Goal: Communication & Community: Answer question/provide support

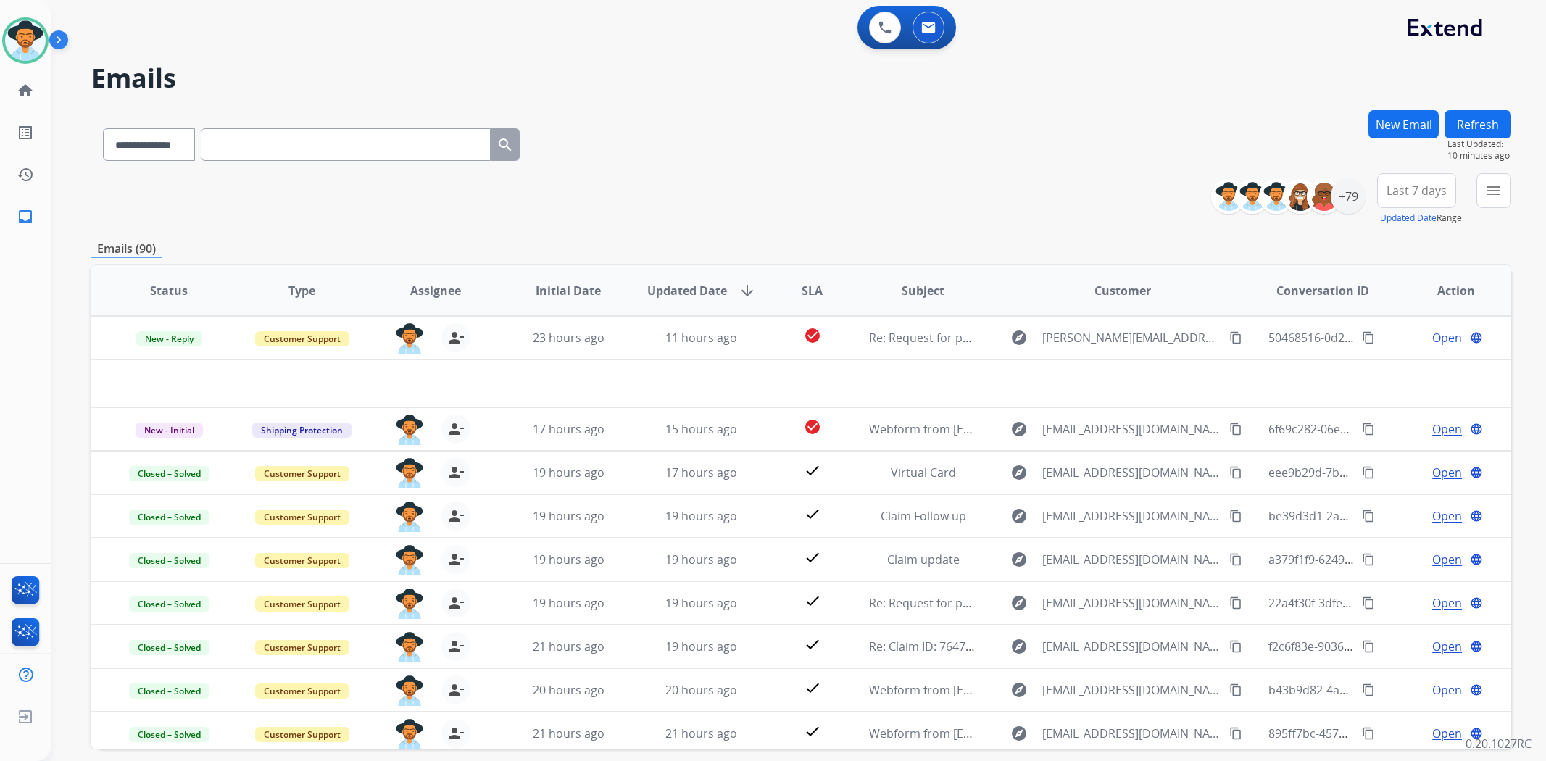
select select "**********"
click at [615, 254] on div "Emails (90)" at bounding box center [801, 249] width 1420 height 18
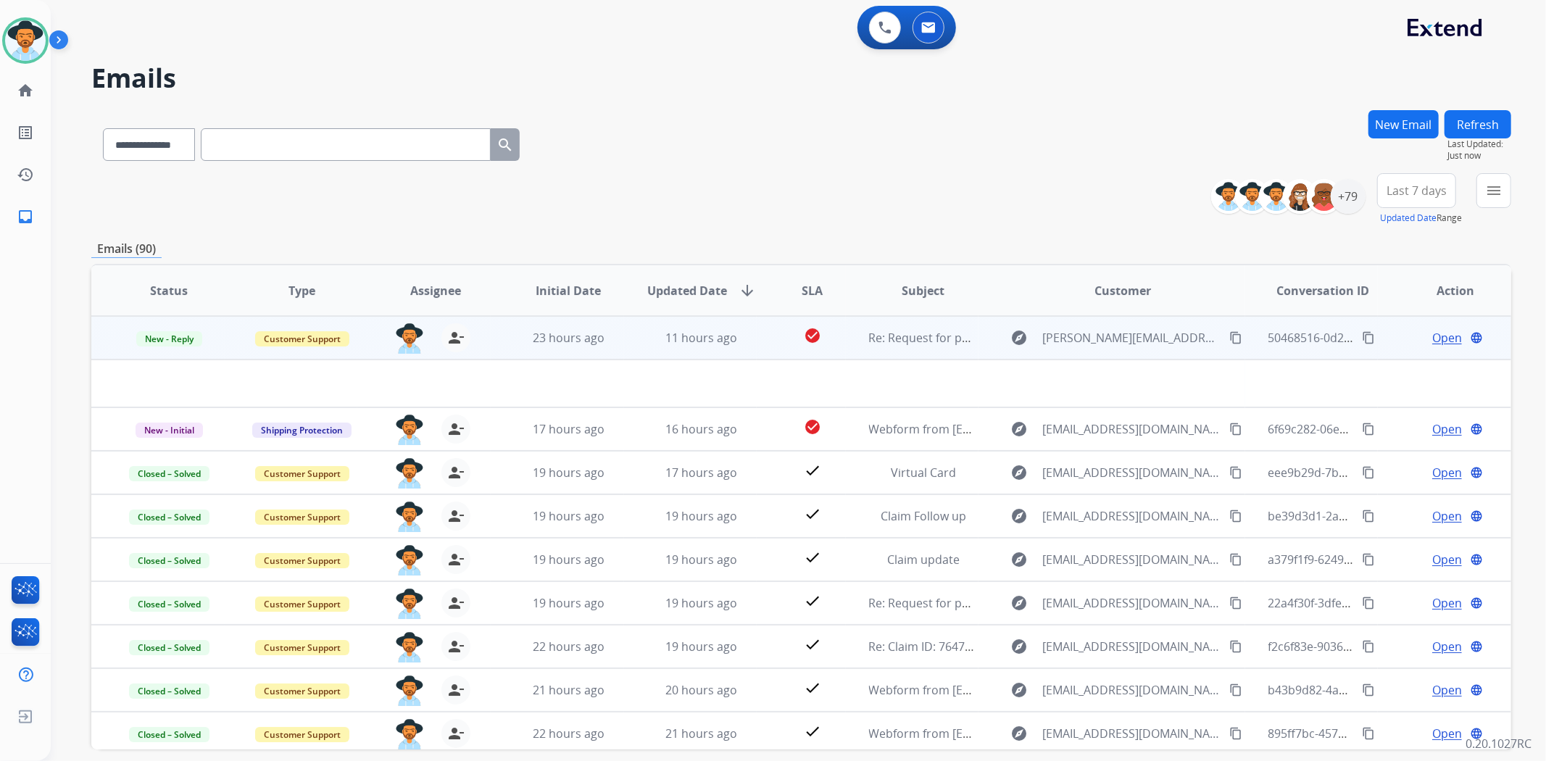
click at [768, 344] on td "check_circle" at bounding box center [801, 337] width 88 height 43
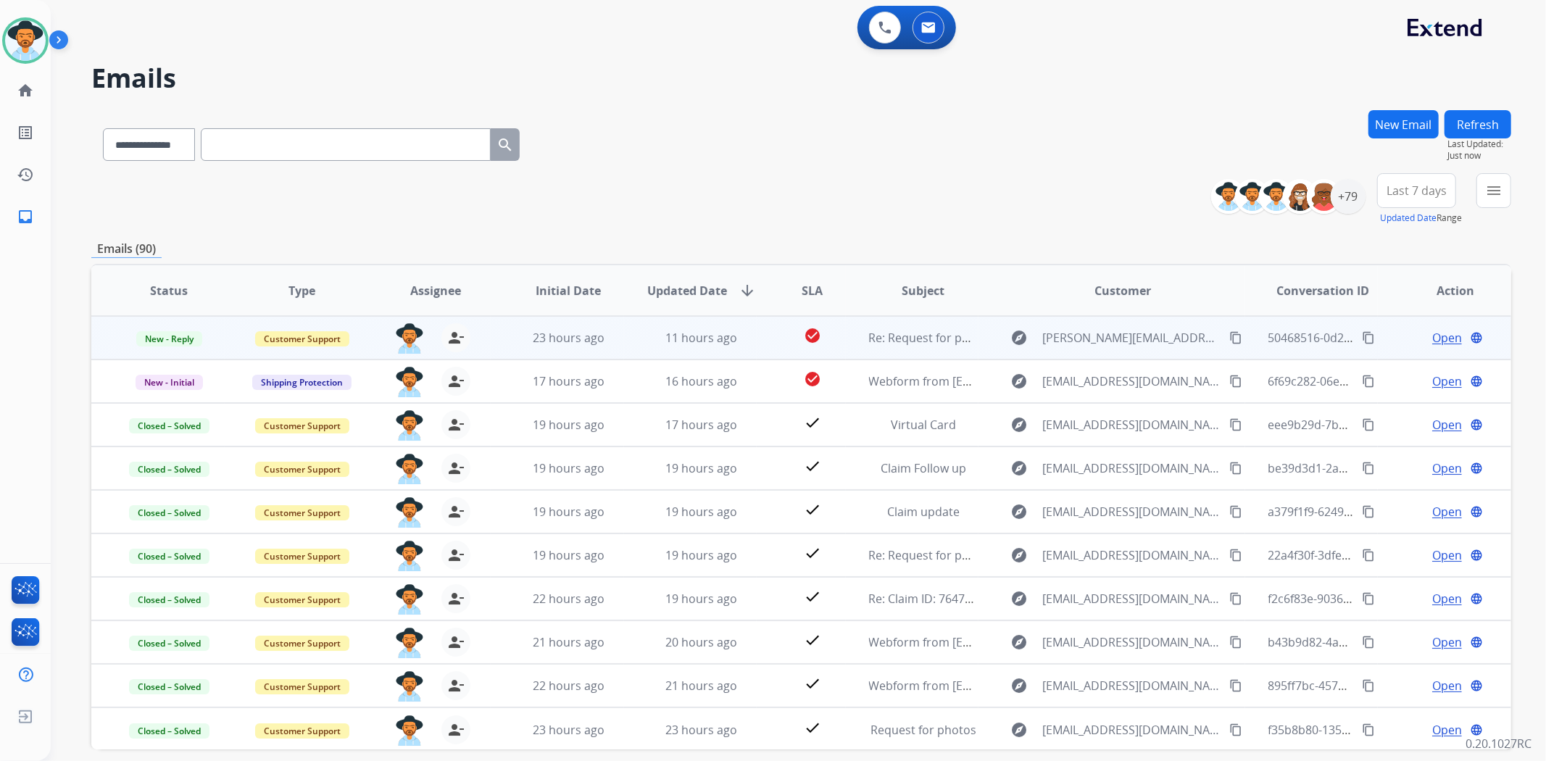
click at [768, 344] on td "check_circle" at bounding box center [801, 337] width 88 height 43
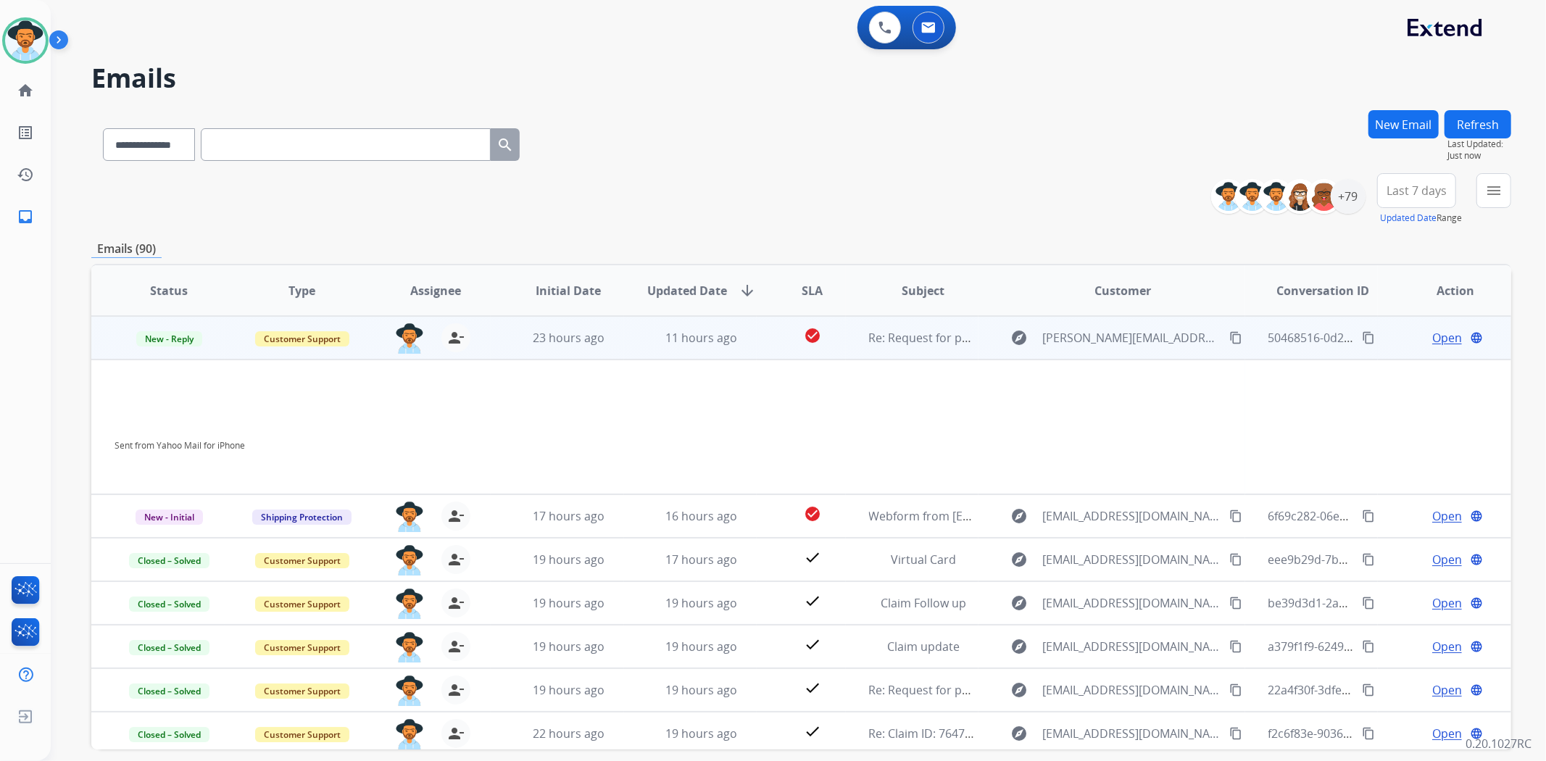
click at [1432, 338] on span "Open" at bounding box center [1447, 337] width 30 height 17
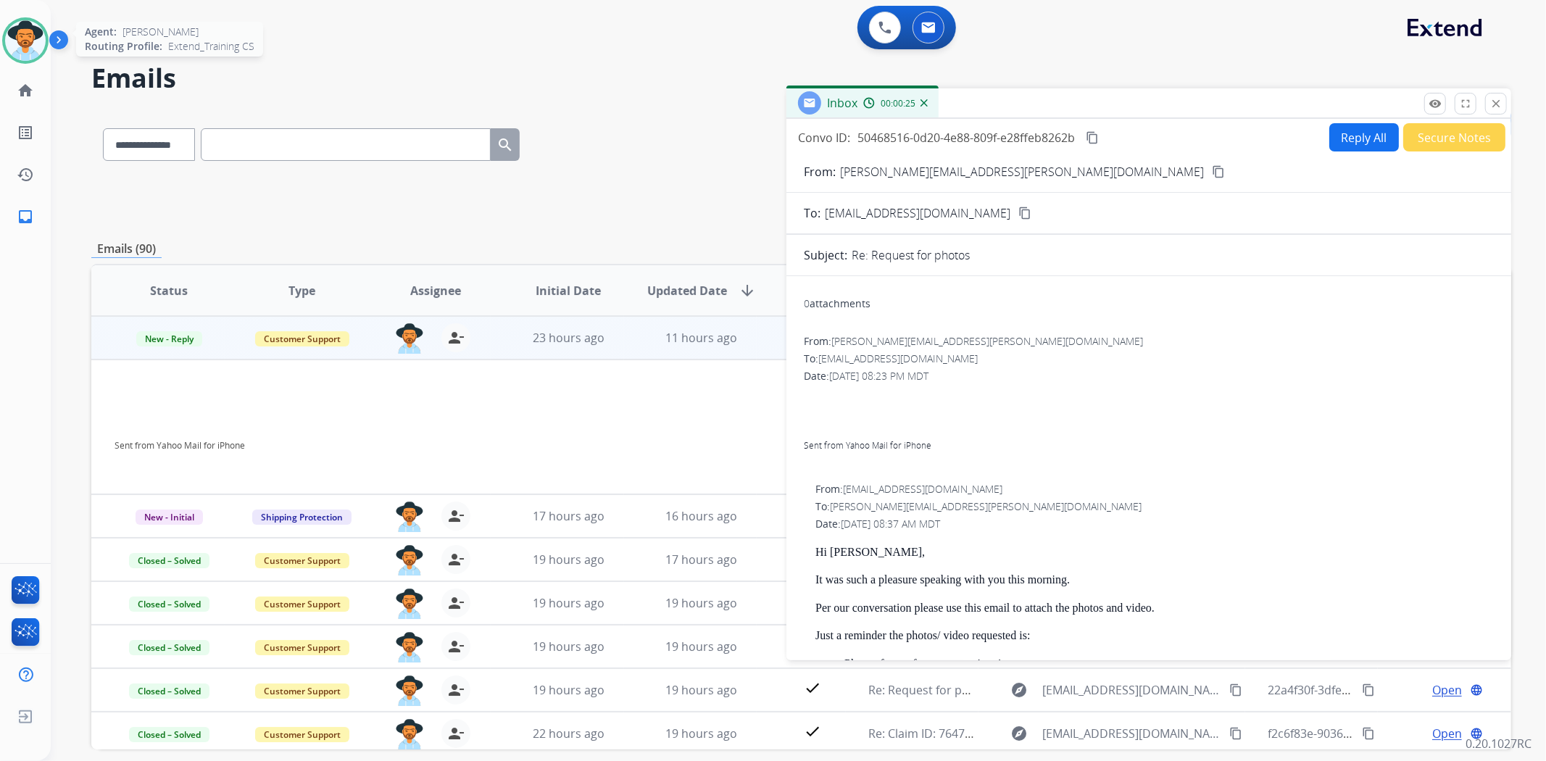
click at [30, 57] on img at bounding box center [25, 40] width 41 height 41
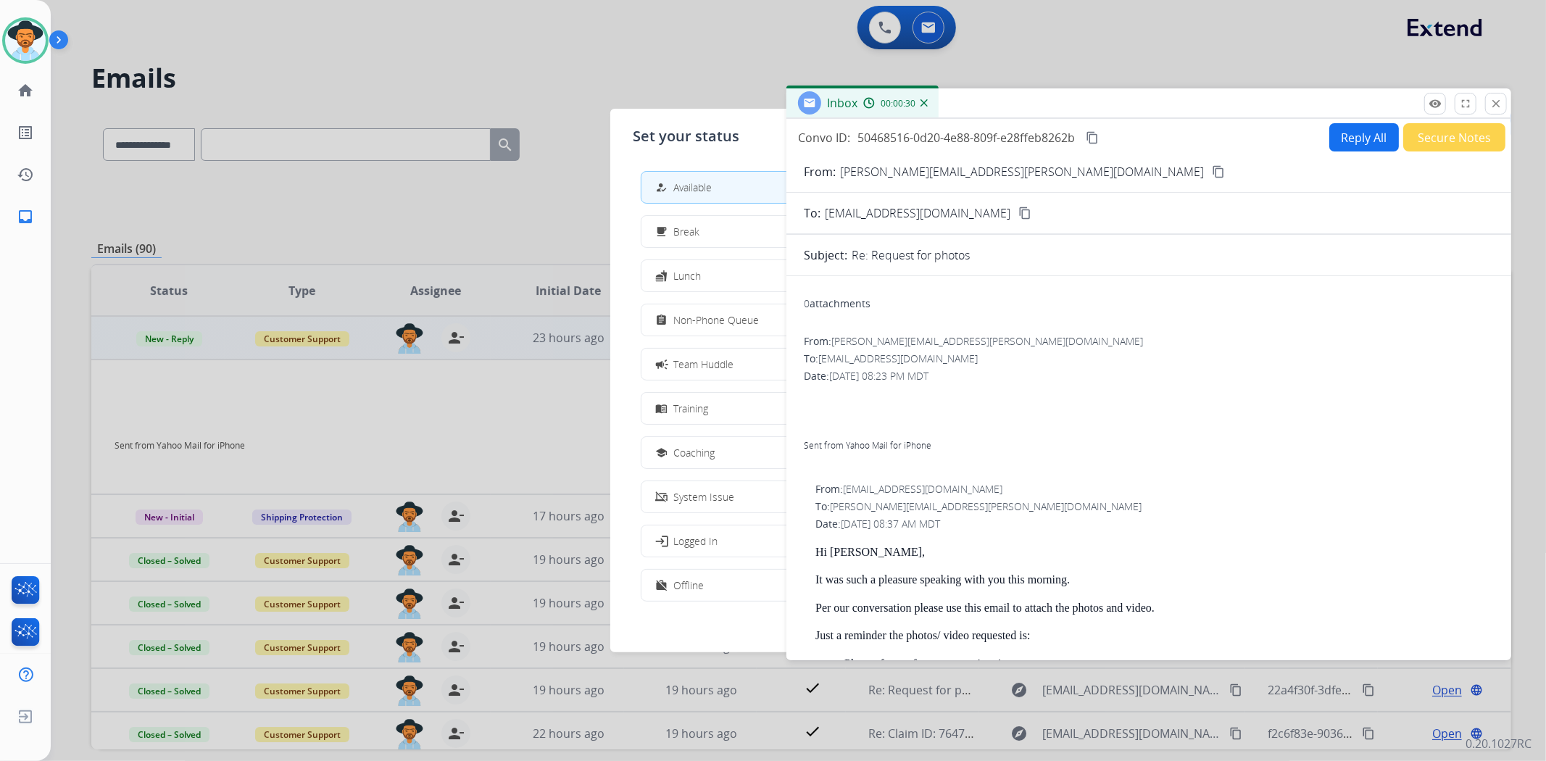
drag, startPoint x: 1494, startPoint y: 100, endPoint x: 1476, endPoint y: 101, distance: 18.2
click at [1492, 100] on mat-icon "close" at bounding box center [1496, 103] width 13 height 13
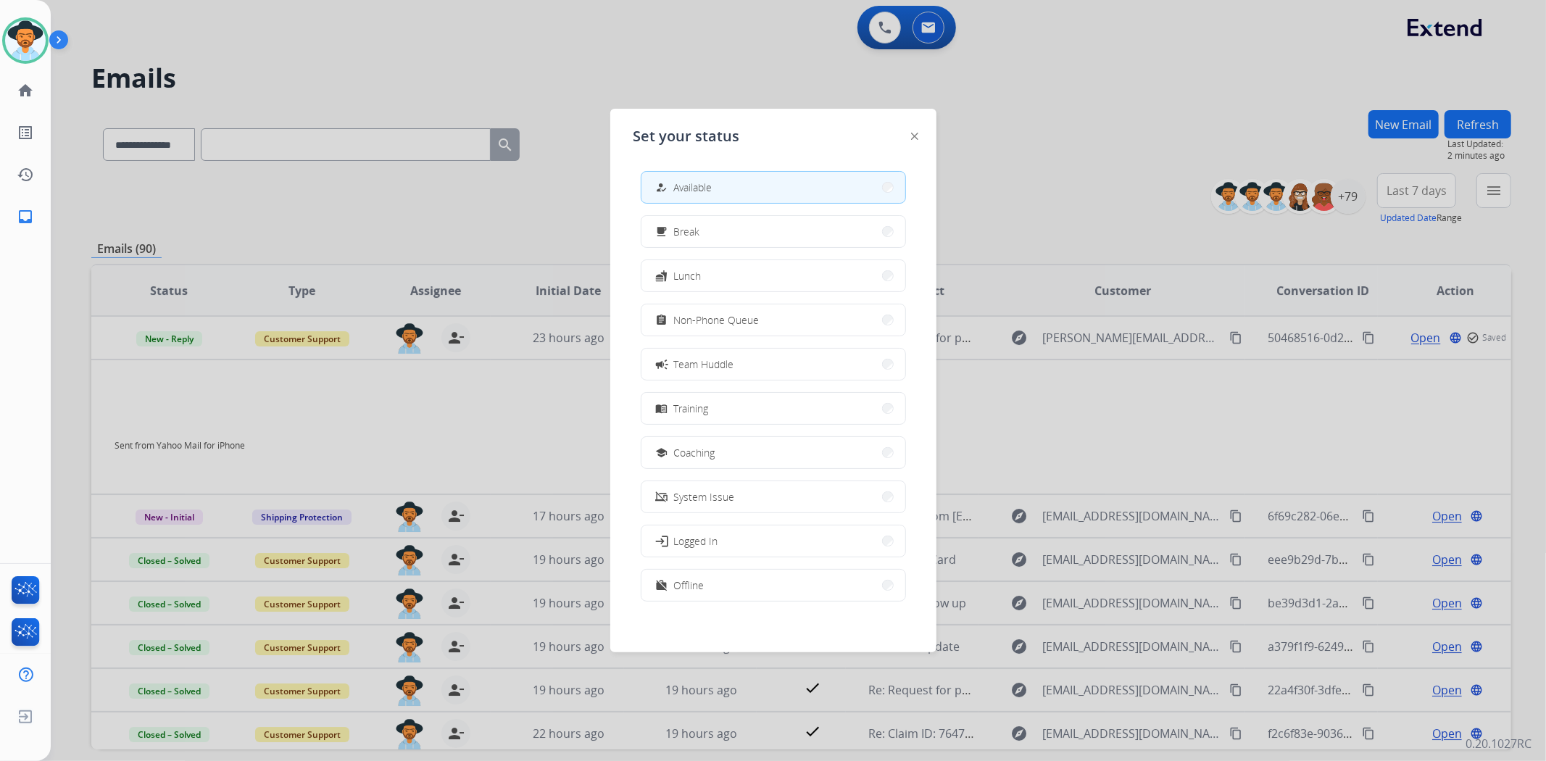
click at [1023, 82] on div at bounding box center [773, 380] width 1546 height 761
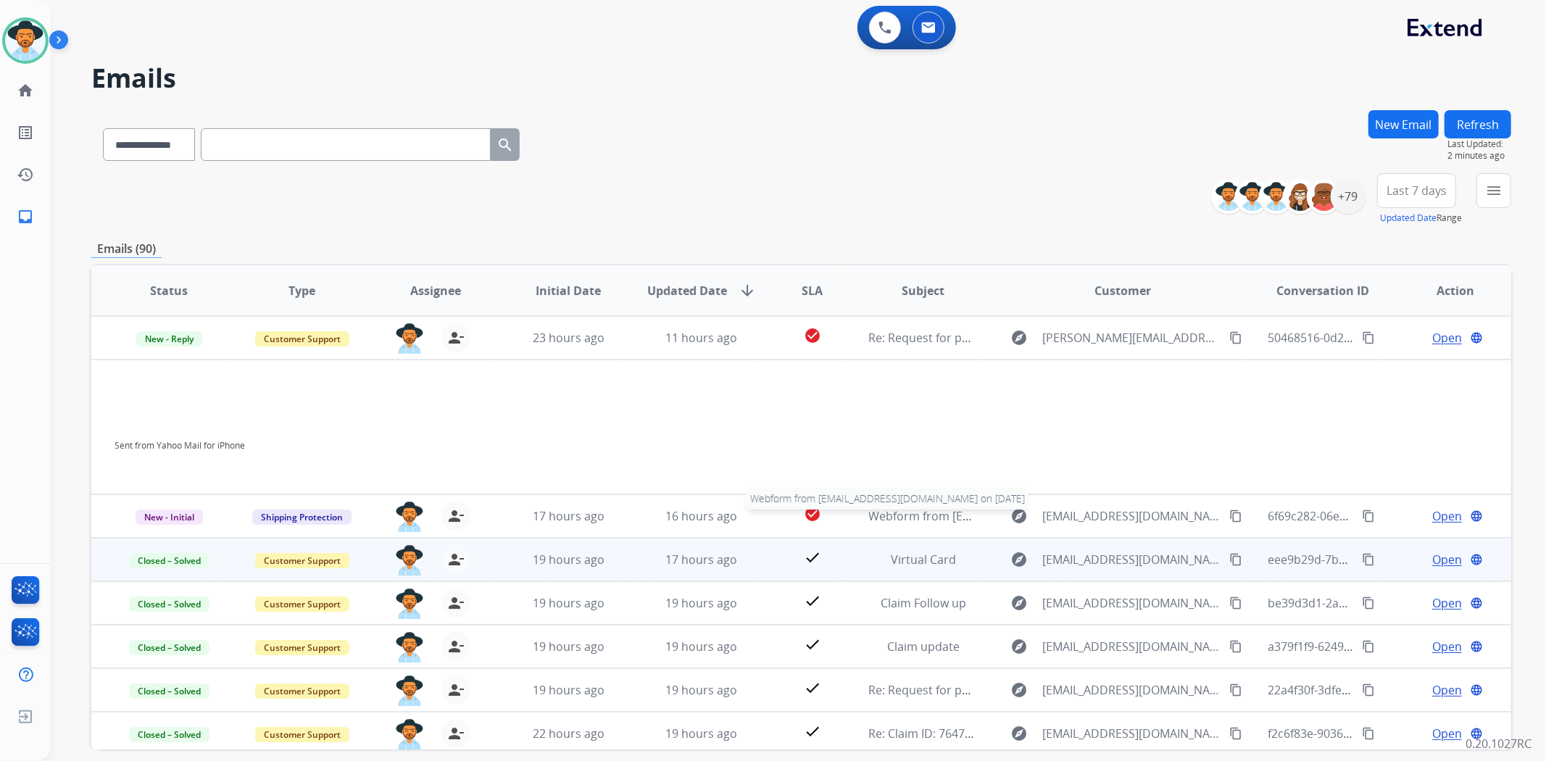
click at [909, 511] on span "Webform from [EMAIL_ADDRESS][DOMAIN_NAME] on [DATE]" at bounding box center [1033, 516] width 328 height 16
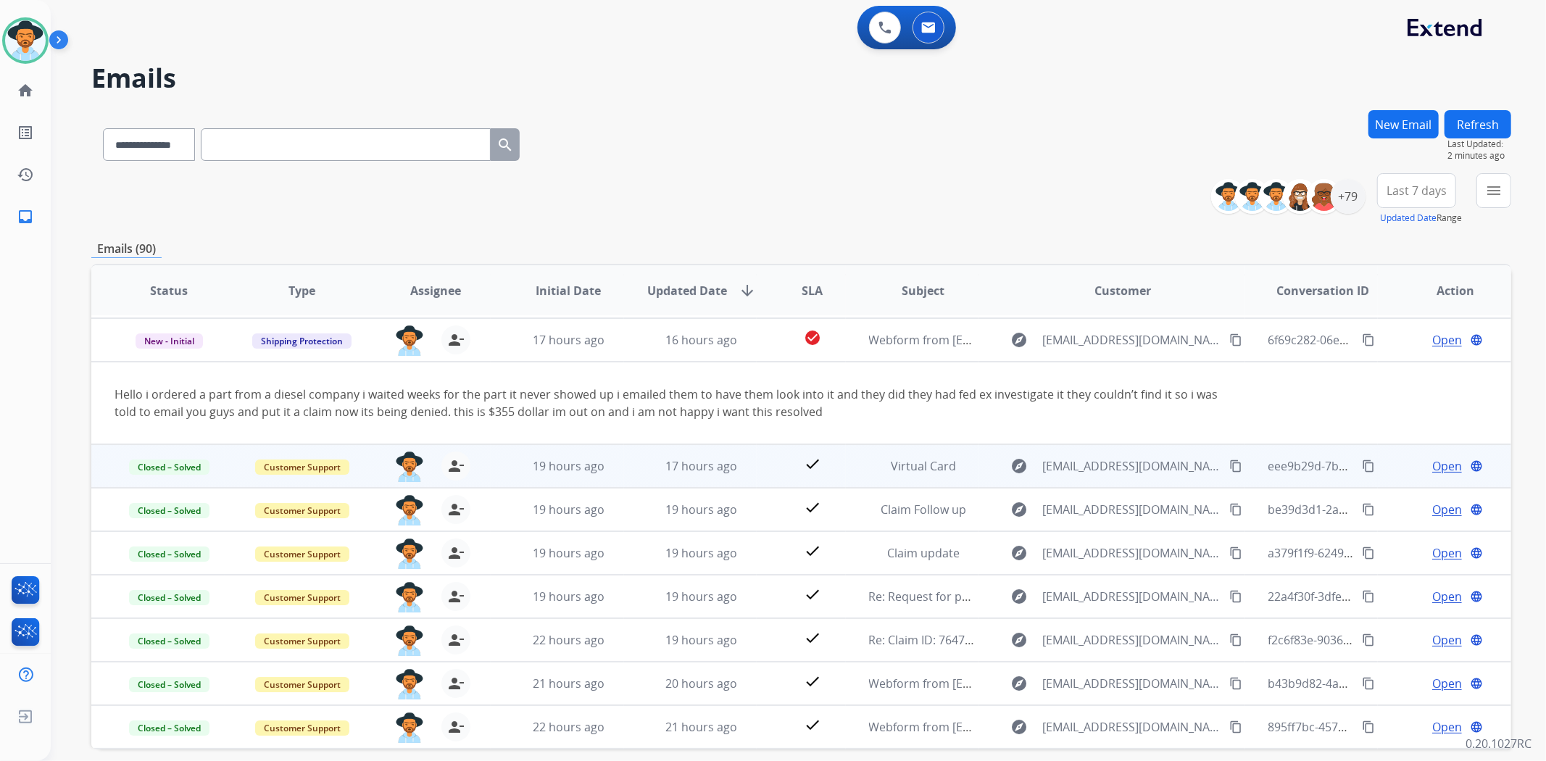
scroll to position [43, 0]
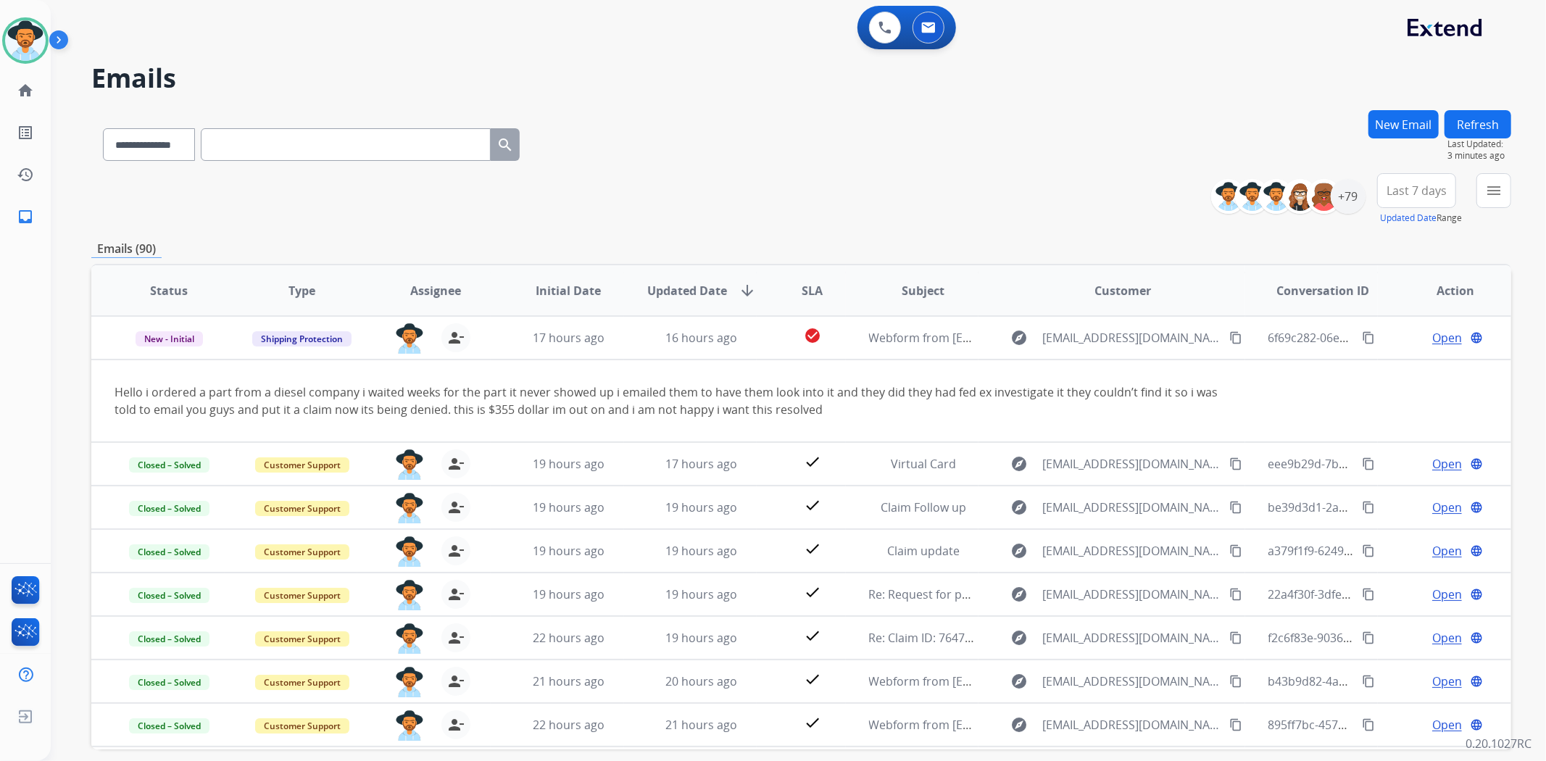
click at [620, 242] on div "Emails (90)" at bounding box center [801, 249] width 1420 height 18
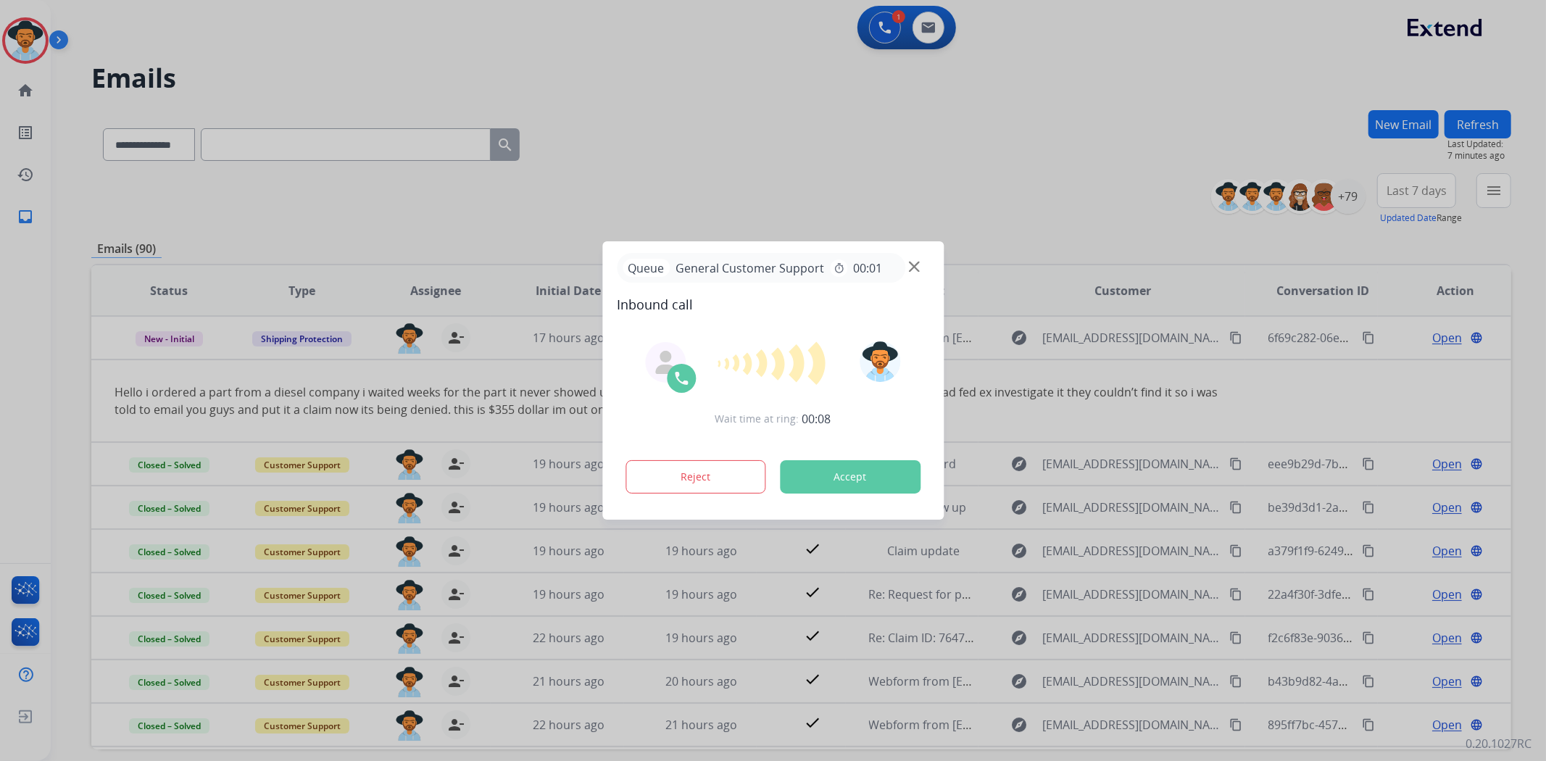
click at [629, 173] on div at bounding box center [773, 380] width 1546 height 761
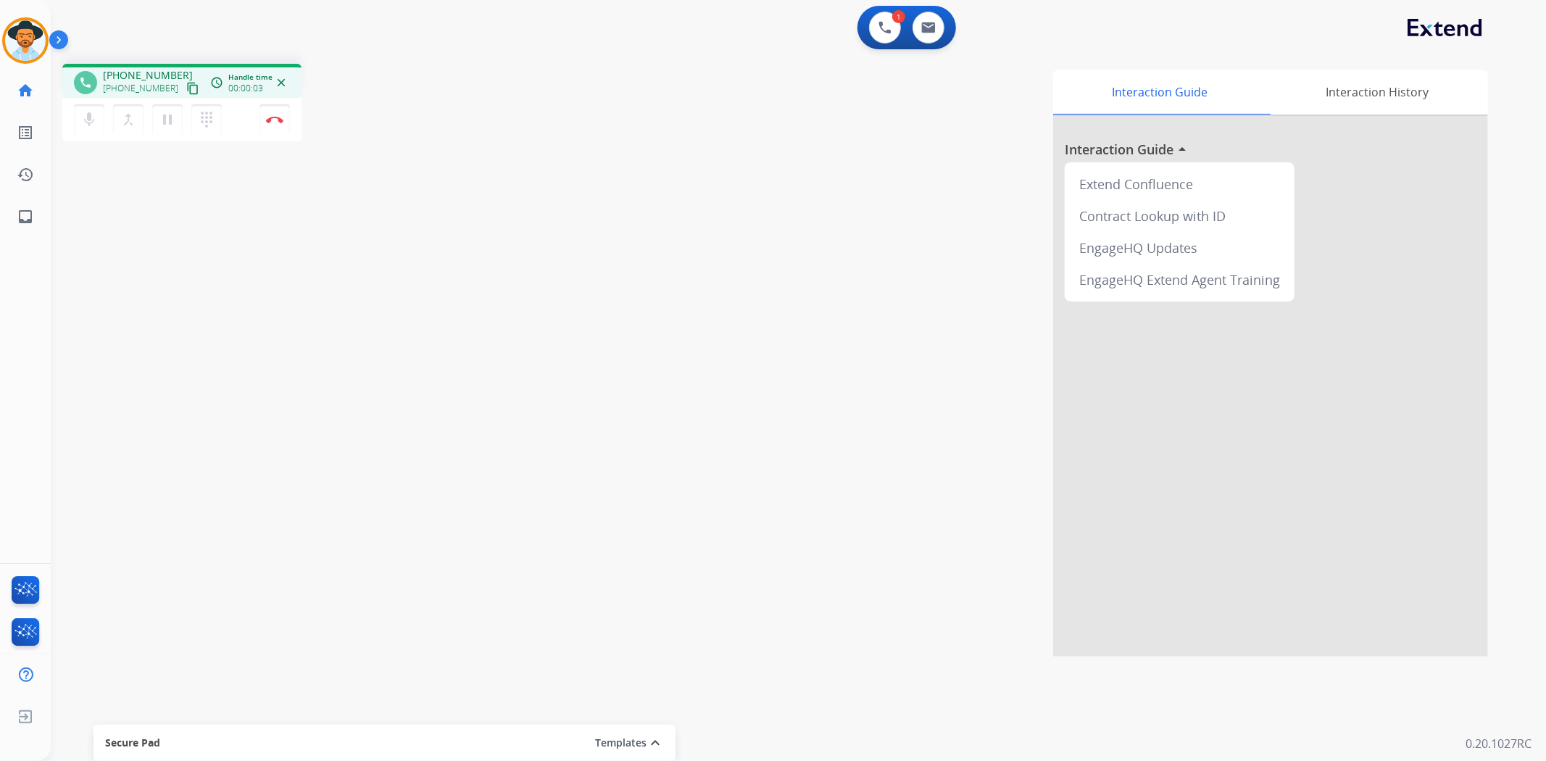
click at [186, 89] on mat-icon "content_copy" at bounding box center [192, 88] width 13 height 13
click at [277, 120] on img at bounding box center [274, 119] width 17 height 7
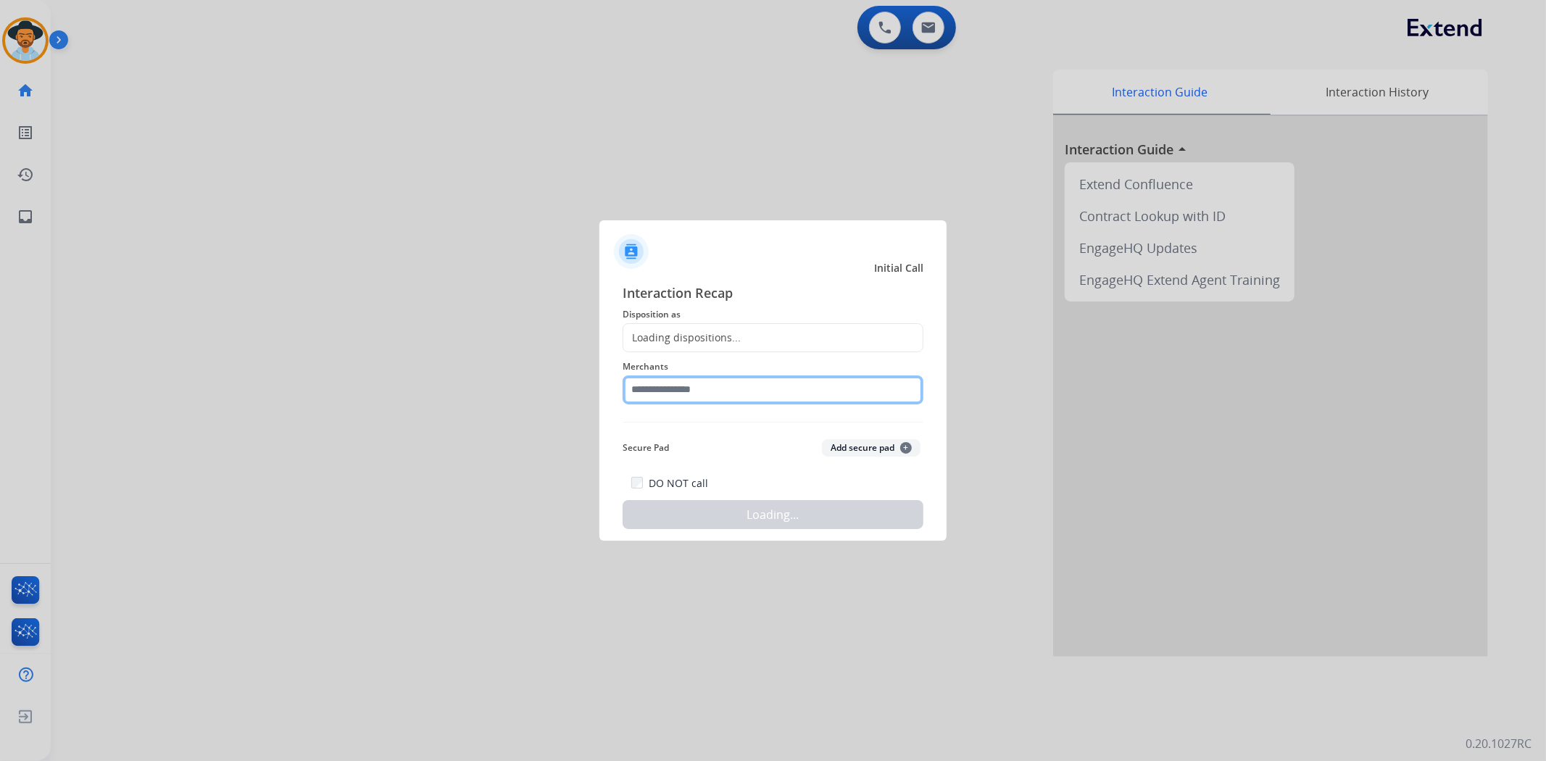
click at [720, 394] on input "text" at bounding box center [773, 390] width 301 height 29
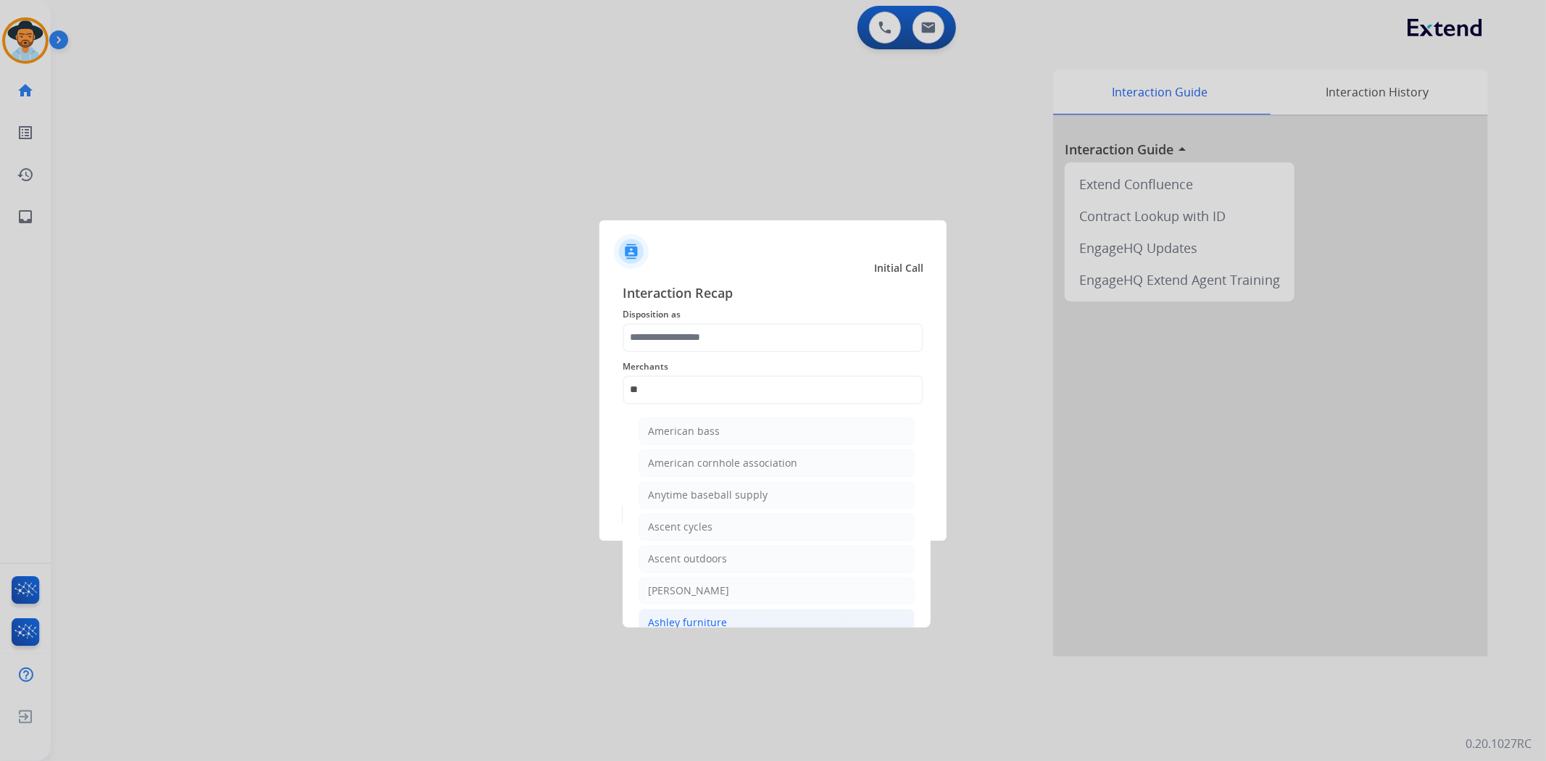
click at [837, 622] on li "Ashley furniture" at bounding box center [777, 623] width 276 height 28
type input "**********"
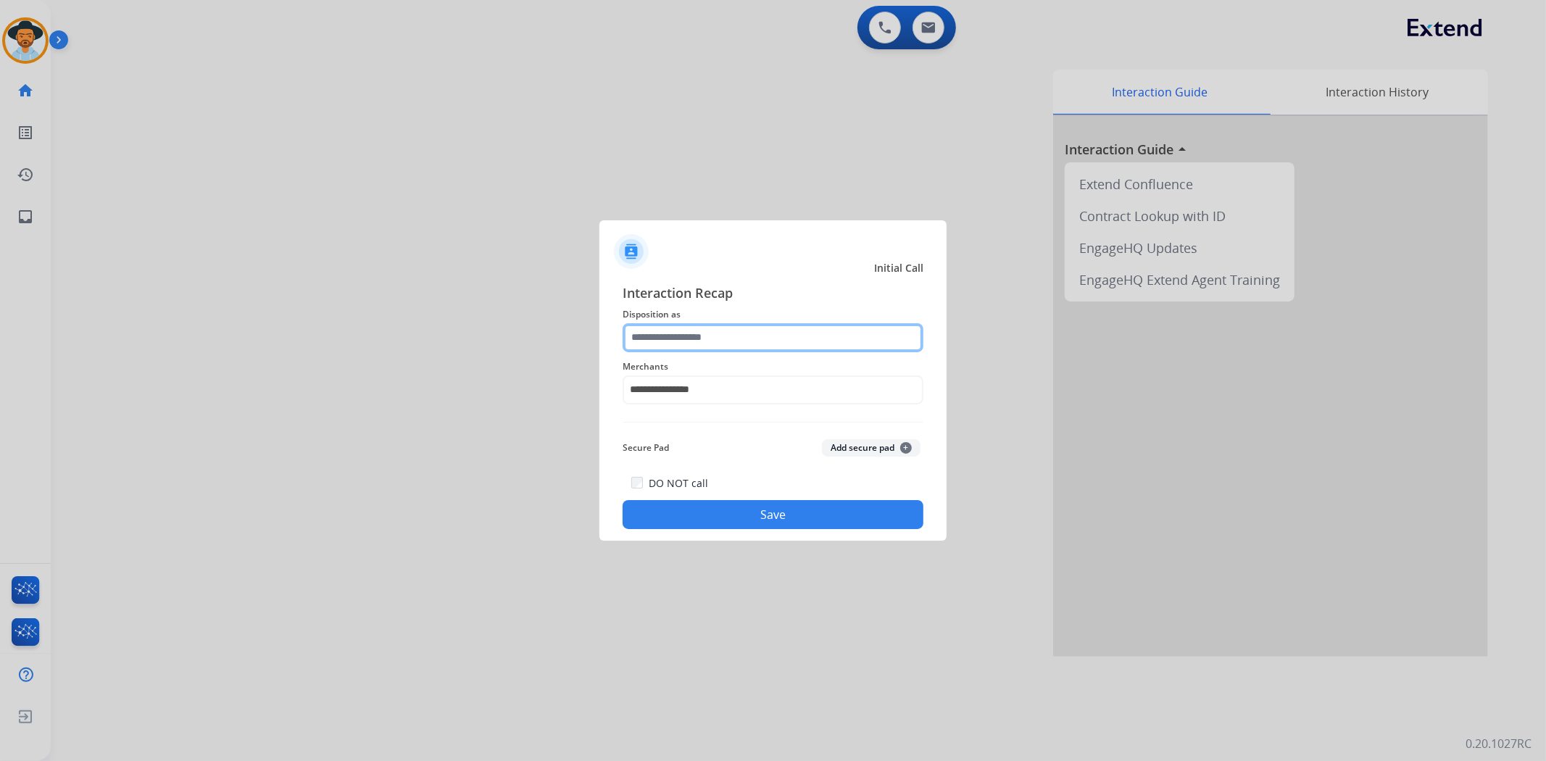
click at [786, 339] on input "text" at bounding box center [773, 337] width 301 height 29
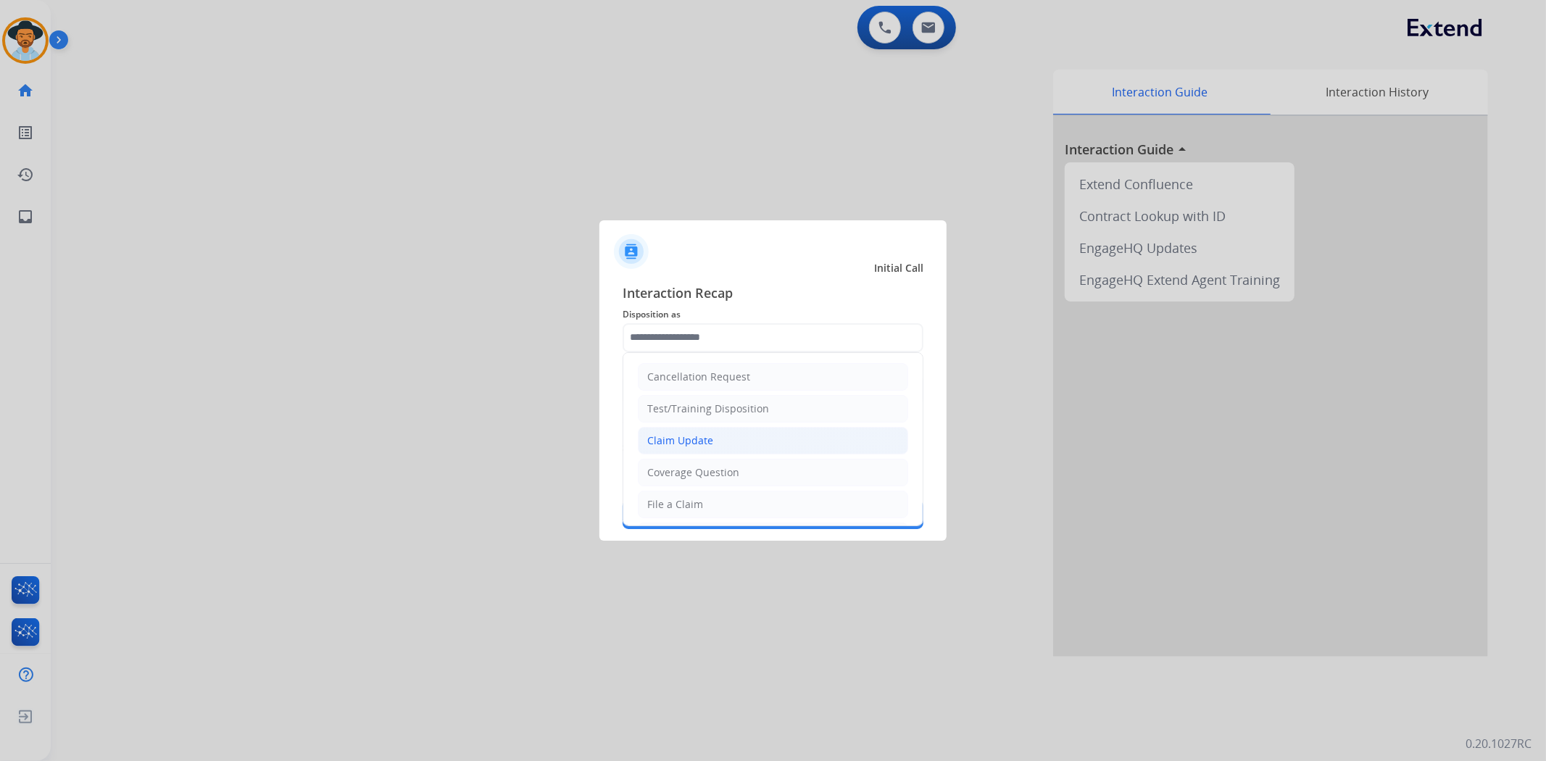
click at [750, 436] on li "Claim Update" at bounding box center [773, 441] width 270 height 28
type input "**********"
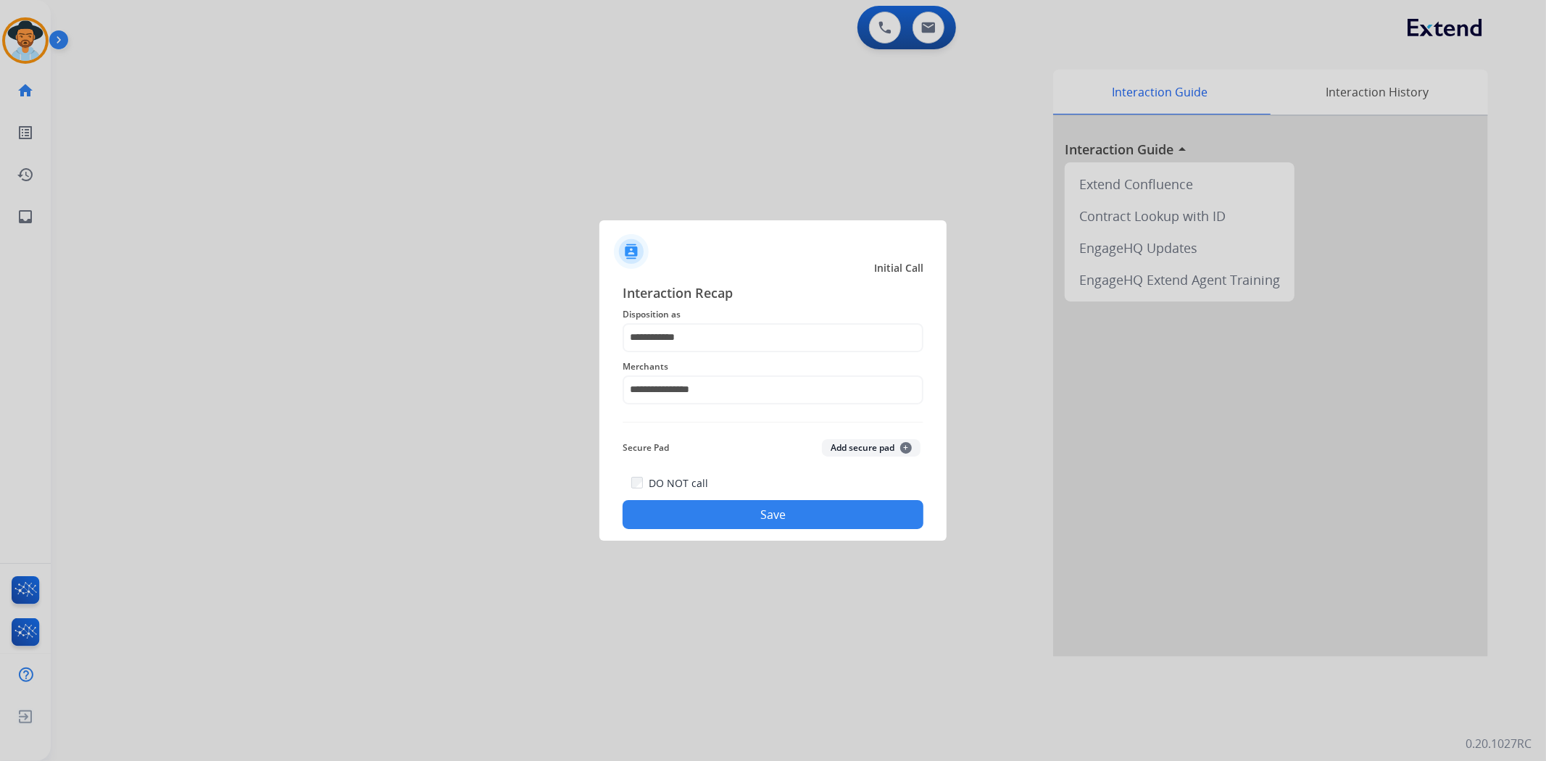
click at [773, 508] on button "Save" at bounding box center [773, 514] width 301 height 29
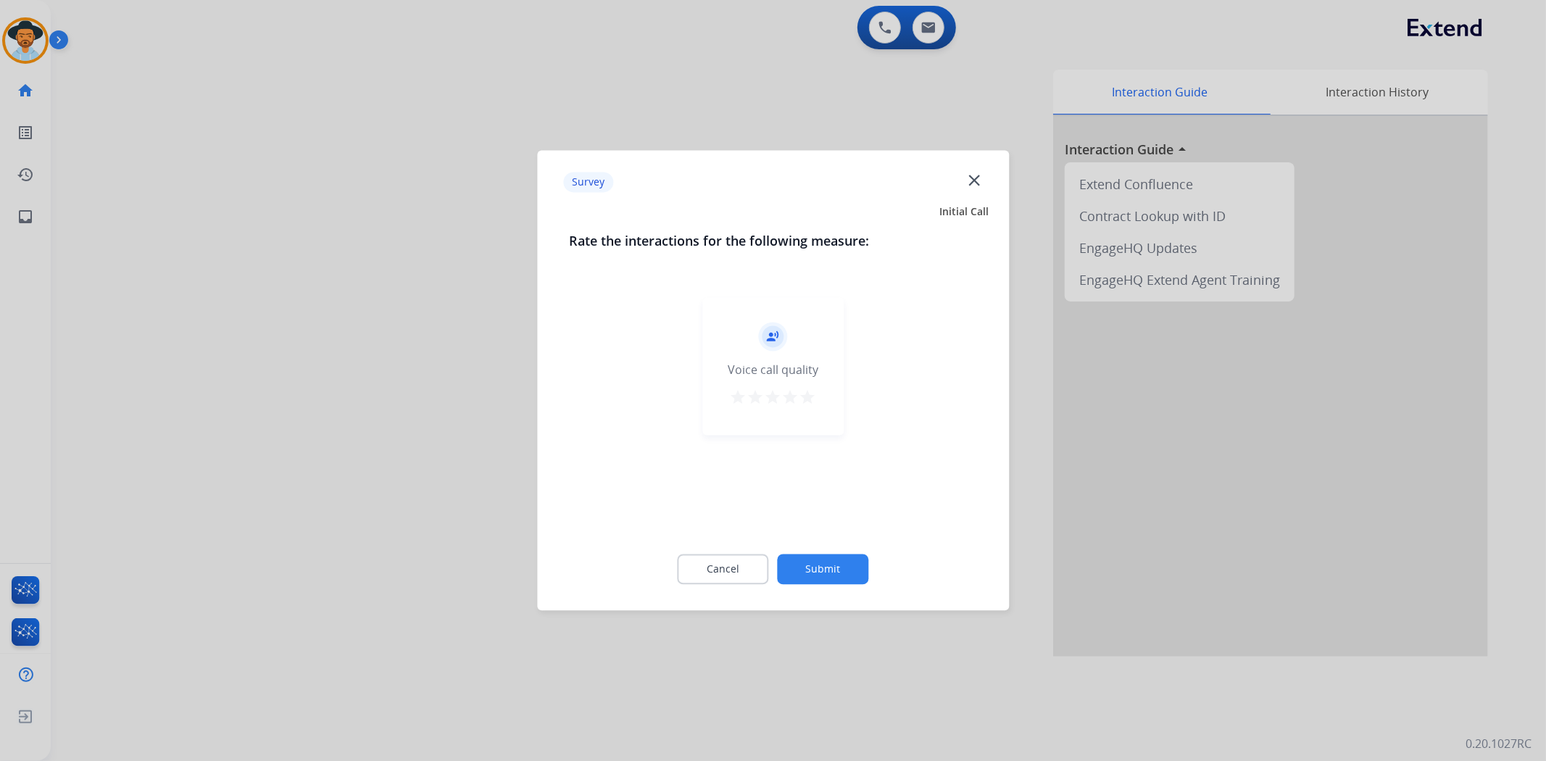
click at [808, 393] on mat-icon "star" at bounding box center [808, 397] width 17 height 17
click at [850, 567] on button "Submit" at bounding box center [823, 570] width 91 height 30
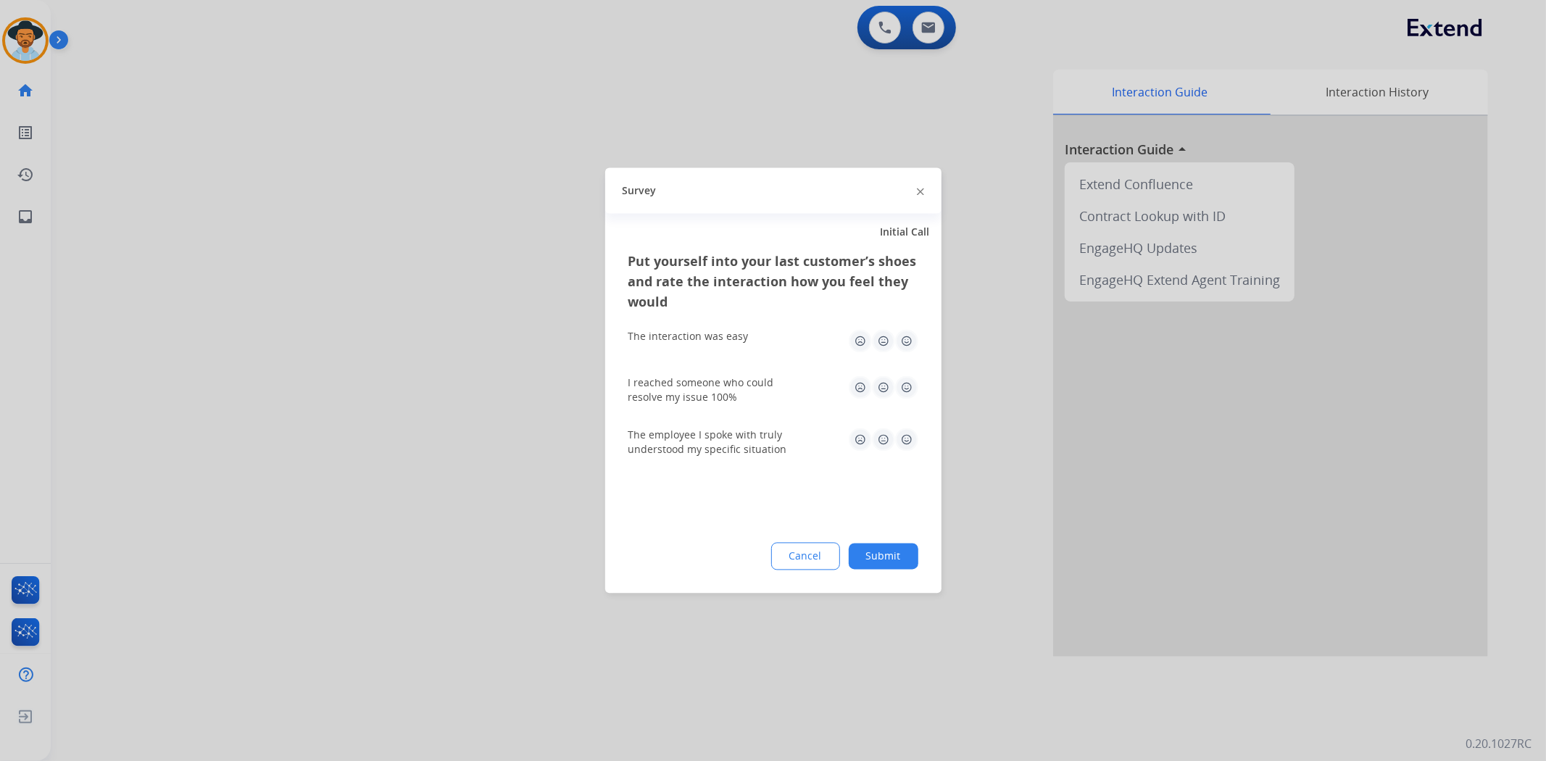
click at [911, 342] on img at bounding box center [906, 341] width 23 height 23
click at [911, 383] on img at bounding box center [906, 387] width 23 height 23
click at [911, 439] on img at bounding box center [906, 439] width 23 height 23
click at [900, 550] on button "Submit" at bounding box center [884, 557] width 70 height 26
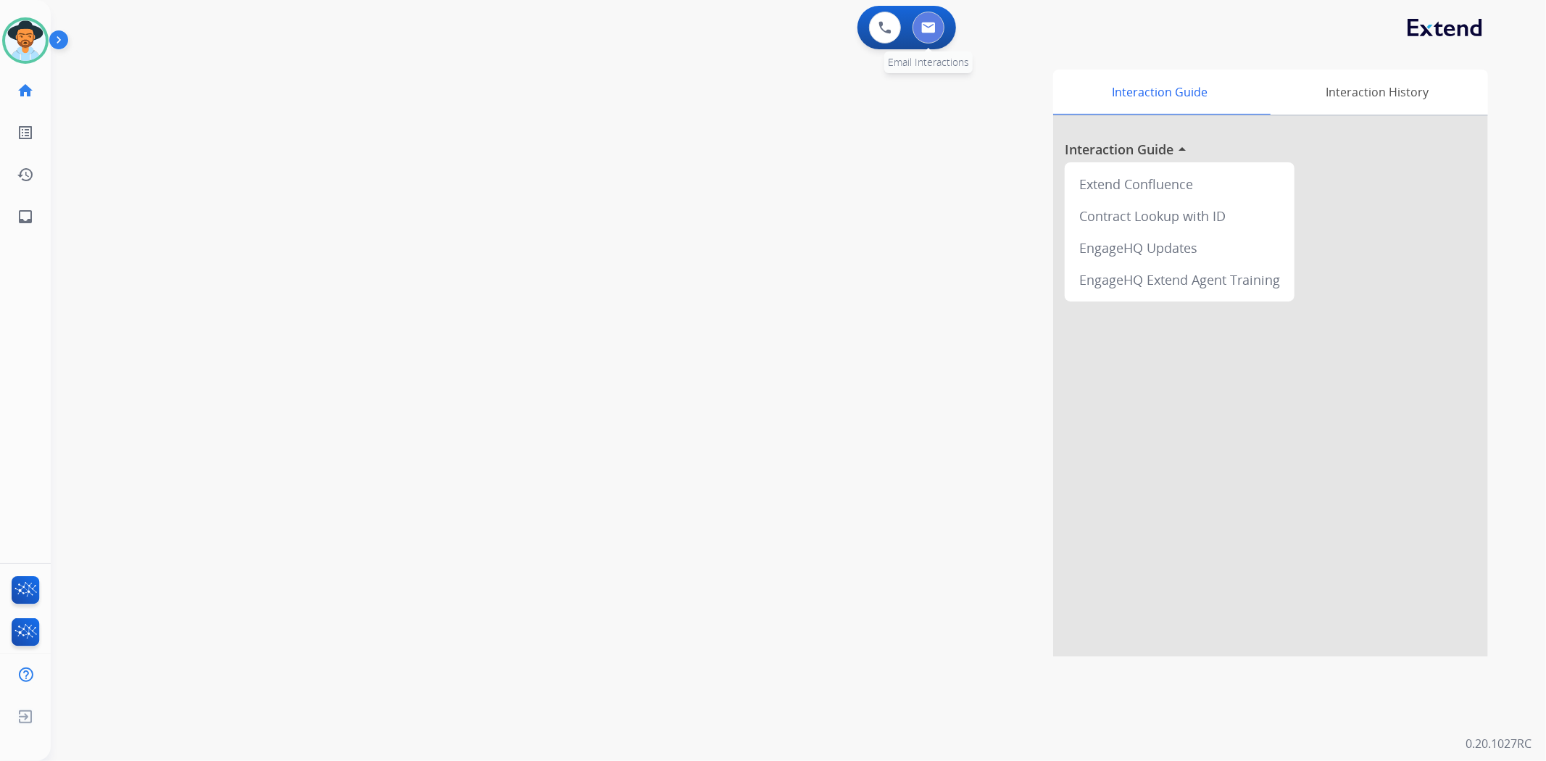
click at [932, 28] on img at bounding box center [928, 28] width 14 height 12
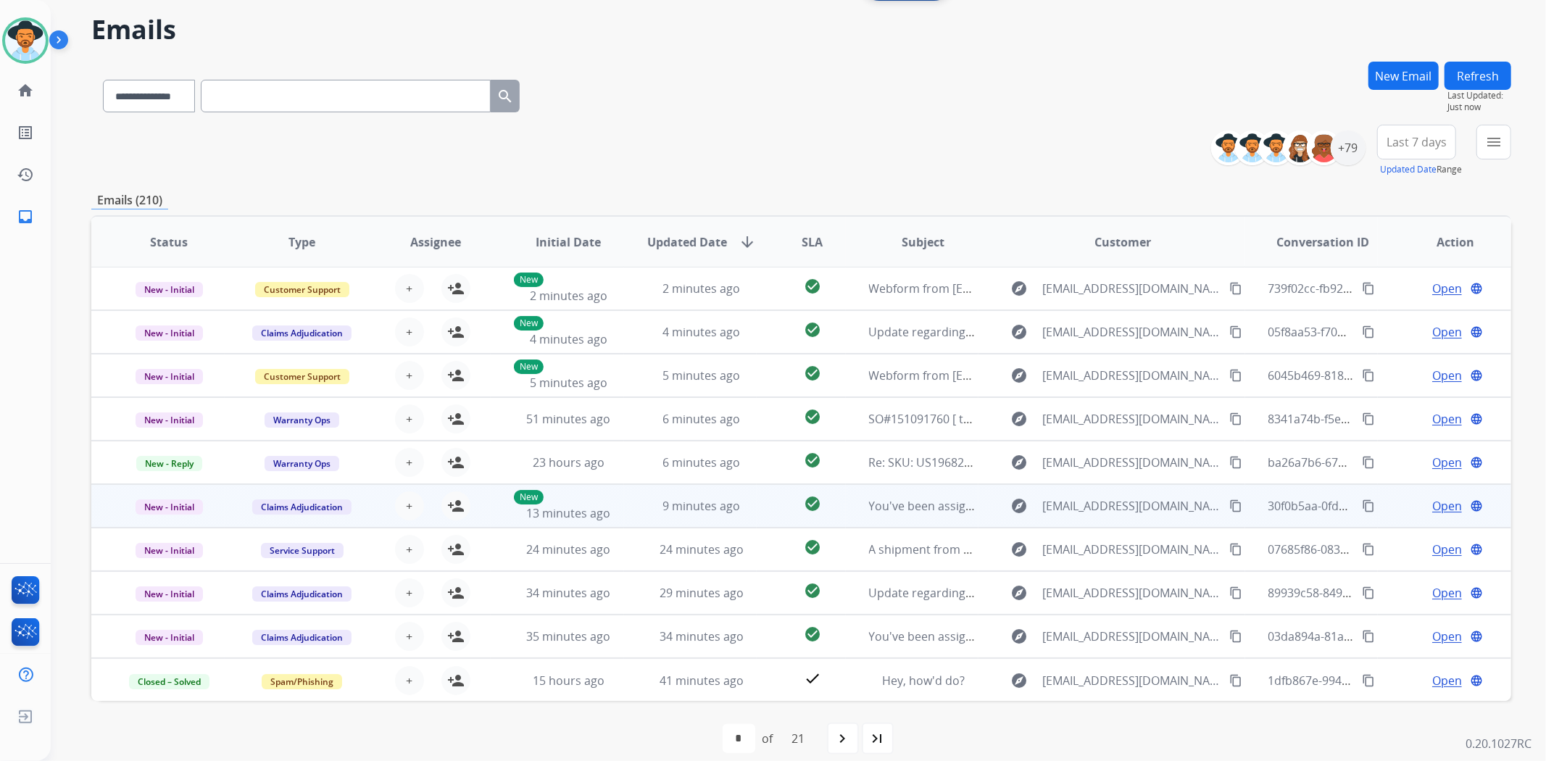
scroll to position [63, 0]
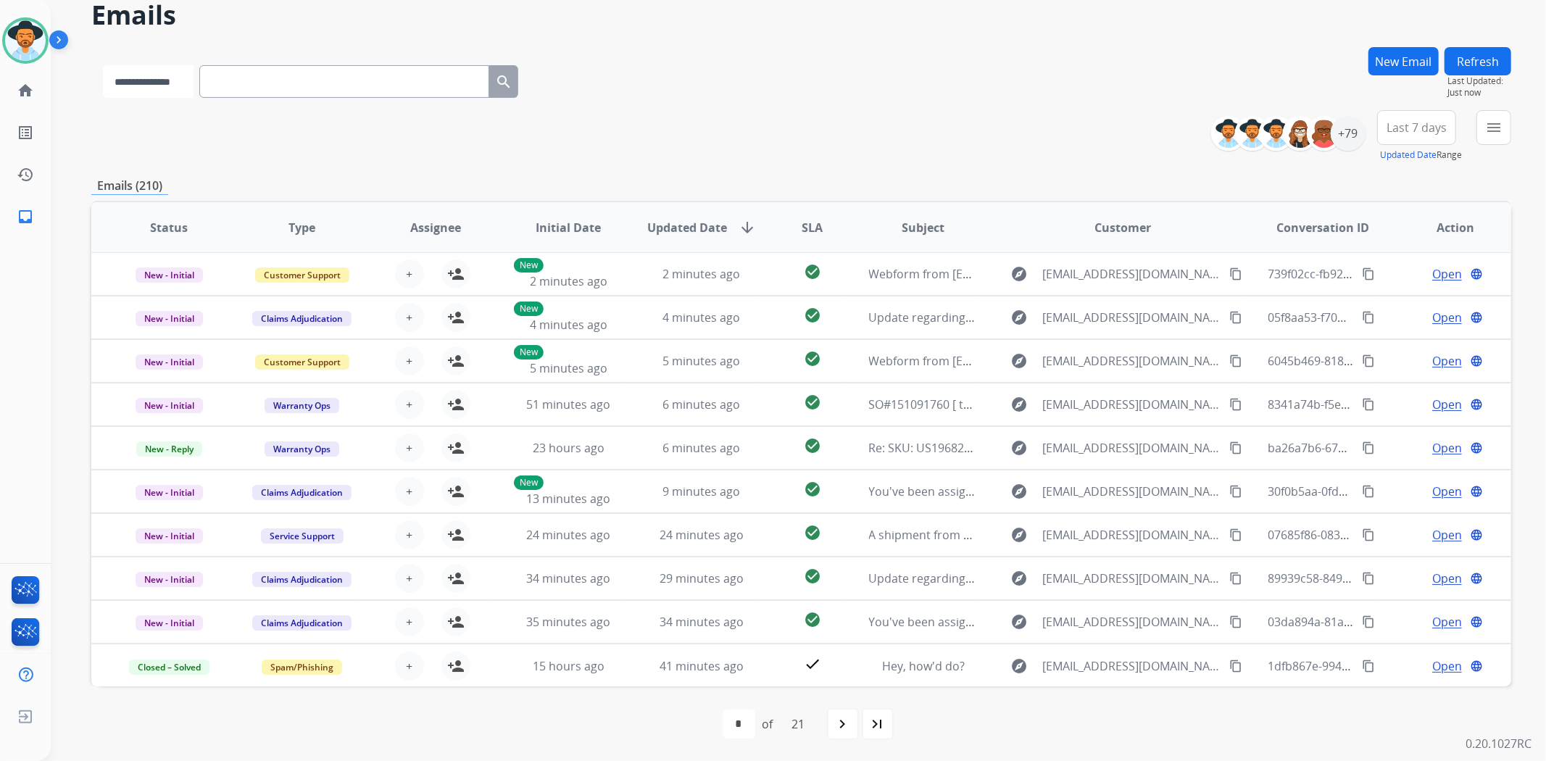
click at [194, 81] on select "**********" at bounding box center [148, 81] width 91 height 33
select select "**********"
click at [103, 65] on select "**********" at bounding box center [148, 81] width 91 height 33
paste input "**********"
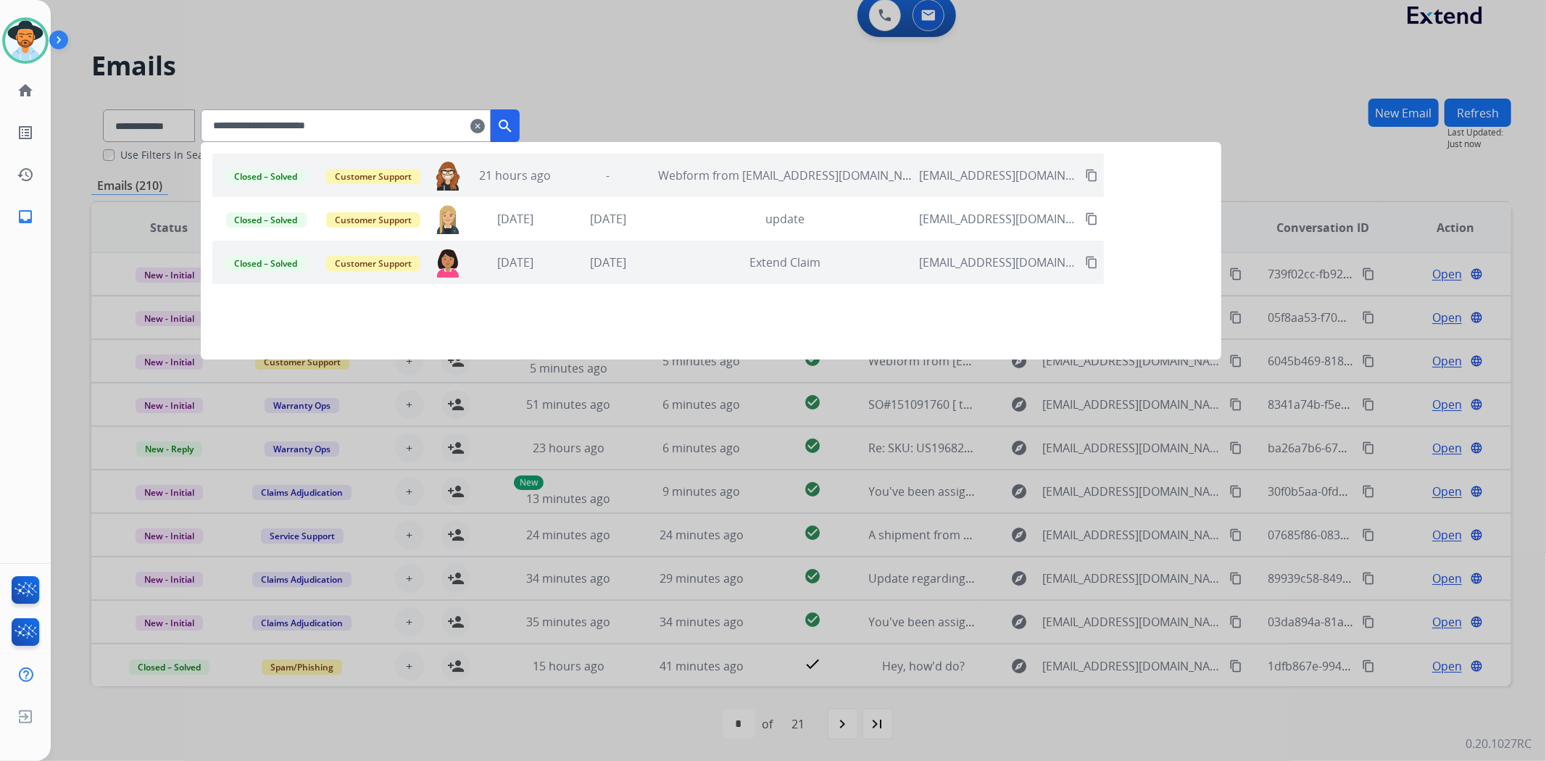
type input "**********"
click at [631, 175] on div "-" at bounding box center [608, 175] width 86 height 17
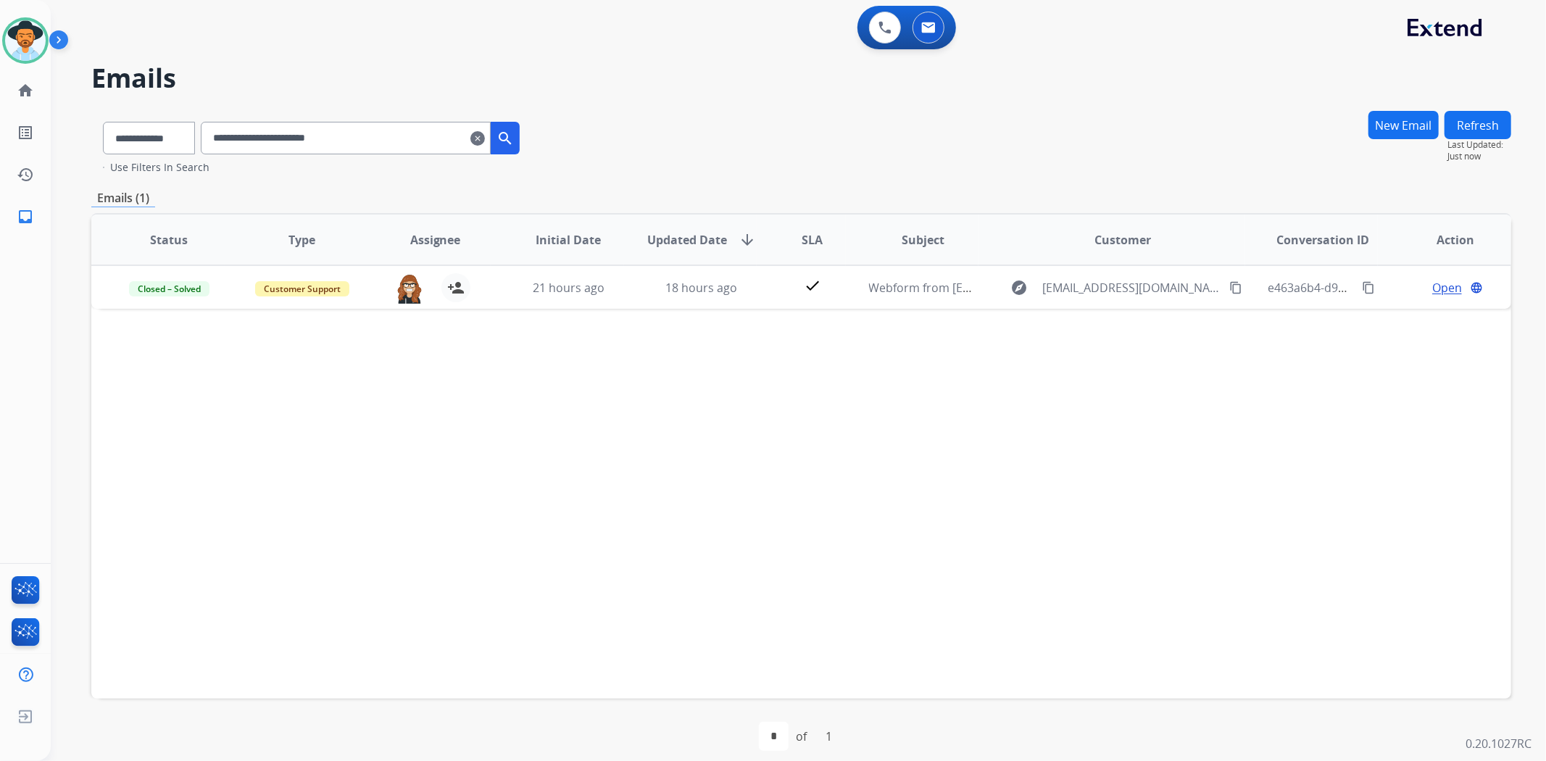
scroll to position [0, 0]
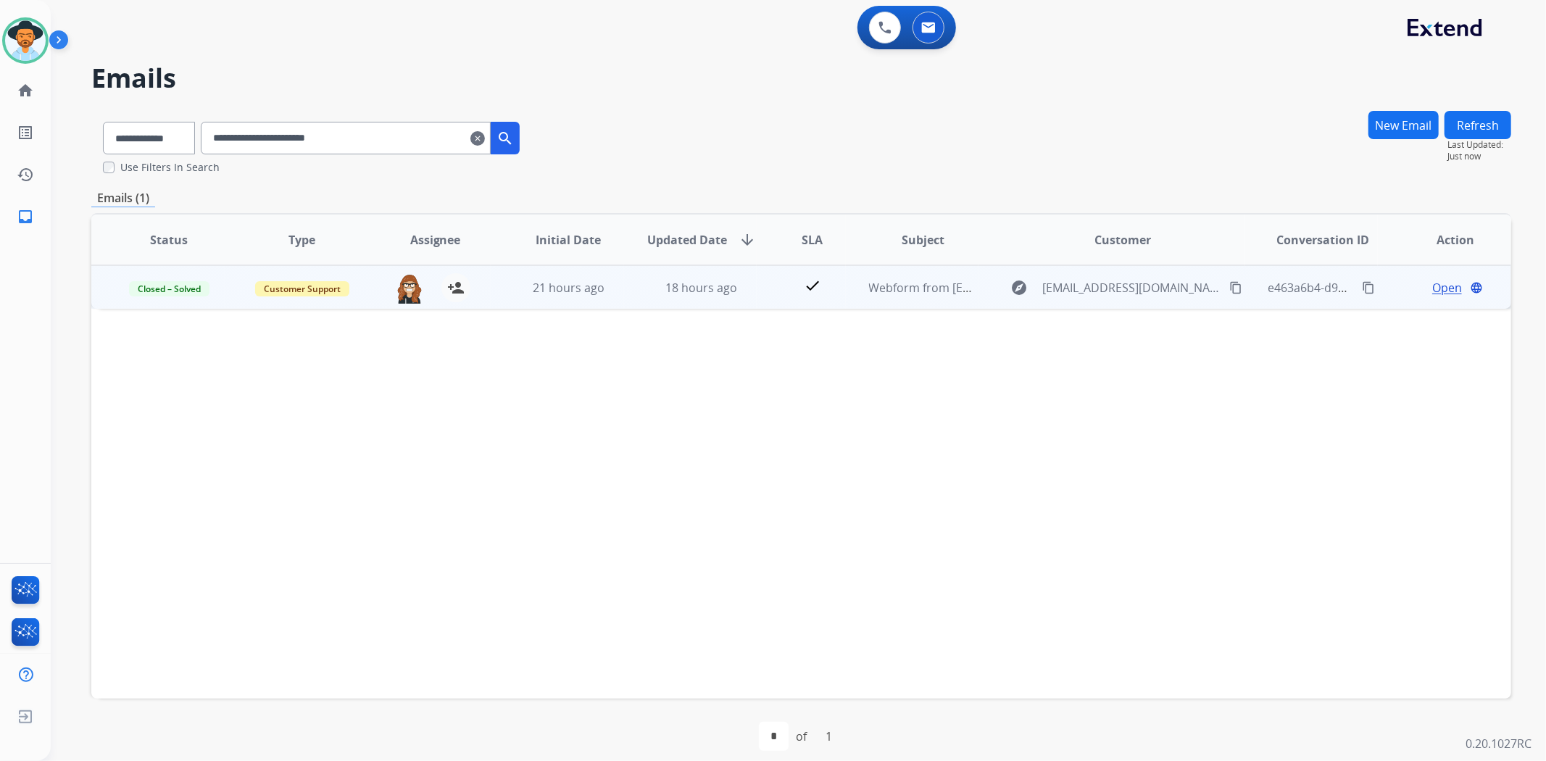
click at [1432, 291] on span "Open" at bounding box center [1447, 287] width 30 height 17
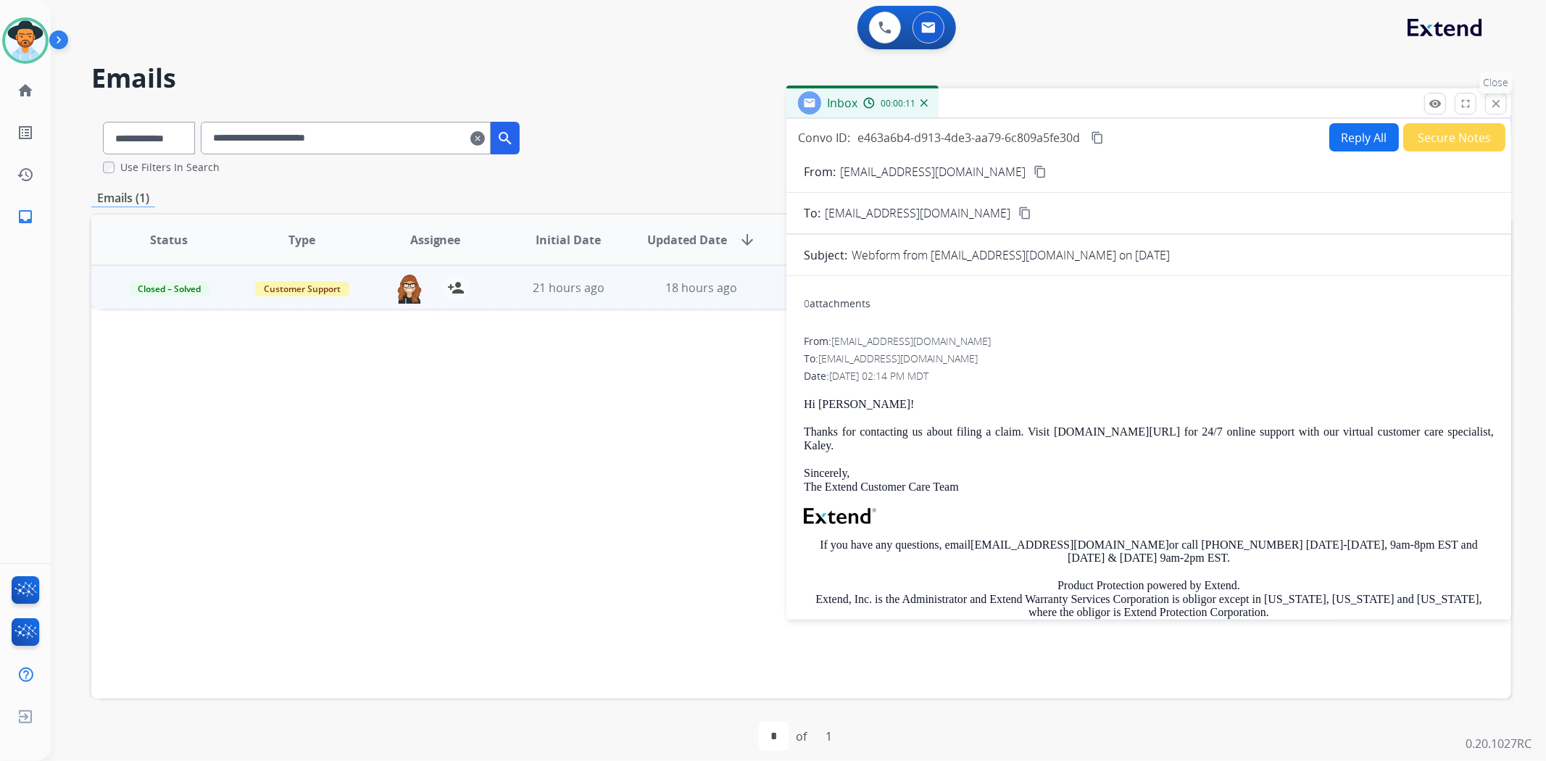
click at [1489, 107] on button "close Close" at bounding box center [1496, 104] width 22 height 22
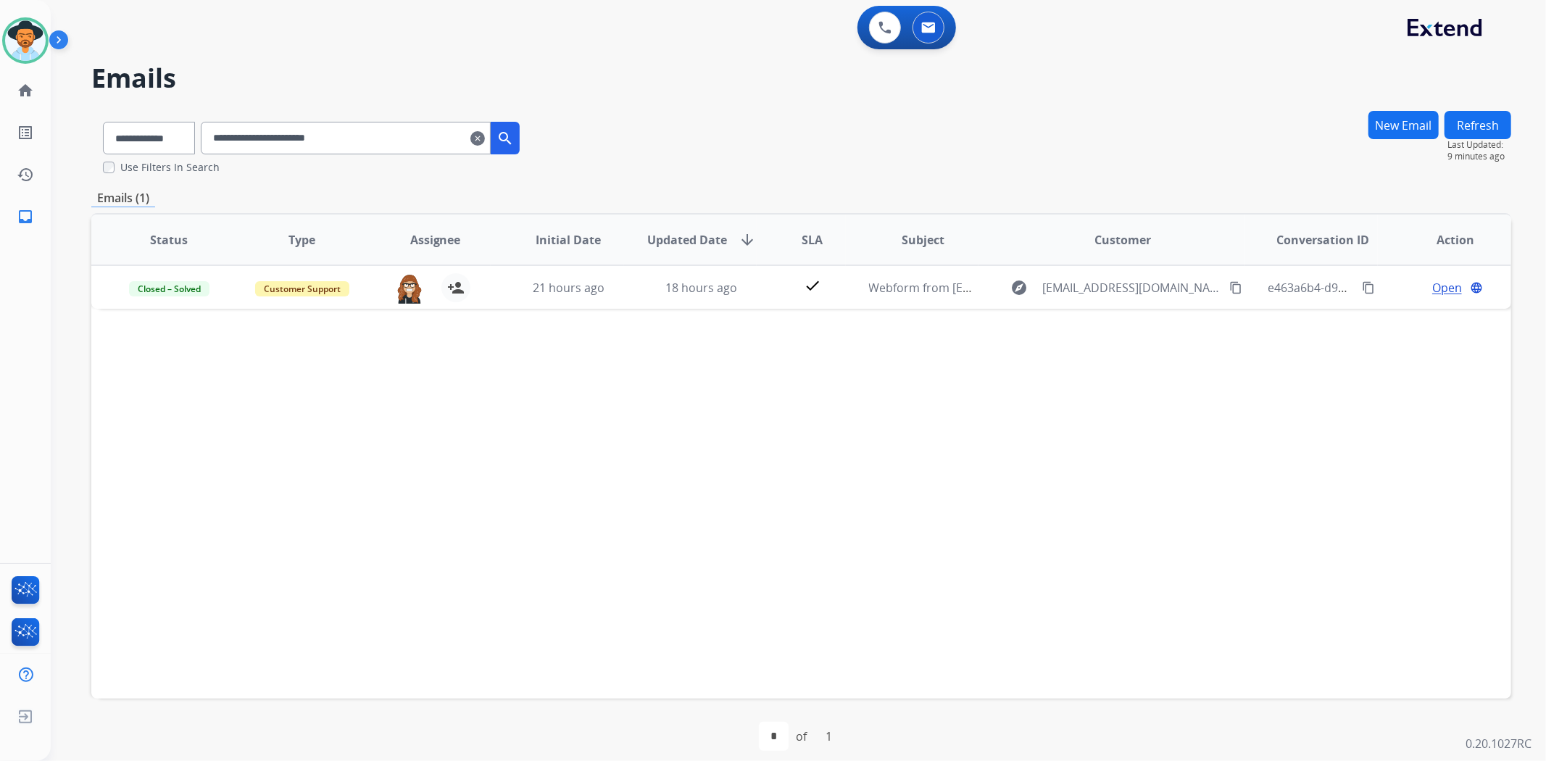
click at [514, 136] on mat-icon "search" at bounding box center [505, 138] width 17 height 17
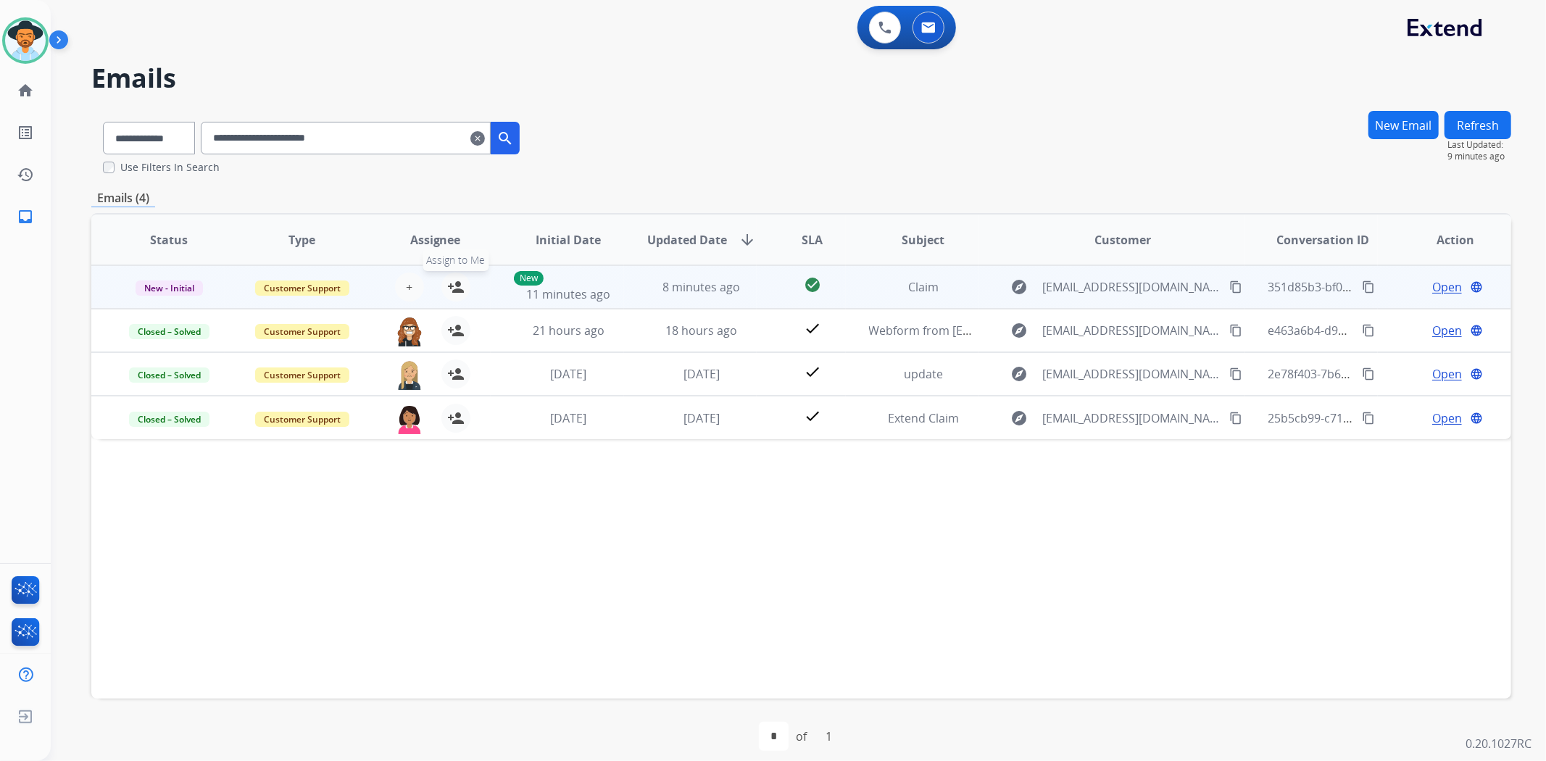
click at [459, 284] on mat-icon "person_add" at bounding box center [455, 286] width 17 height 17
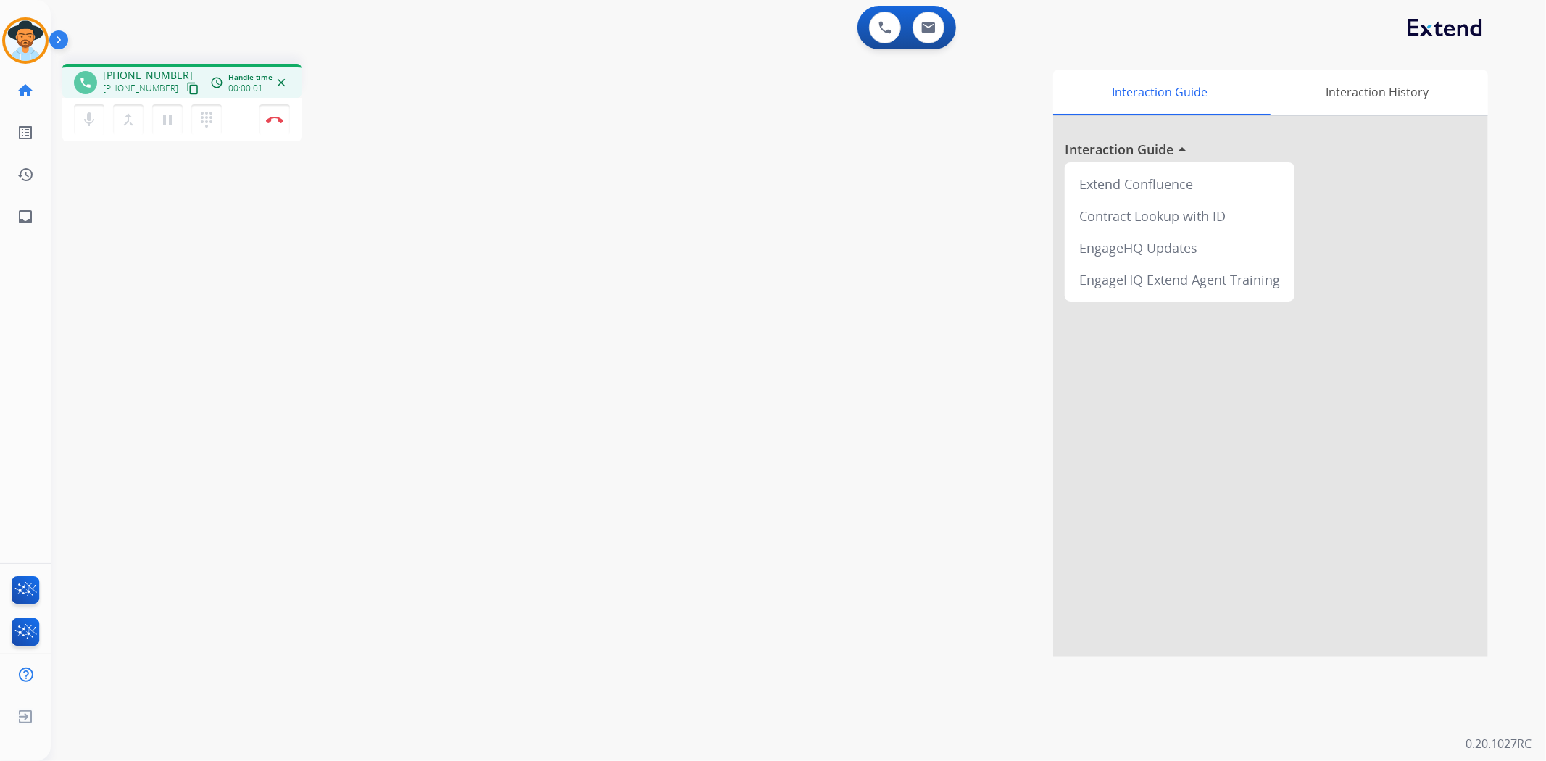
click at [186, 90] on mat-icon "content_copy" at bounding box center [192, 88] width 13 height 13
click at [269, 128] on button "Disconnect" at bounding box center [275, 119] width 30 height 30
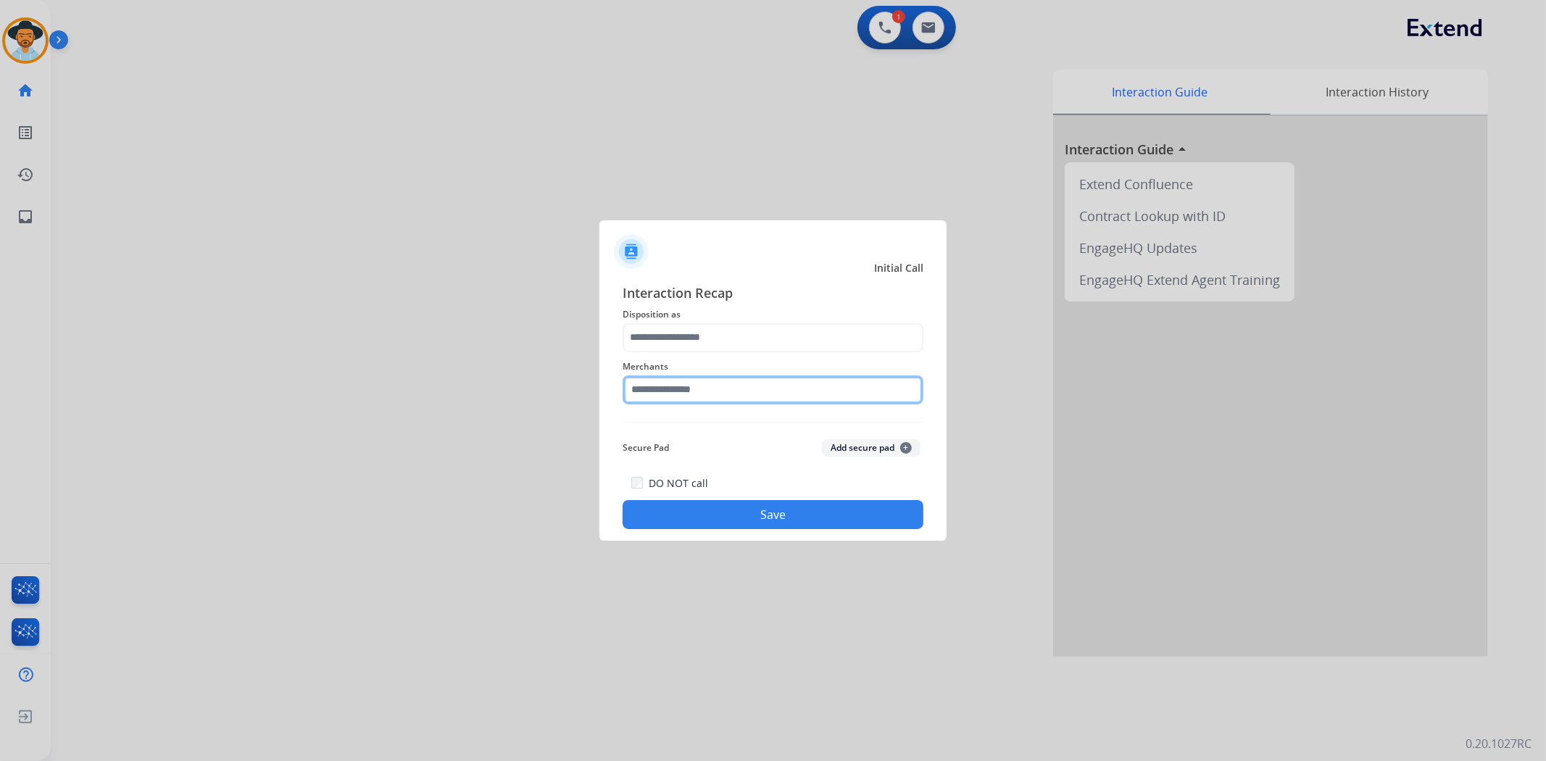
click at [679, 395] on input "text" at bounding box center [773, 390] width 301 height 29
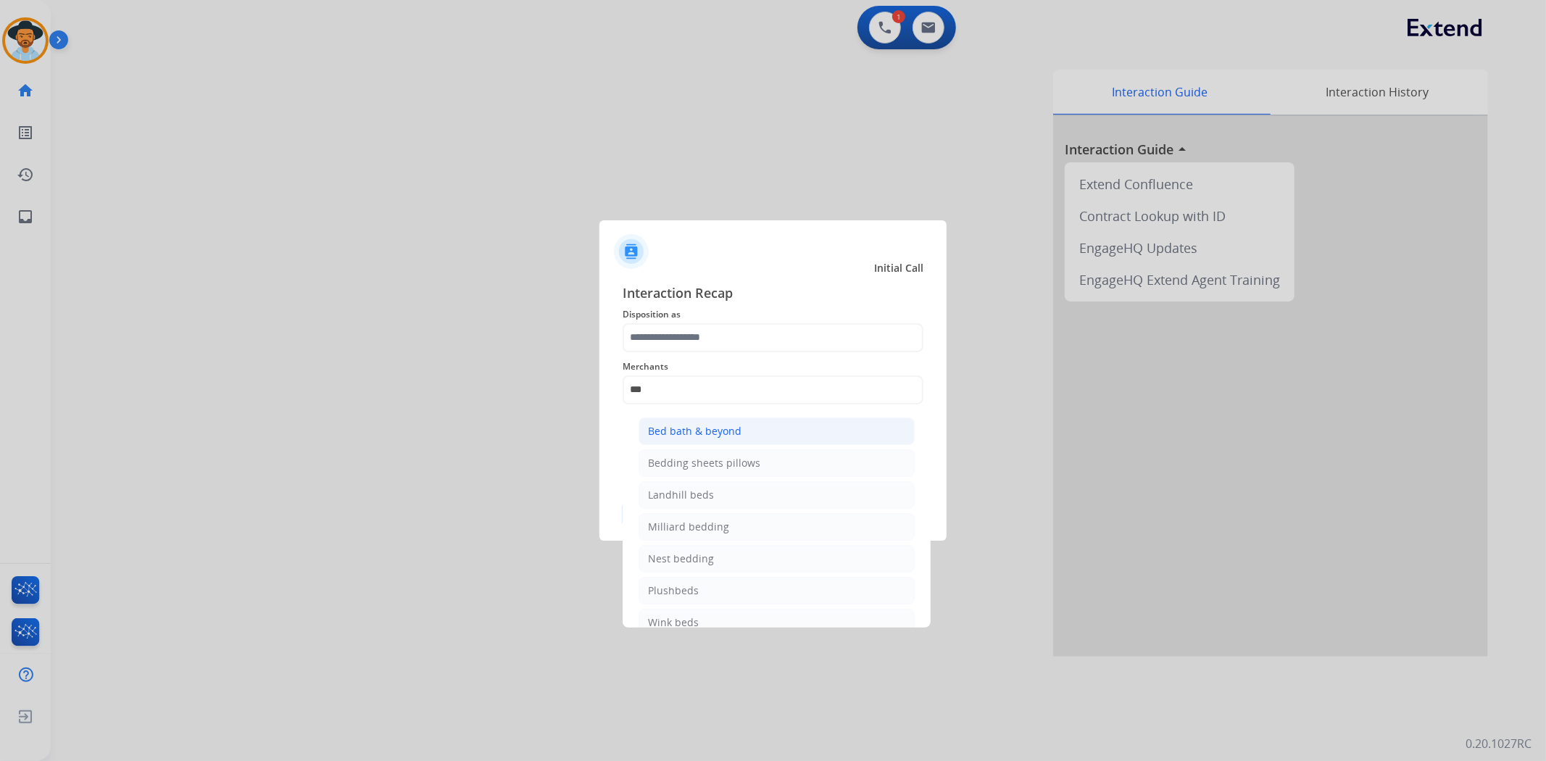
click at [689, 421] on li "Bed bath & beyond" at bounding box center [777, 432] width 276 height 28
type input "**********"
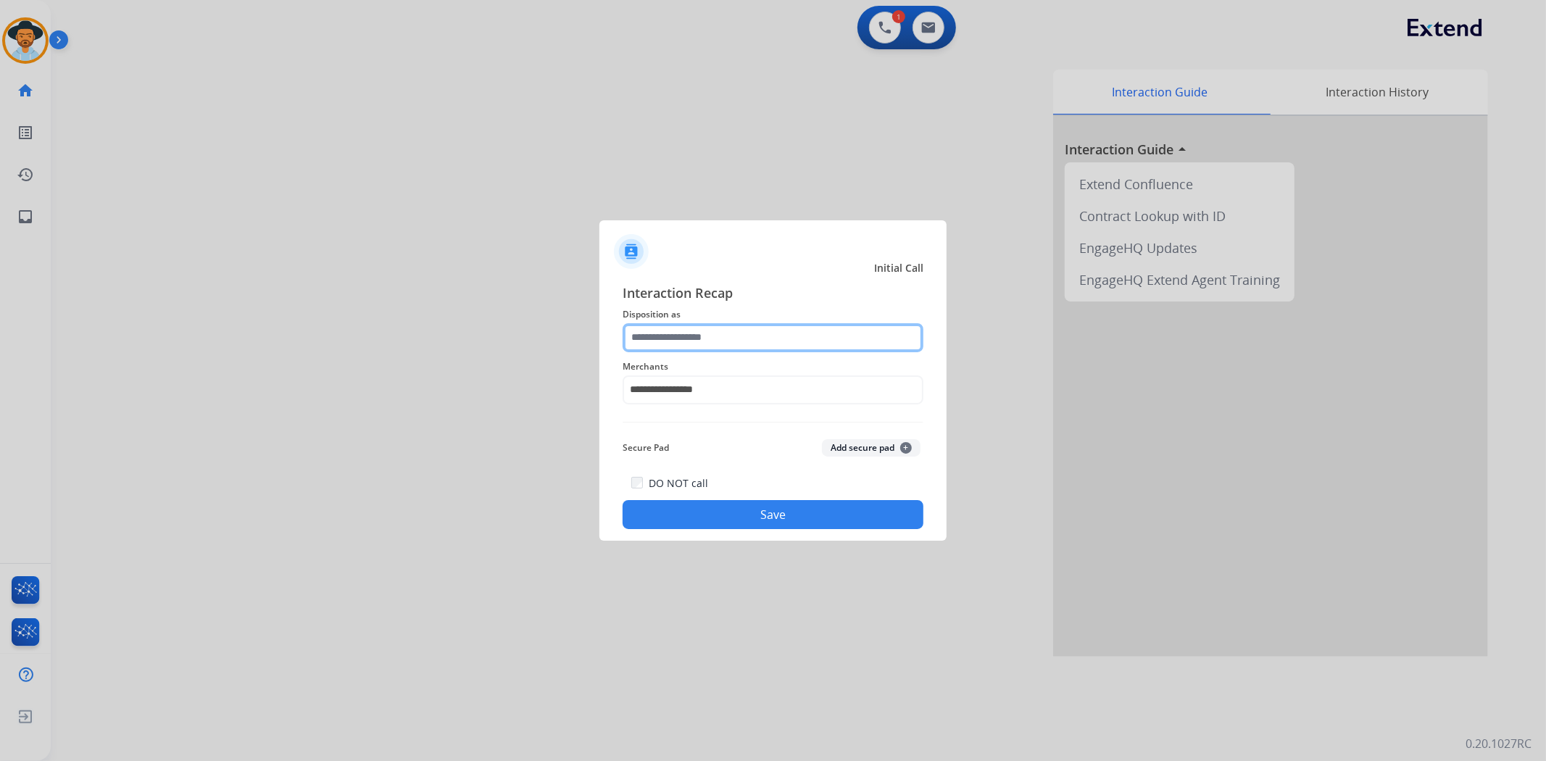
click at [687, 337] on input "text" at bounding box center [773, 337] width 301 height 29
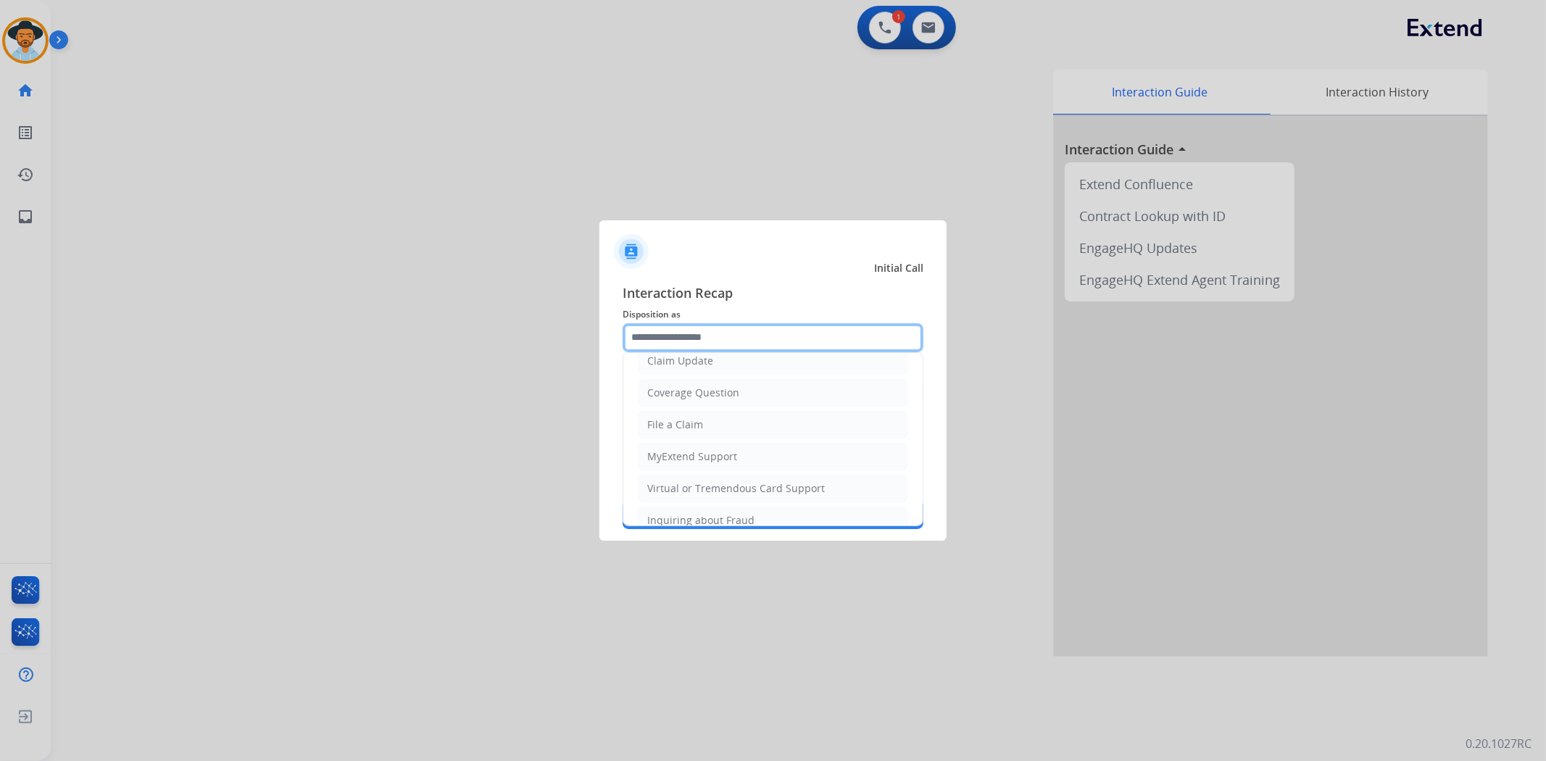
scroll to position [67, 0]
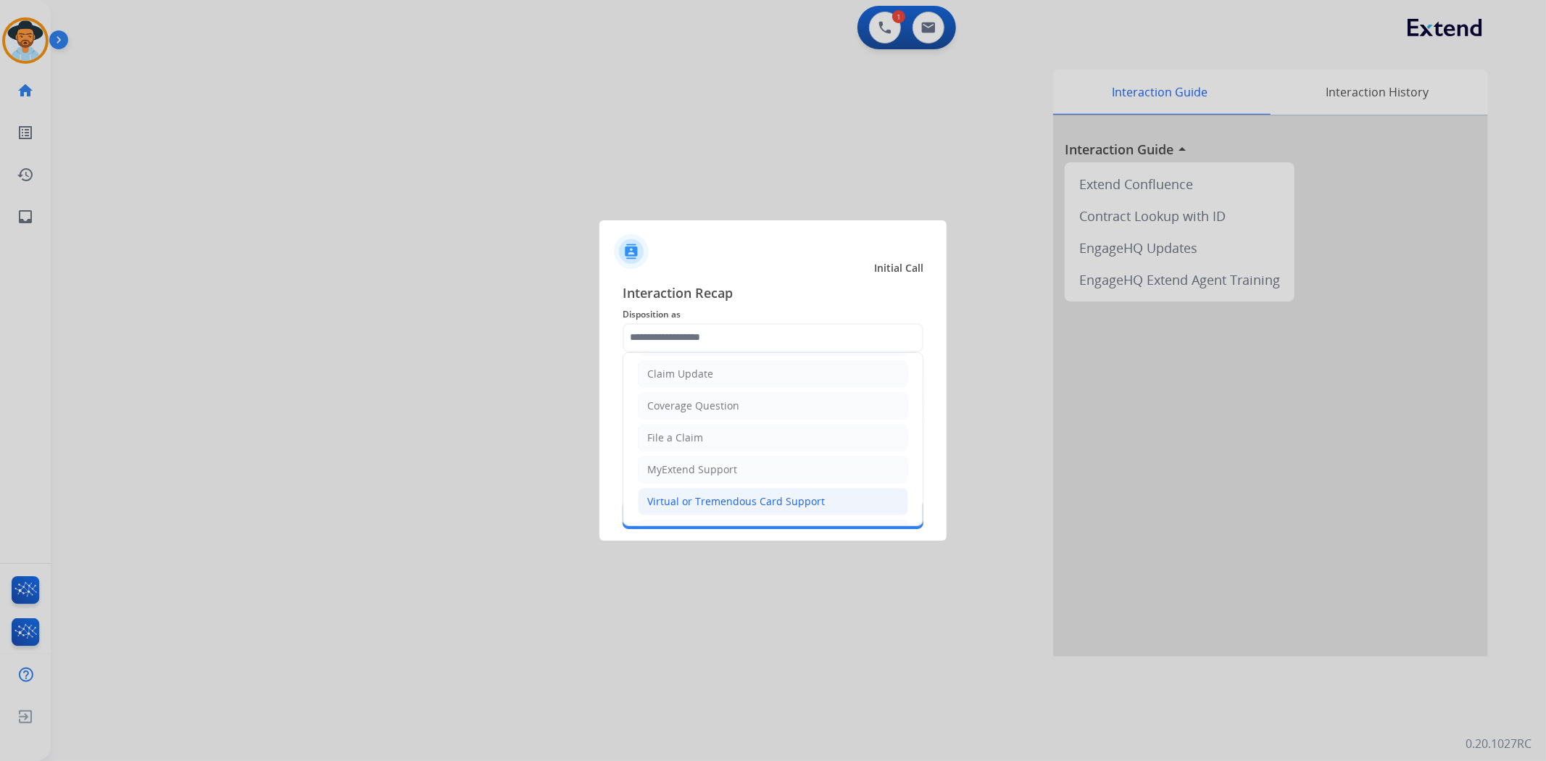
click at [737, 497] on div "Virtual or Tremendous Card Support" at bounding box center [736, 501] width 178 height 14
type input "**********"
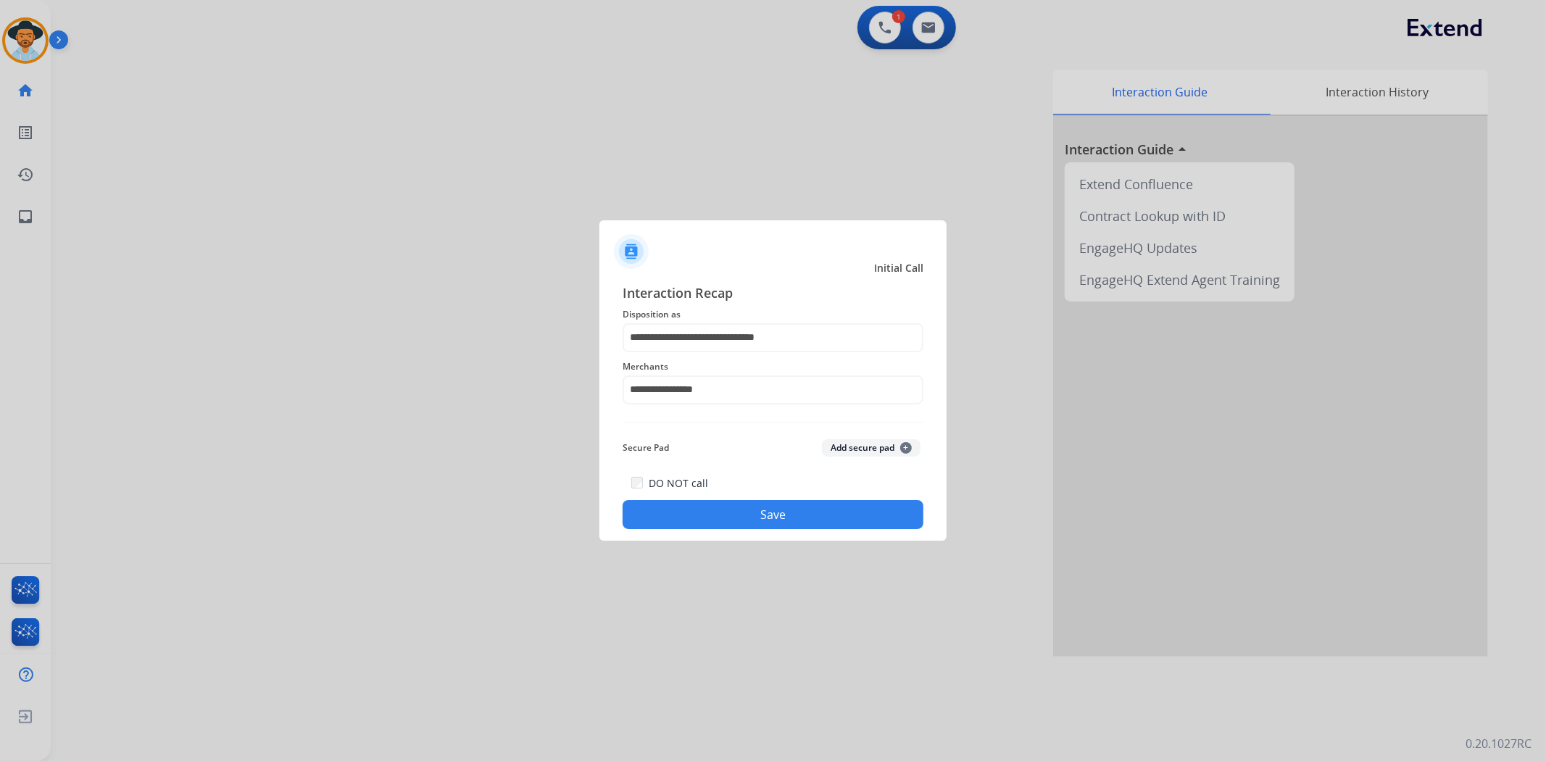
click at [759, 520] on button "Save" at bounding box center [773, 514] width 301 height 29
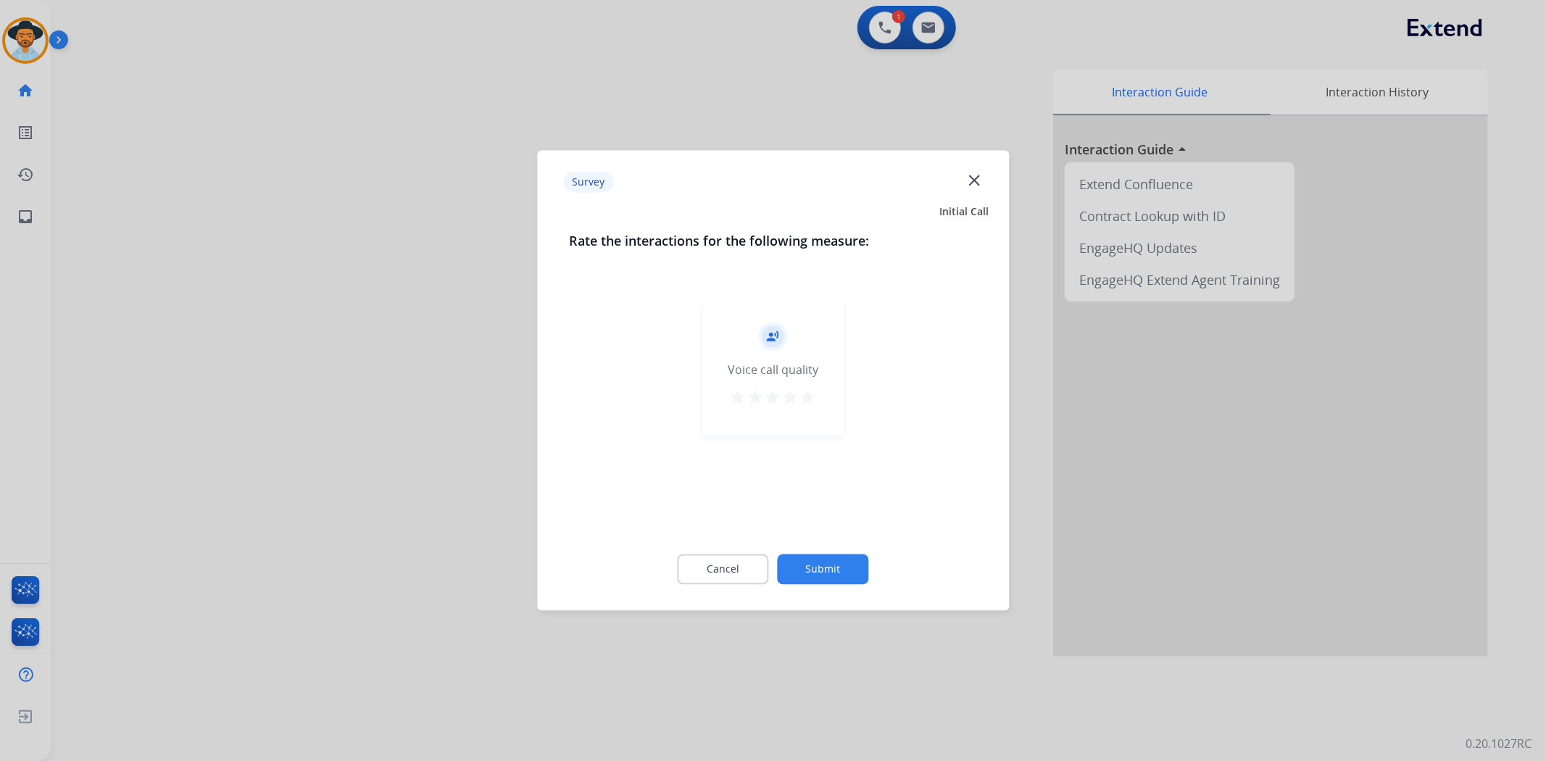
click at [810, 397] on mat-icon "star" at bounding box center [808, 397] width 17 height 17
click at [839, 565] on button "Submit" at bounding box center [823, 570] width 91 height 30
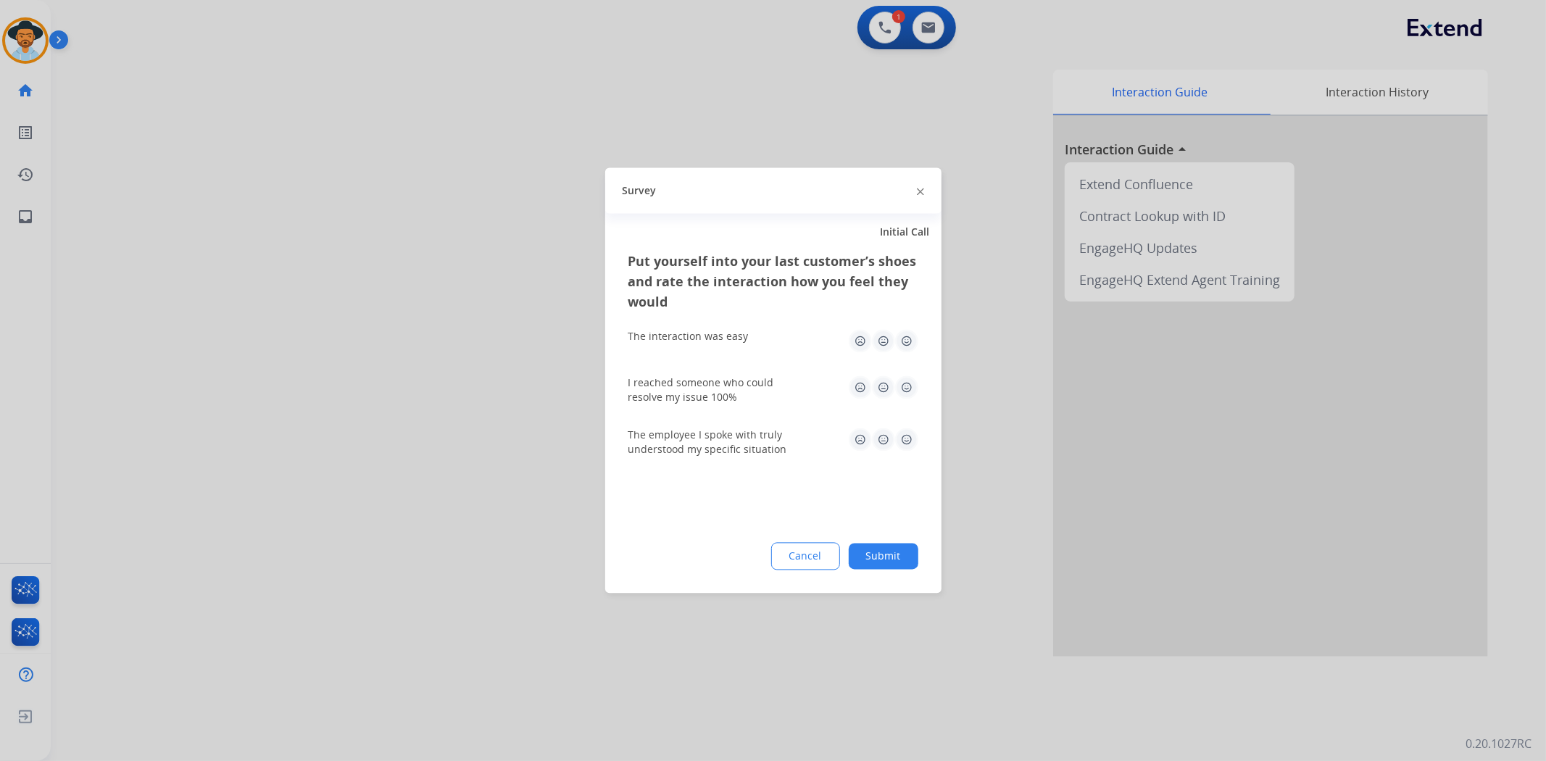
click at [903, 346] on img at bounding box center [906, 341] width 23 height 23
click at [908, 379] on img at bounding box center [906, 387] width 23 height 23
click at [916, 439] on img at bounding box center [906, 439] width 23 height 23
click at [909, 551] on button "Submit" at bounding box center [884, 557] width 70 height 26
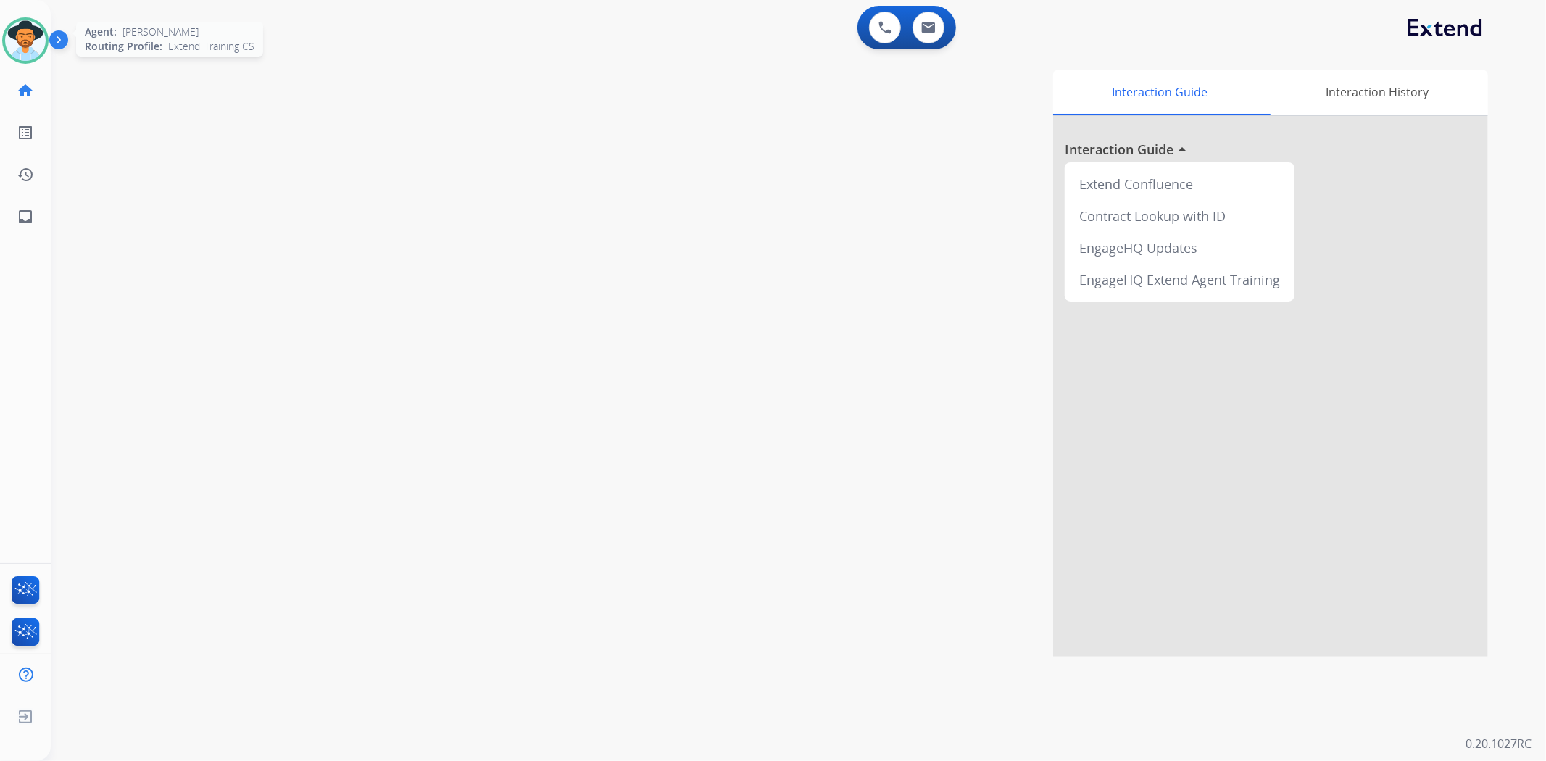
click at [27, 30] on img at bounding box center [25, 40] width 41 height 41
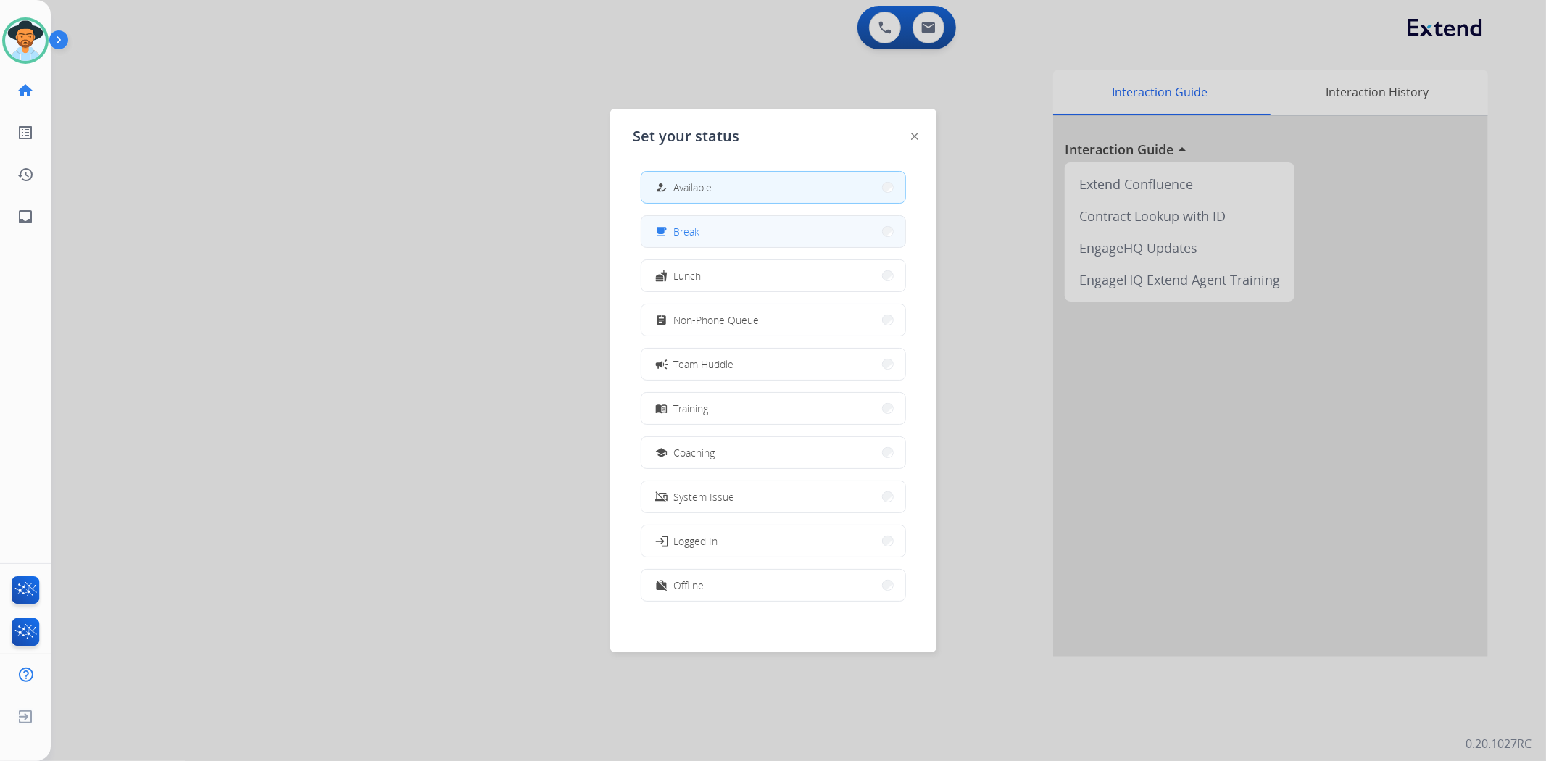
click at [766, 236] on button "free_breakfast Break" at bounding box center [774, 231] width 264 height 31
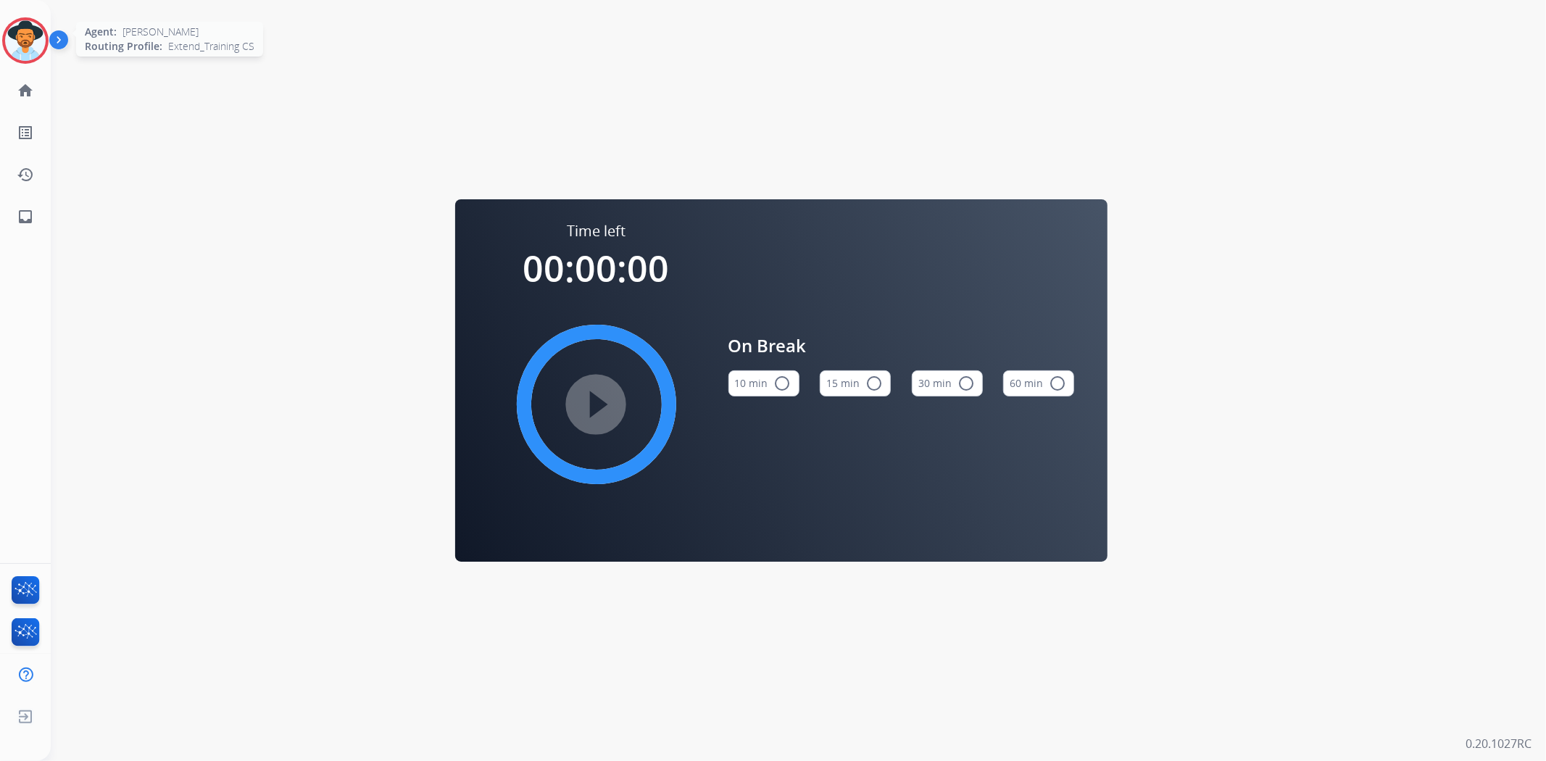
click at [22, 38] on img at bounding box center [25, 40] width 41 height 41
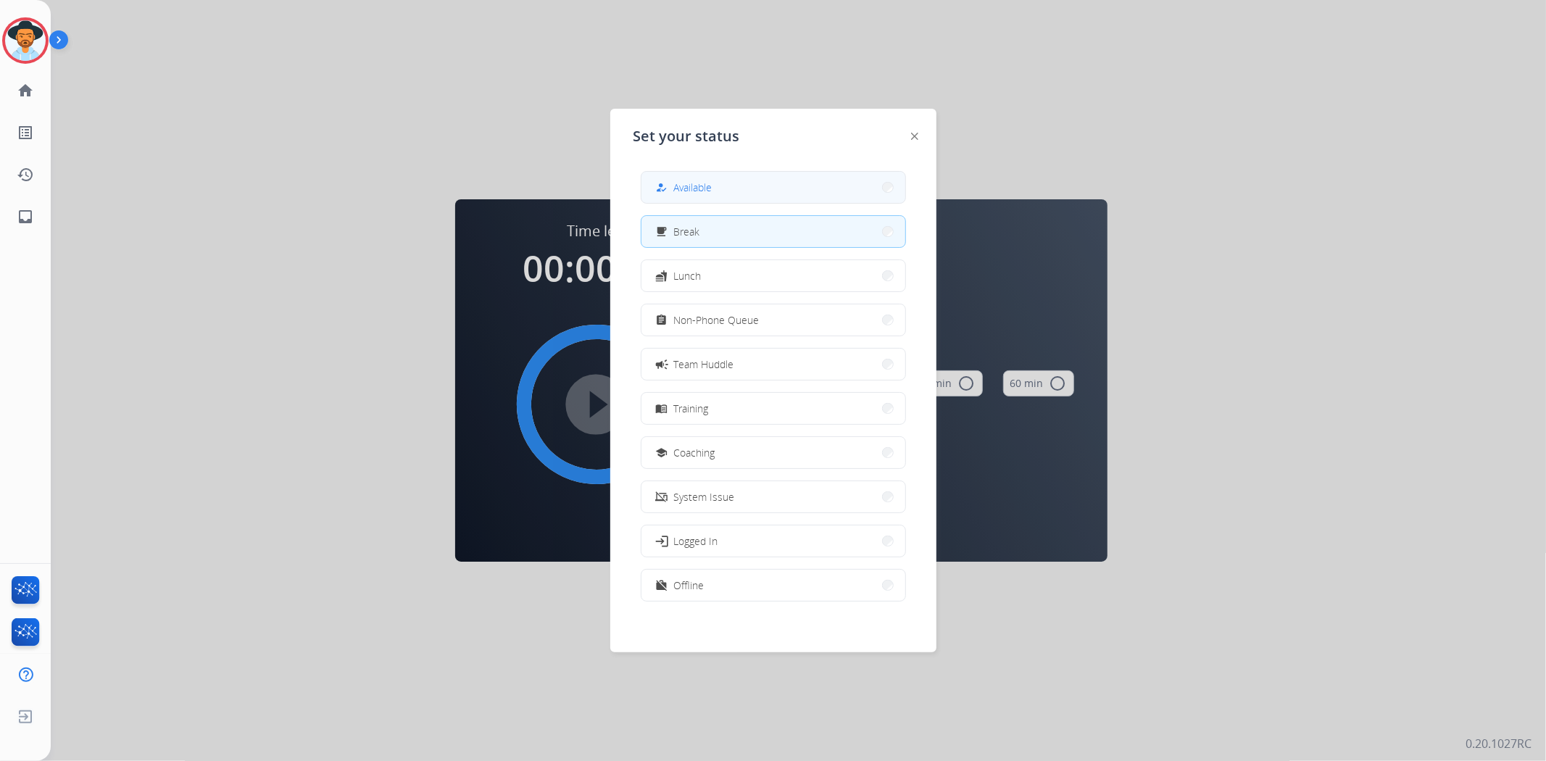
click at [810, 199] on button "how_to_reg Available" at bounding box center [774, 187] width 264 height 31
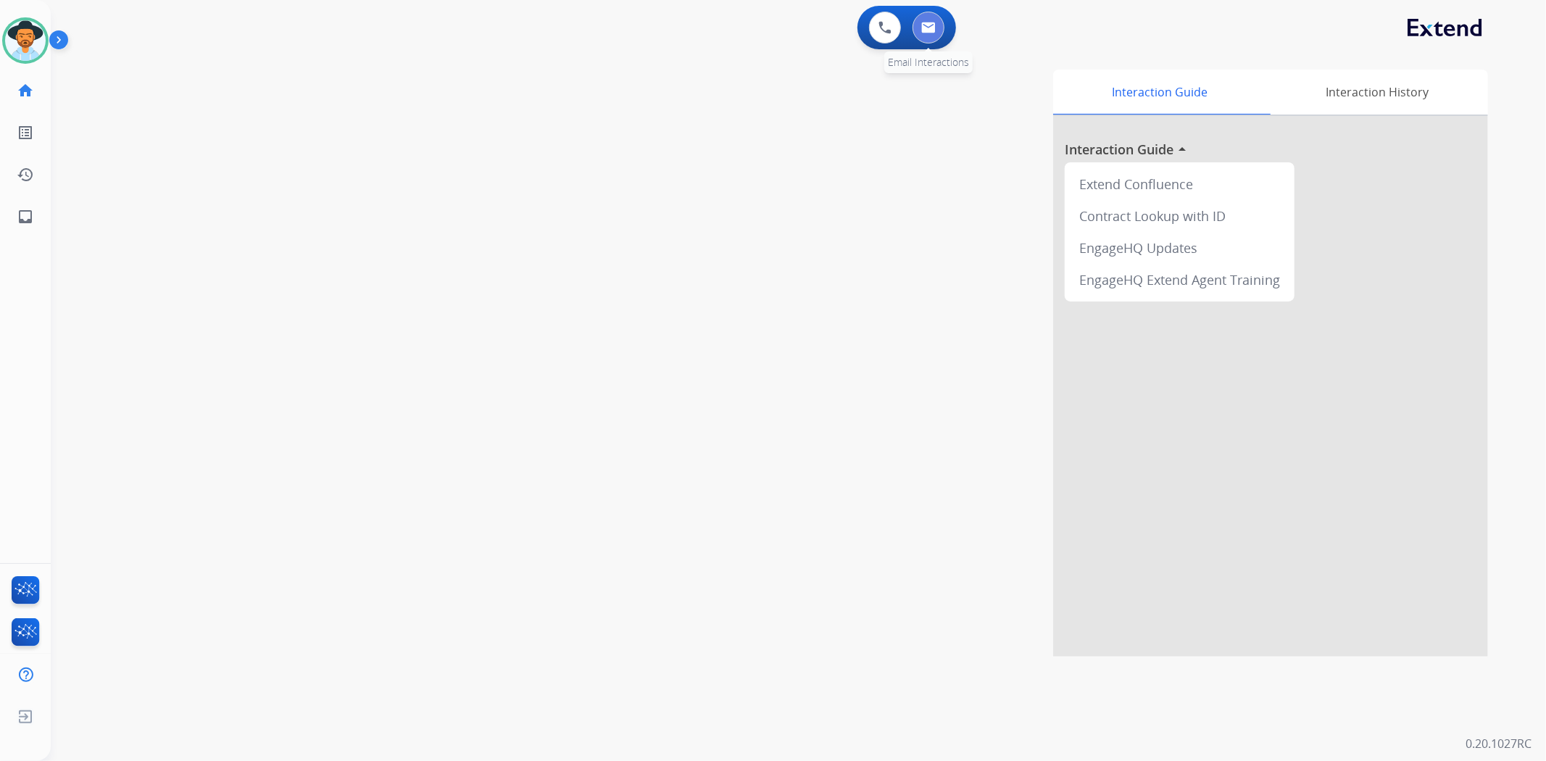
click at [939, 26] on button at bounding box center [929, 28] width 32 height 32
select select "**********"
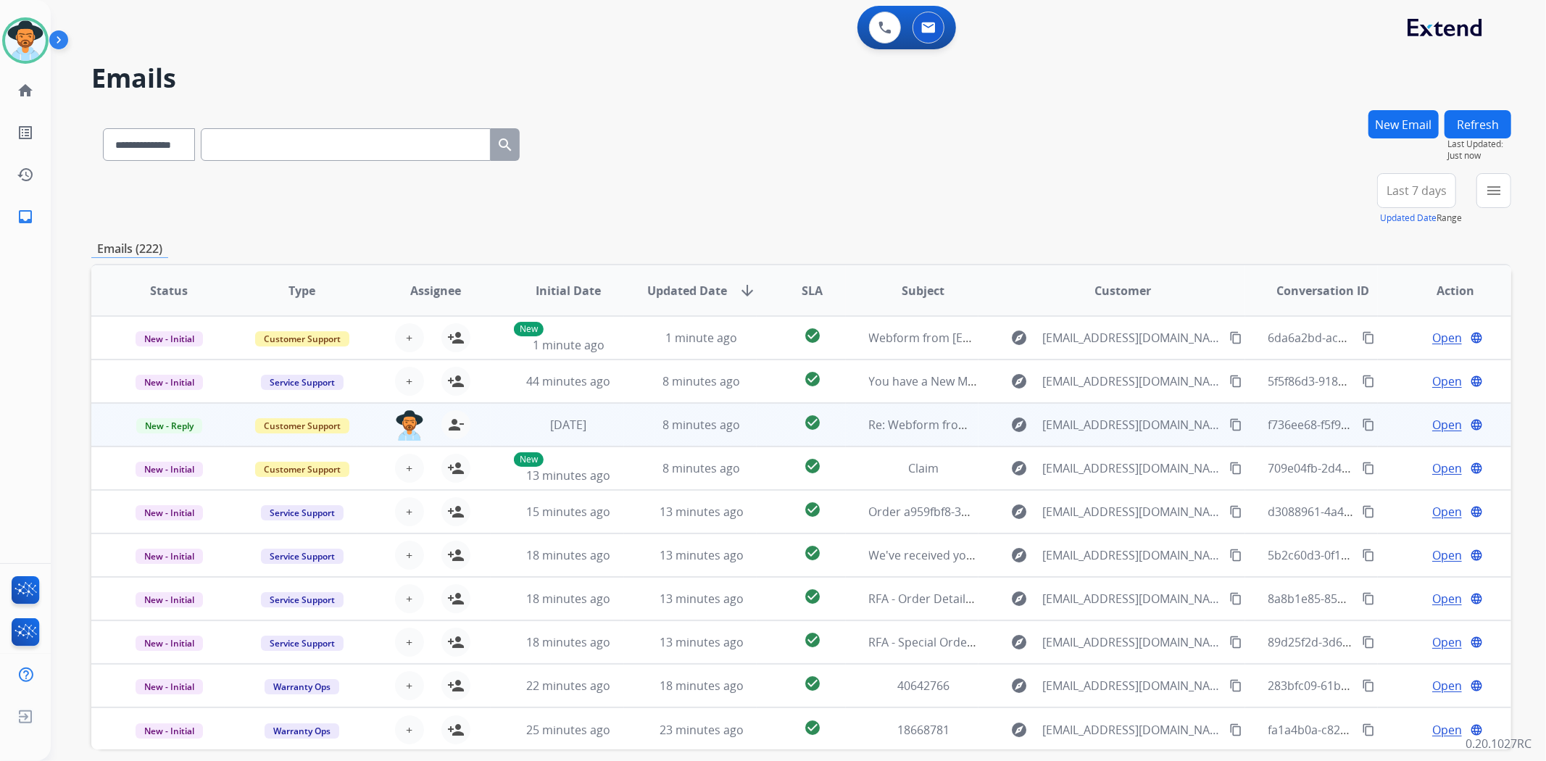
click at [639, 428] on td "8 minutes ago" at bounding box center [690, 424] width 133 height 43
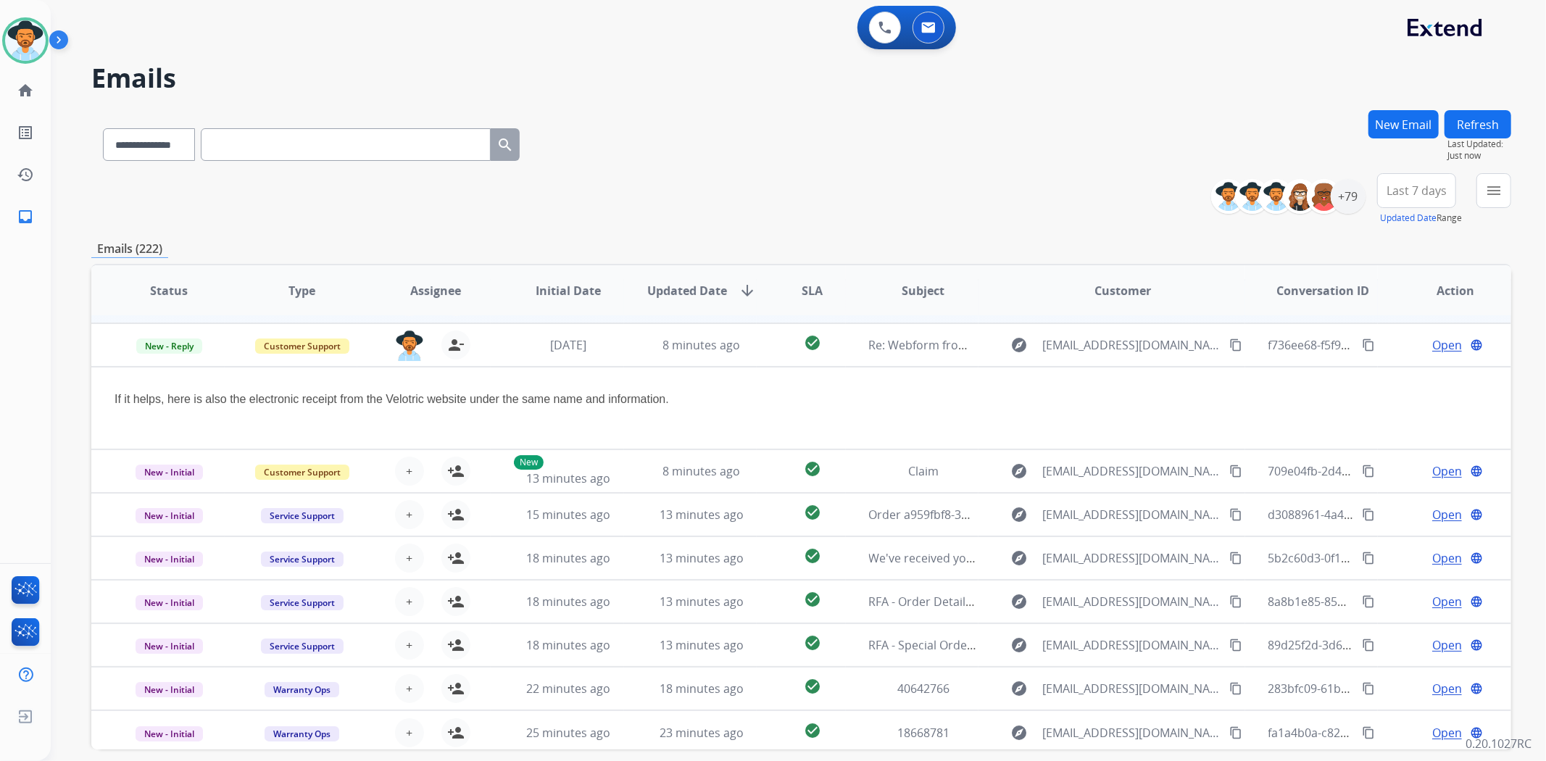
scroll to position [82, 0]
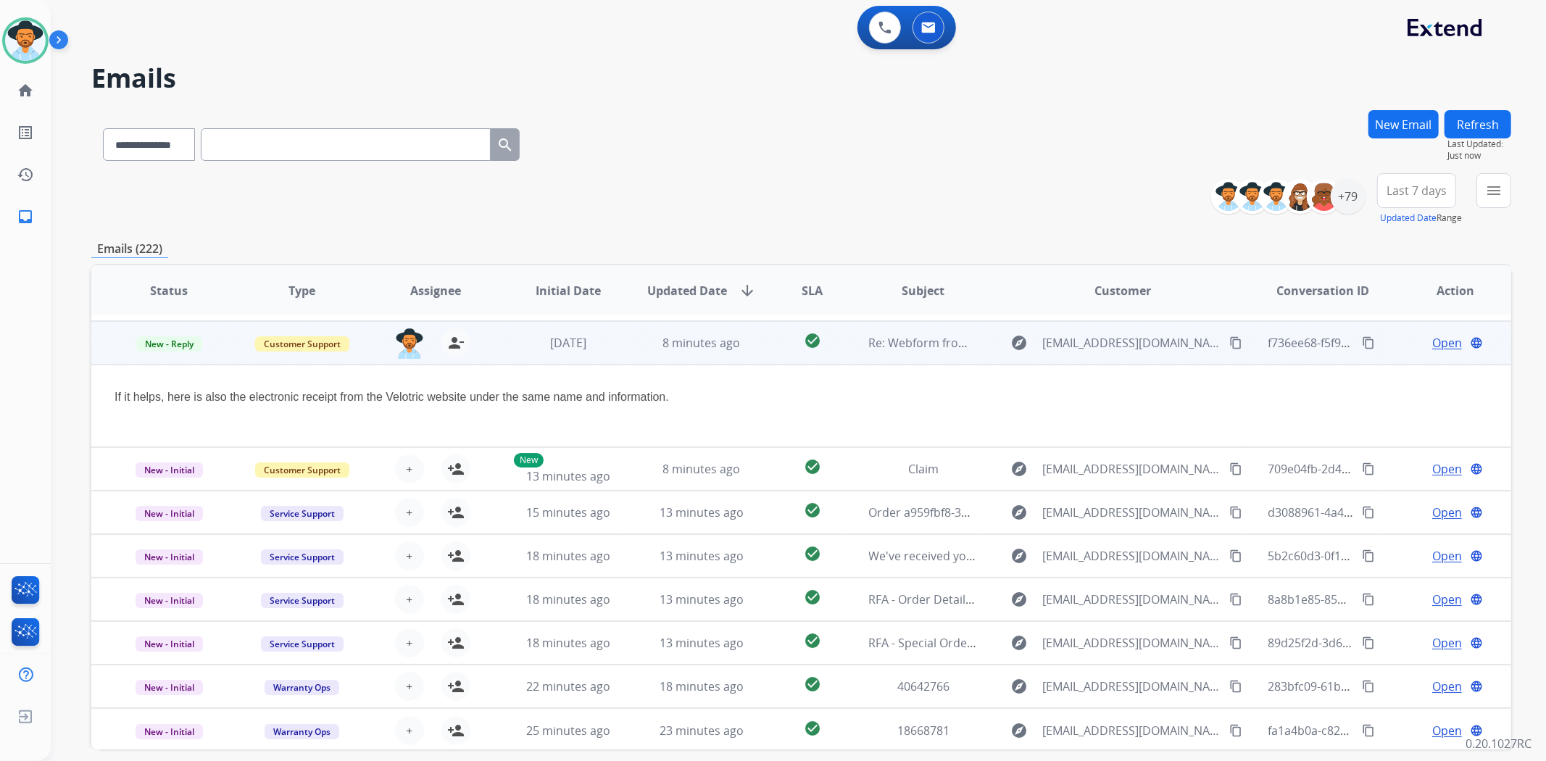
click at [1438, 348] on span "Open" at bounding box center [1447, 342] width 30 height 17
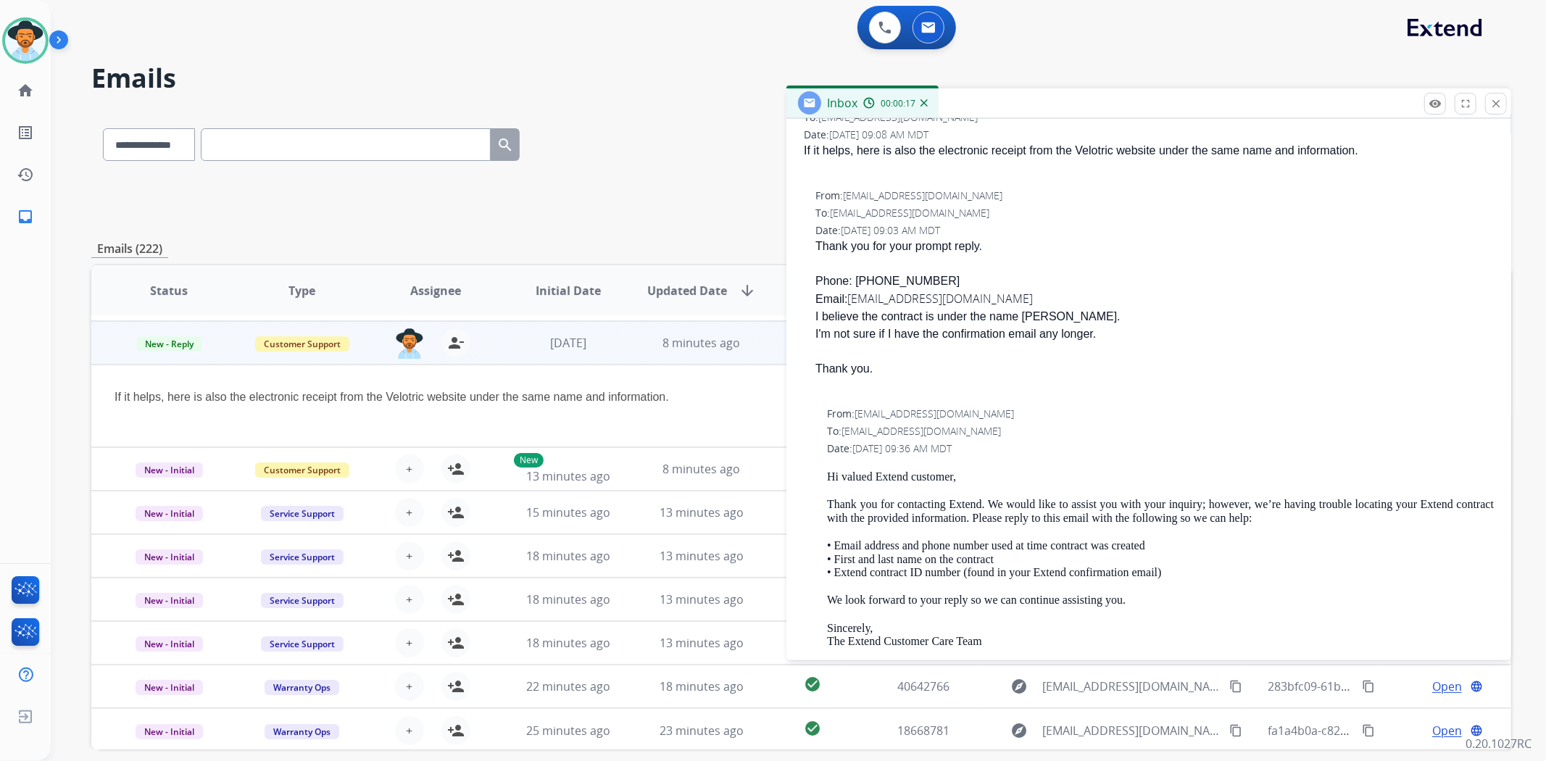
scroll to position [161, 0]
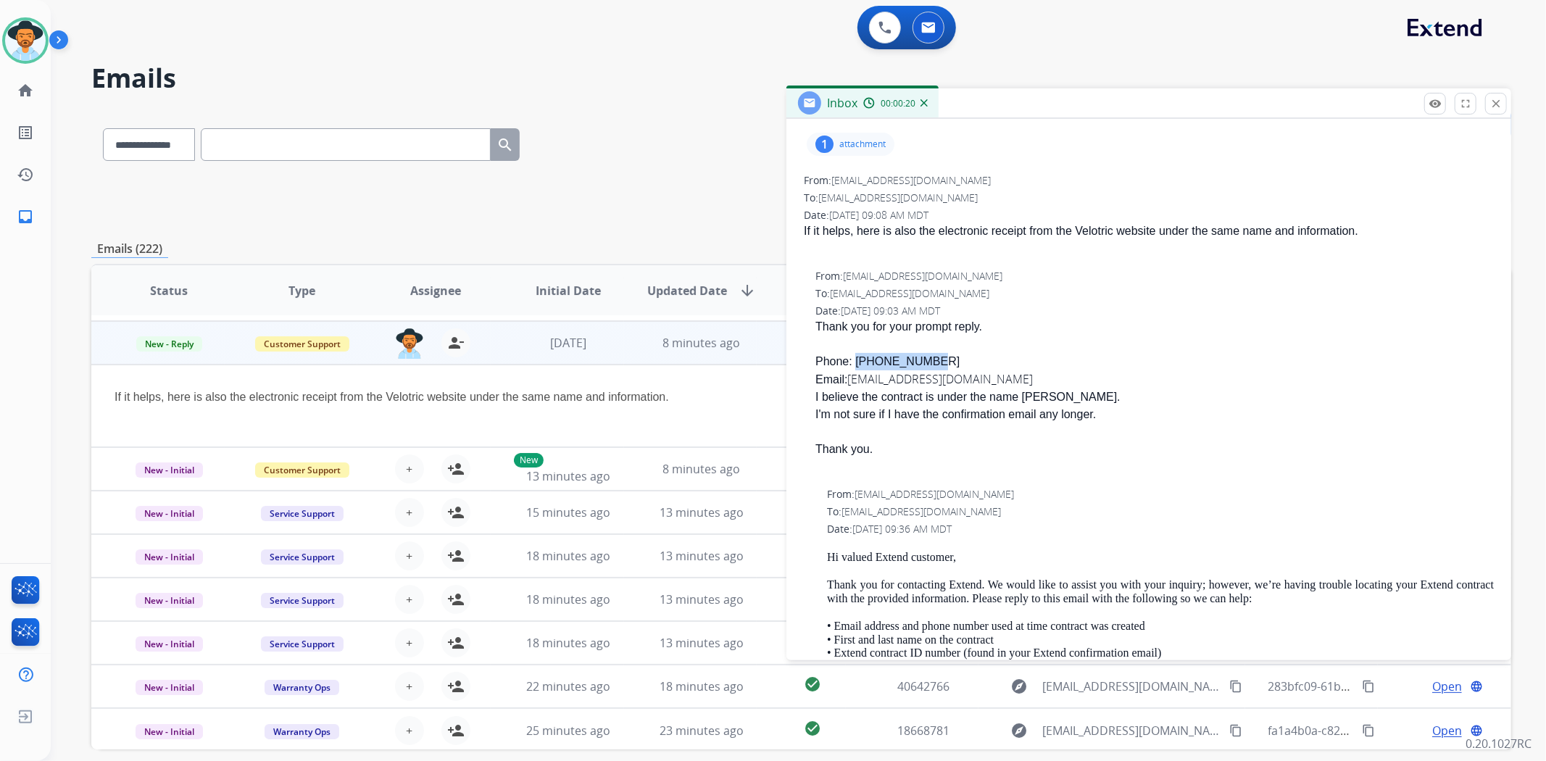
drag, startPoint x: 926, startPoint y: 359, endPoint x: 857, endPoint y: 357, distance: 69.6
click at [857, 357] on div "Phone: [PHONE_NUMBER]" at bounding box center [1155, 361] width 679 height 17
copy div "[PHONE_NUMBER]"
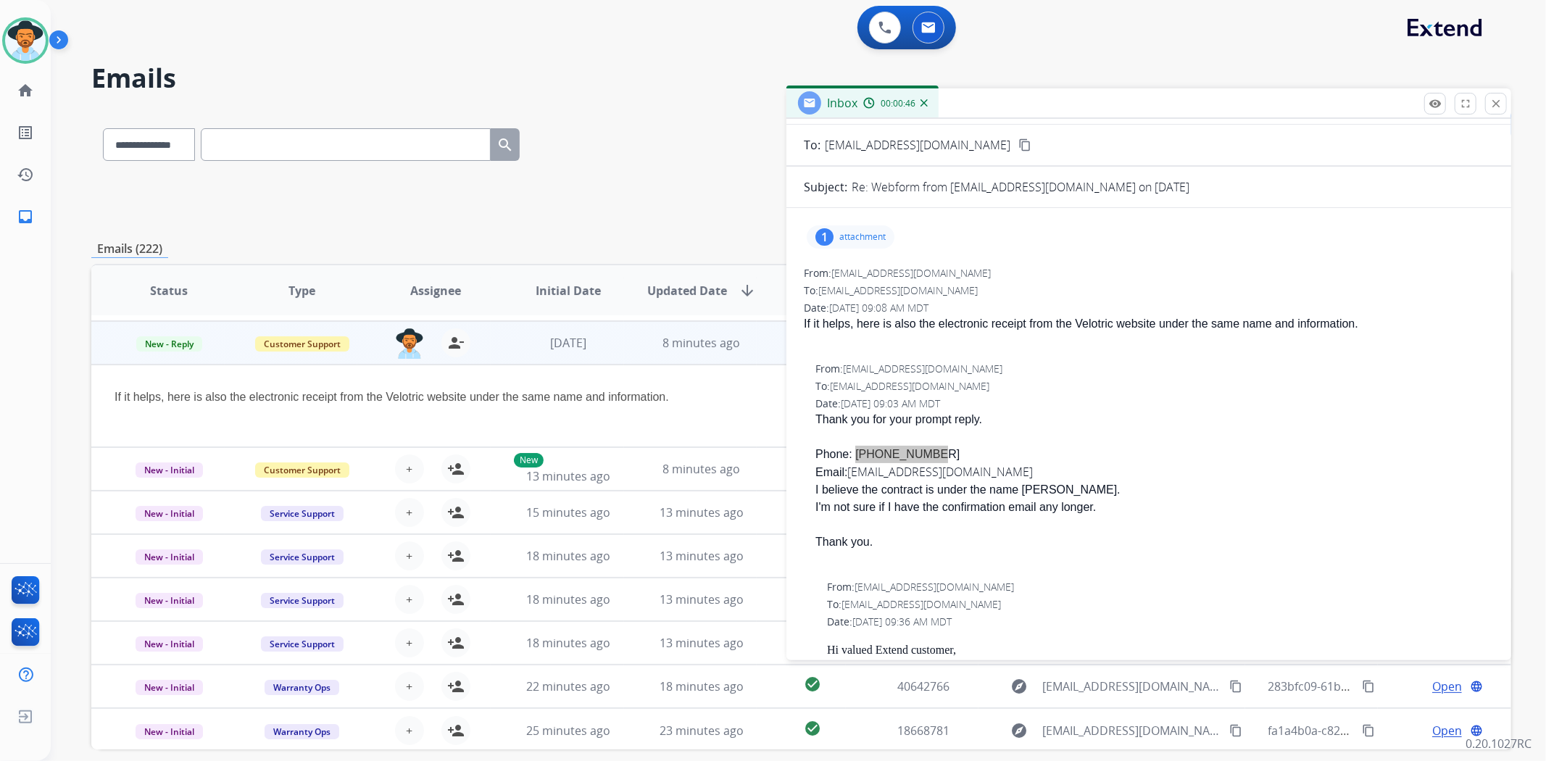
scroll to position [0, 0]
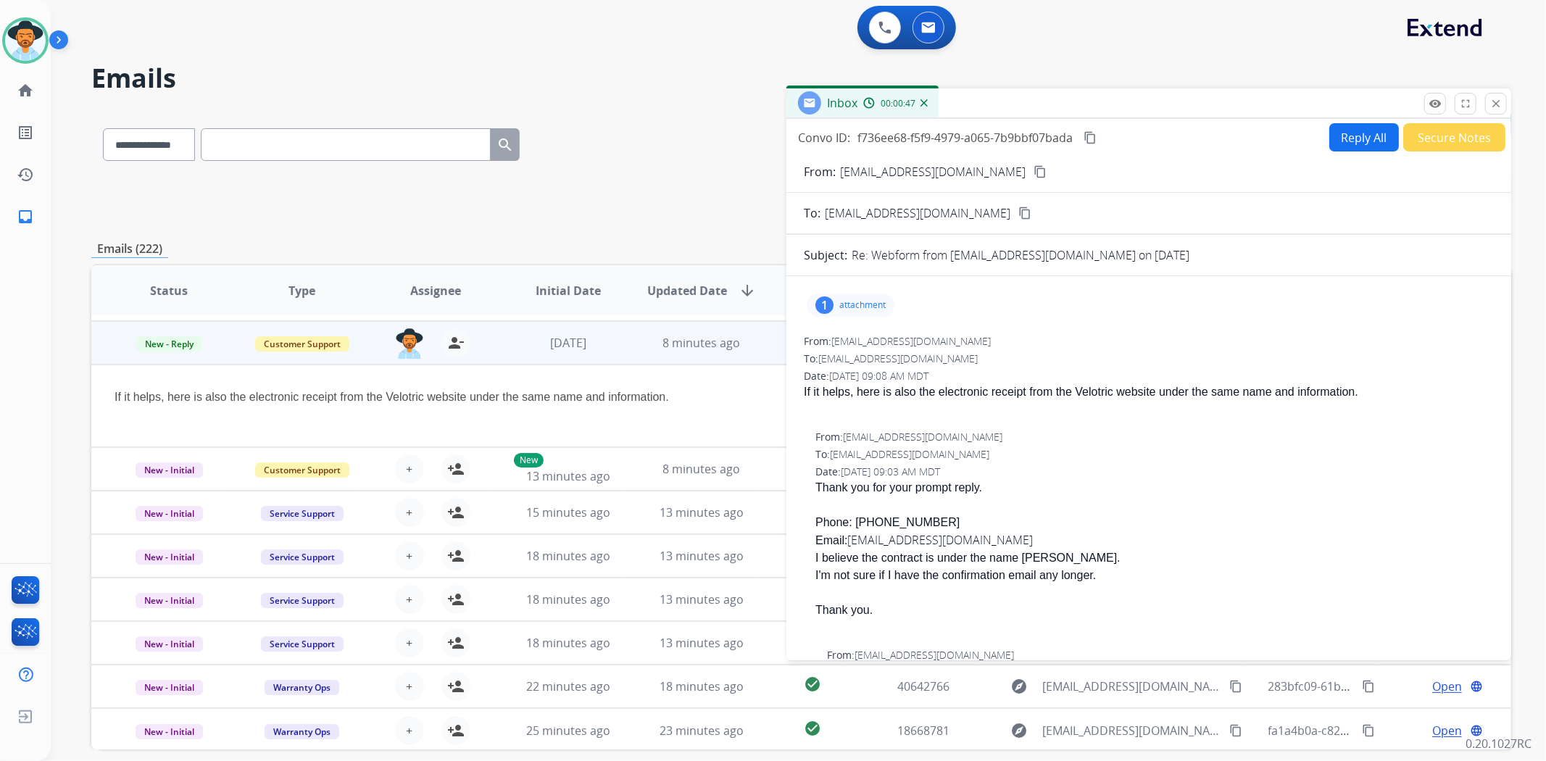
click at [881, 298] on div "1 attachment" at bounding box center [851, 305] width 88 height 23
click at [994, 343] on mat-icon "download" at bounding box center [988, 342] width 13 height 13
click at [911, 341] on p "Order #24046 – Velotric.pdf" at bounding box center [893, 341] width 150 height 17
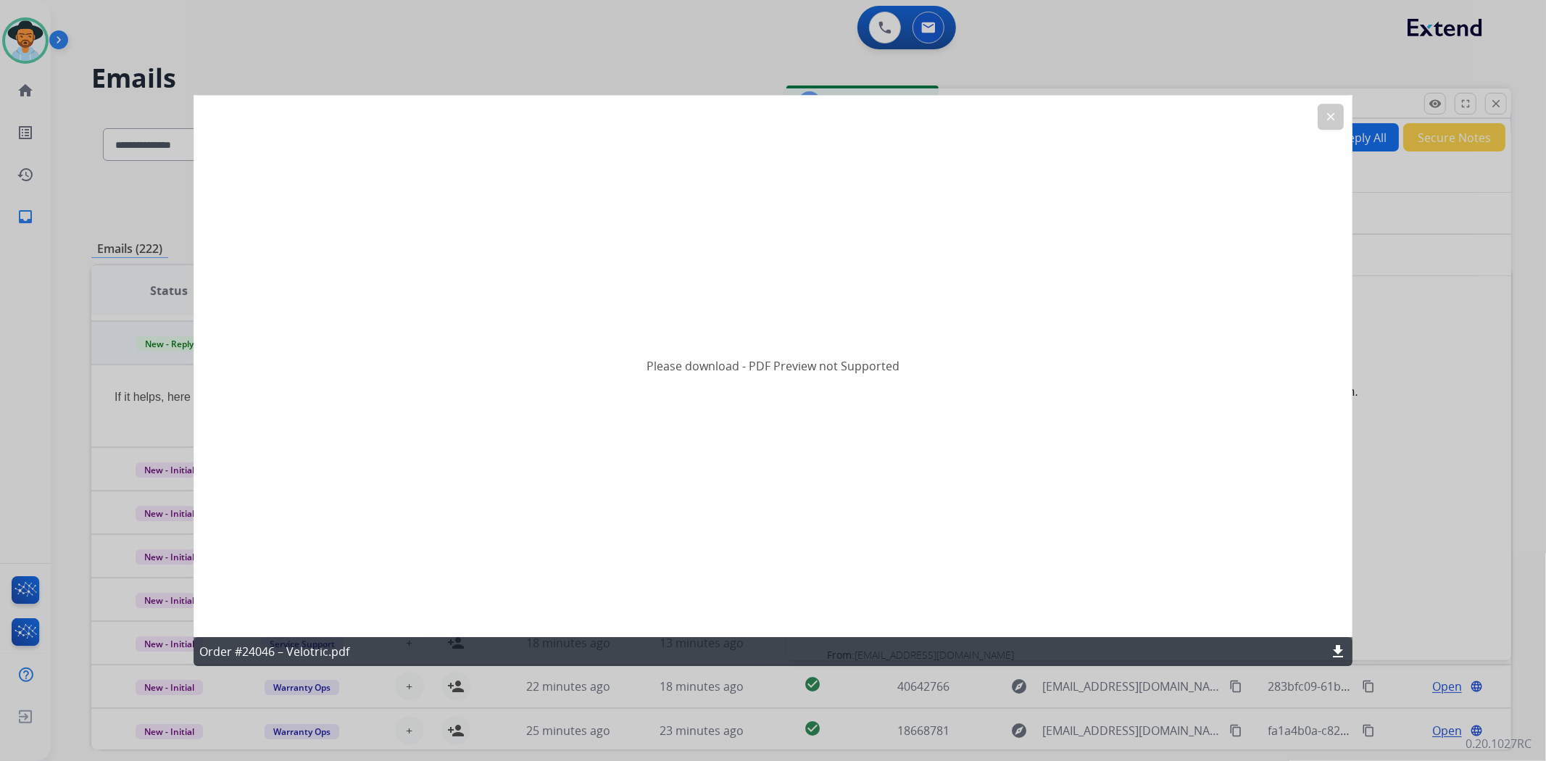
click at [1332, 120] on mat-icon "clear" at bounding box center [1330, 116] width 13 height 13
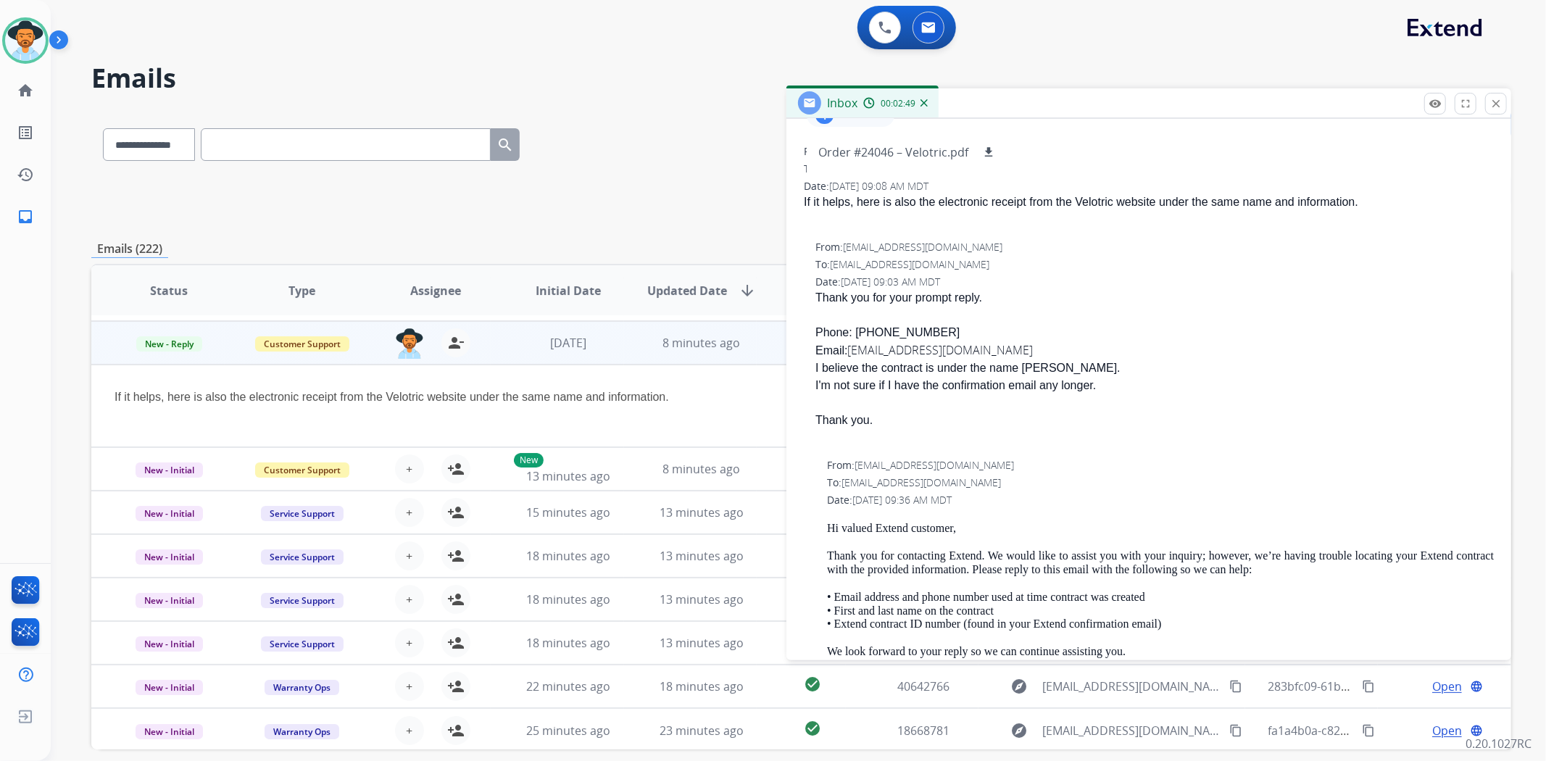
scroll to position [81, 0]
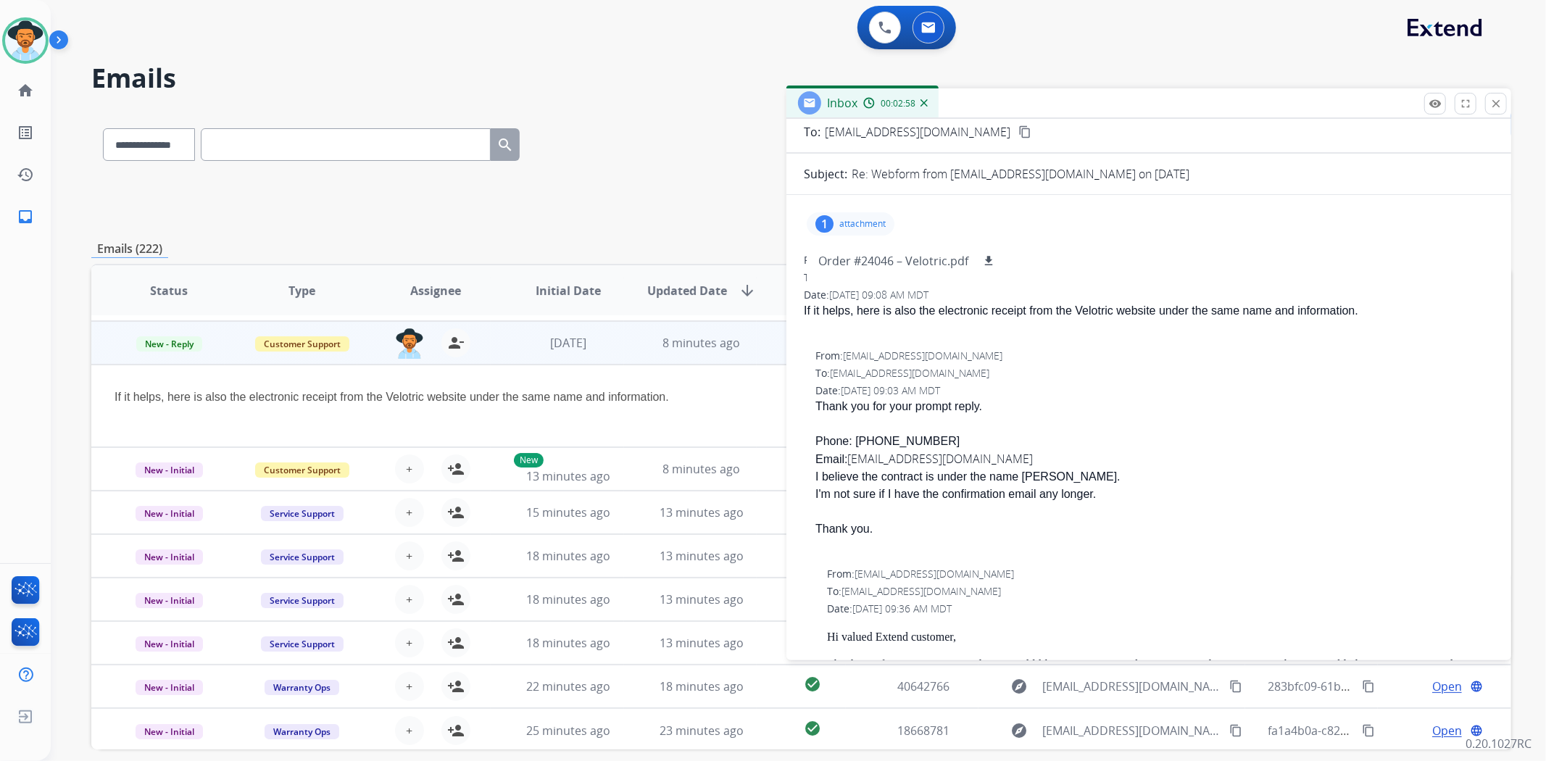
click at [1359, 395] on div "Date: [DATE] 09:03 AM MDT" at bounding box center [1155, 390] width 679 height 14
click at [1096, 249] on div "1 attachment Order #24046 – Velotric.pdf download From: [EMAIL_ADDRESS][DOMAIN_…" at bounding box center [1149, 670] width 725 height 926
click at [854, 222] on p "attachment" at bounding box center [862, 224] width 46 height 12
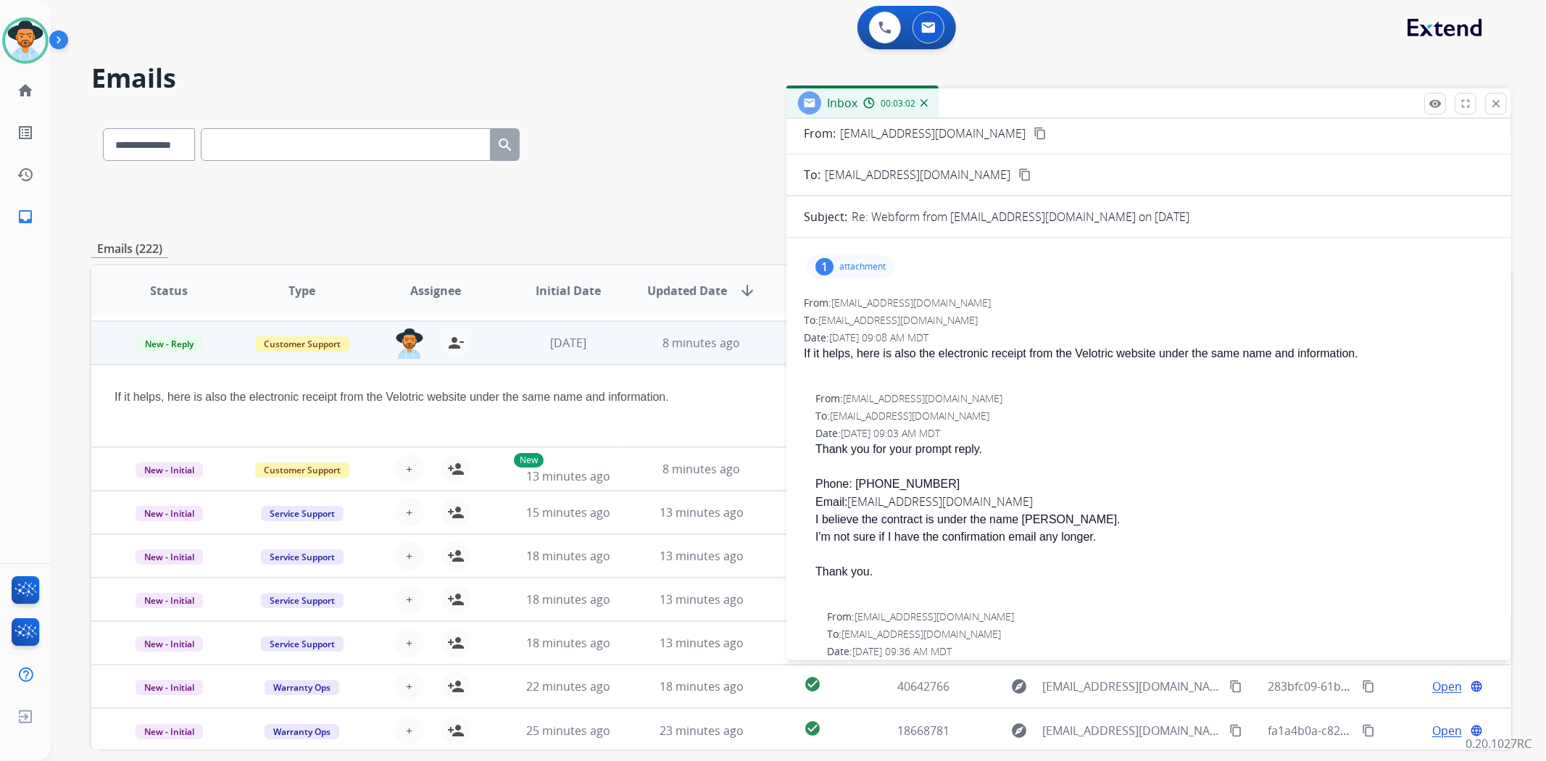
scroll to position [0, 0]
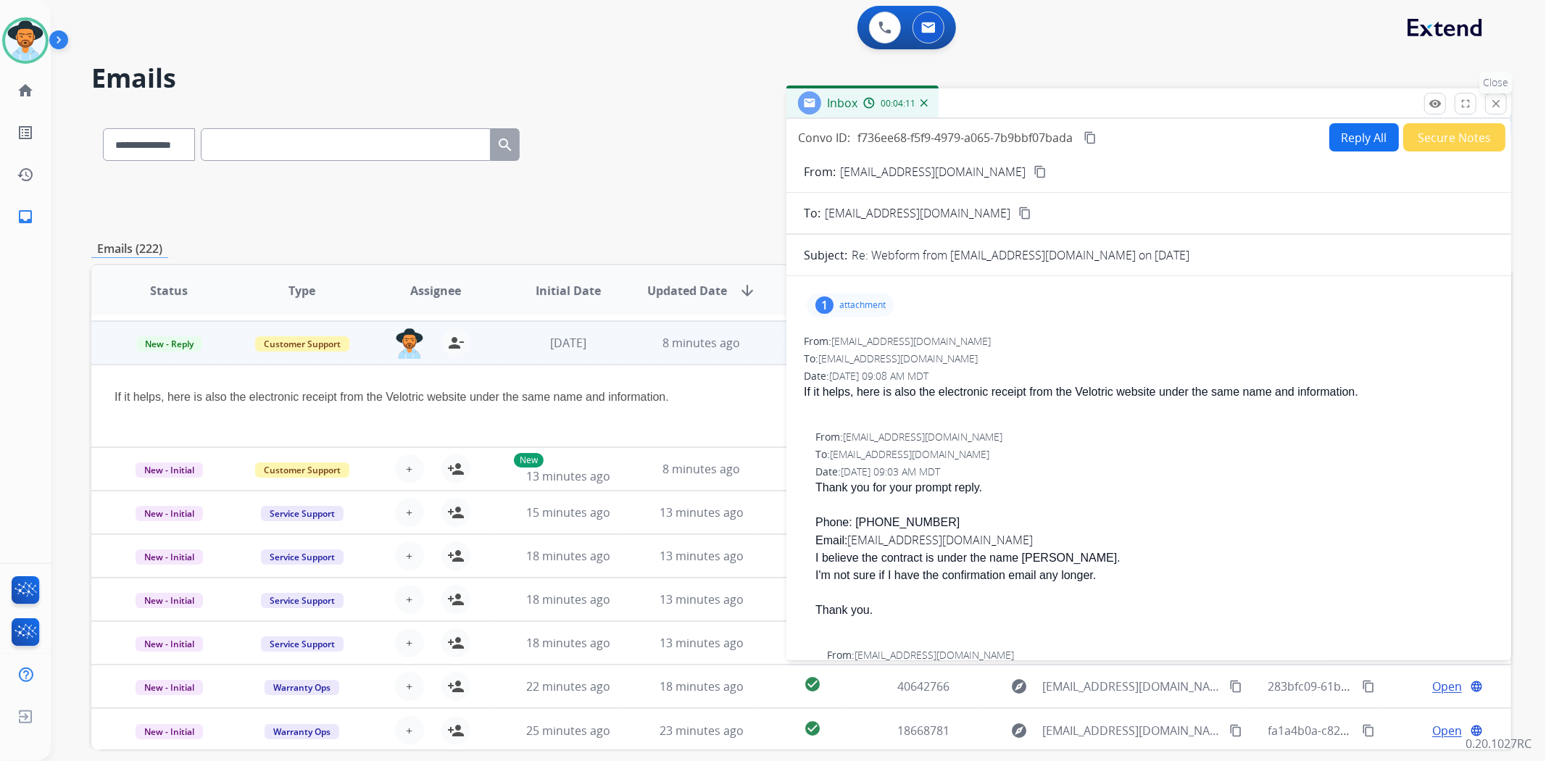
click at [1501, 104] on mat-icon "close" at bounding box center [1496, 103] width 13 height 13
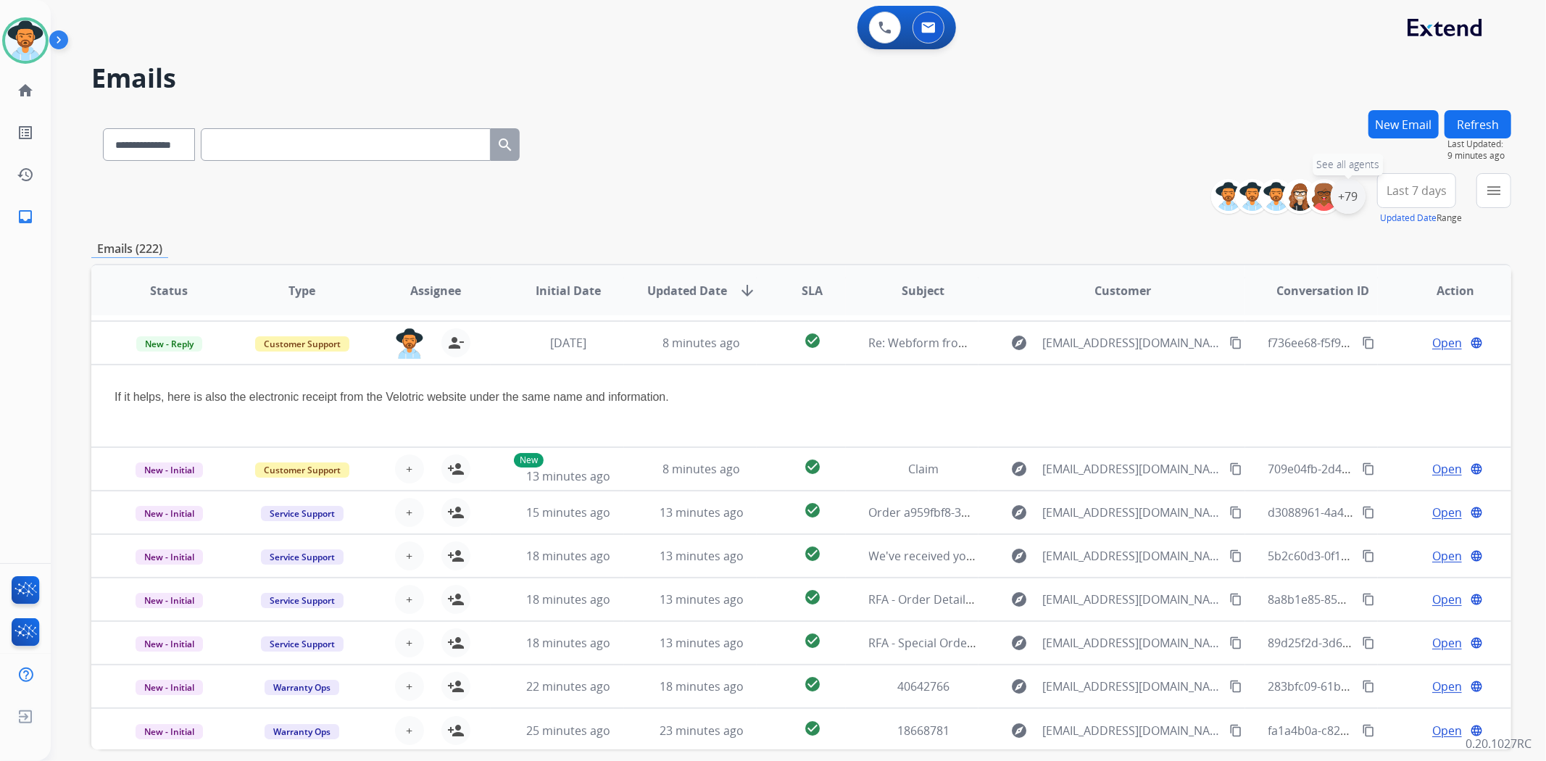
click at [1354, 209] on div "+79" at bounding box center [1348, 196] width 35 height 35
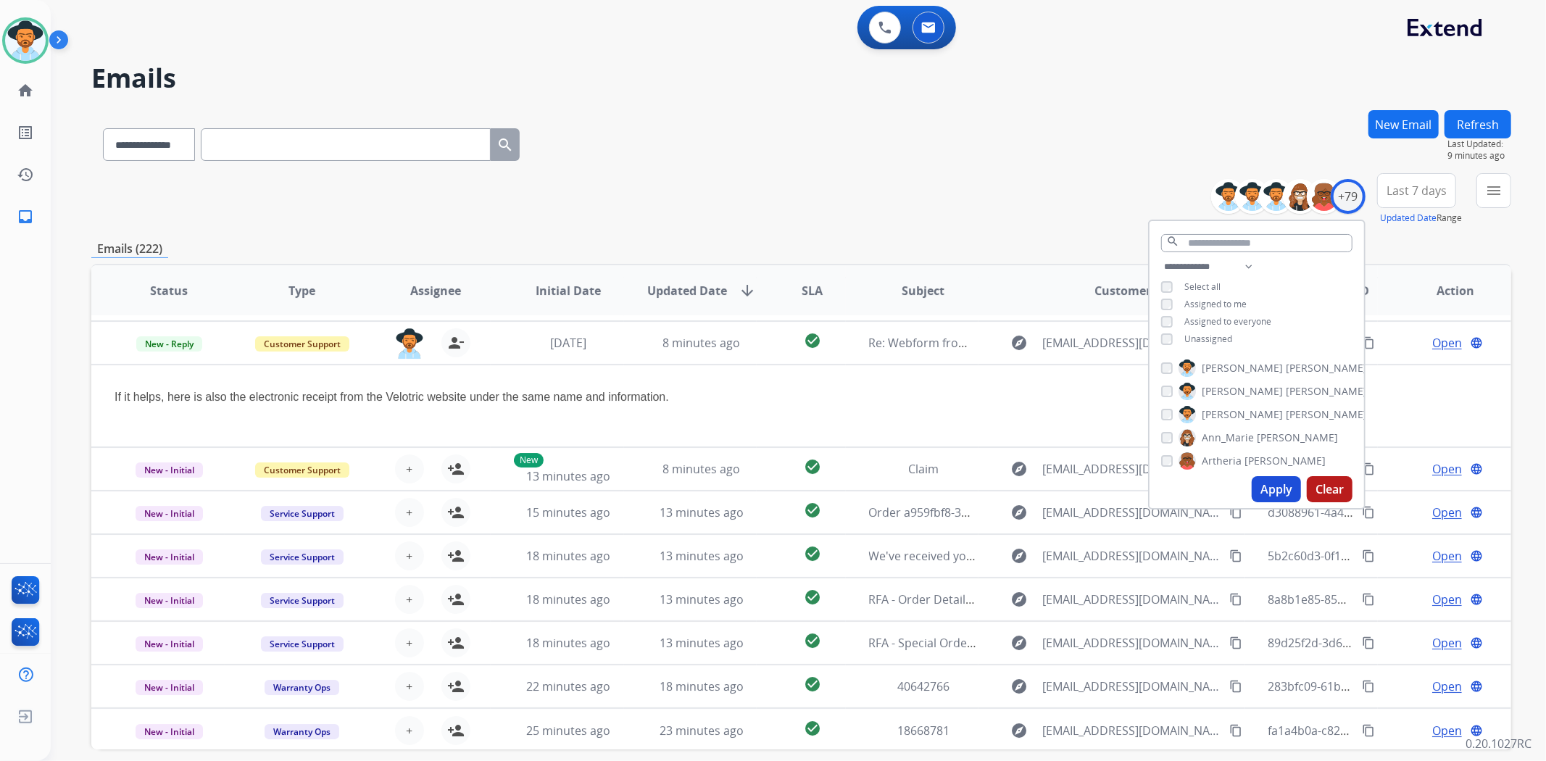
click at [1222, 338] on span "Unassigned" at bounding box center [1209, 339] width 48 height 12
click at [1273, 484] on button "Apply" at bounding box center [1276, 489] width 49 height 26
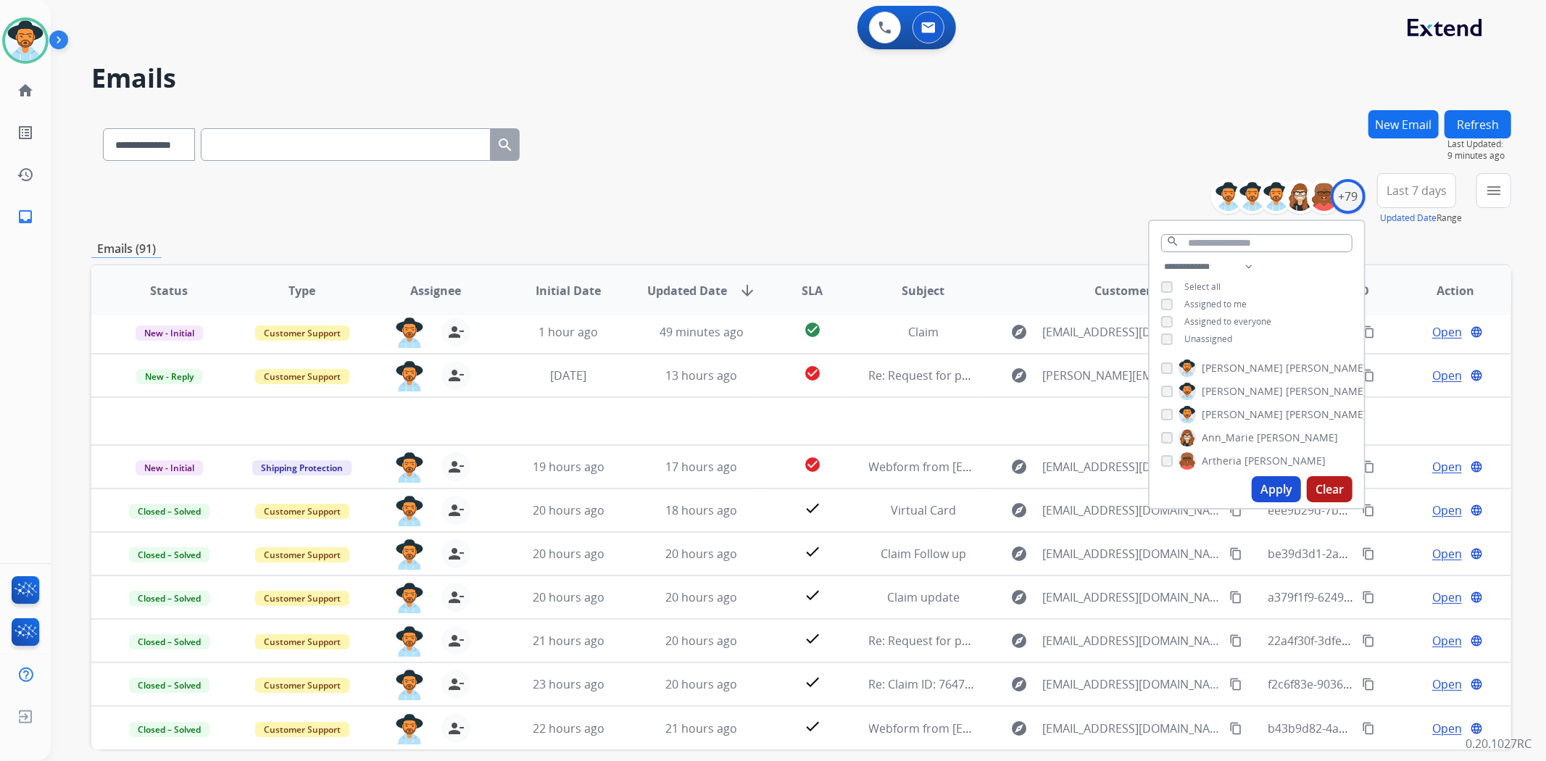
scroll to position [48, 0]
click at [1066, 209] on div "**********" at bounding box center [801, 199] width 1420 height 52
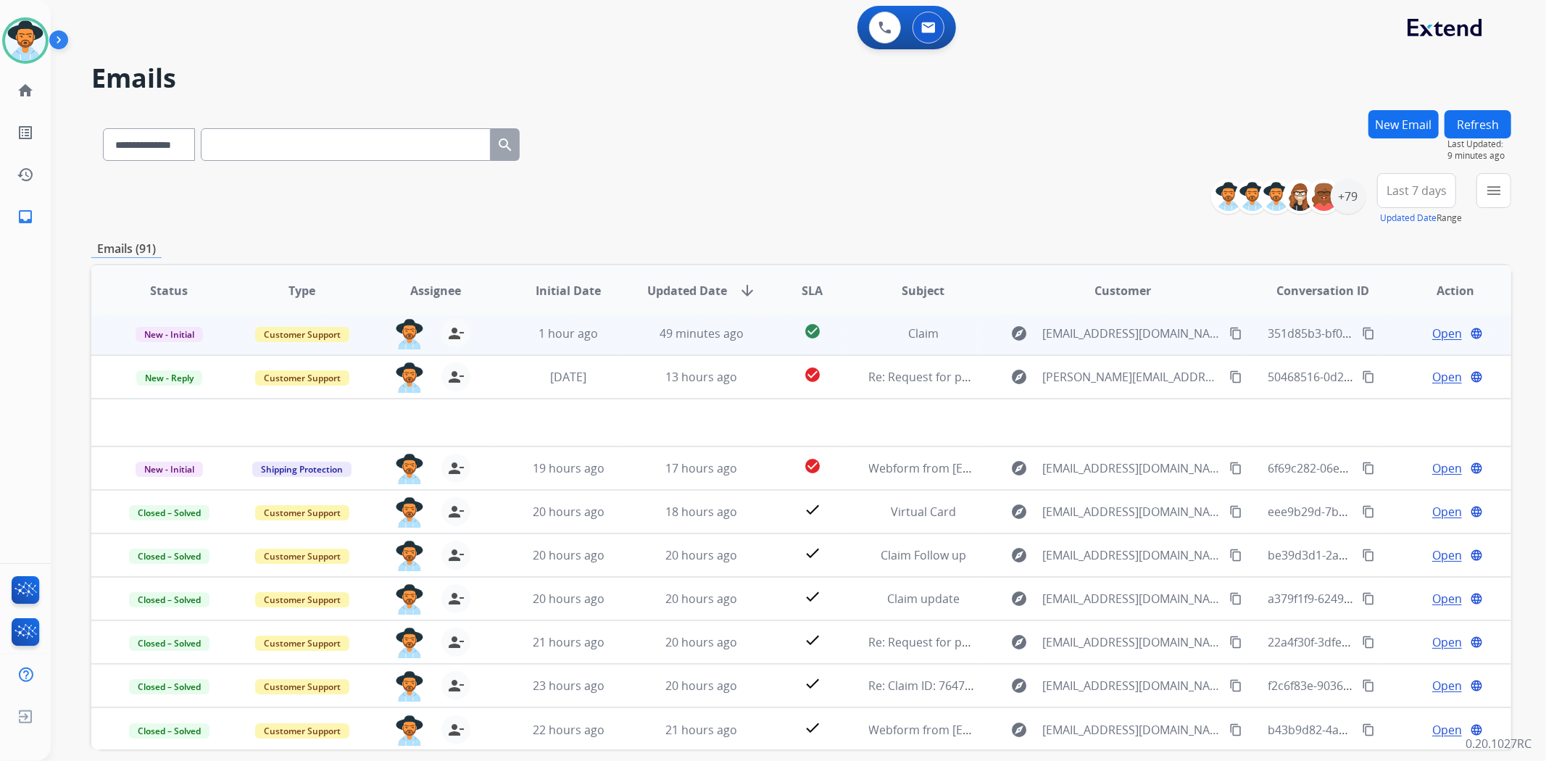
click at [757, 335] on td "check_circle" at bounding box center [801, 333] width 88 height 43
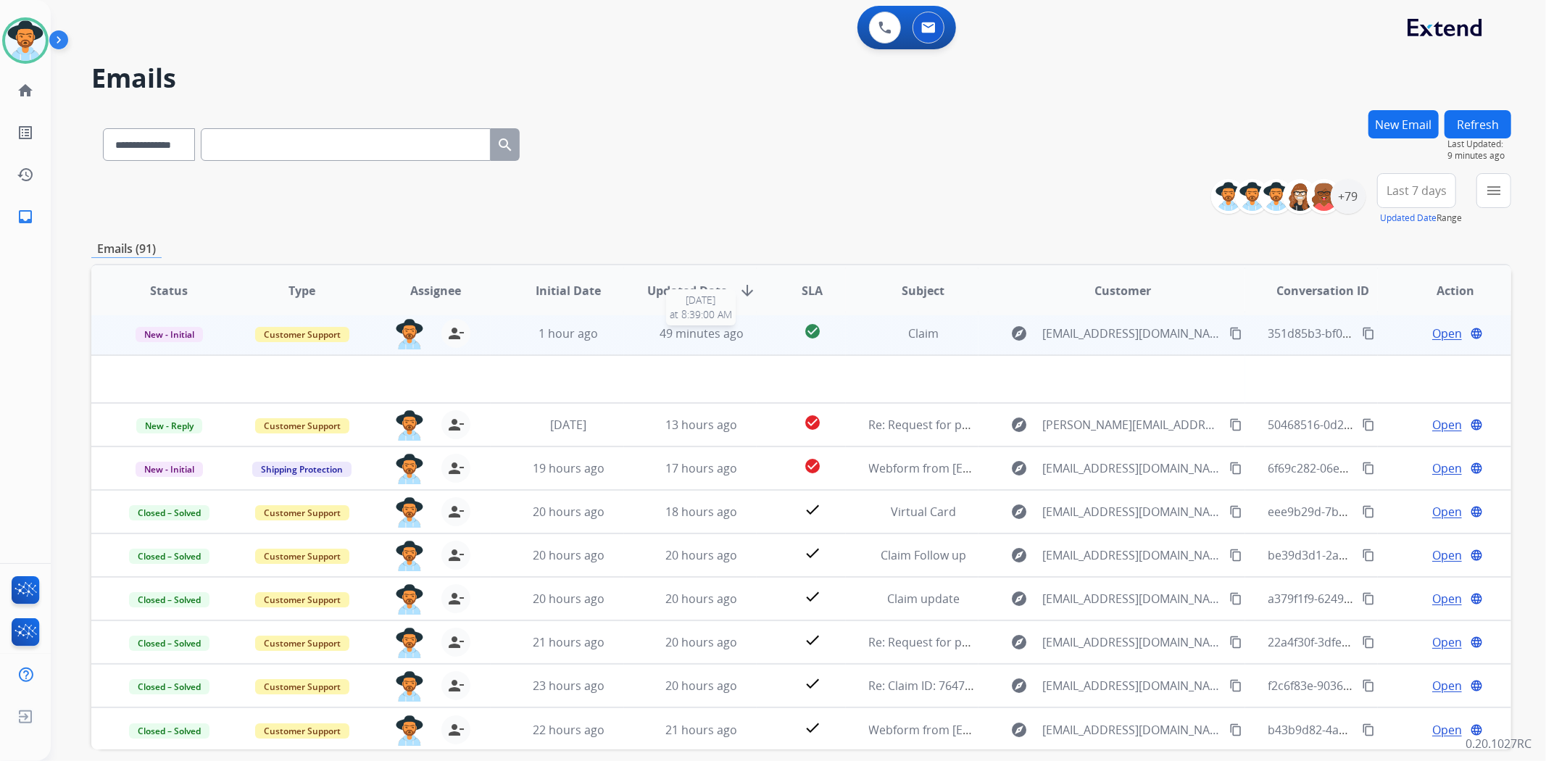
scroll to position [43, 0]
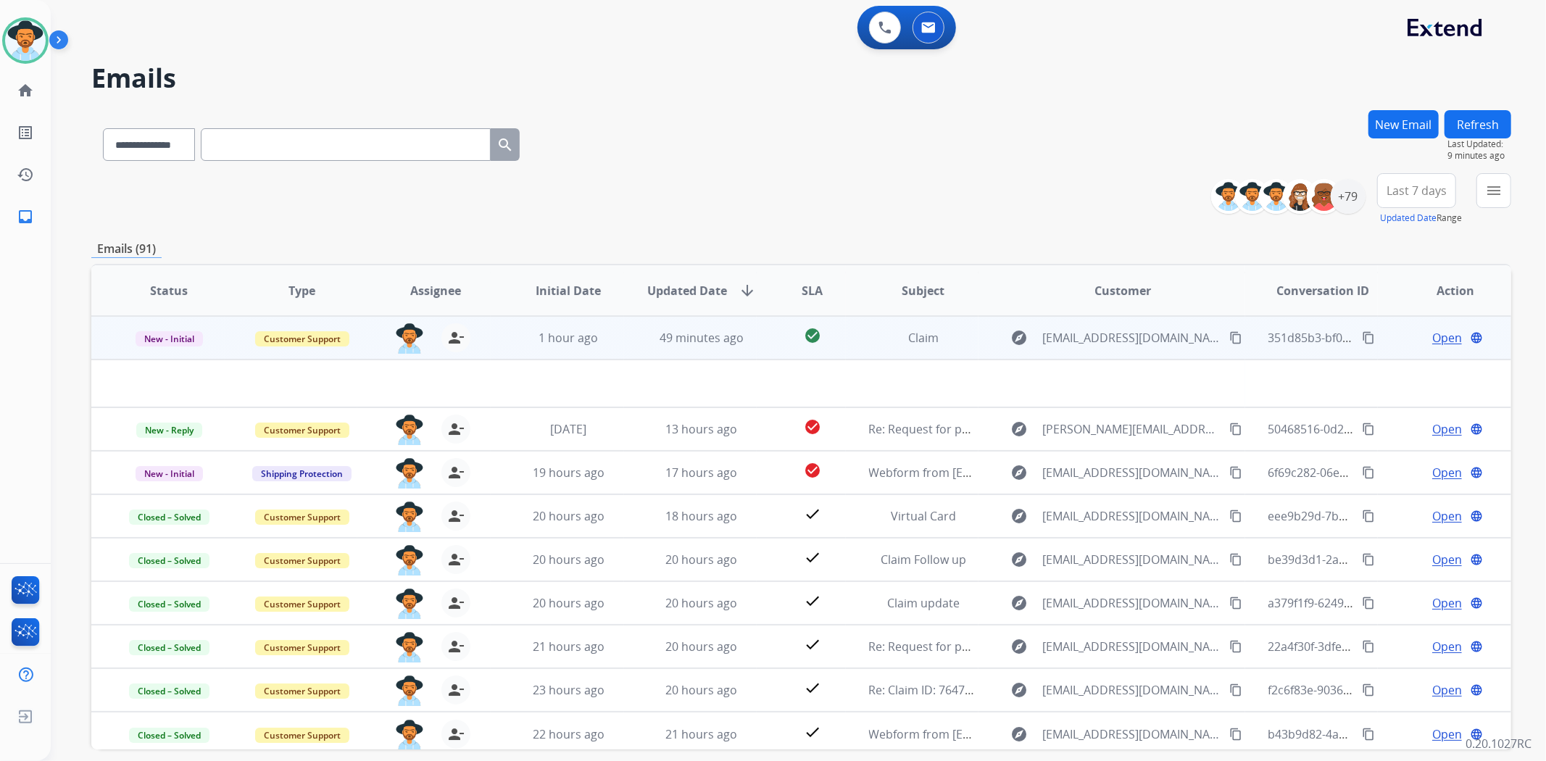
click at [1443, 339] on span "Open" at bounding box center [1447, 337] width 30 height 17
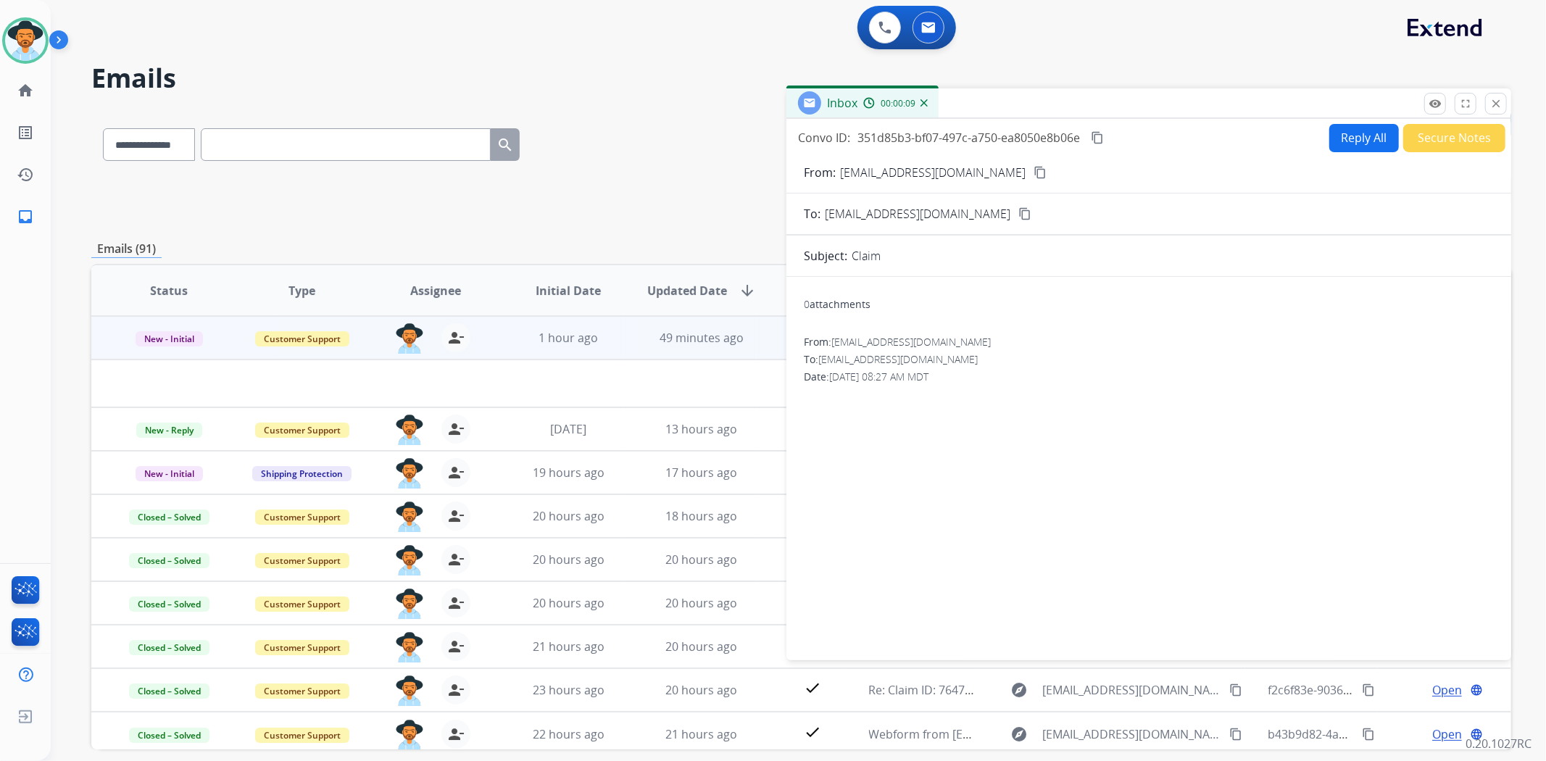
click at [1351, 149] on button "Reply All" at bounding box center [1365, 138] width 70 height 28
select select "**********"
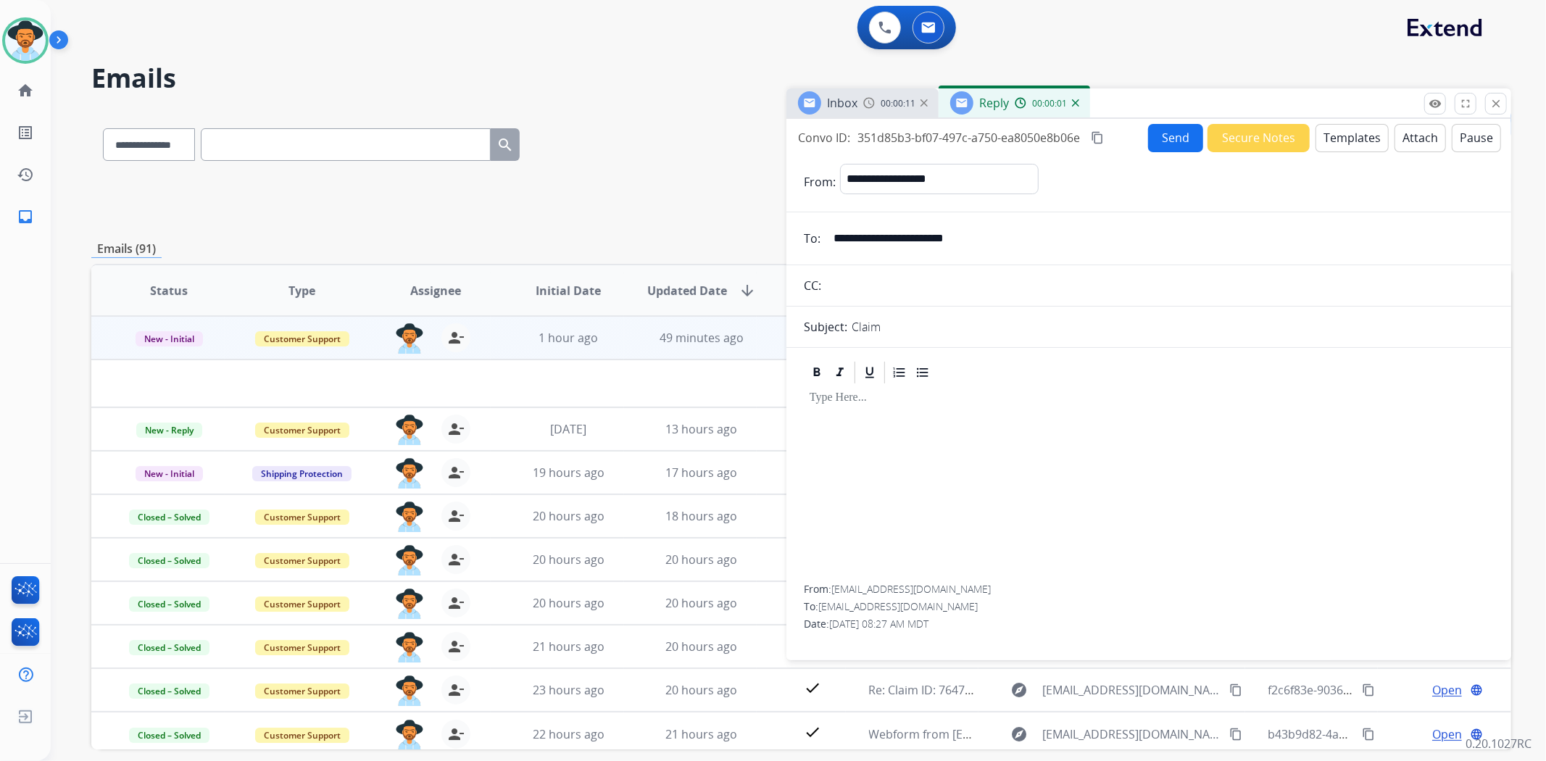
click at [1332, 145] on button "Templates" at bounding box center [1352, 138] width 73 height 28
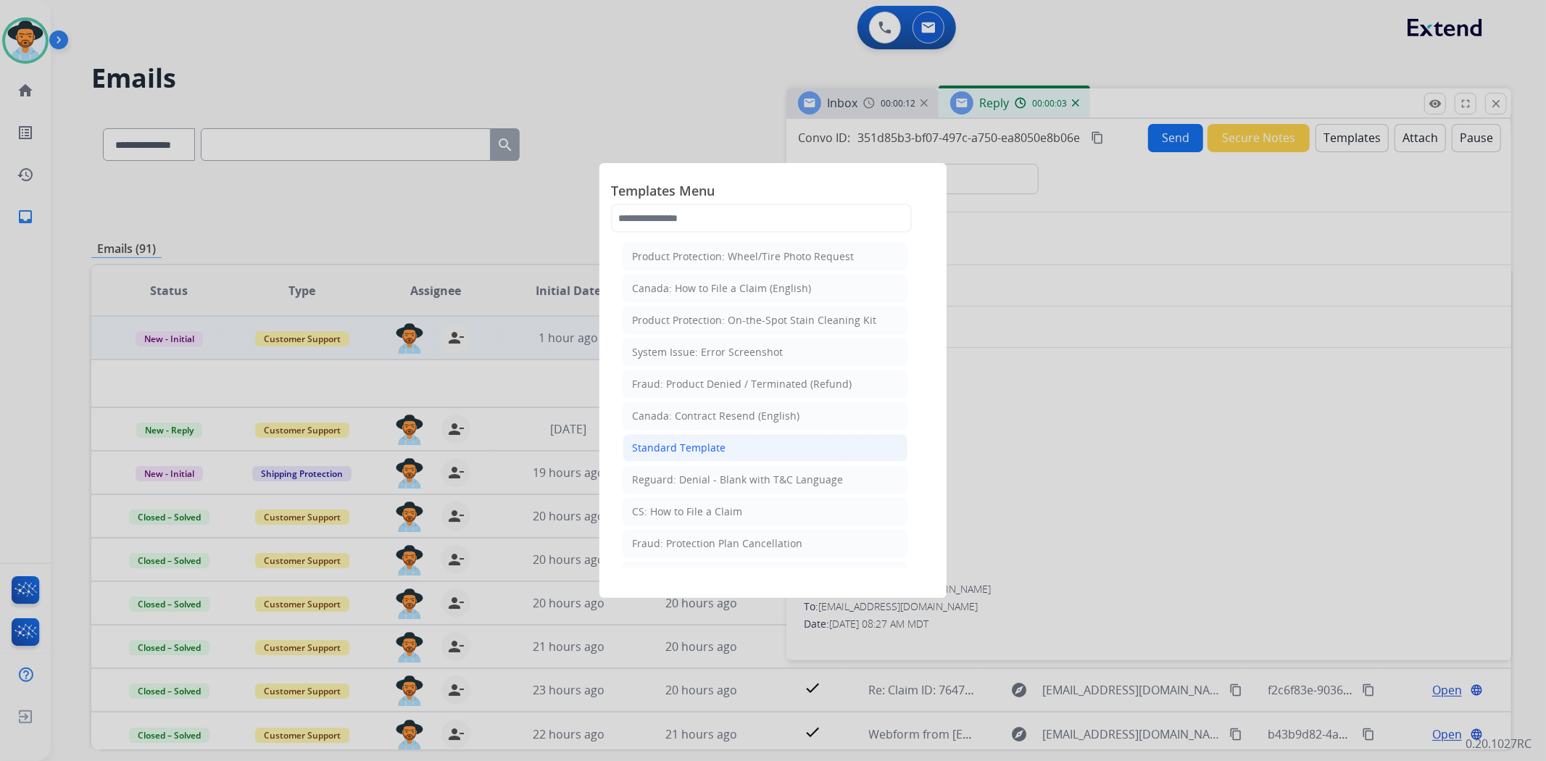
click at [842, 450] on li "Standard Template" at bounding box center [765, 448] width 285 height 28
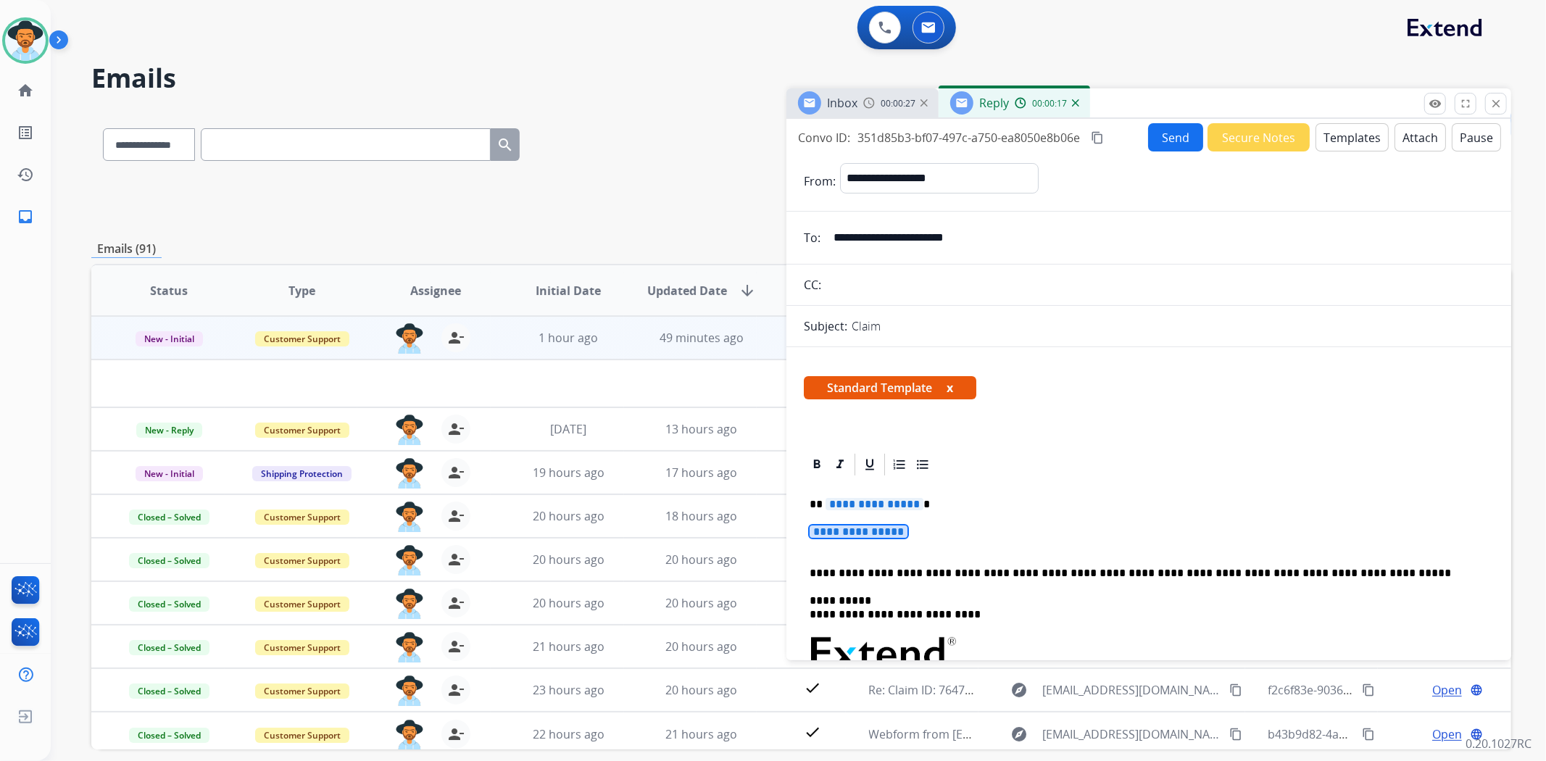
click at [895, 534] on span "**********" at bounding box center [859, 532] width 98 height 12
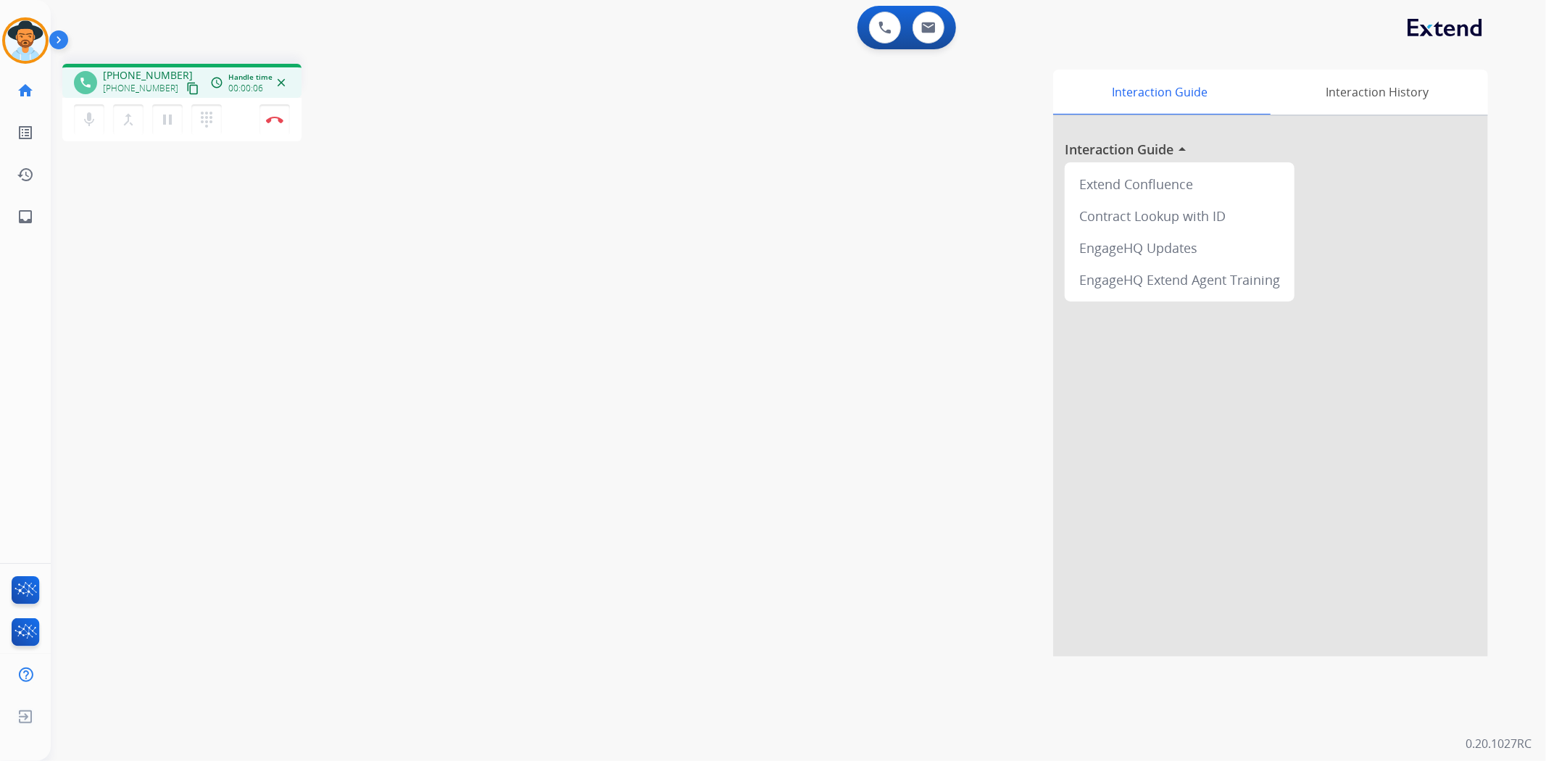
click at [186, 87] on mat-icon "content_copy" at bounding box center [192, 88] width 13 height 13
click at [163, 125] on mat-icon "pause" at bounding box center [167, 119] width 17 height 17
click at [209, 123] on mat-icon "dialpad" at bounding box center [206, 119] width 17 height 17
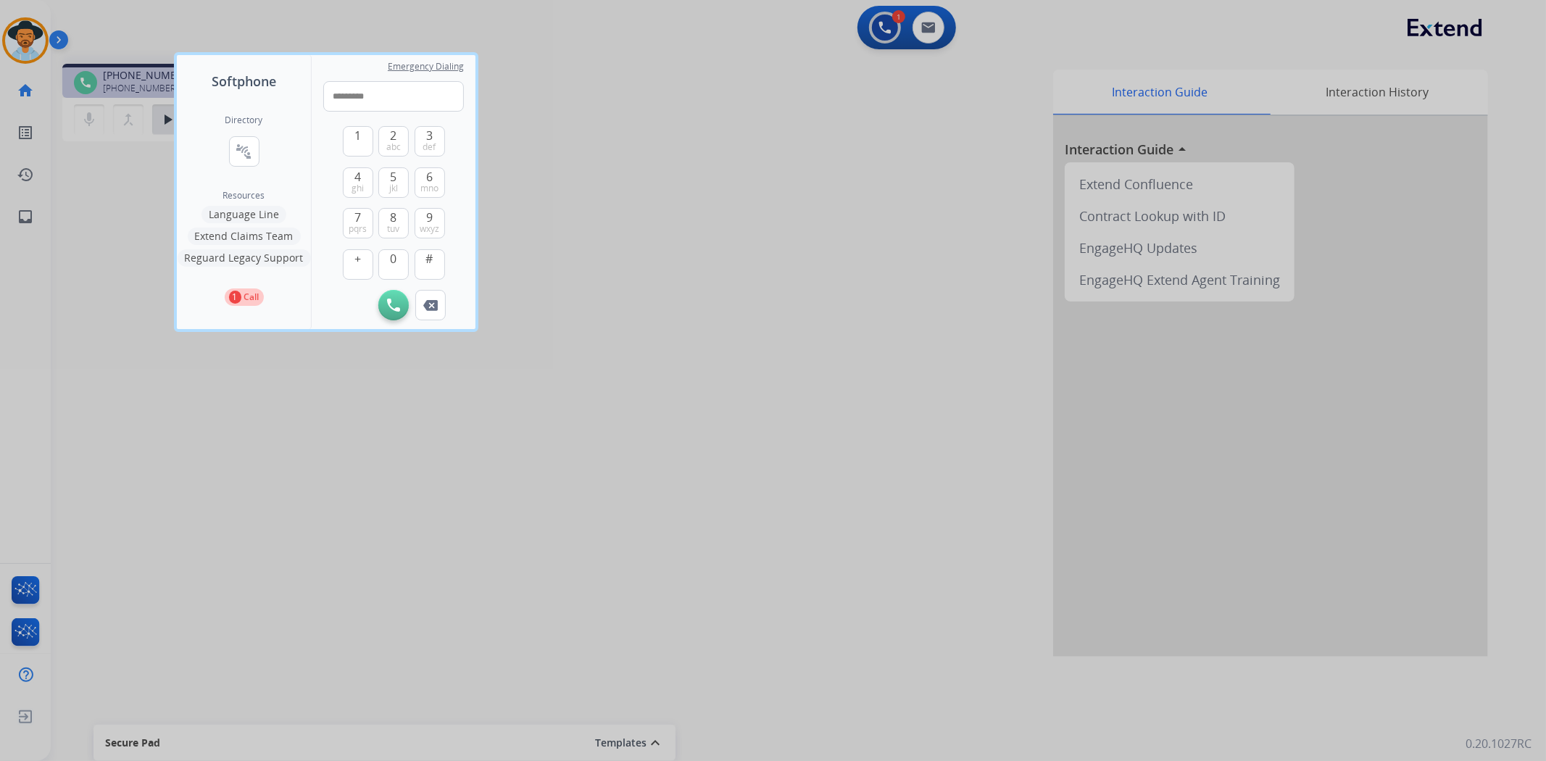
type input "**********"
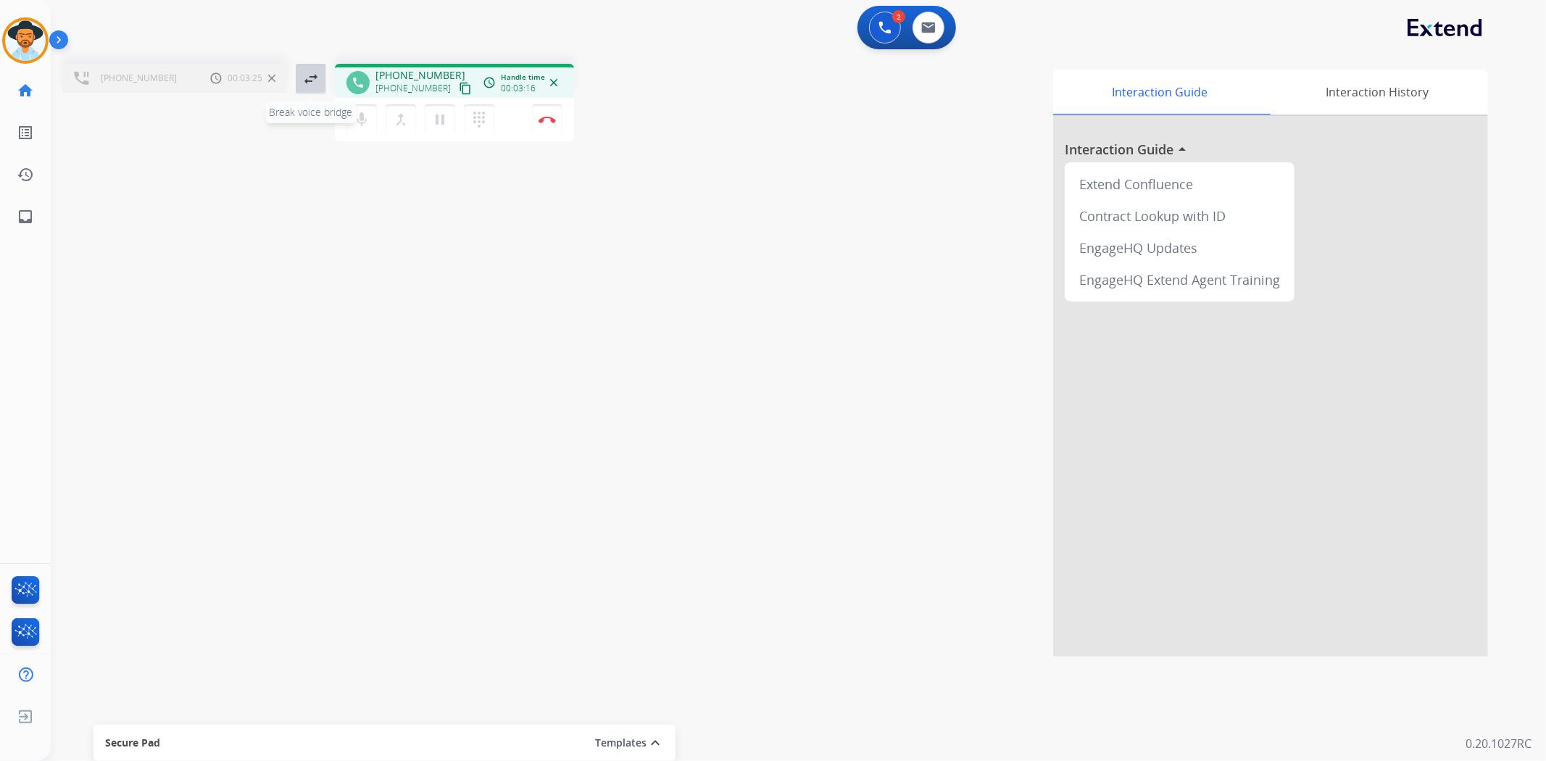
click at [319, 80] on mat-icon "swap_horiz" at bounding box center [310, 78] width 17 height 17
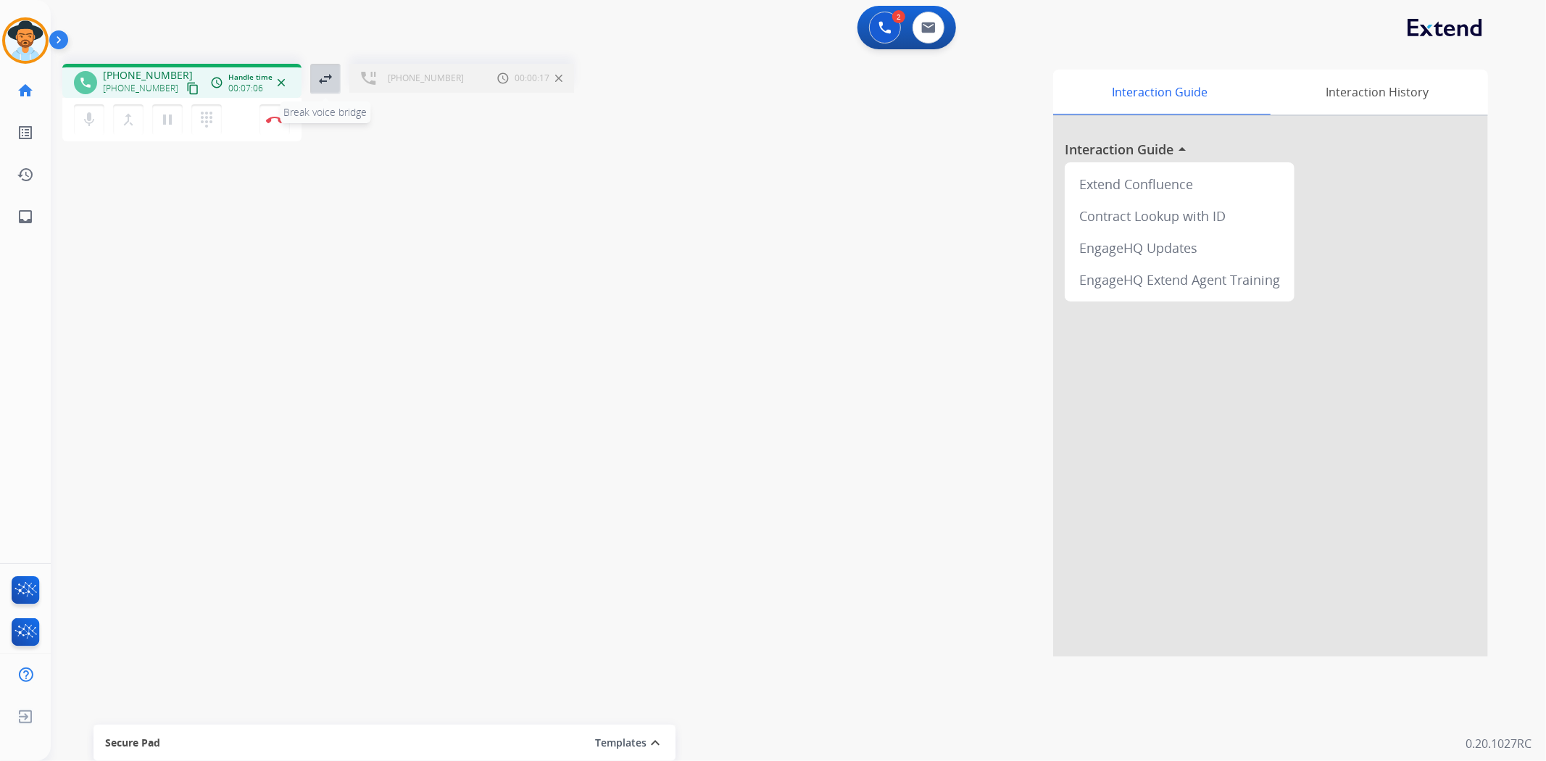
click at [329, 78] on mat-icon "swap_horiz" at bounding box center [325, 78] width 17 height 17
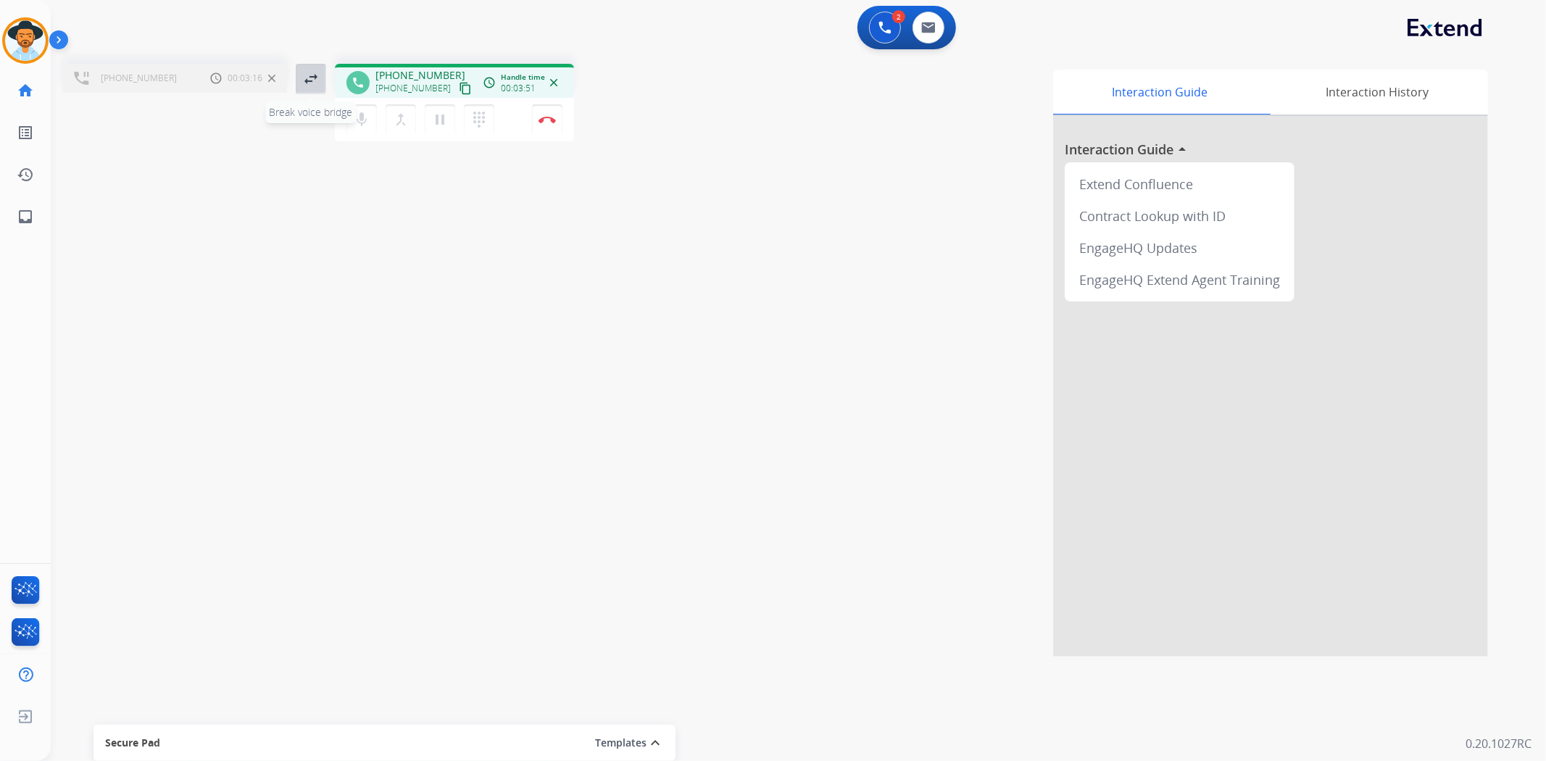
click at [313, 78] on mat-icon "swap_horiz" at bounding box center [310, 78] width 17 height 17
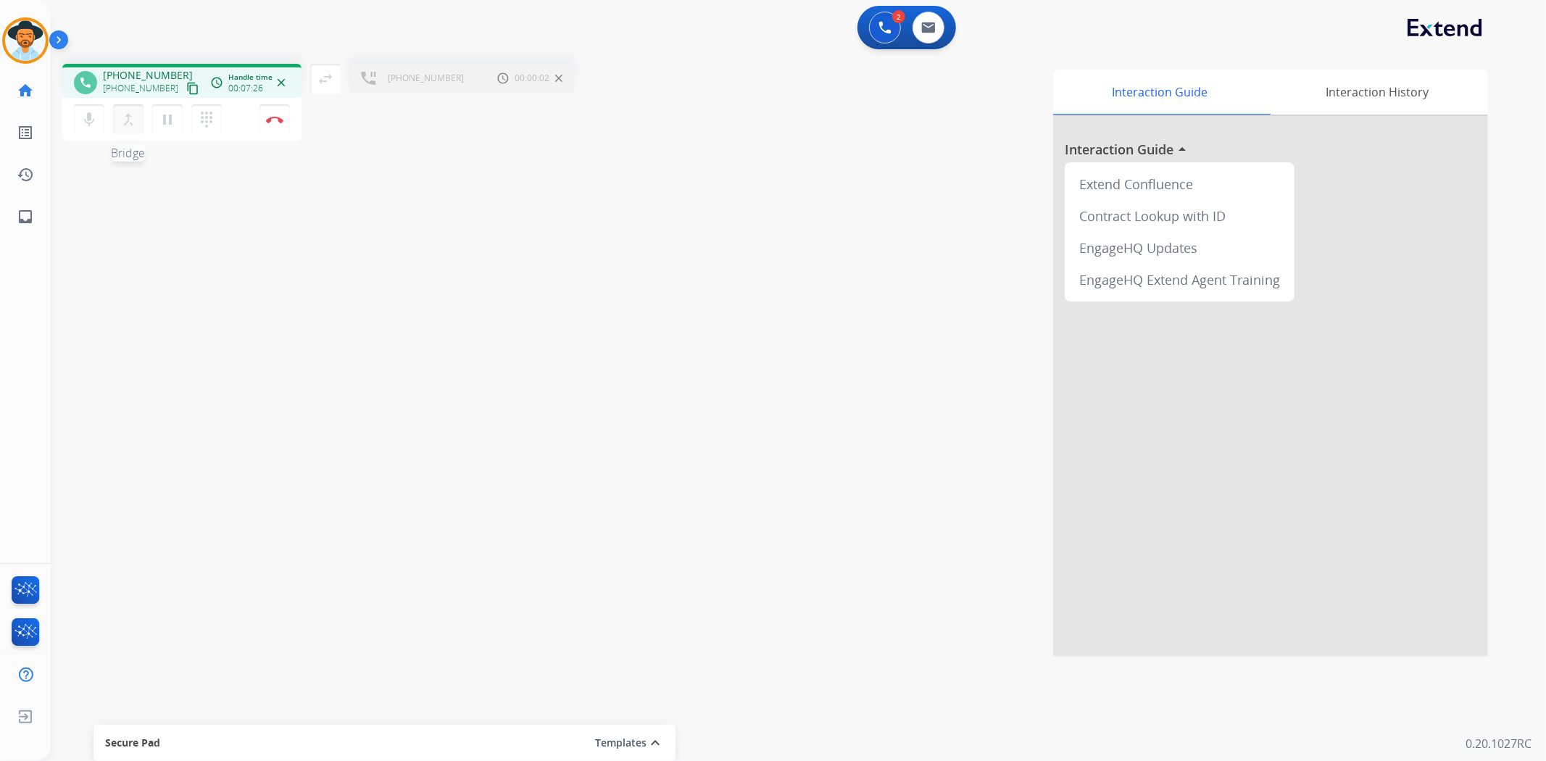
click at [129, 113] on mat-icon "merge_type" at bounding box center [128, 119] width 17 height 17
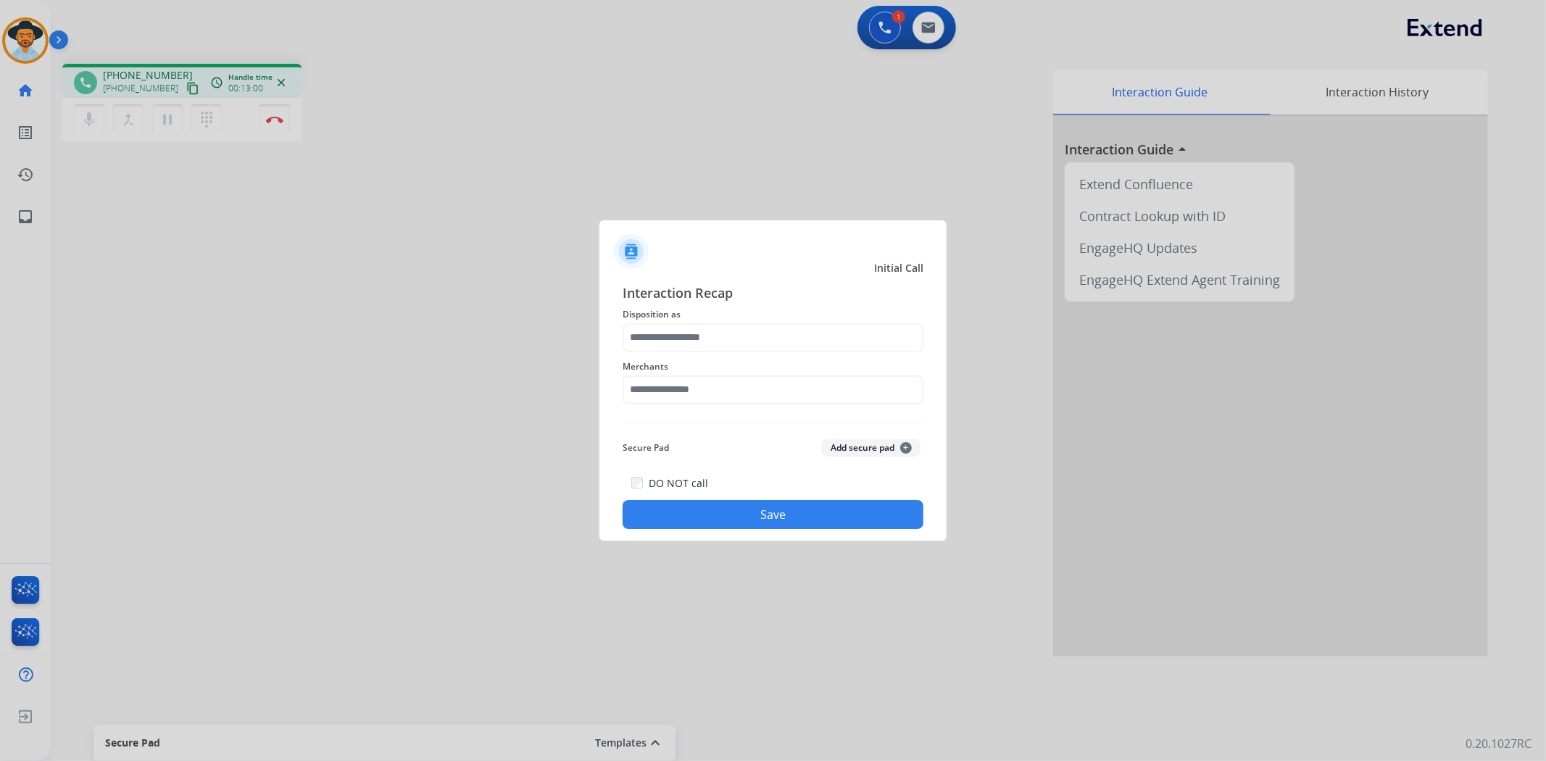
click at [591, 309] on div at bounding box center [773, 380] width 1546 height 761
click at [762, 392] on input "text" at bounding box center [773, 390] width 301 height 29
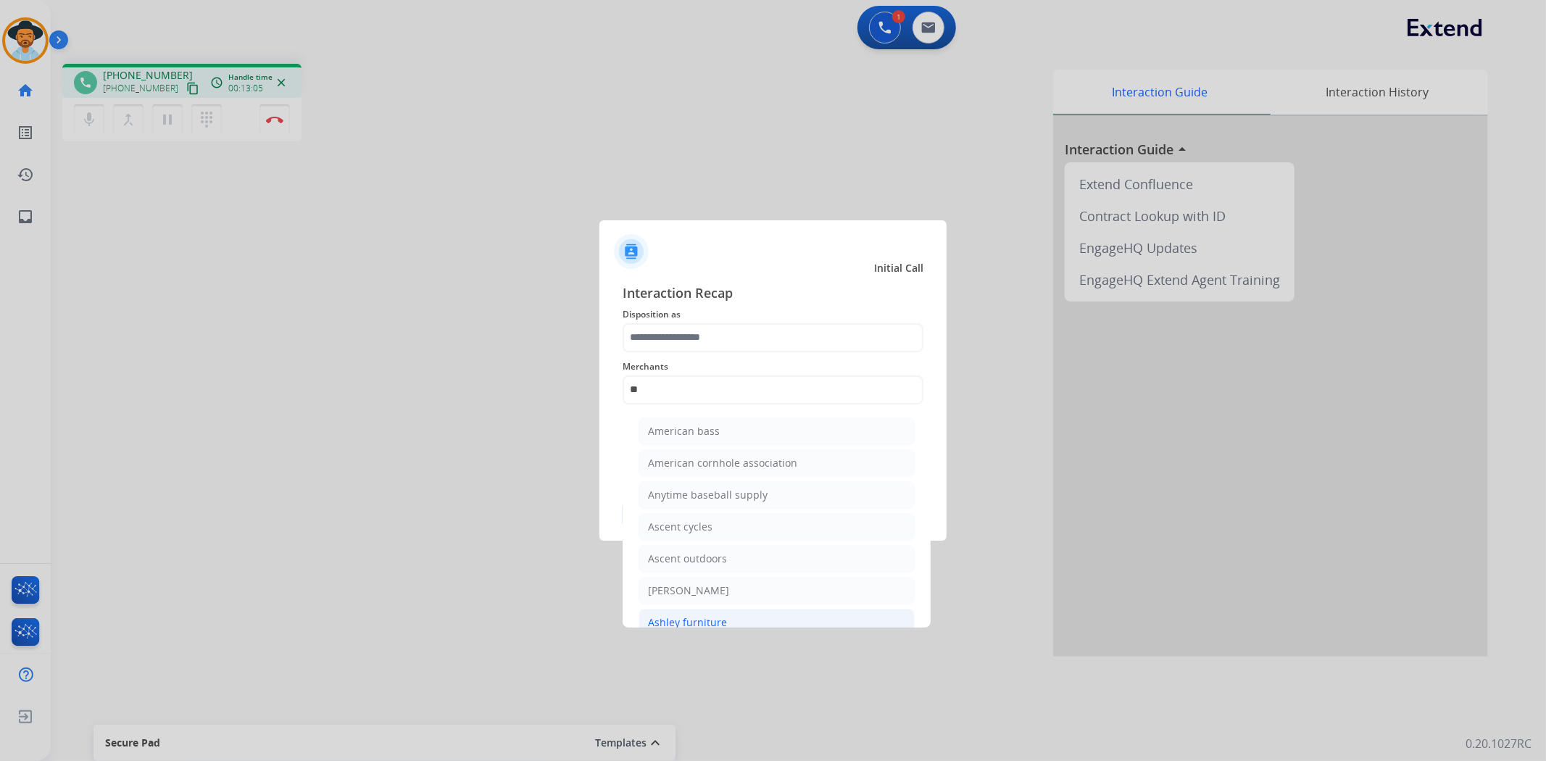
click at [718, 615] on div "Ashley furniture" at bounding box center [687, 622] width 79 height 14
type input "**********"
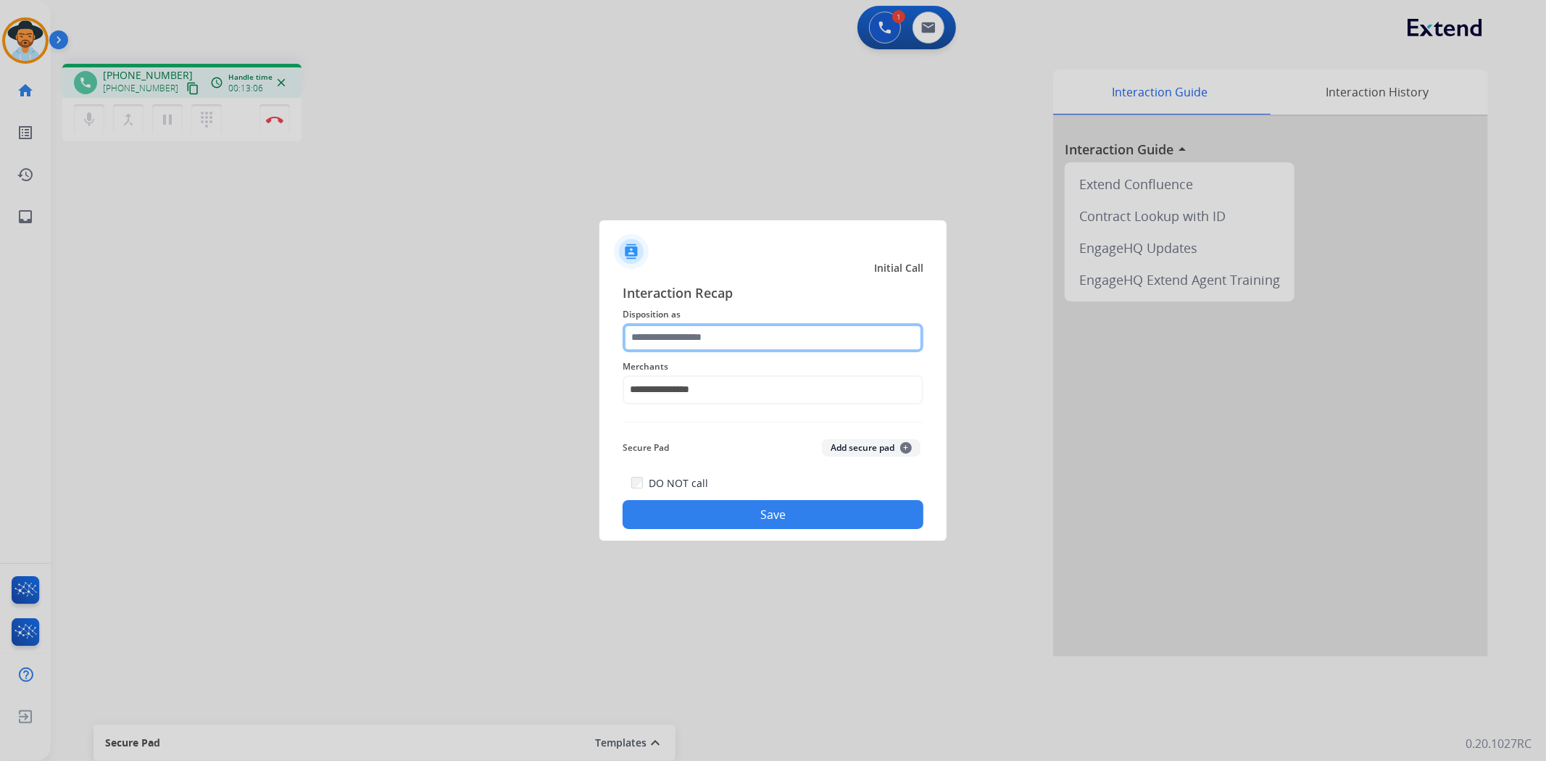
click at [770, 334] on input "text" at bounding box center [773, 337] width 301 height 29
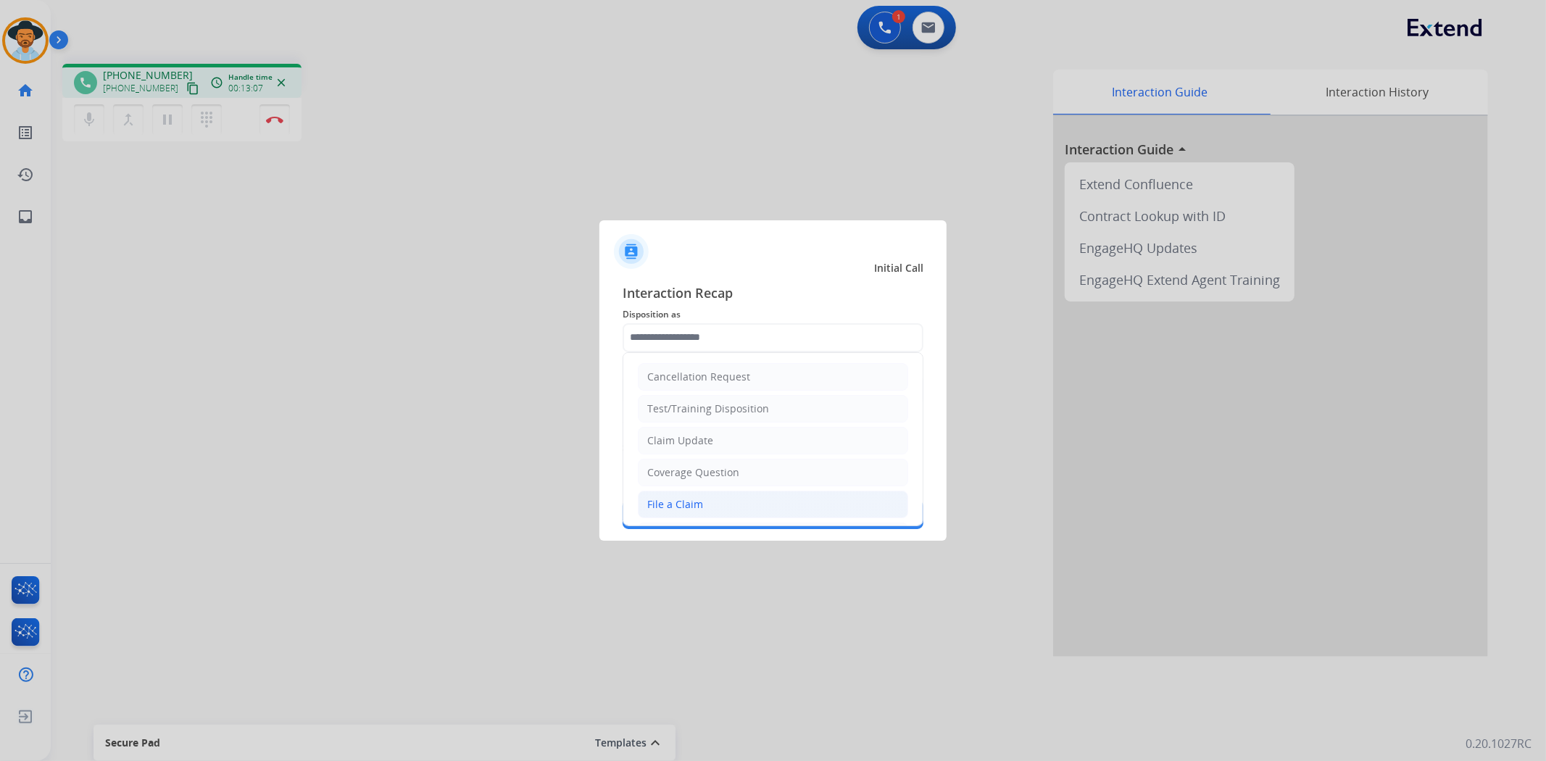
click at [713, 497] on li "File a Claim" at bounding box center [773, 505] width 270 height 28
type input "**********"
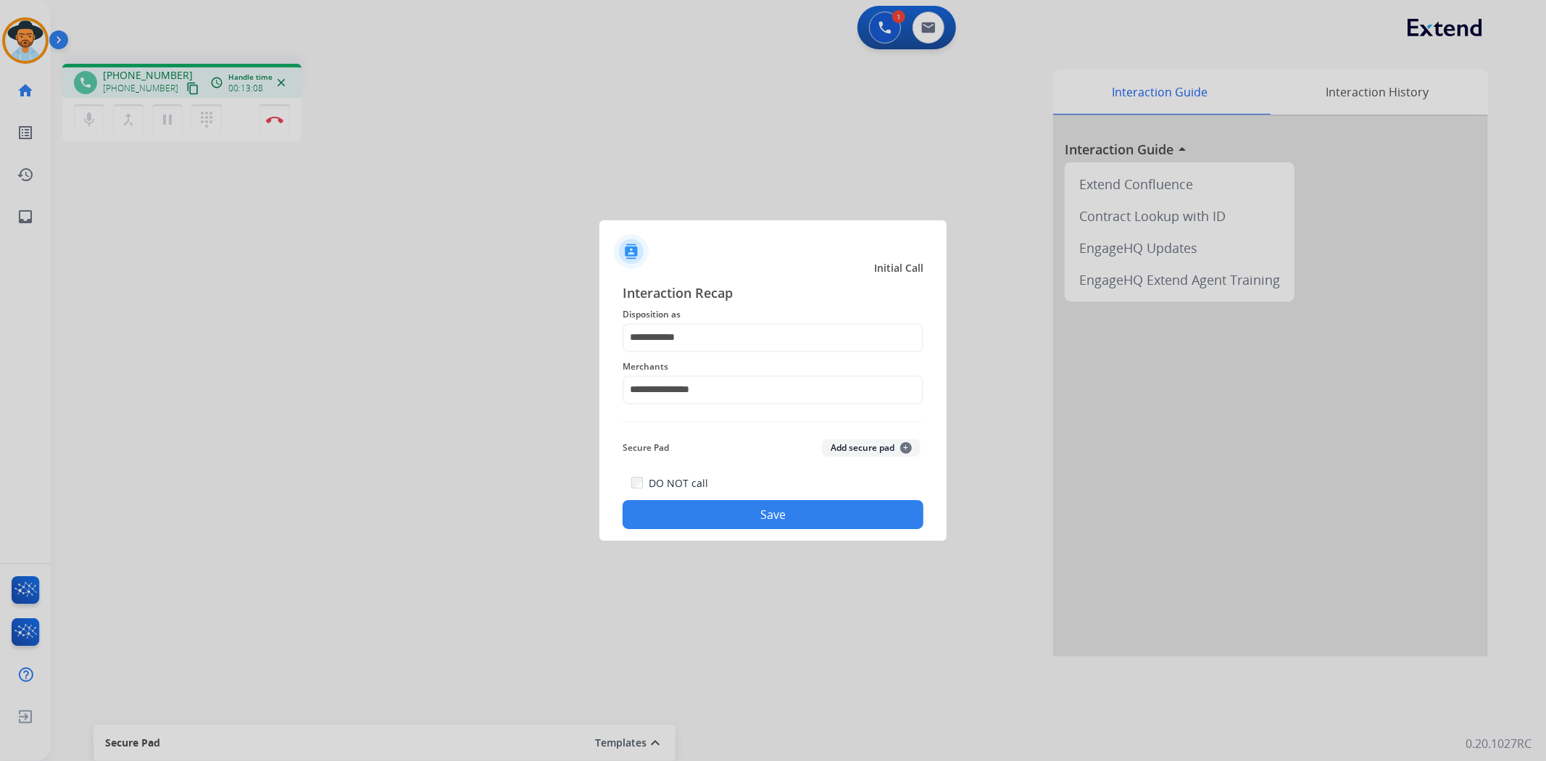
click at [718, 505] on button "Save" at bounding box center [773, 514] width 301 height 29
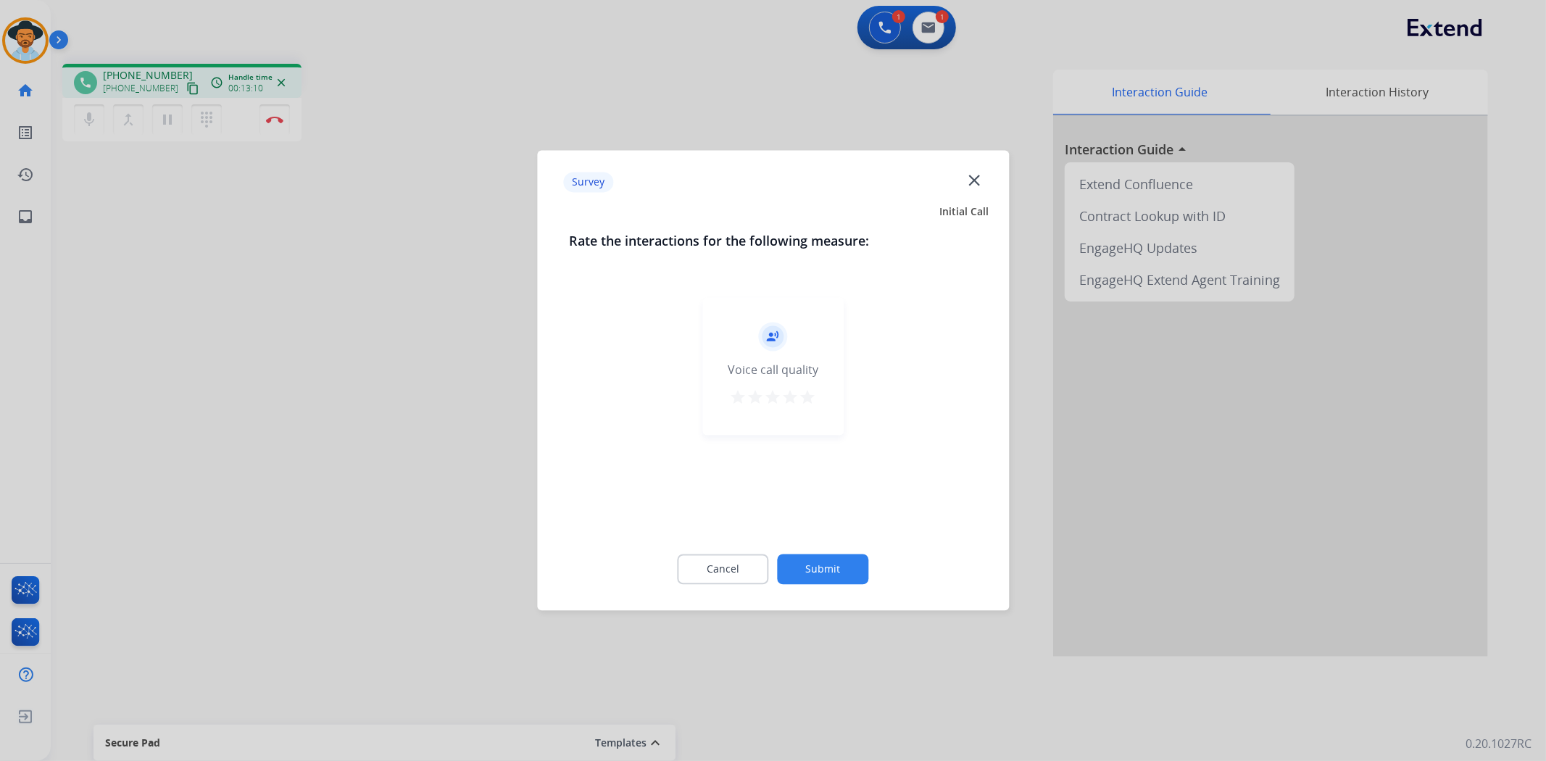
click at [813, 395] on mat-icon "star" at bounding box center [808, 397] width 17 height 17
click at [845, 575] on button "Submit" at bounding box center [823, 570] width 91 height 30
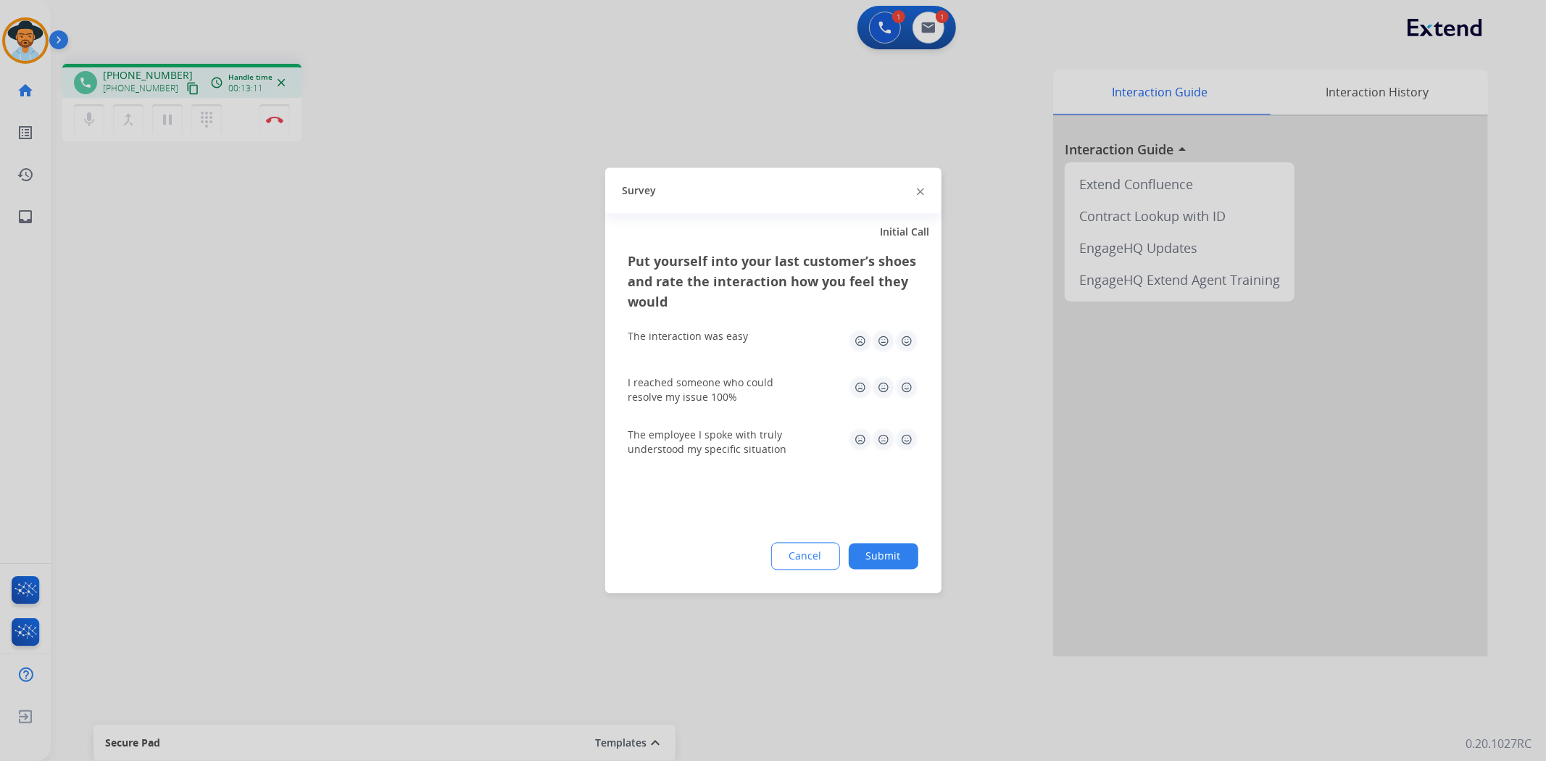
click at [906, 336] on img at bounding box center [906, 341] width 23 height 23
click at [908, 391] on img at bounding box center [906, 387] width 23 height 23
drag, startPoint x: 907, startPoint y: 445, endPoint x: 905, endPoint y: 464, distance: 19.0
click at [905, 444] on img at bounding box center [906, 439] width 23 height 23
click at [892, 553] on button "Submit" at bounding box center [884, 557] width 70 height 26
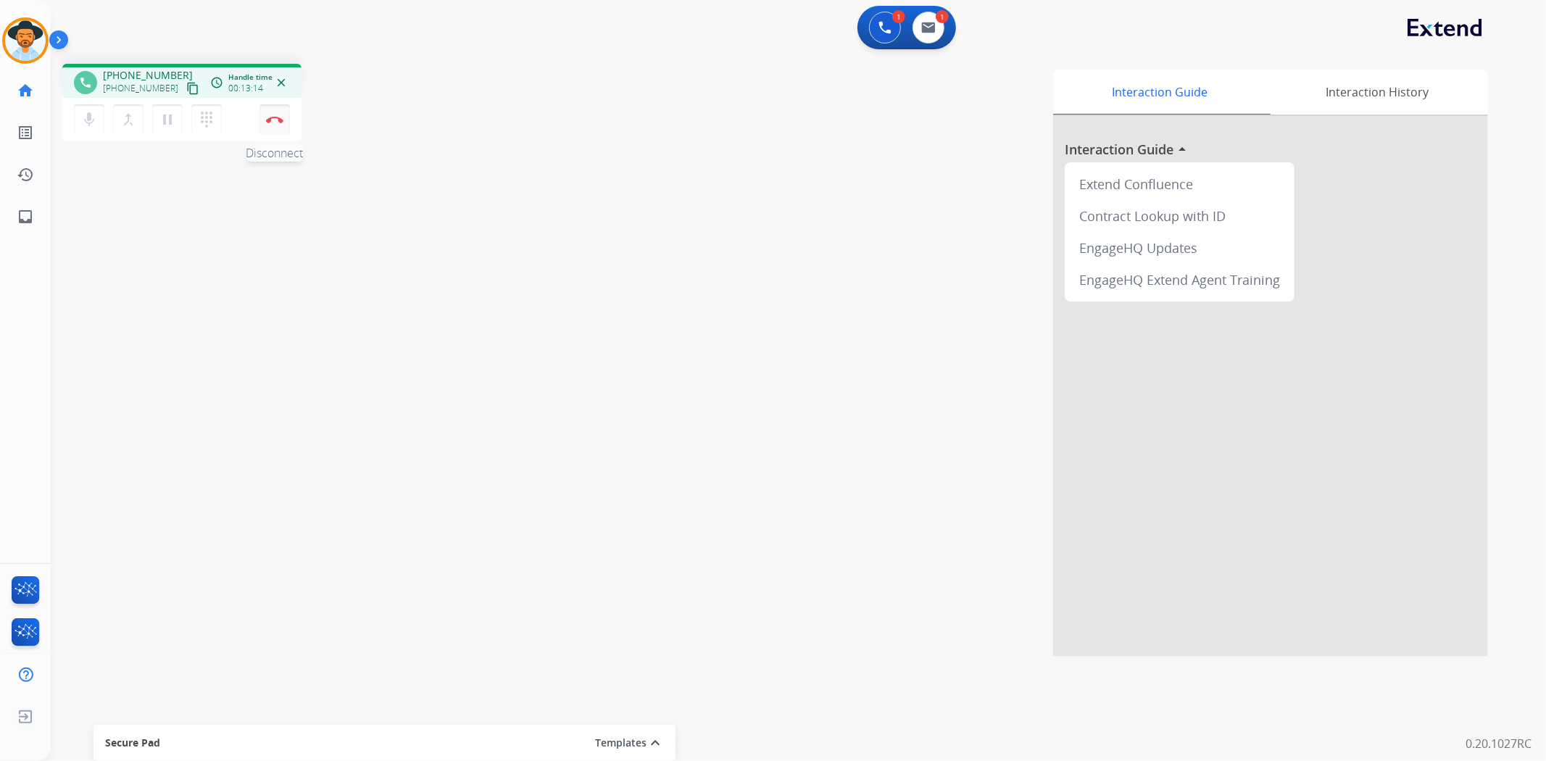
click at [275, 125] on button "Disconnect" at bounding box center [275, 119] width 30 height 30
click at [186, 88] on mat-icon "content_copy" at bounding box center [192, 88] width 13 height 13
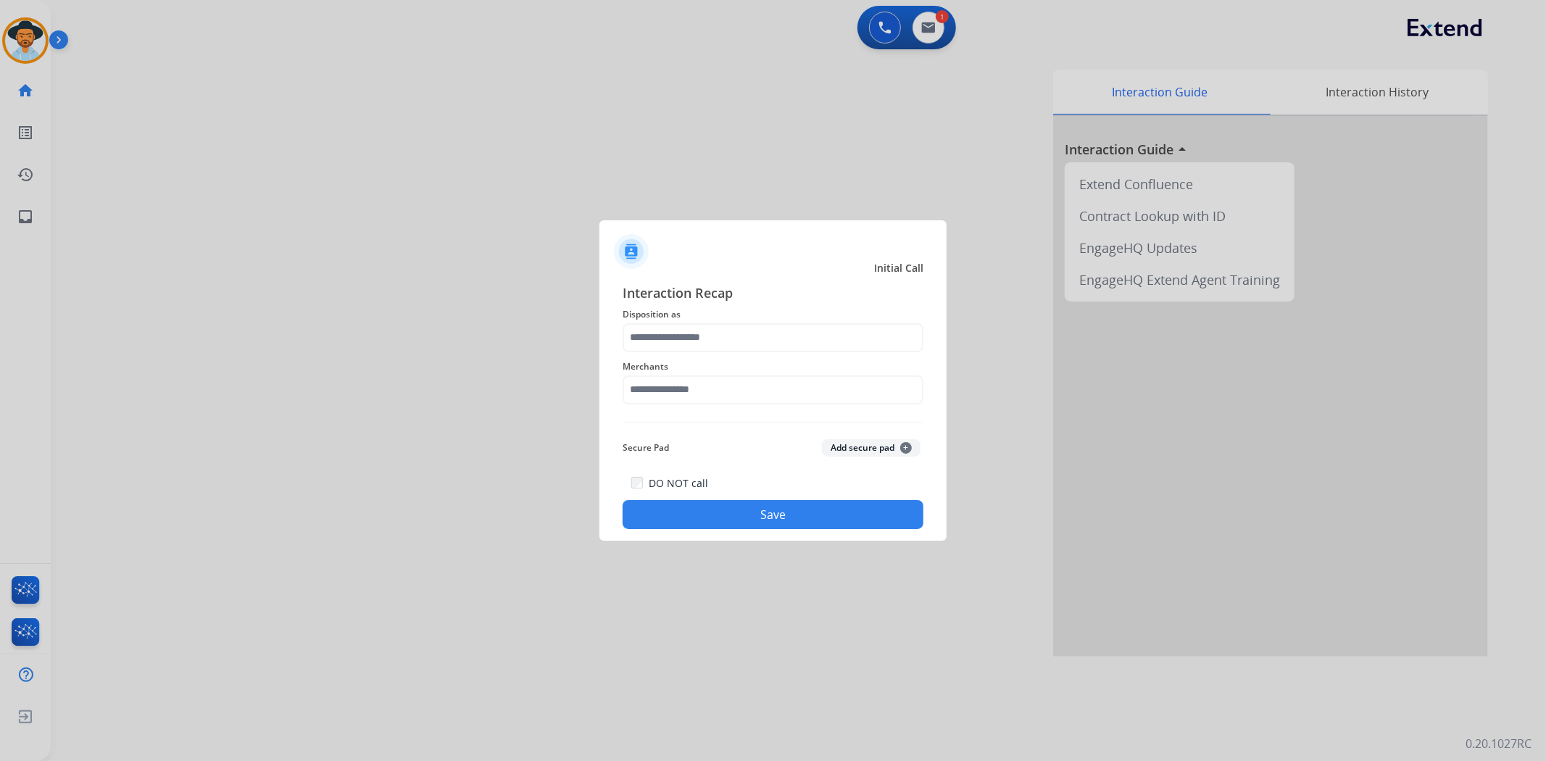
click at [280, 123] on div at bounding box center [773, 380] width 1546 height 761
click at [784, 399] on input "text" at bounding box center [773, 390] width 301 height 29
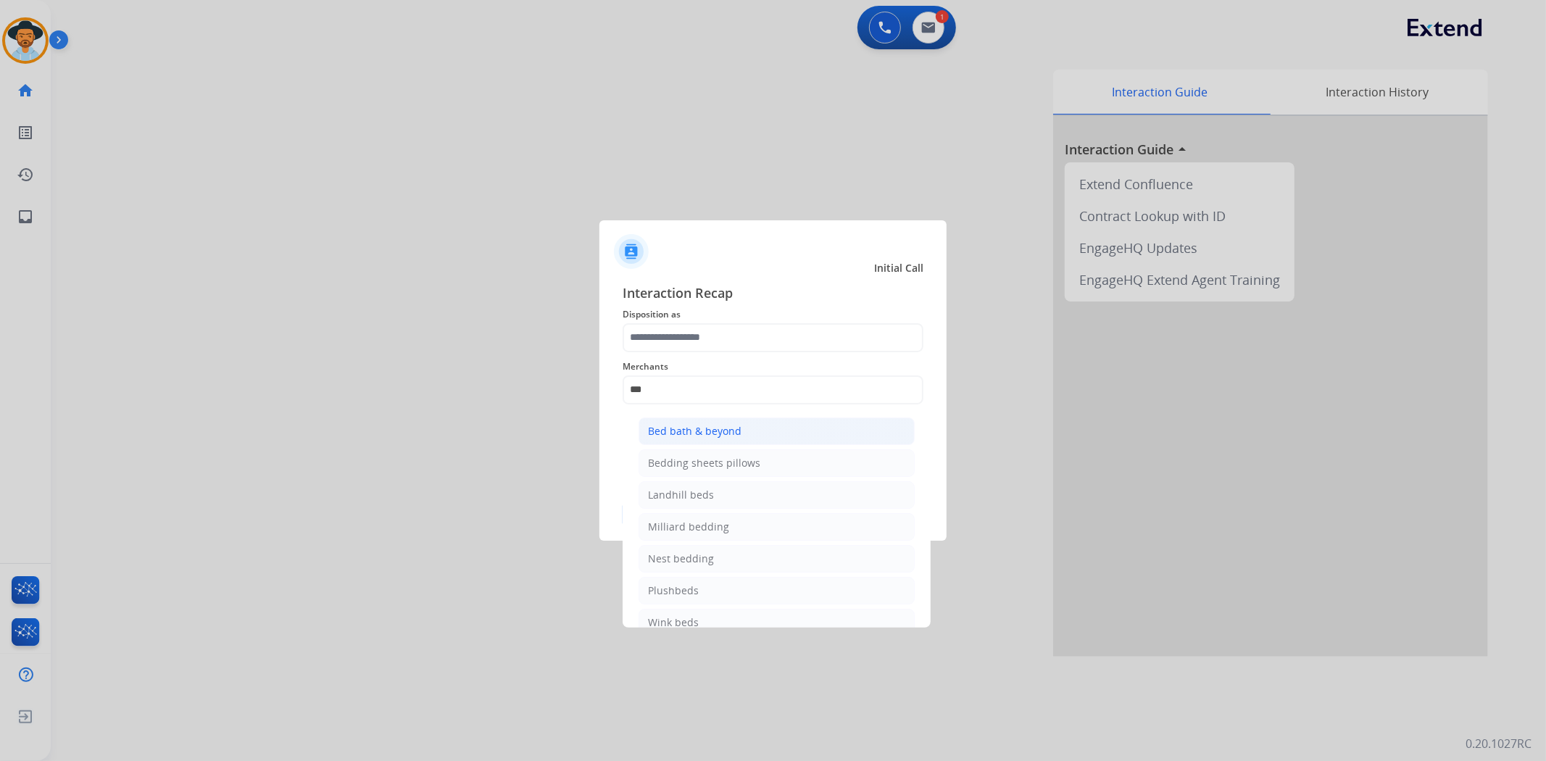
click at [770, 425] on li "Bed bath & beyond" at bounding box center [777, 432] width 276 height 28
type input "**********"
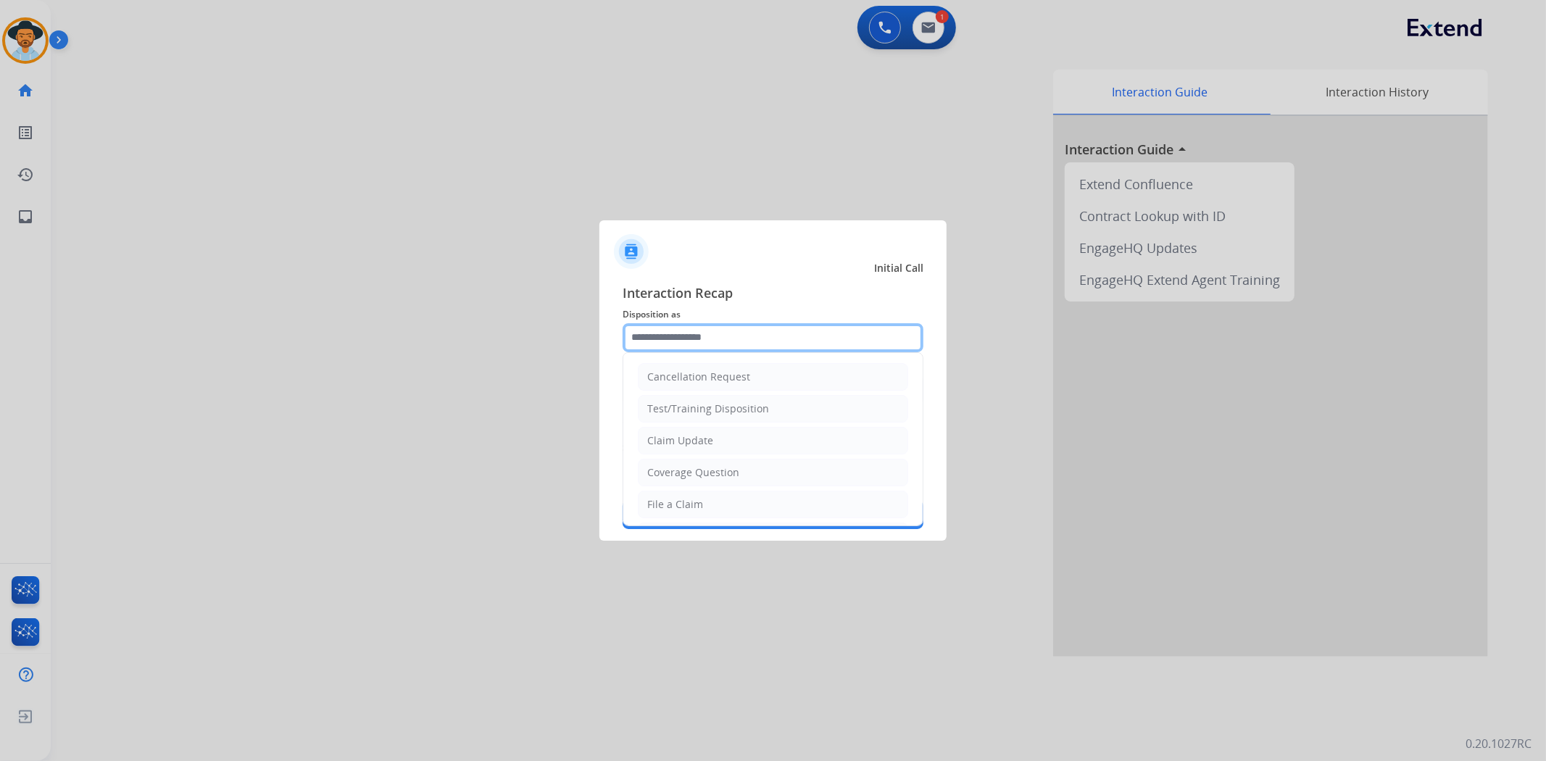
click at [761, 338] on input "text" at bounding box center [773, 337] width 301 height 29
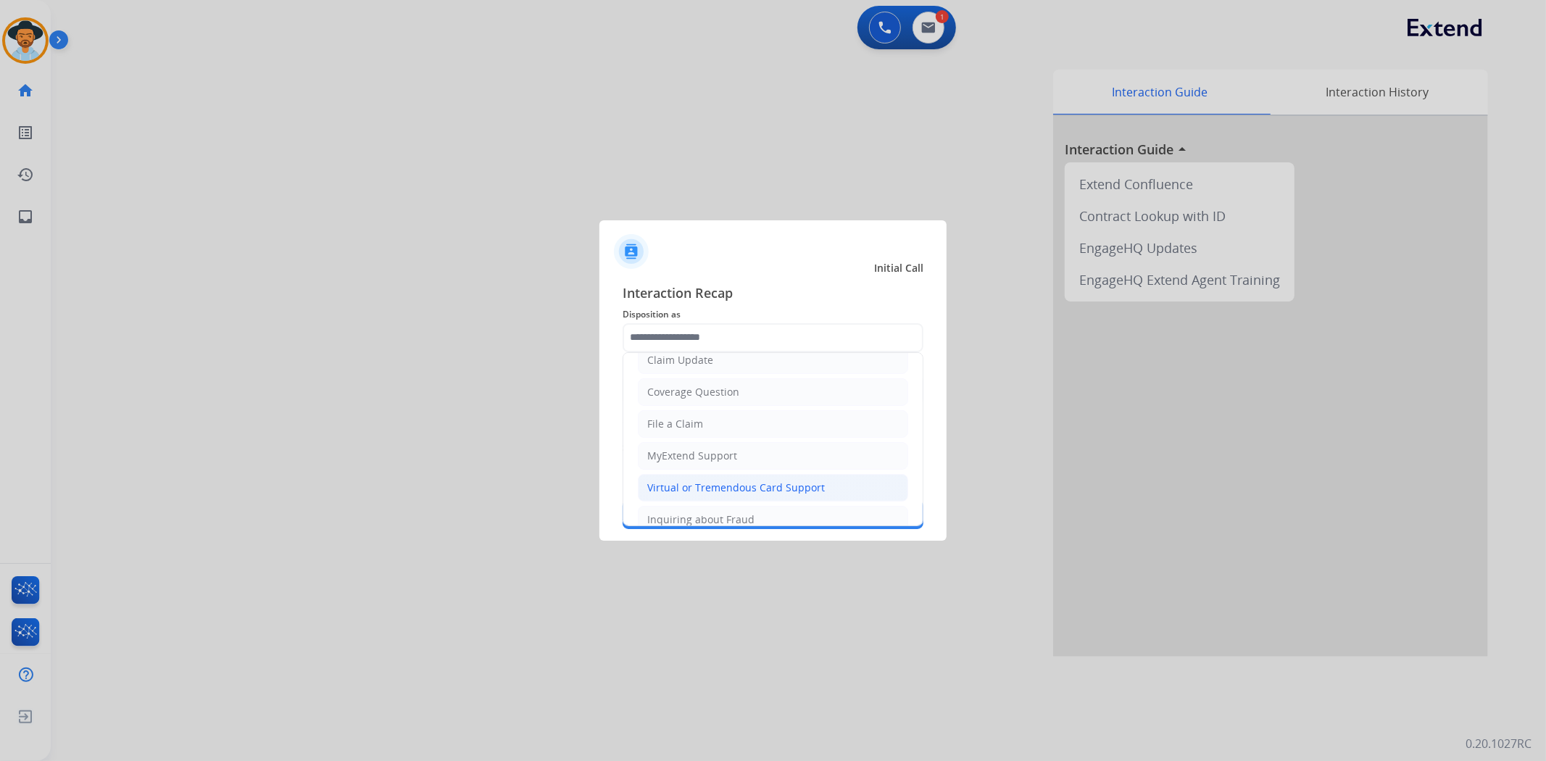
click at [737, 486] on div "Virtual or Tremendous Card Support" at bounding box center [736, 488] width 178 height 14
type input "**********"
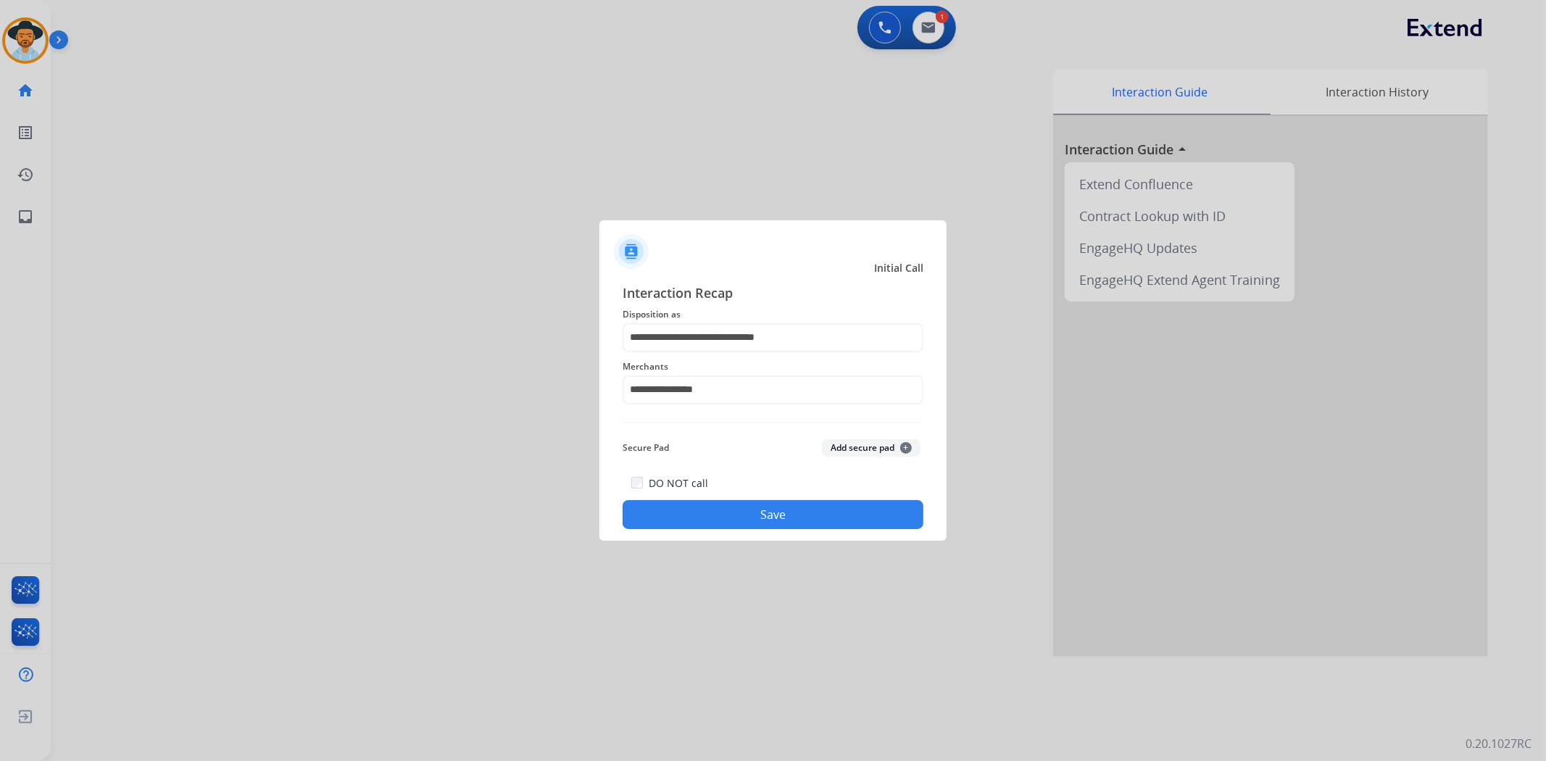
click at [769, 518] on button "Save" at bounding box center [773, 514] width 301 height 29
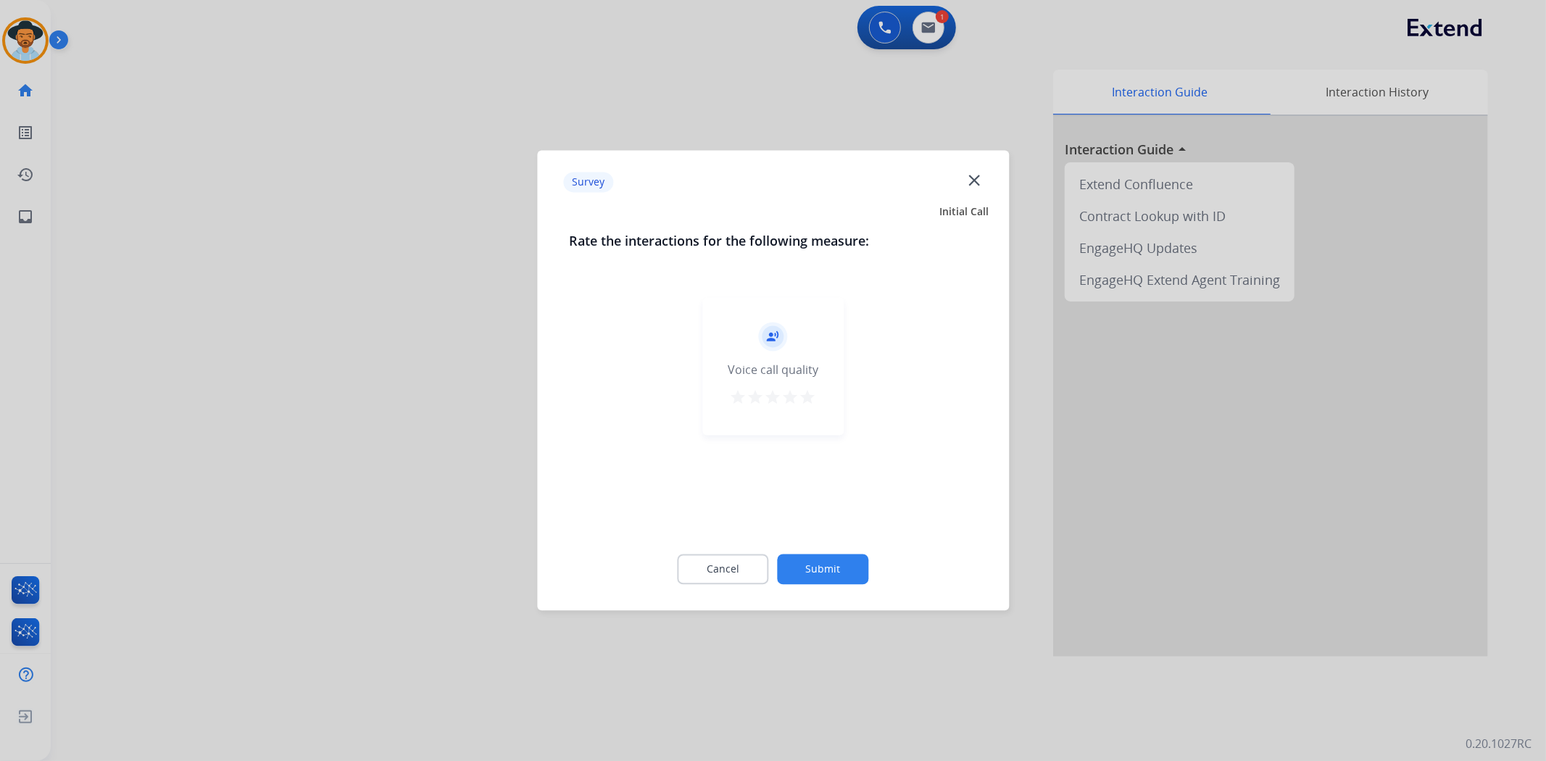
click at [813, 397] on mat-icon "star" at bounding box center [808, 397] width 17 height 17
click at [819, 555] on button "Submit" at bounding box center [823, 570] width 91 height 30
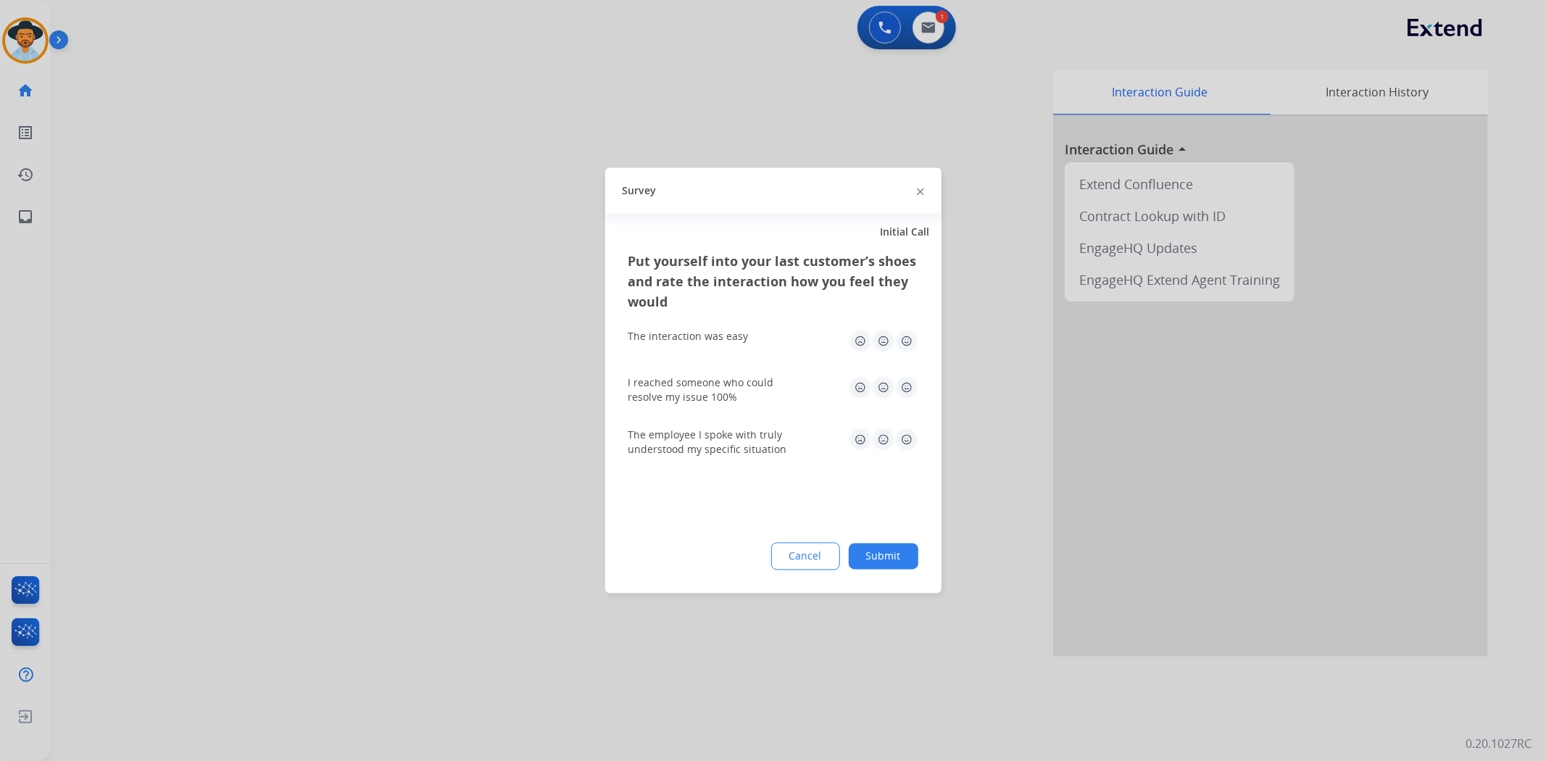
click at [910, 339] on img at bounding box center [906, 341] width 23 height 23
click at [909, 378] on img at bounding box center [906, 387] width 23 height 23
click at [904, 435] on img at bounding box center [906, 439] width 23 height 23
click at [904, 549] on button "Submit" at bounding box center [884, 557] width 70 height 26
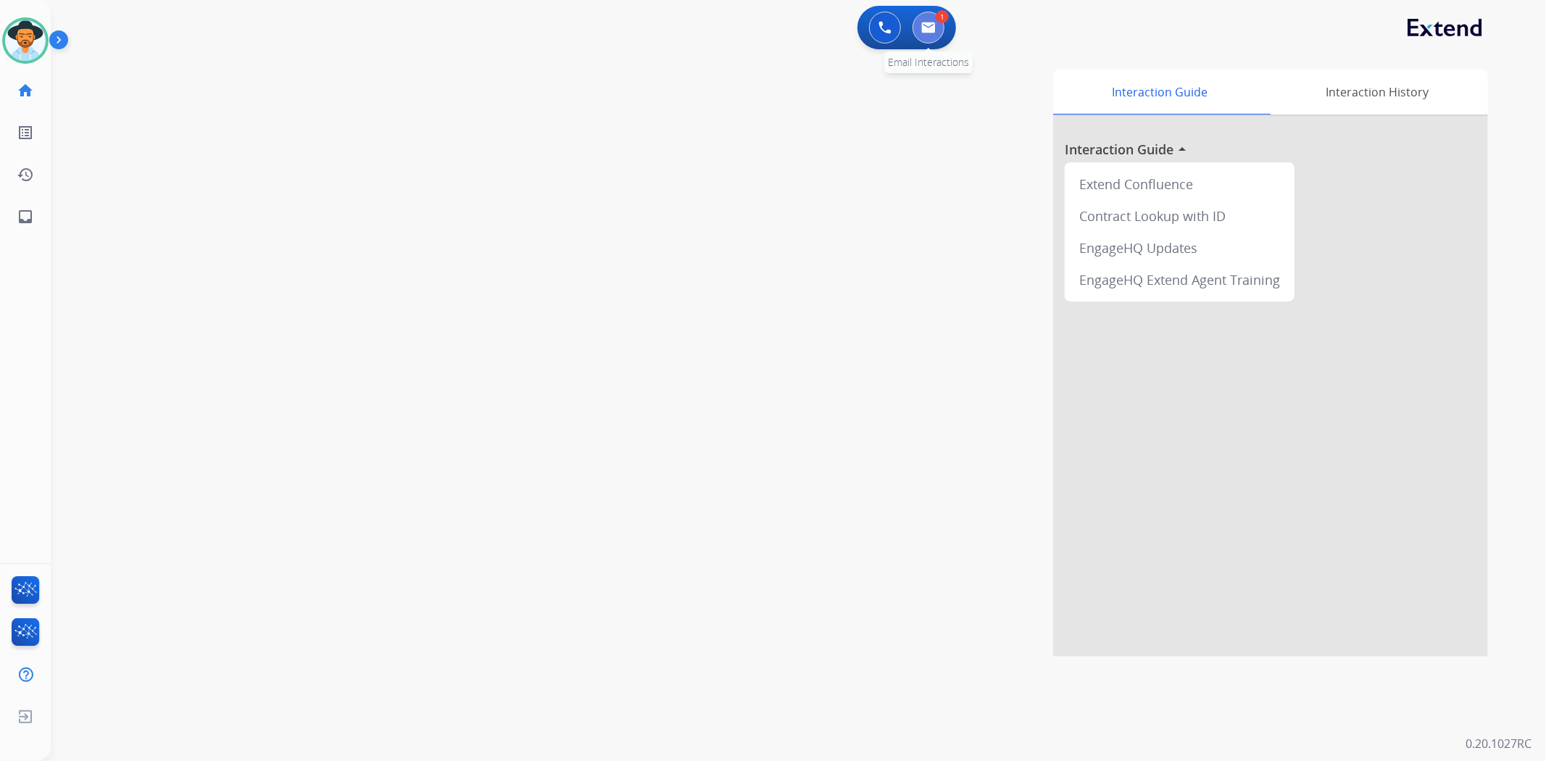
click at [923, 25] on img at bounding box center [928, 28] width 14 height 12
select select "**********"
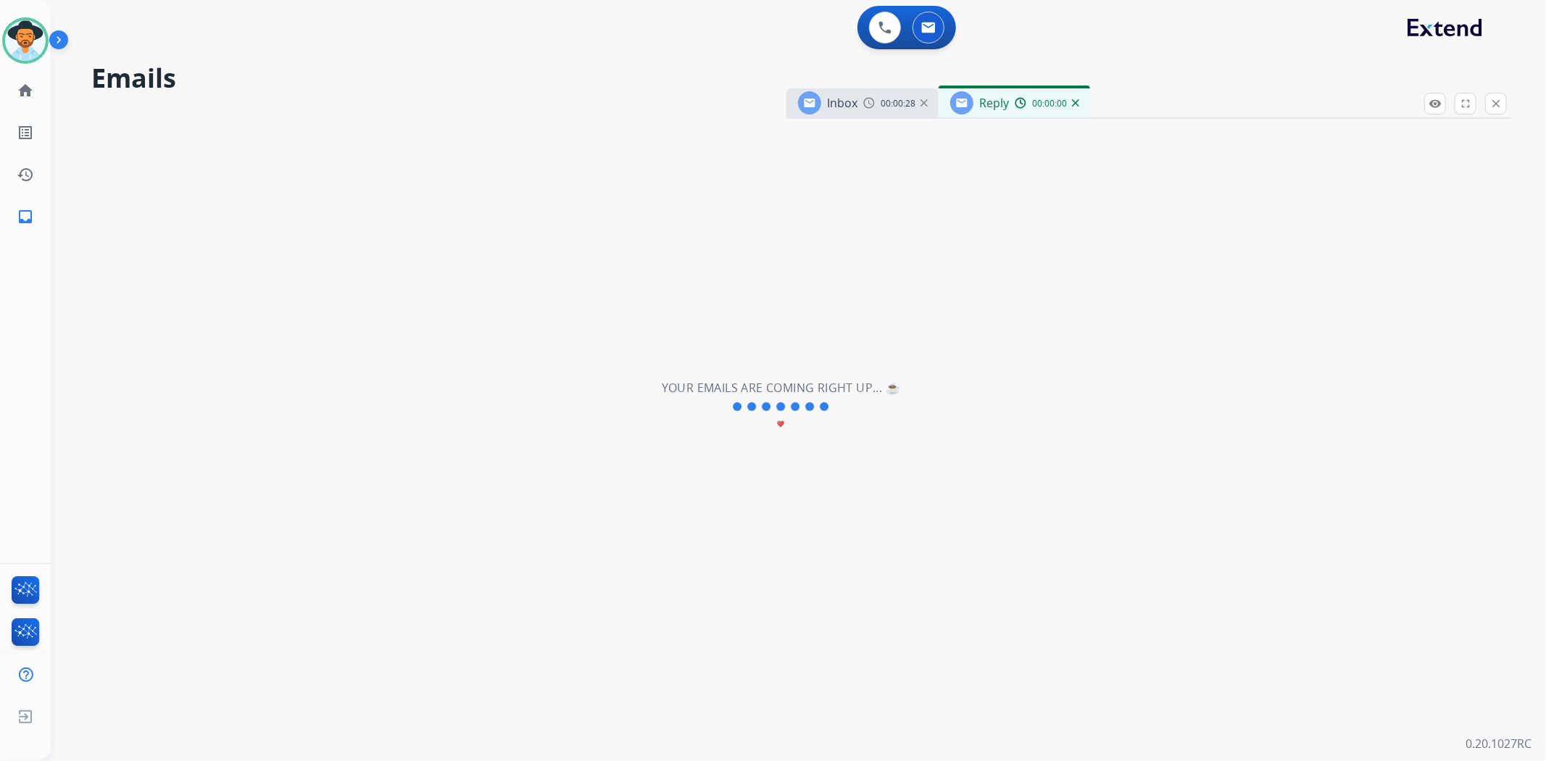
select select "**********"
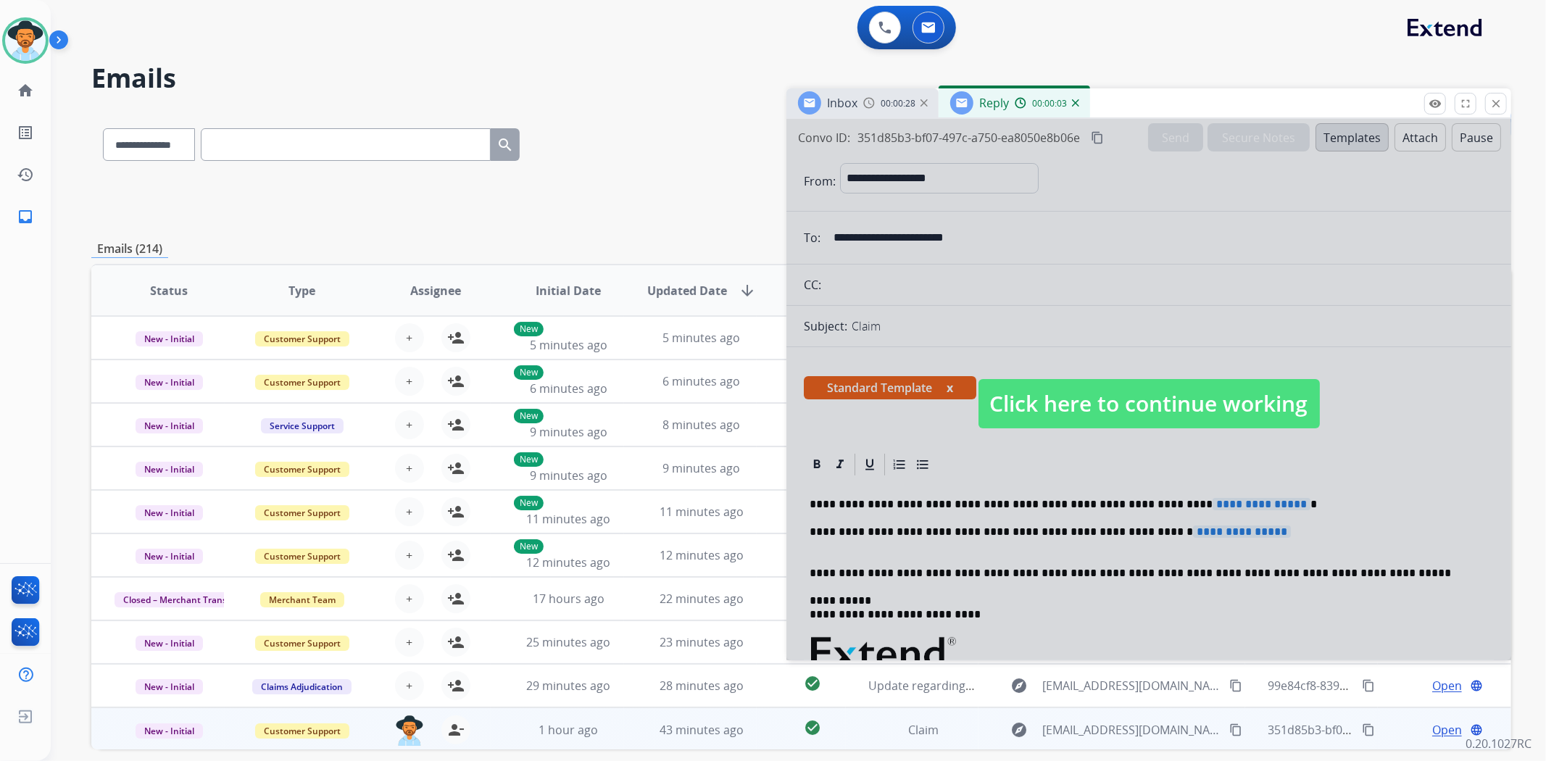
click at [1110, 410] on span "Click here to continue working" at bounding box center [1149, 403] width 341 height 49
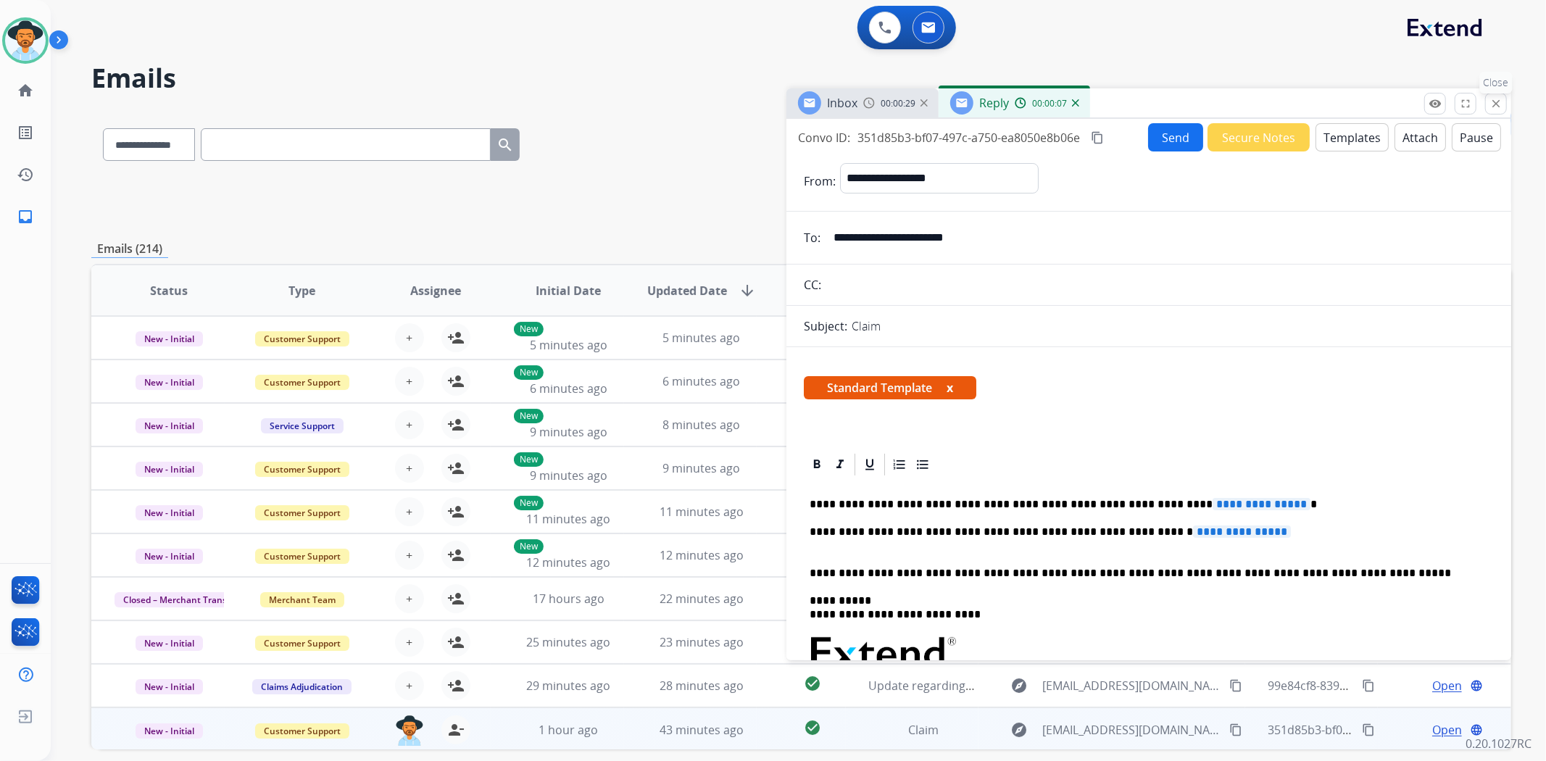
click at [1493, 101] on mat-icon "close" at bounding box center [1496, 103] width 13 height 13
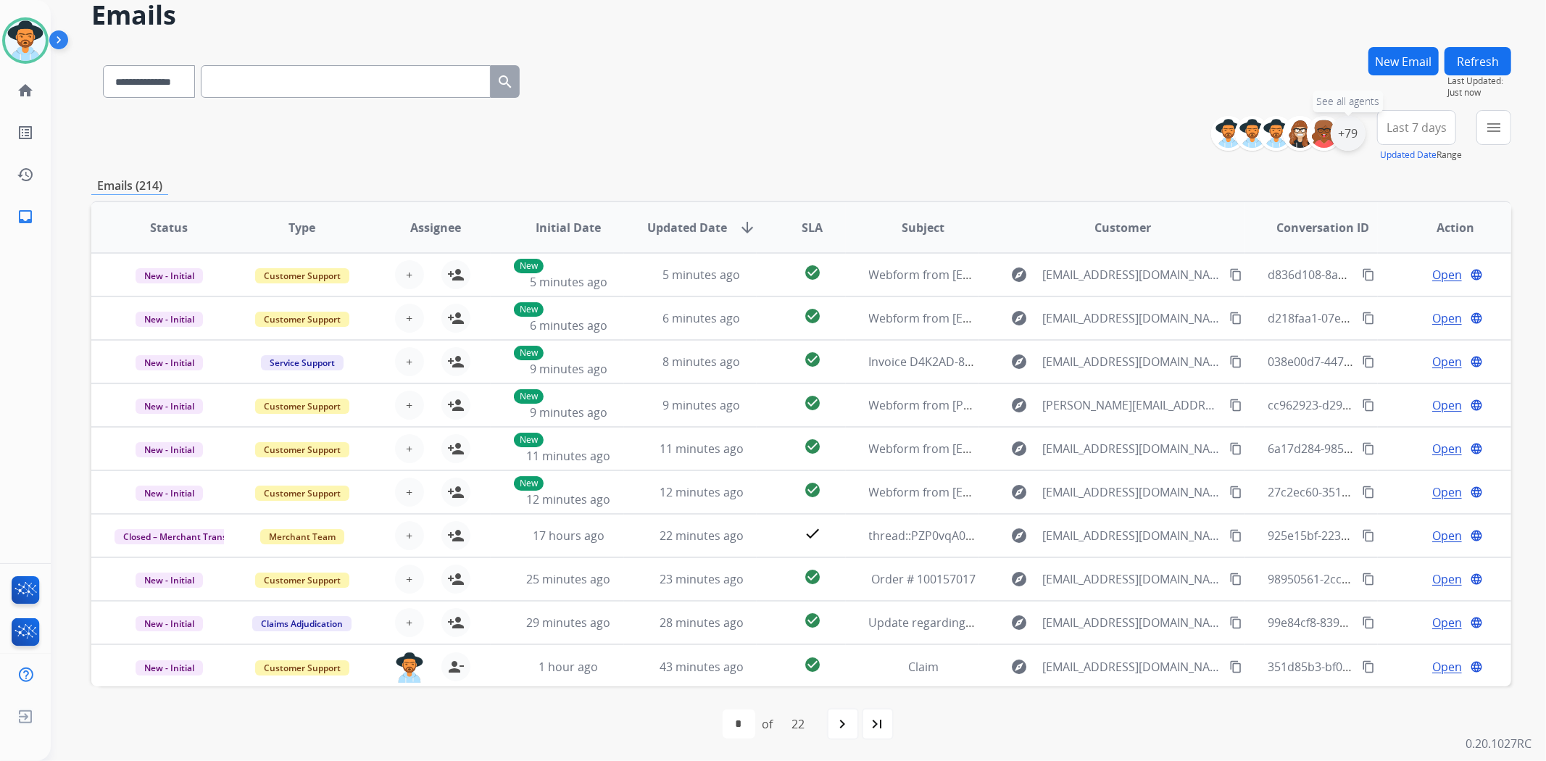
click at [1348, 127] on div "+79" at bounding box center [1348, 133] width 35 height 35
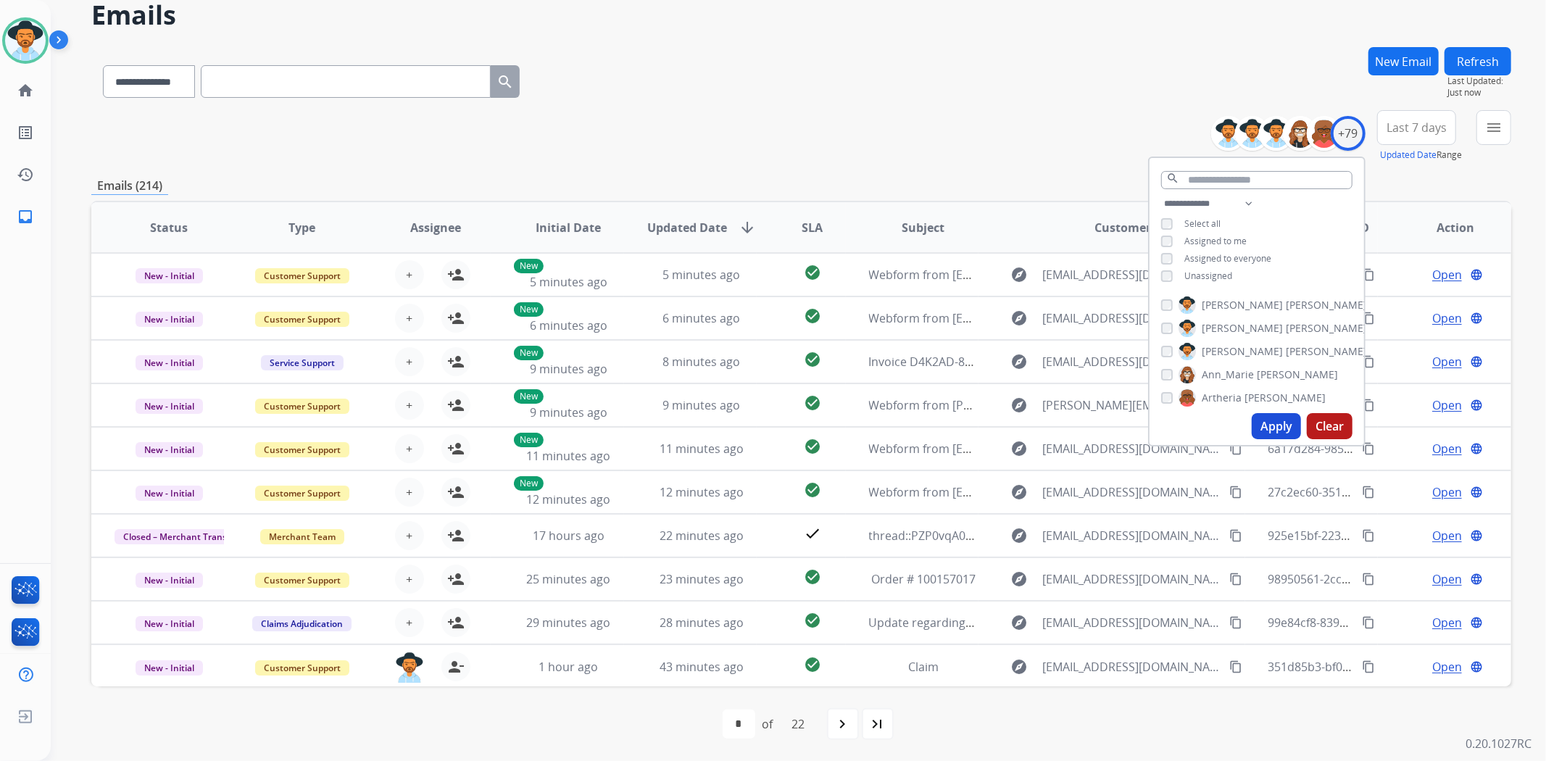
click at [1202, 271] on span "Unassigned" at bounding box center [1209, 276] width 48 height 12
click at [1280, 423] on button "Apply" at bounding box center [1276, 426] width 49 height 26
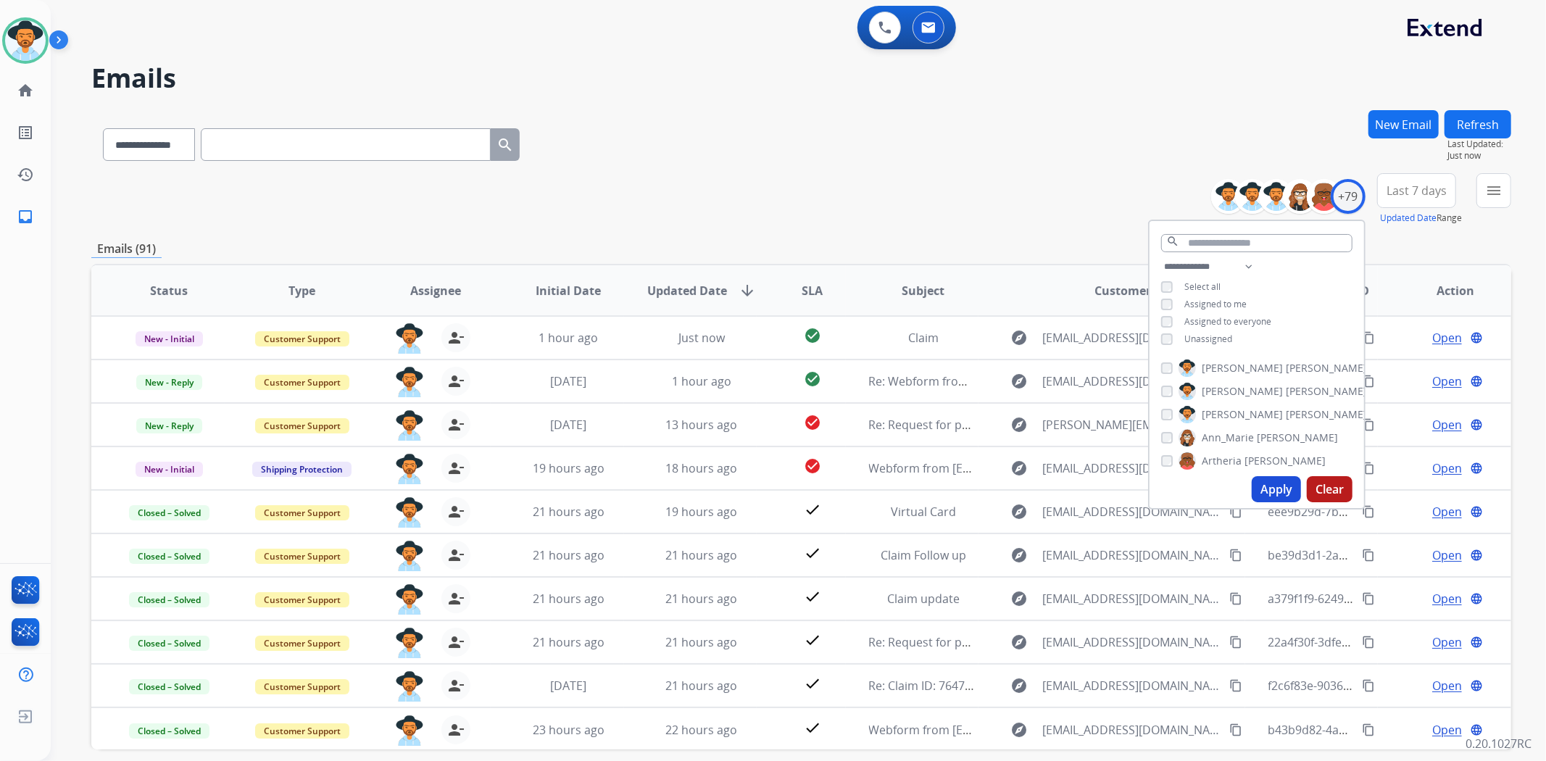
click at [908, 202] on div "**********" at bounding box center [801, 199] width 1420 height 52
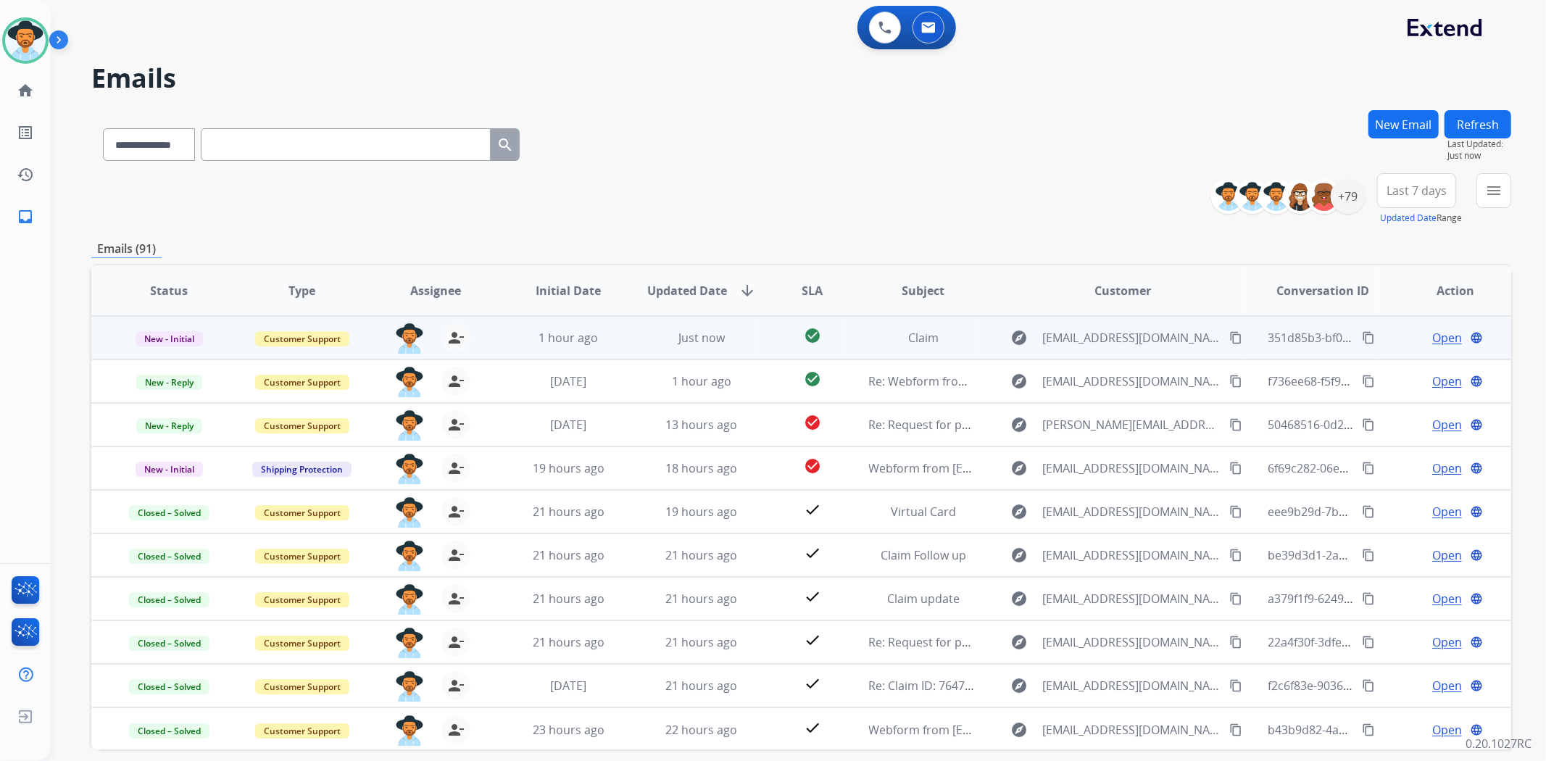
click at [1432, 333] on span "Open" at bounding box center [1447, 337] width 30 height 17
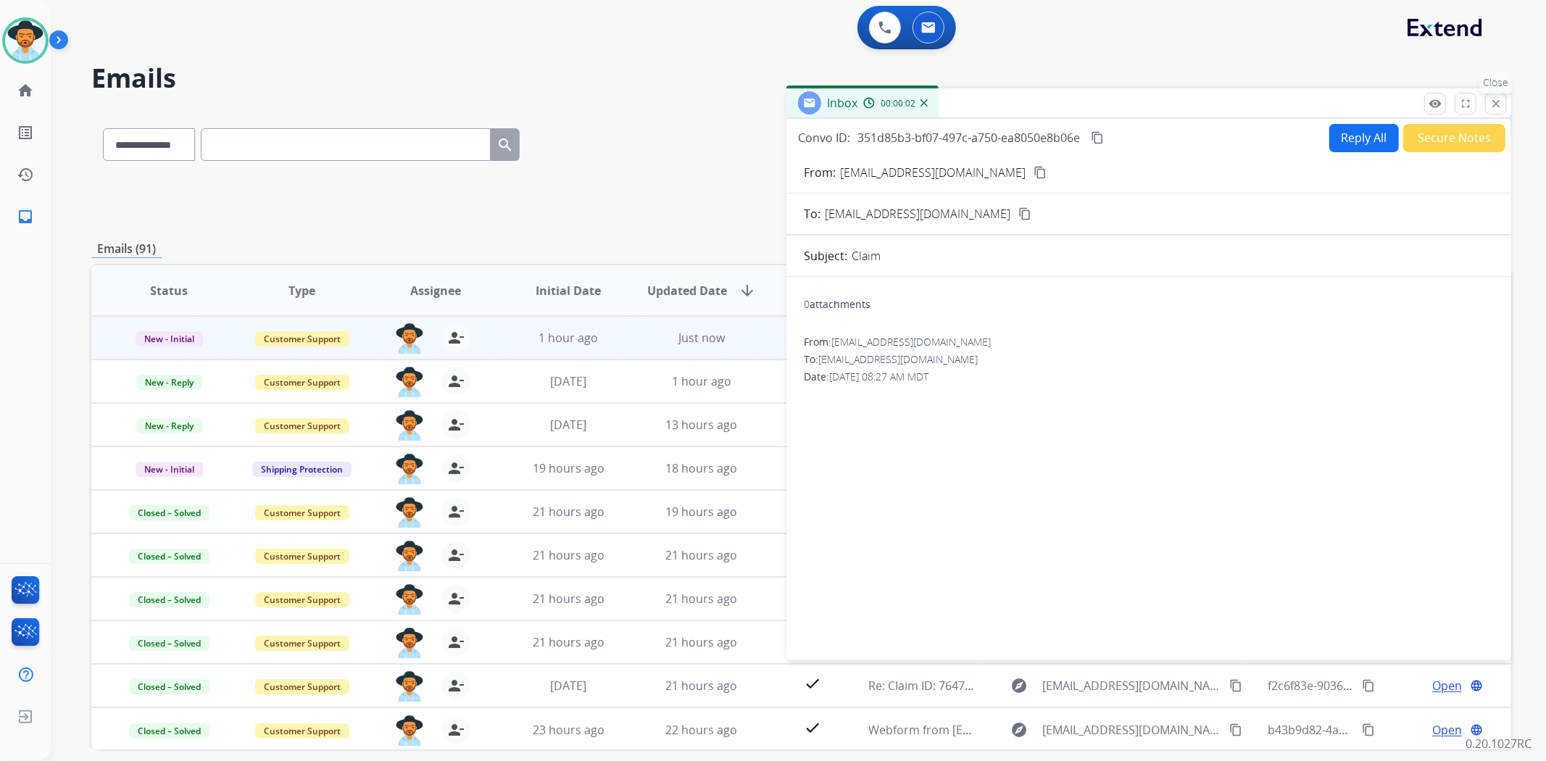
click at [1495, 110] on button "close Close" at bounding box center [1496, 104] width 22 height 22
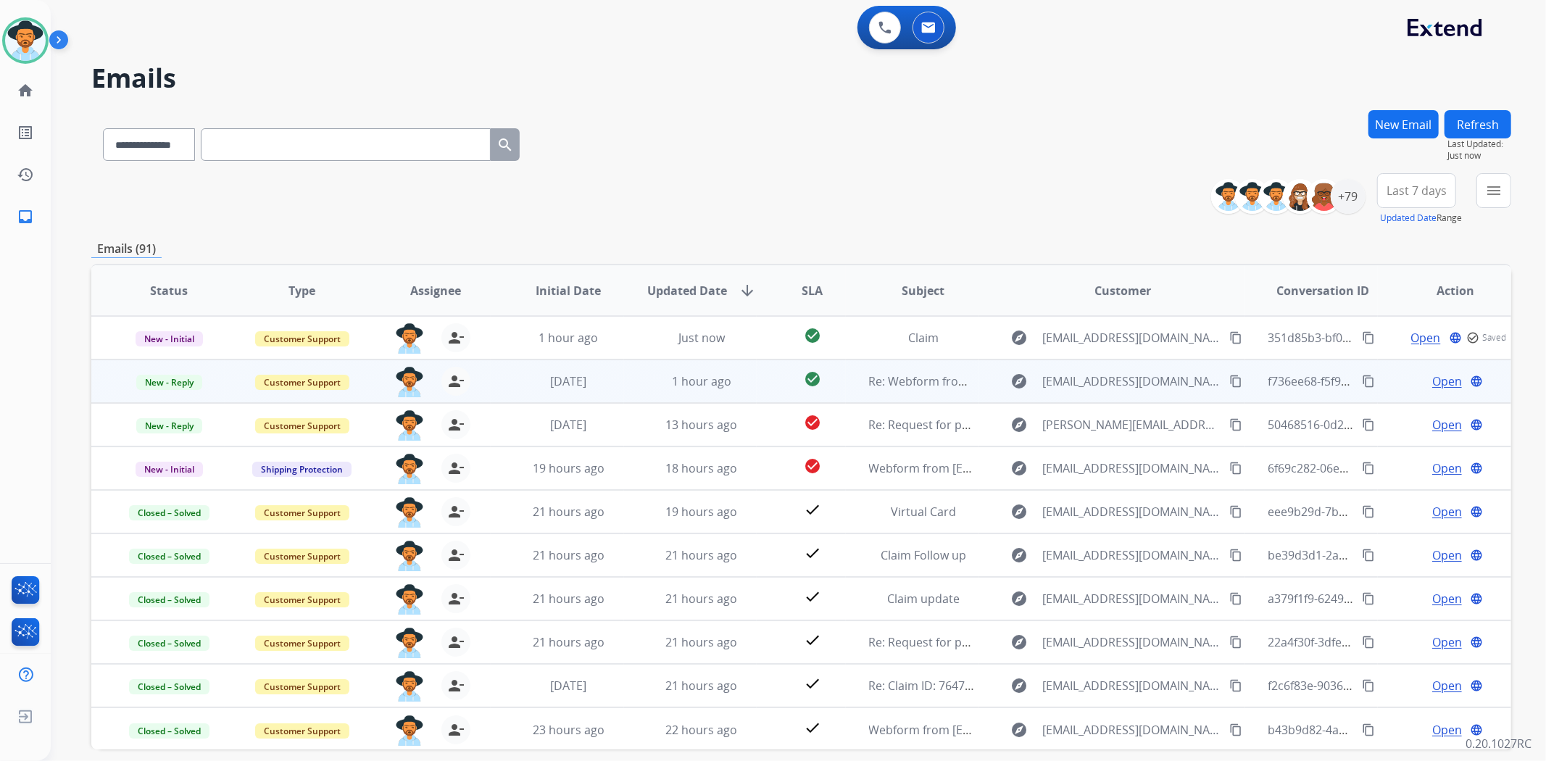
click at [909, 391] on td "Re: Webform from [EMAIL_ADDRESS][DOMAIN_NAME] on [DATE]" at bounding box center [912, 381] width 133 height 43
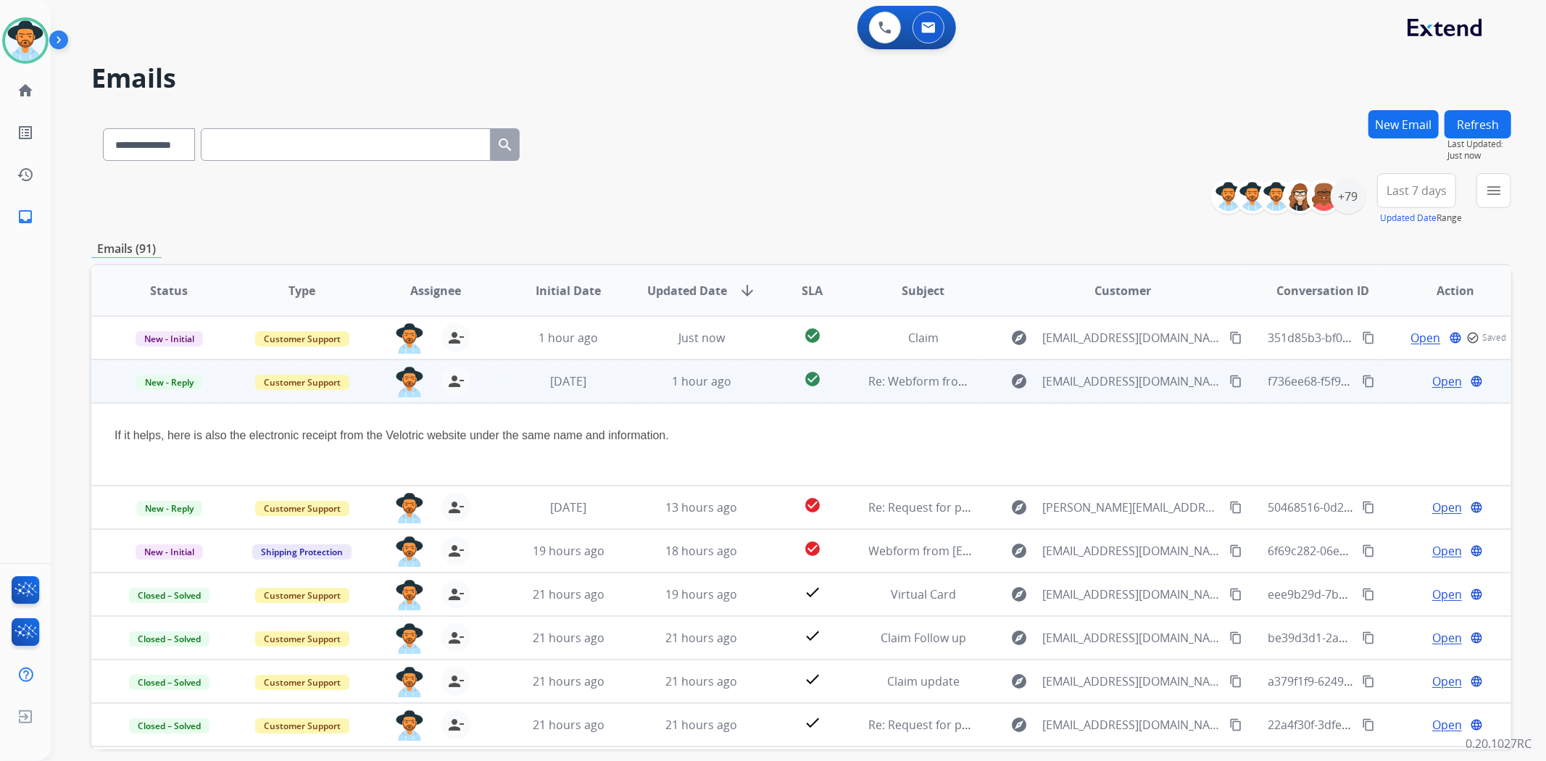
scroll to position [43, 0]
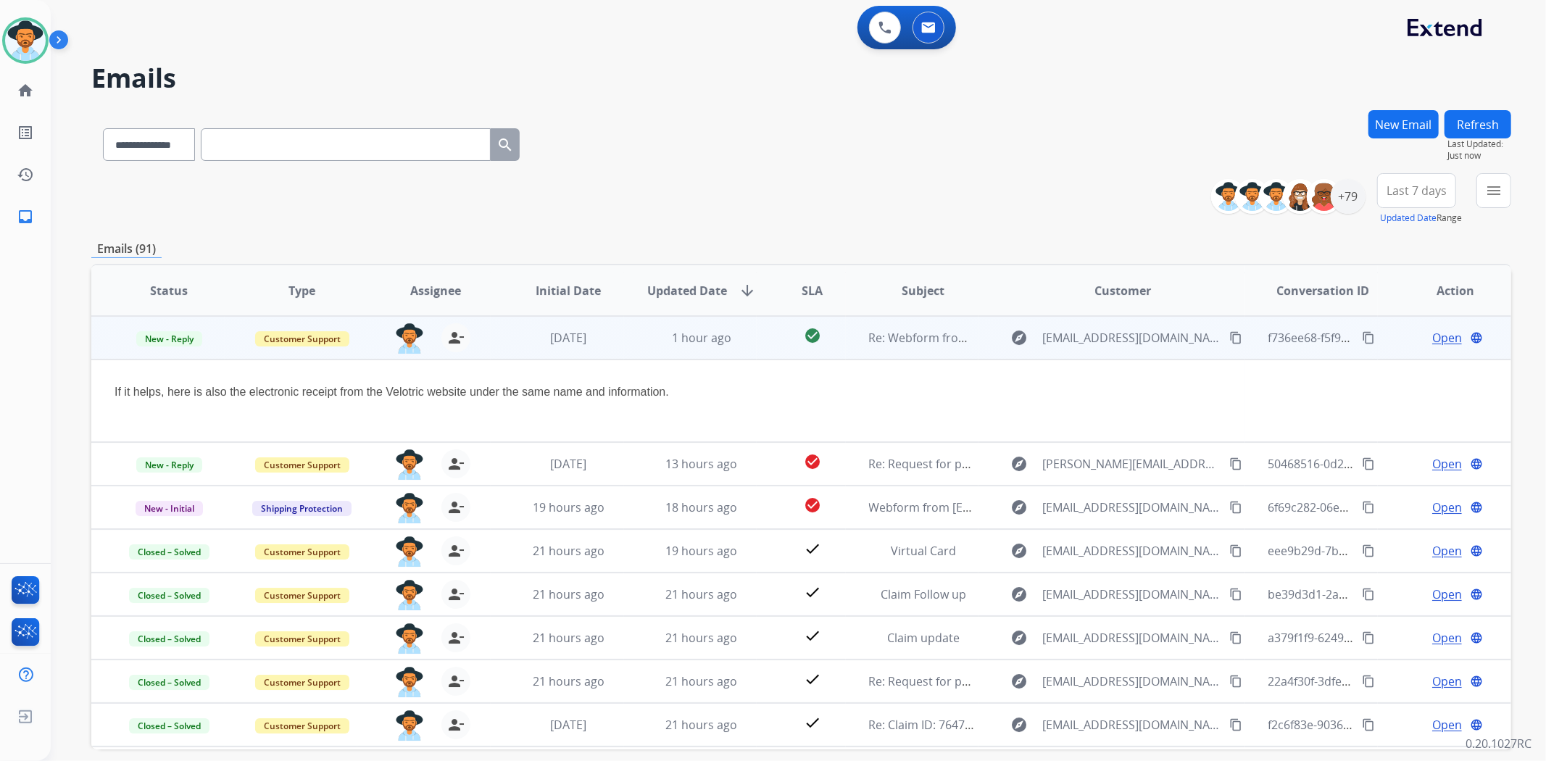
click at [1434, 331] on span "Open" at bounding box center [1447, 337] width 30 height 17
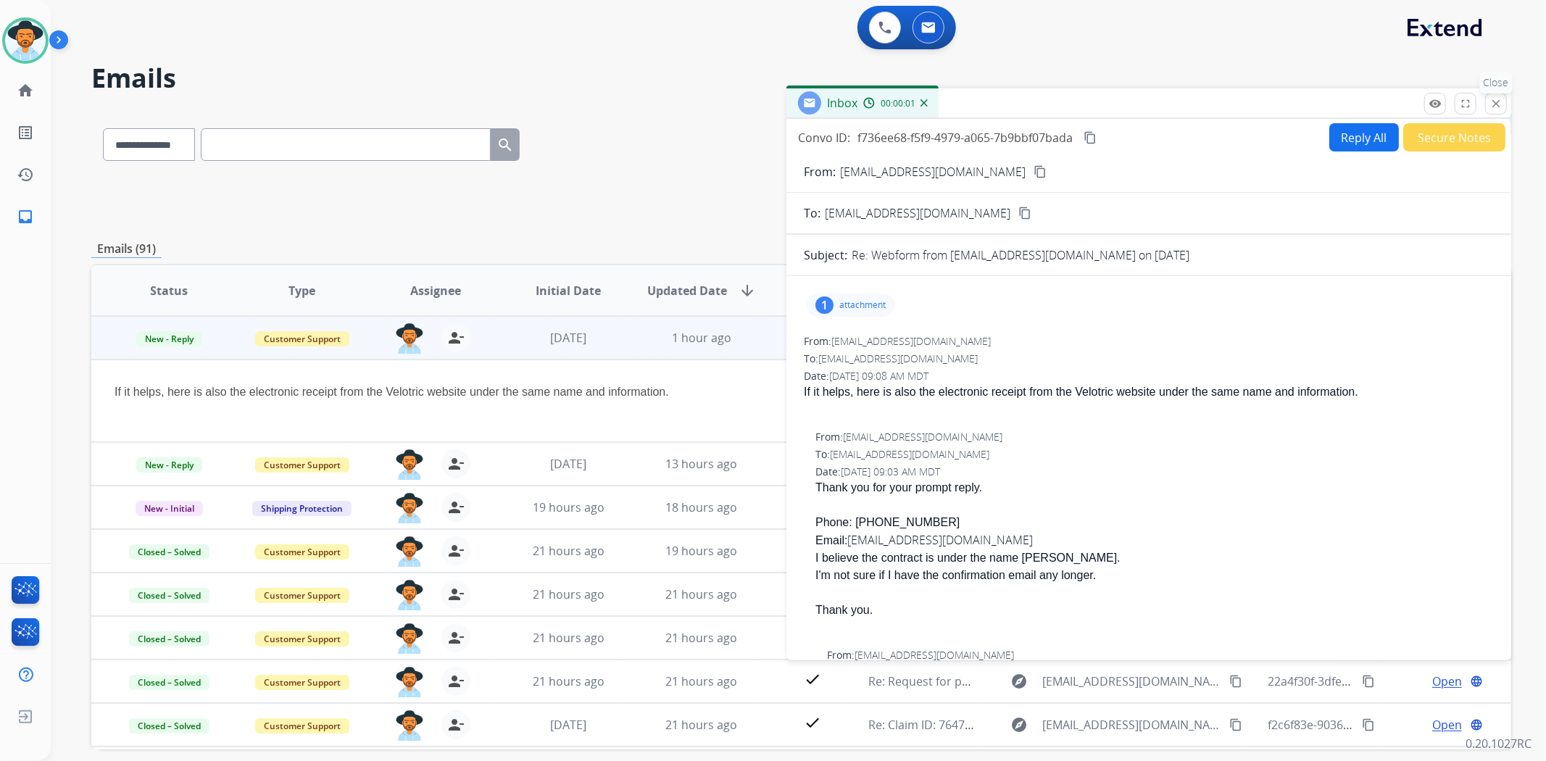
click at [1494, 99] on mat-icon "close" at bounding box center [1496, 103] width 13 height 13
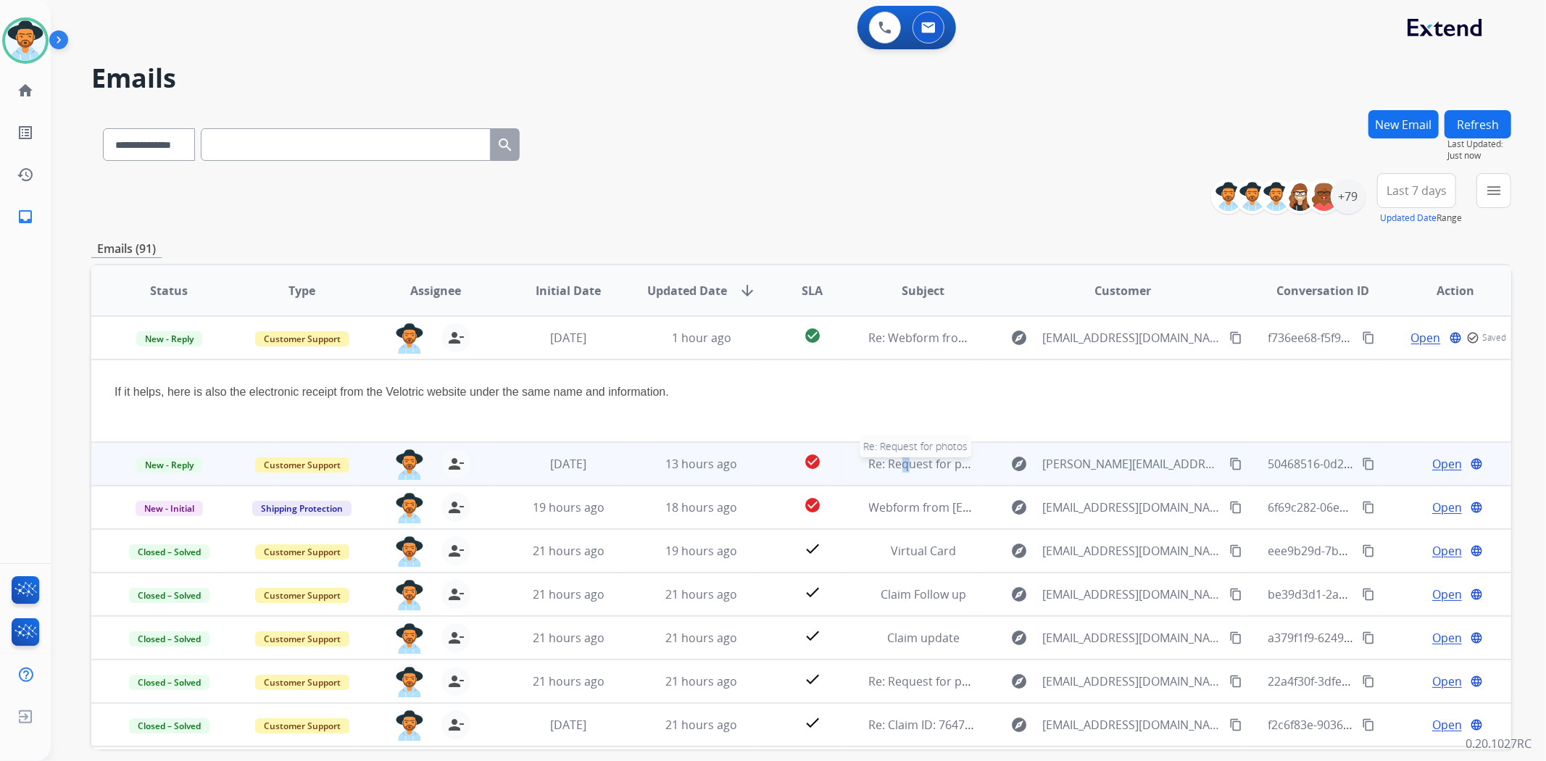
click at [893, 464] on span "Re: Request for photos" at bounding box center [931, 464] width 125 height 16
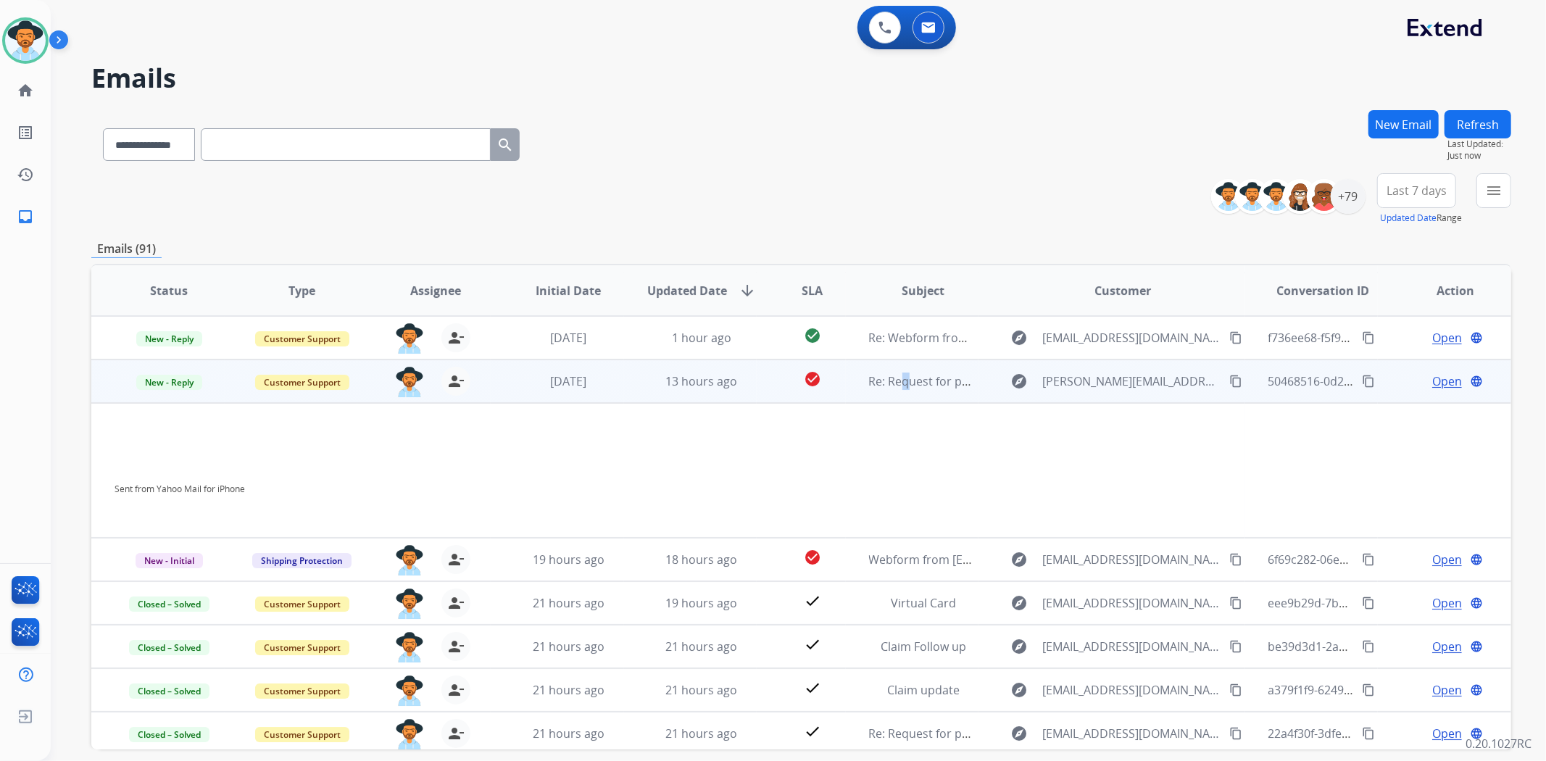
scroll to position [87, 0]
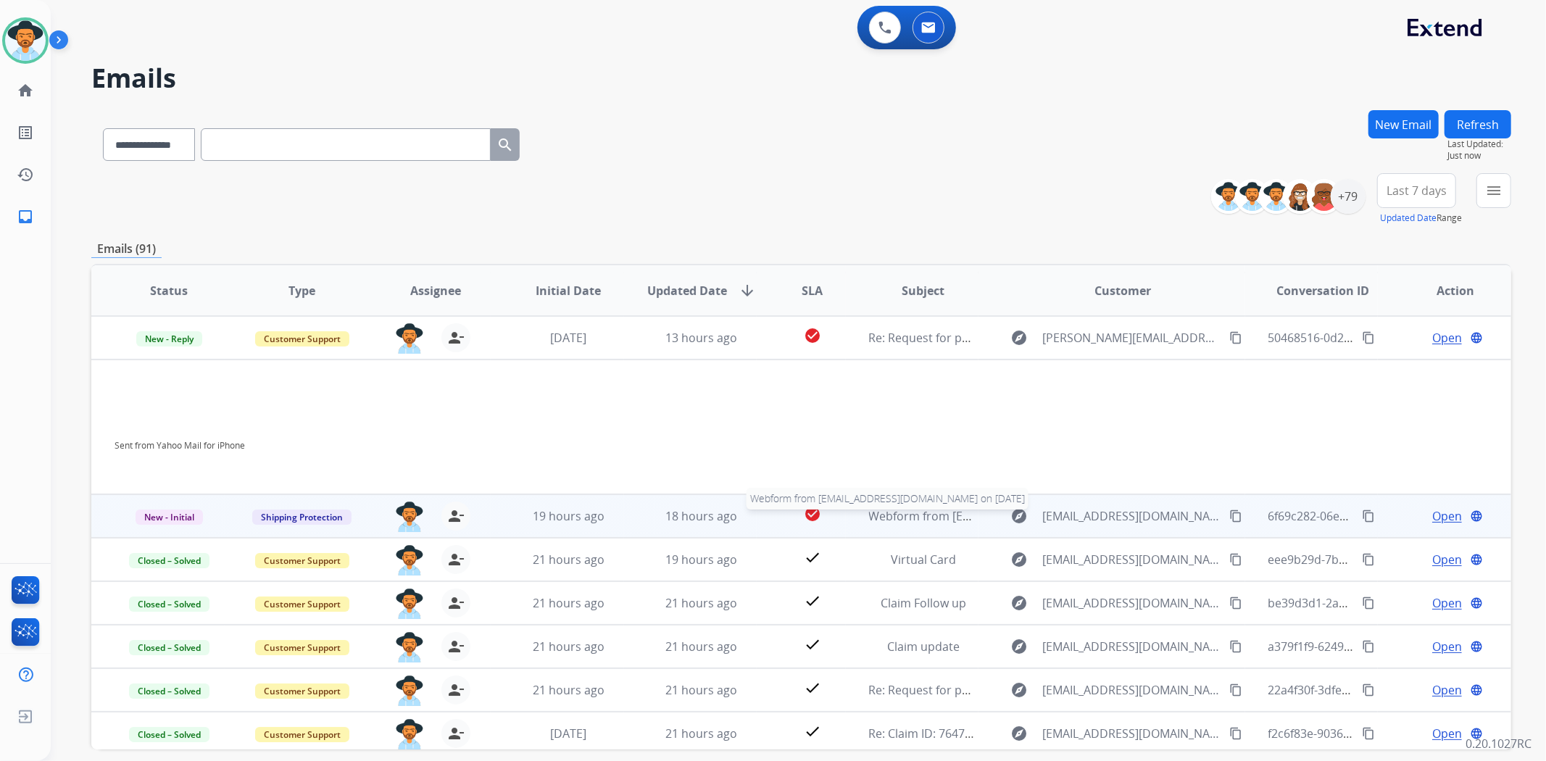
click at [885, 511] on span "Webform from [EMAIL_ADDRESS][DOMAIN_NAME] on [DATE]" at bounding box center [1033, 516] width 328 height 16
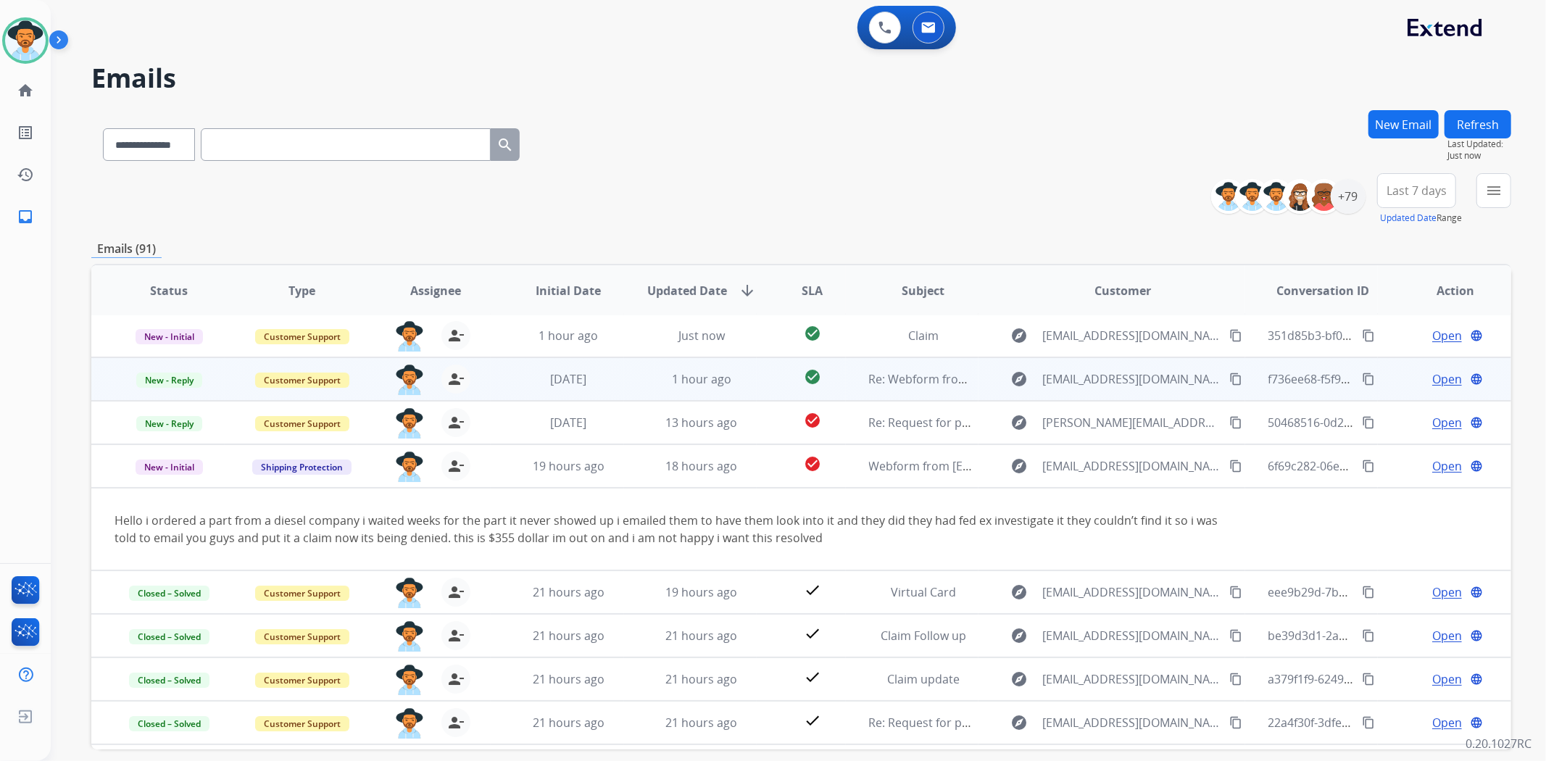
scroll to position [0, 0]
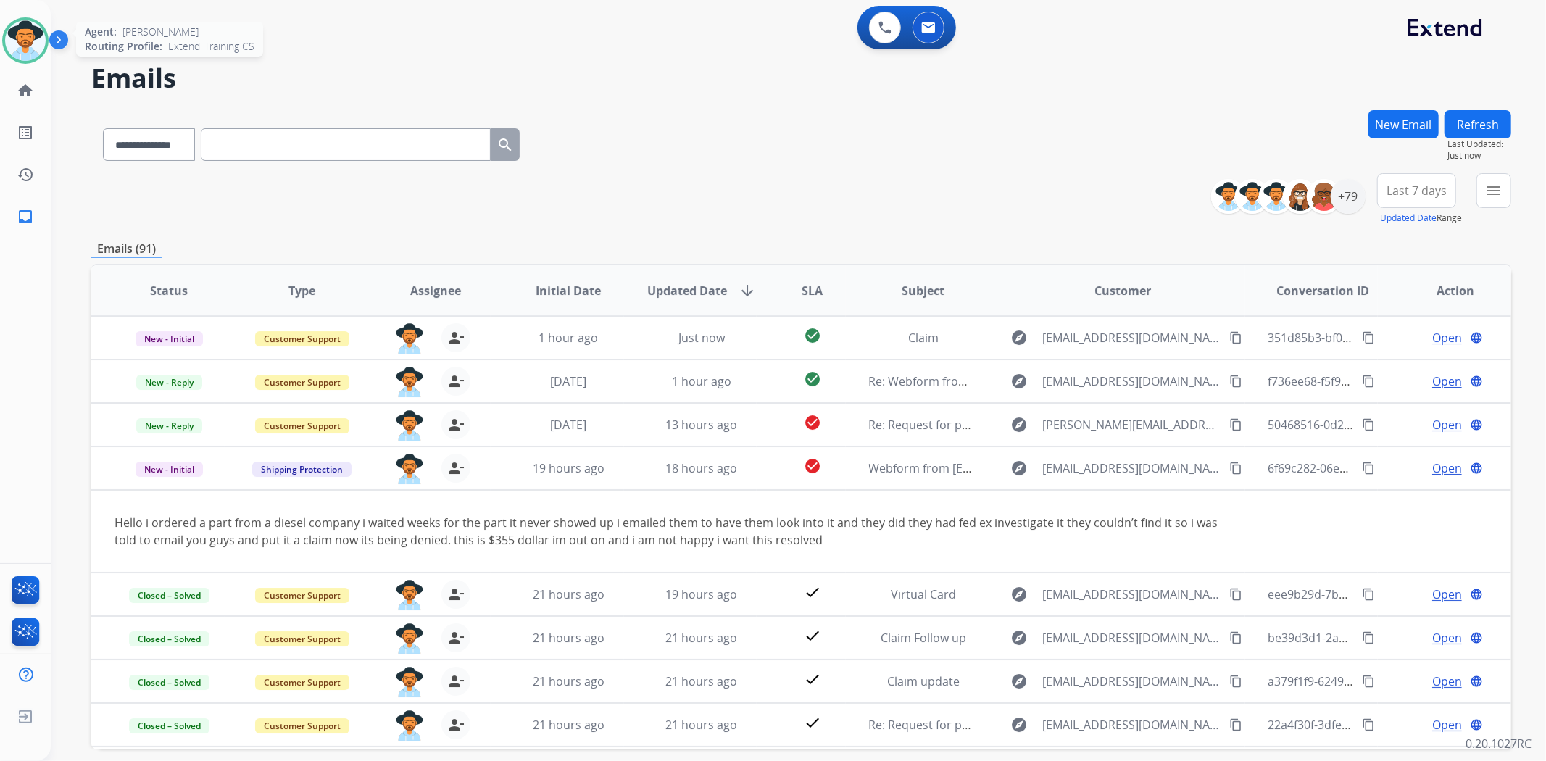
click at [23, 38] on img at bounding box center [25, 40] width 41 height 41
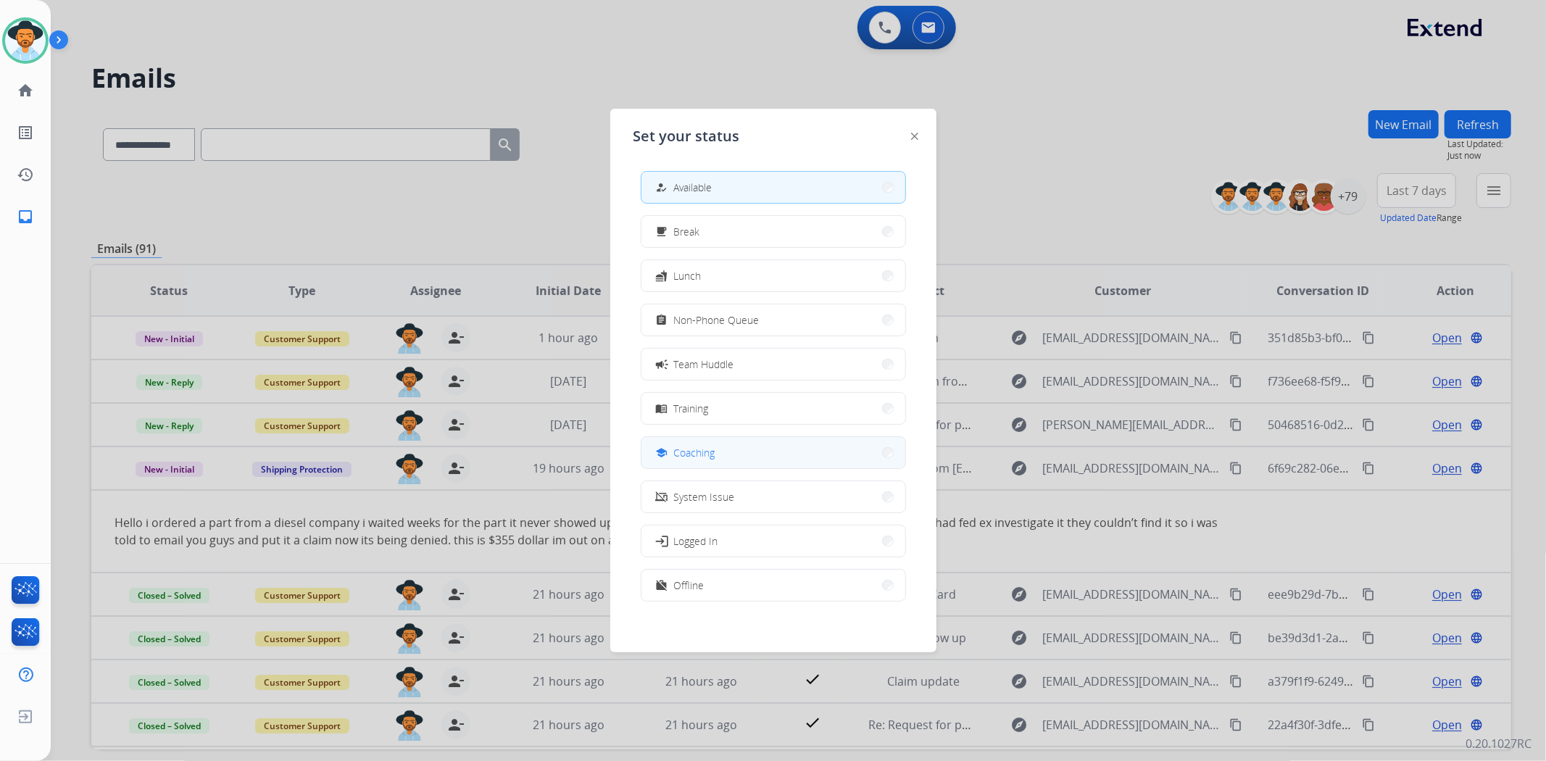
click at [726, 451] on button "school Coaching" at bounding box center [774, 452] width 264 height 31
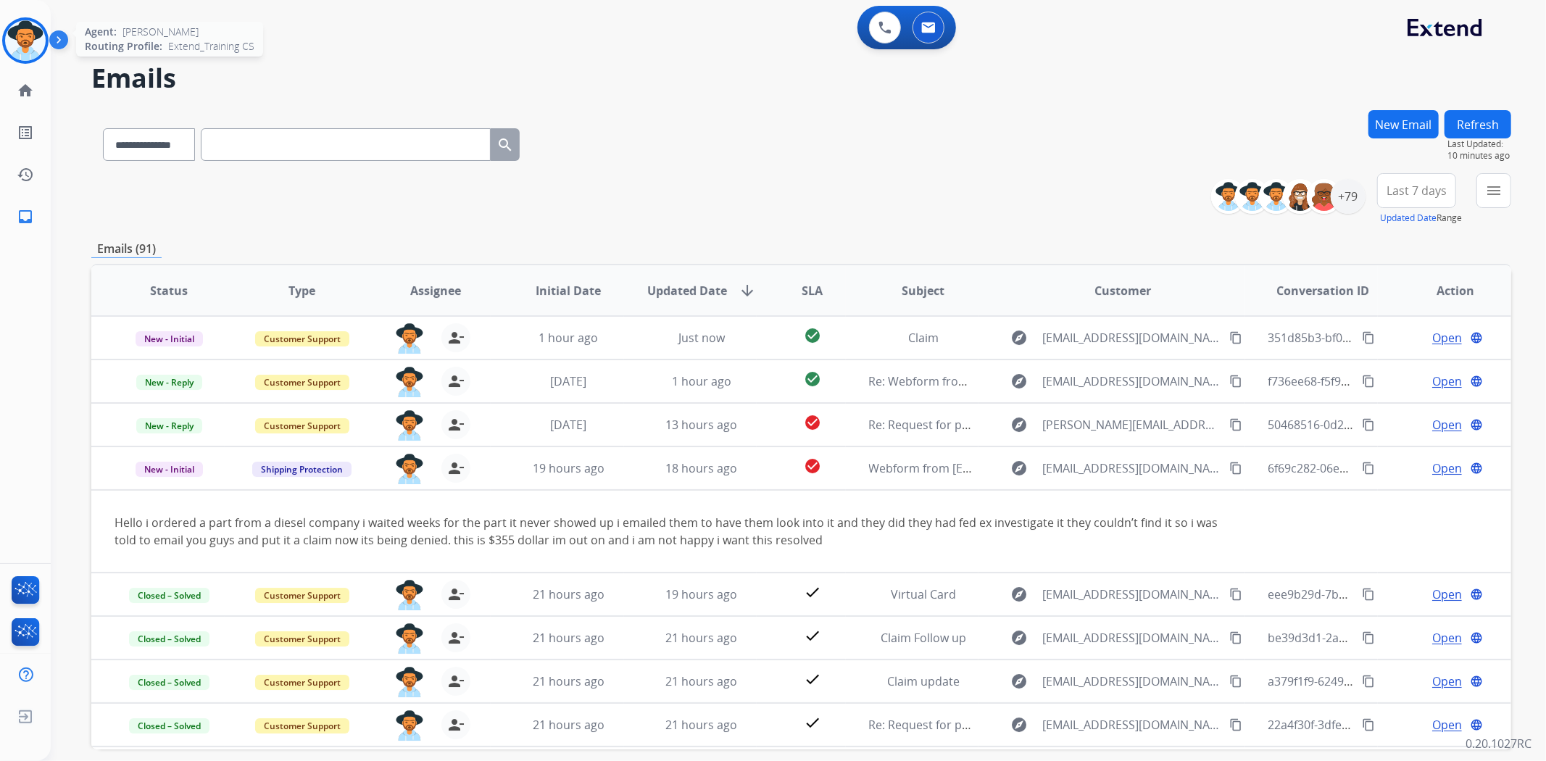
click at [32, 39] on img at bounding box center [25, 40] width 41 height 41
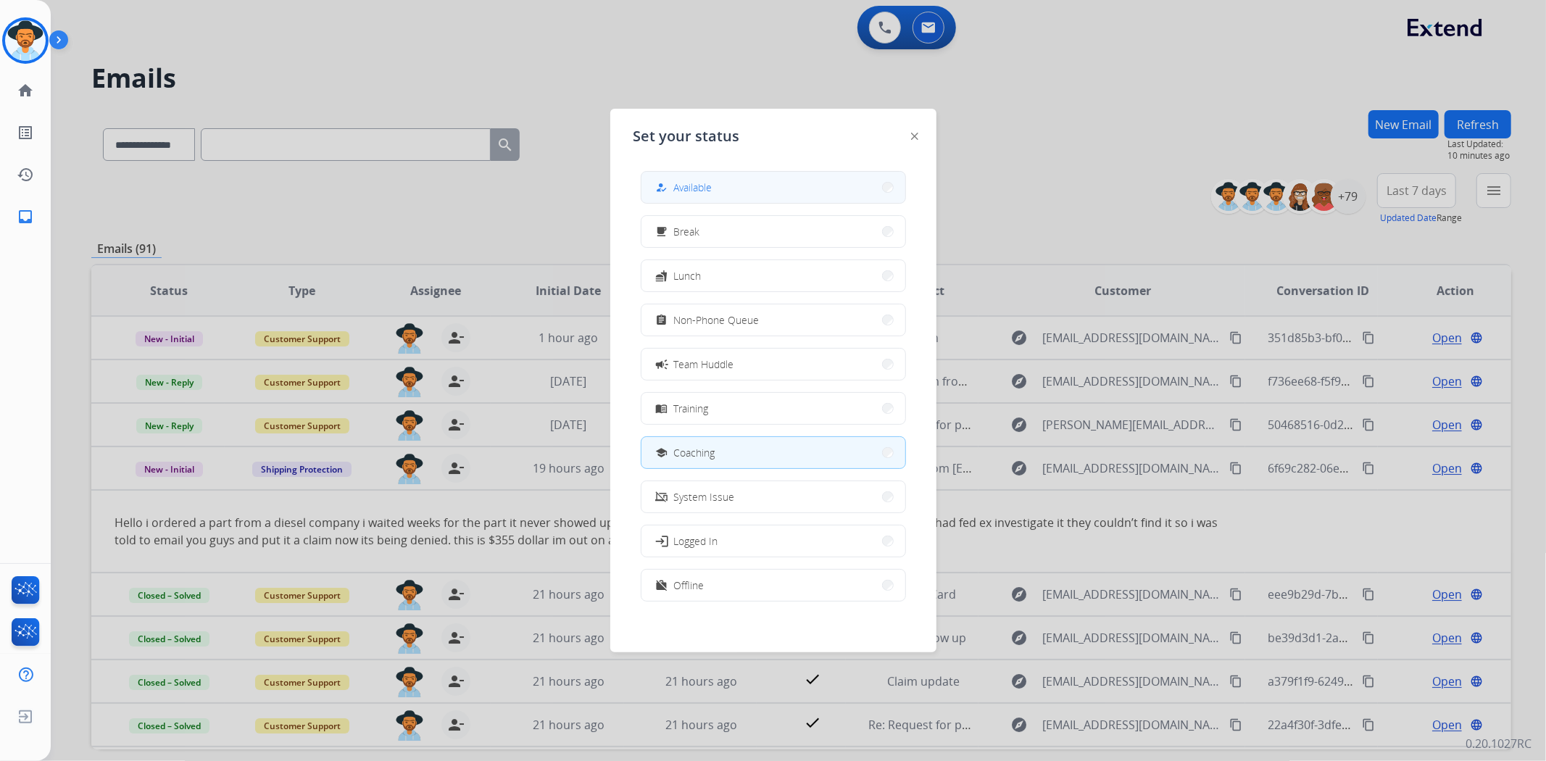
click at [800, 194] on button "how_to_reg Available" at bounding box center [774, 187] width 264 height 31
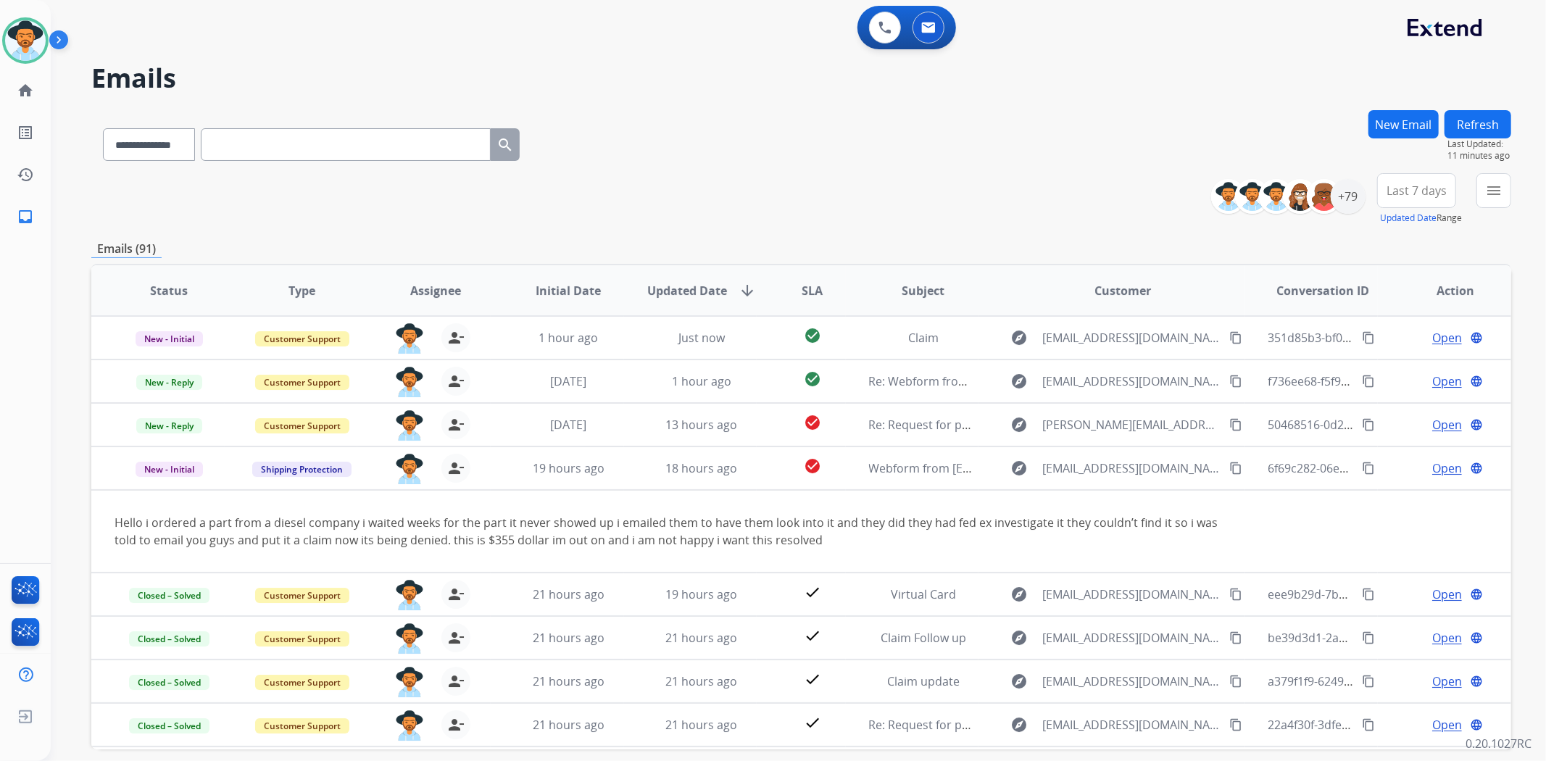
click at [634, 105] on div "**********" at bounding box center [781, 432] width 1461 height 761
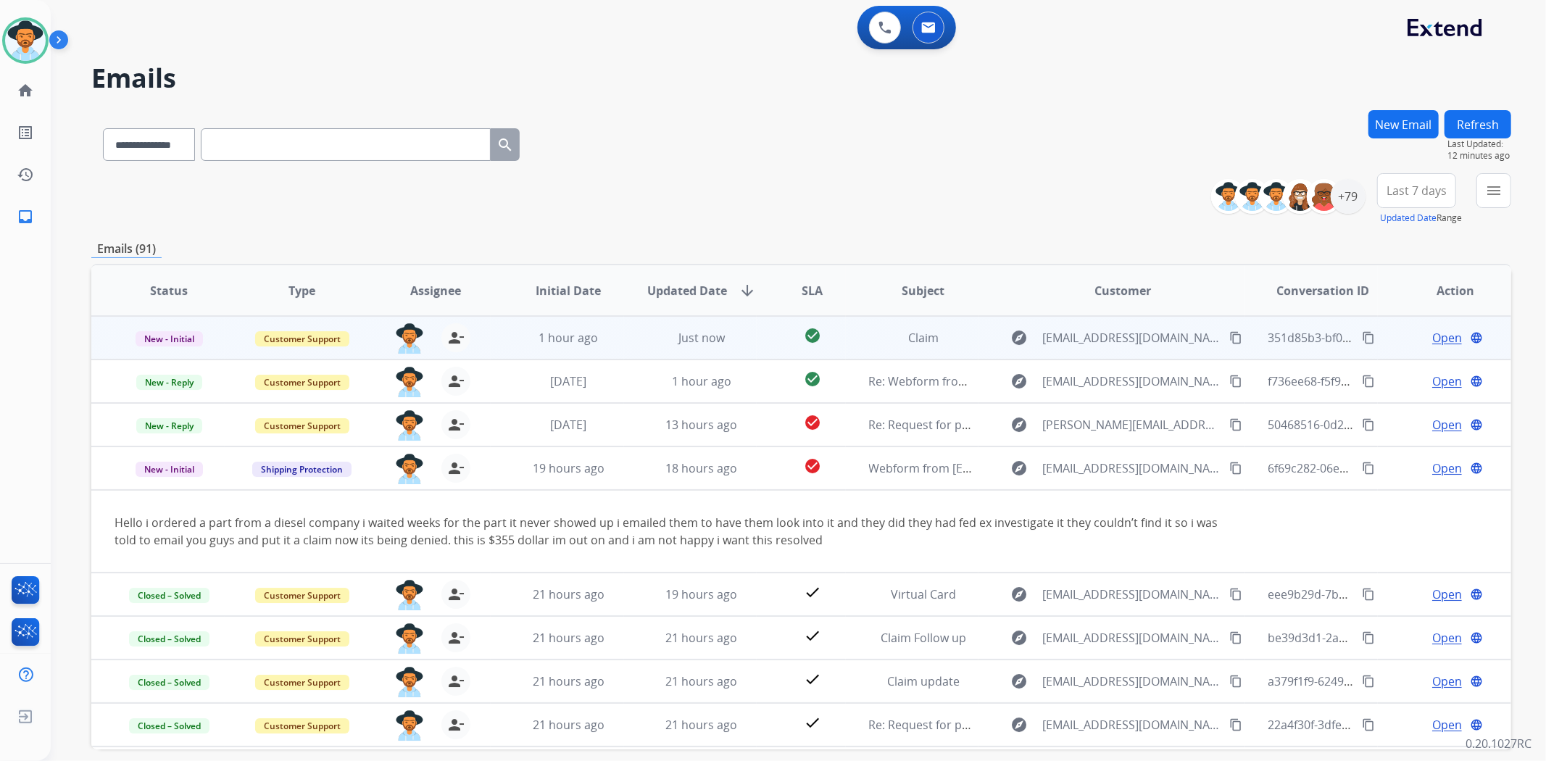
click at [1440, 336] on span "Open" at bounding box center [1447, 337] width 30 height 17
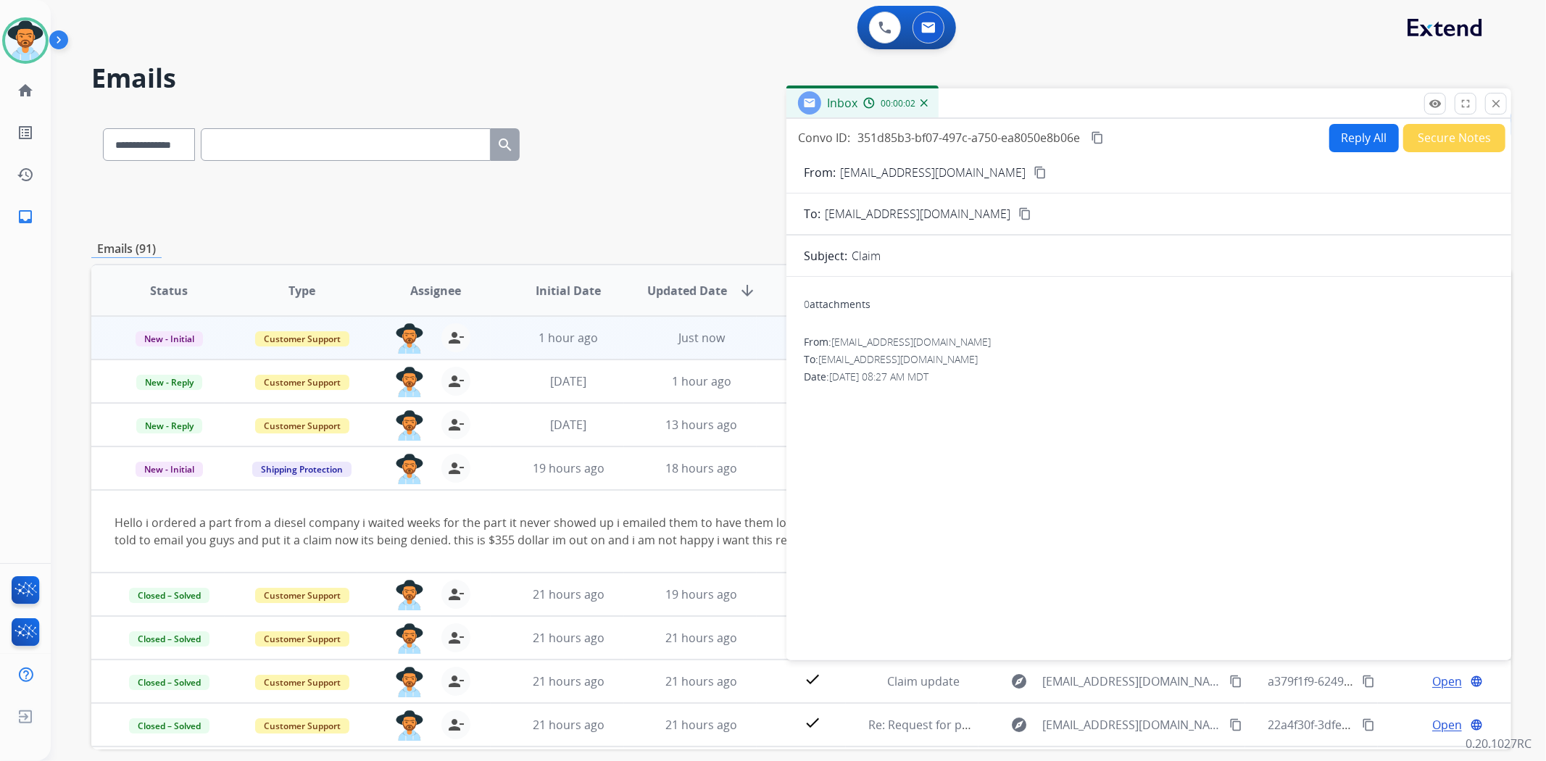
click at [1330, 133] on button "Reply All" at bounding box center [1365, 138] width 70 height 28
select select "**********"
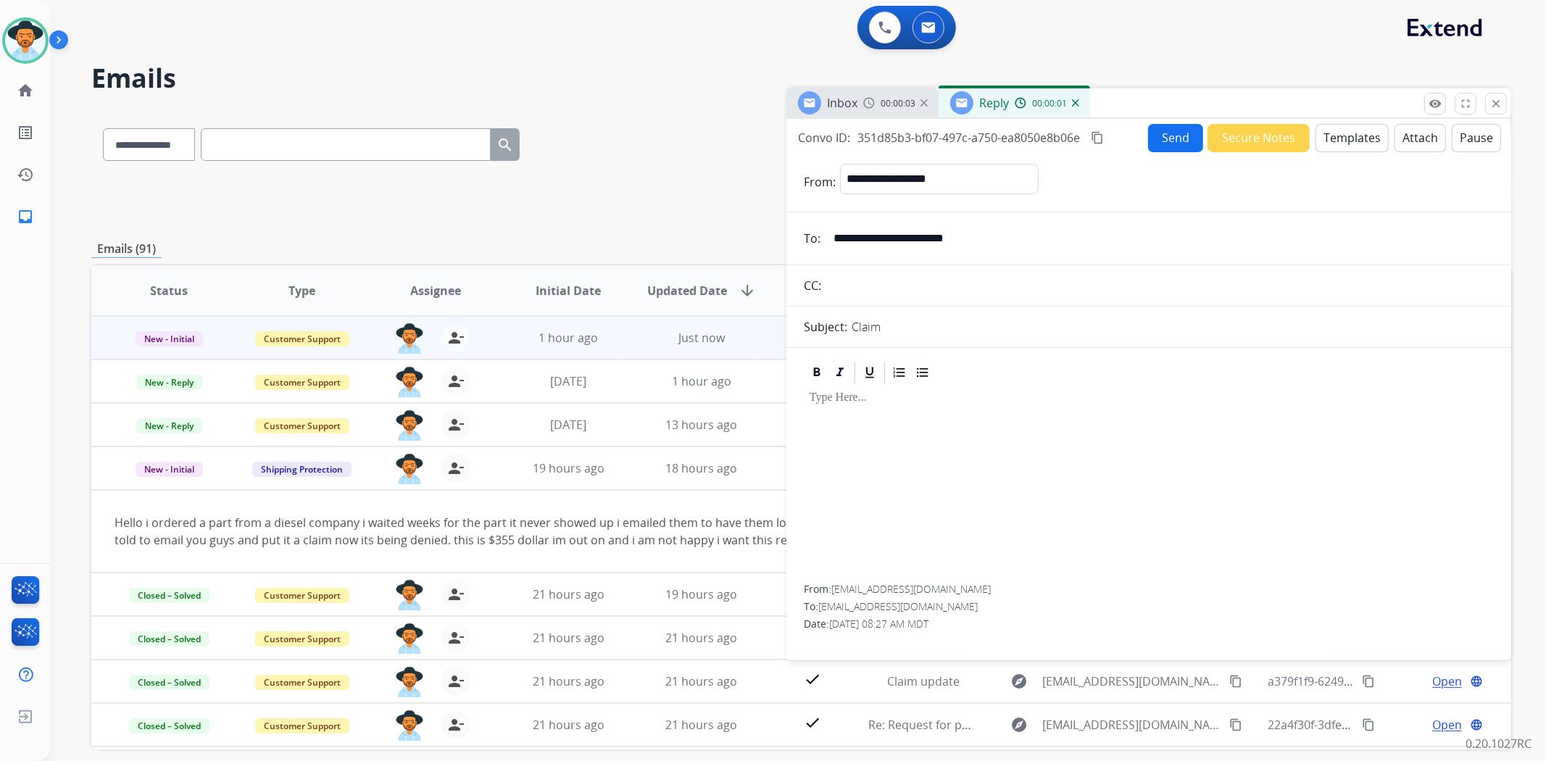
click at [1324, 142] on button "Templates" at bounding box center [1352, 138] width 73 height 28
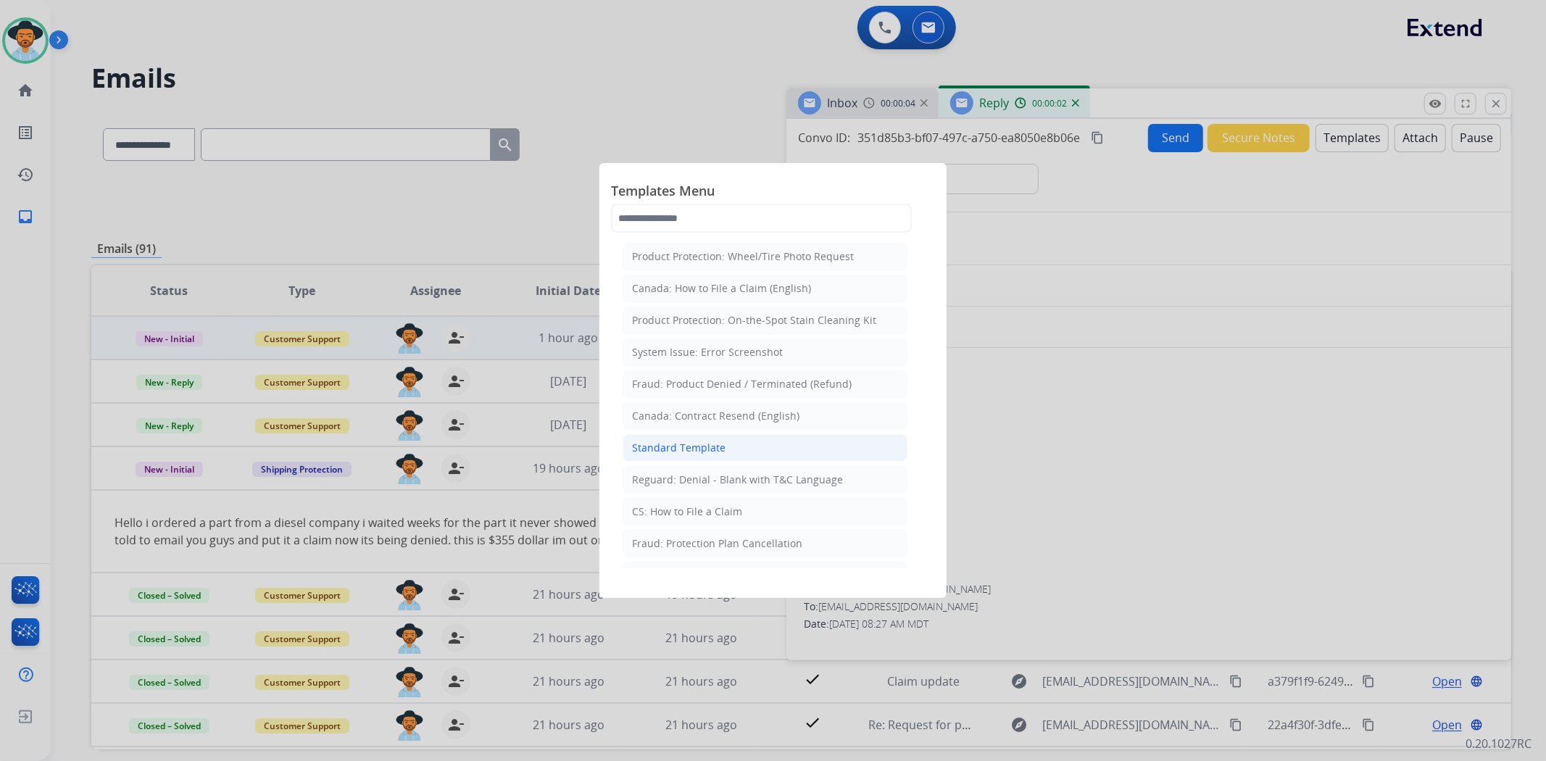
click at [752, 447] on li "Standard Template" at bounding box center [765, 448] width 285 height 28
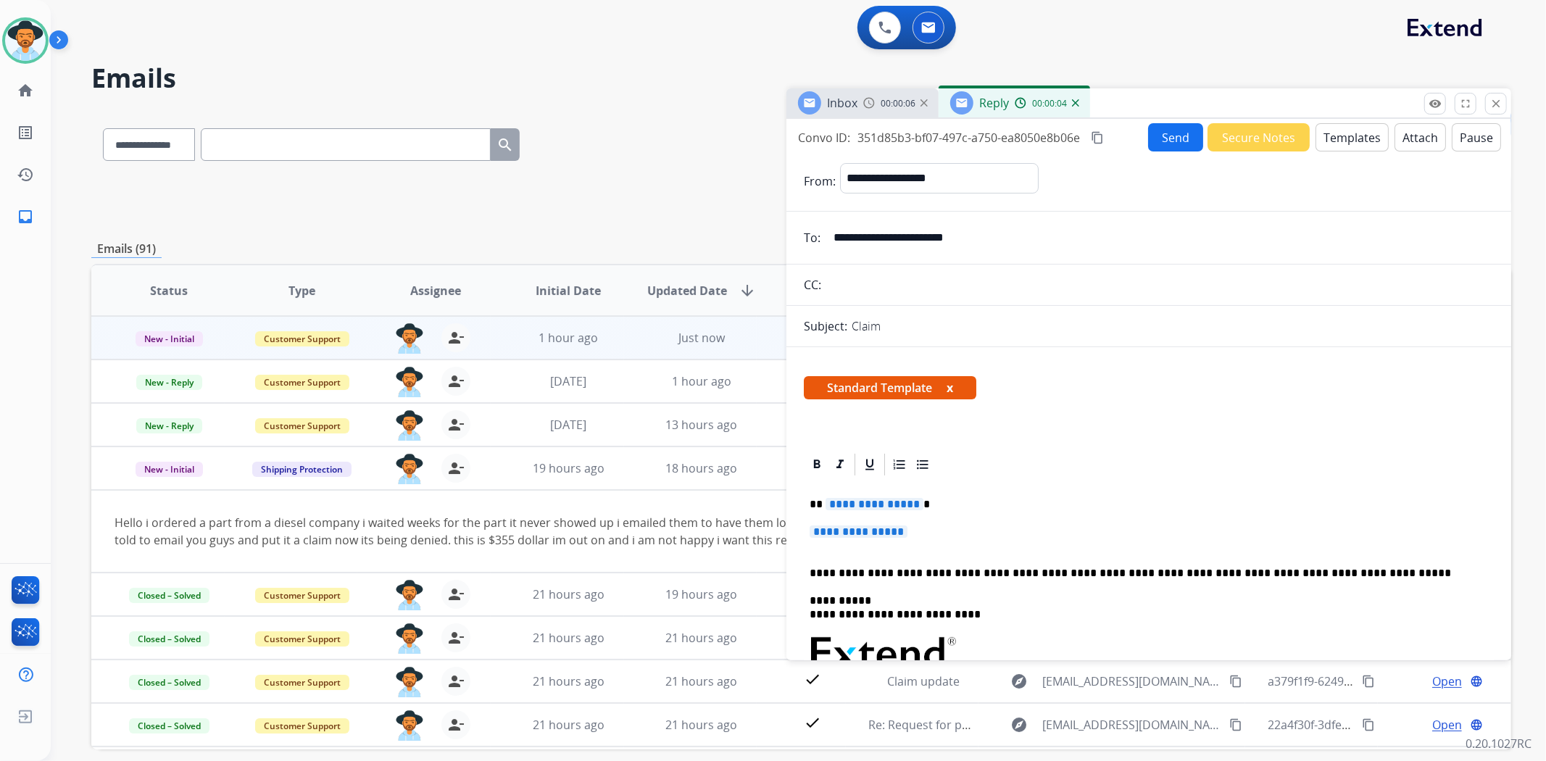
click at [839, 531] on span "**********" at bounding box center [859, 532] width 98 height 12
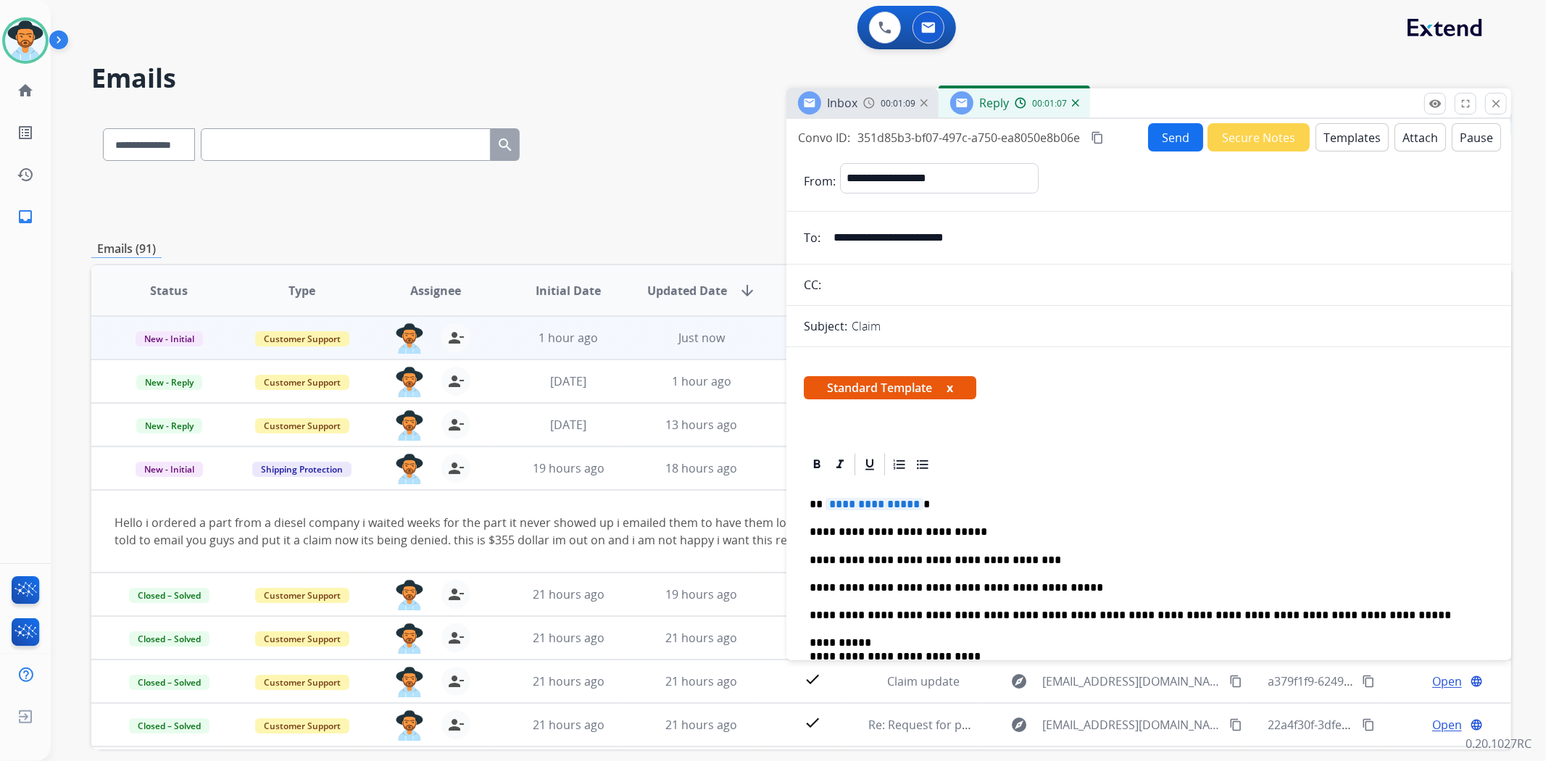
click at [844, 500] on span "**********" at bounding box center [875, 504] width 98 height 12
click at [1165, 141] on button "Send" at bounding box center [1175, 137] width 55 height 28
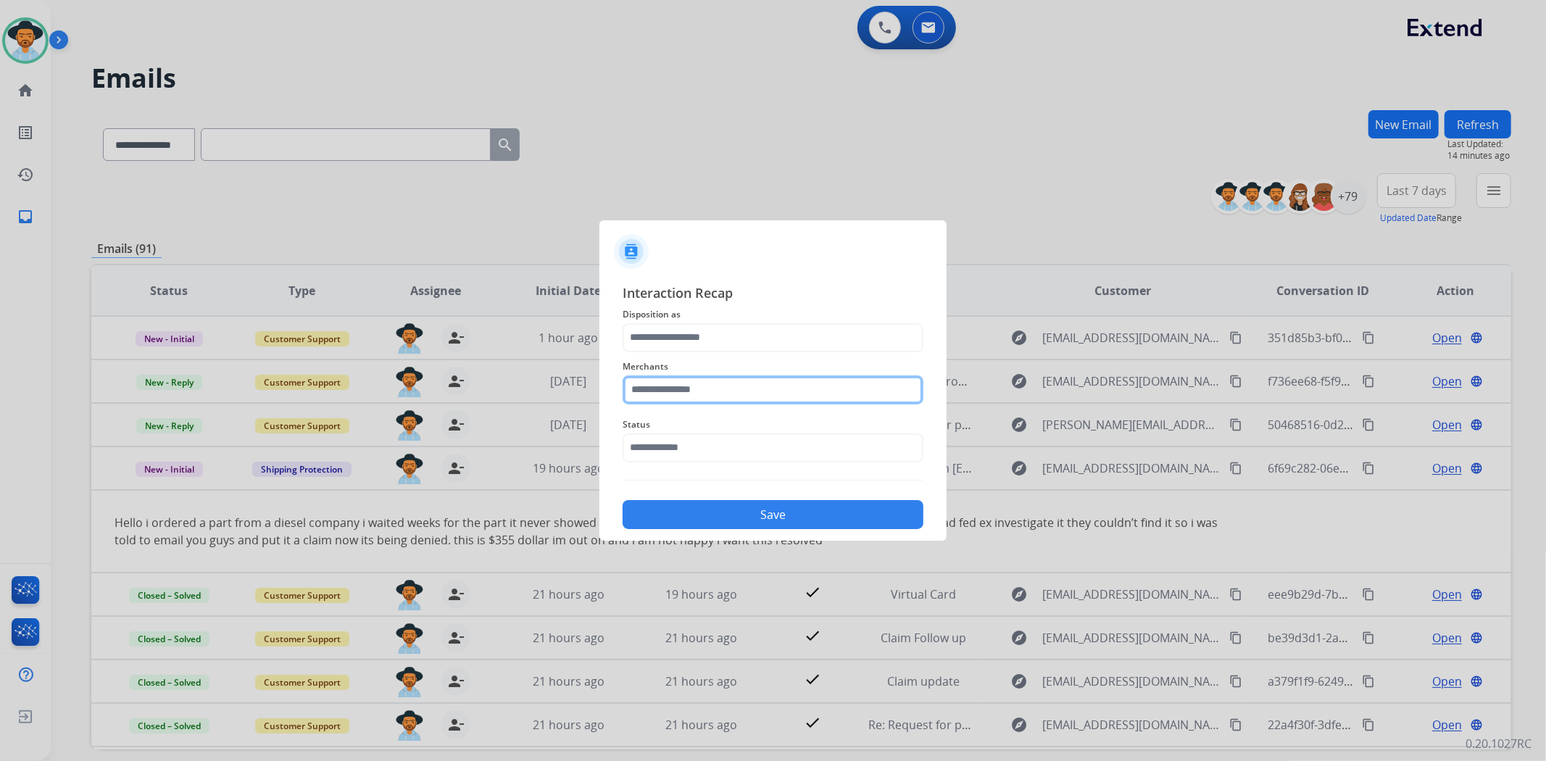
click at [781, 386] on input "text" at bounding box center [773, 390] width 301 height 29
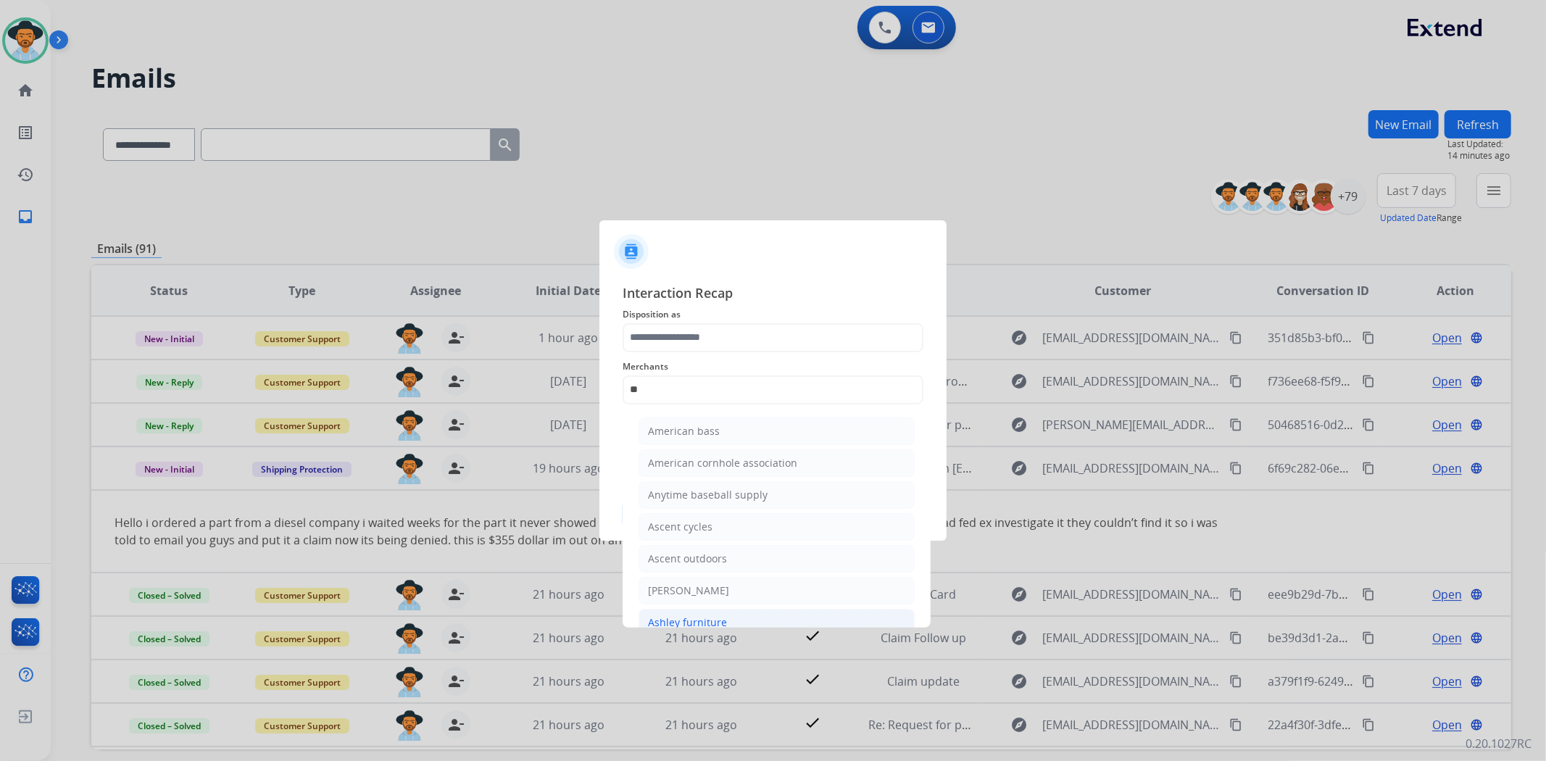
click at [769, 613] on li "Ashley furniture" at bounding box center [777, 623] width 276 height 28
type input "**********"
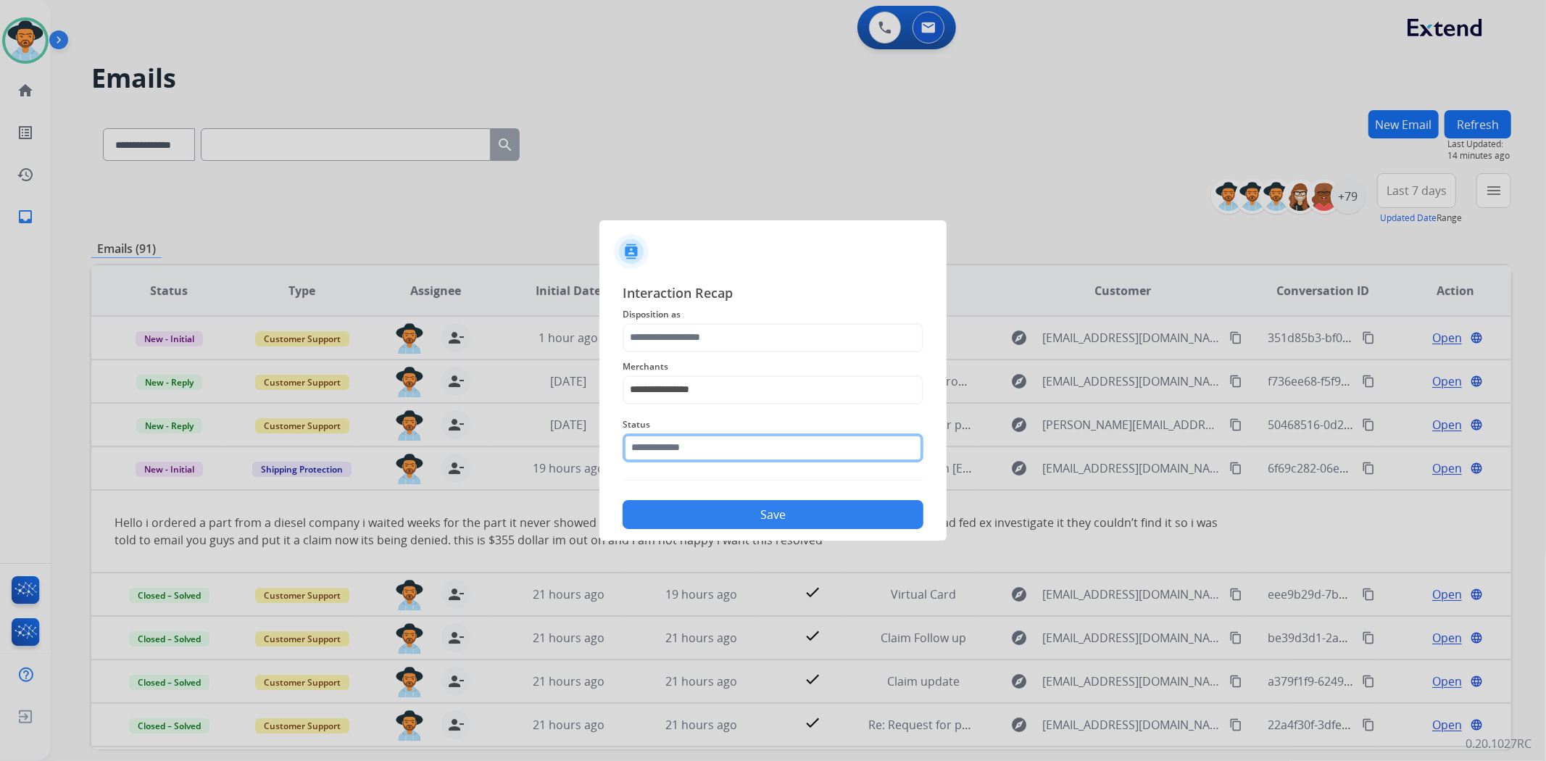
click at [763, 448] on input "text" at bounding box center [773, 448] width 301 height 29
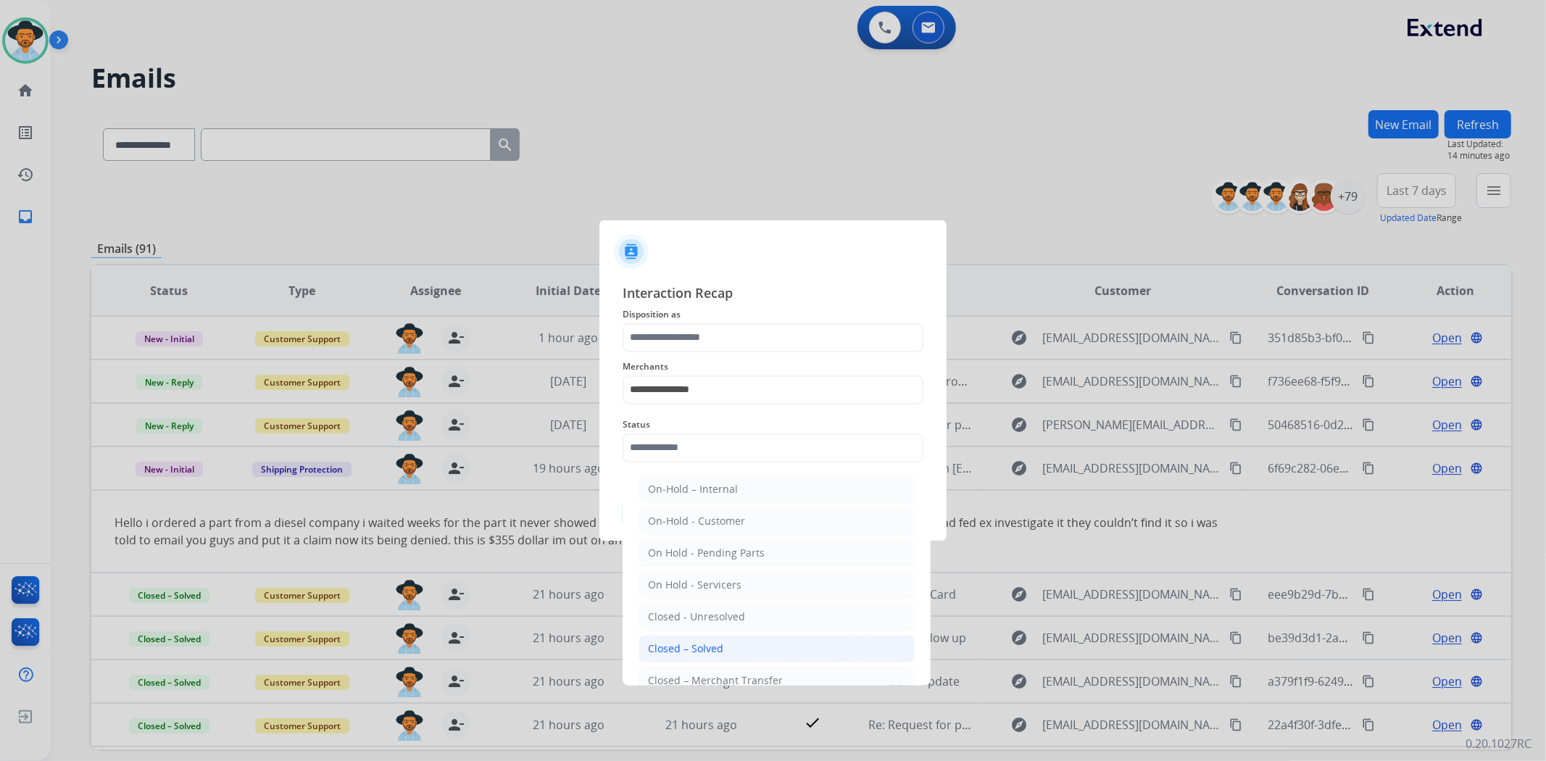
click at [751, 640] on li "Closed – Solved" at bounding box center [777, 649] width 276 height 28
type input "**********"
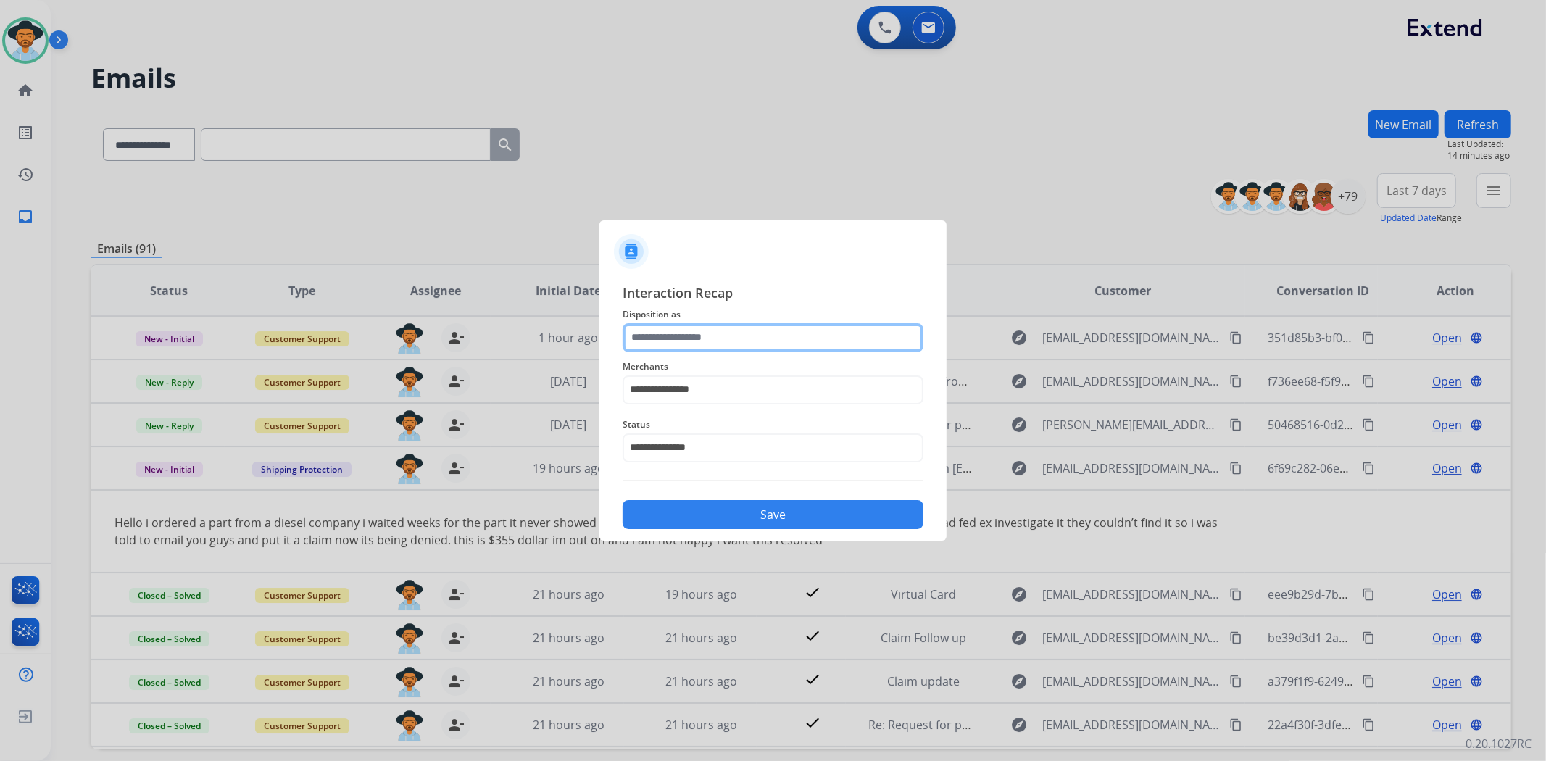
click at [752, 341] on input "text" at bounding box center [773, 337] width 301 height 29
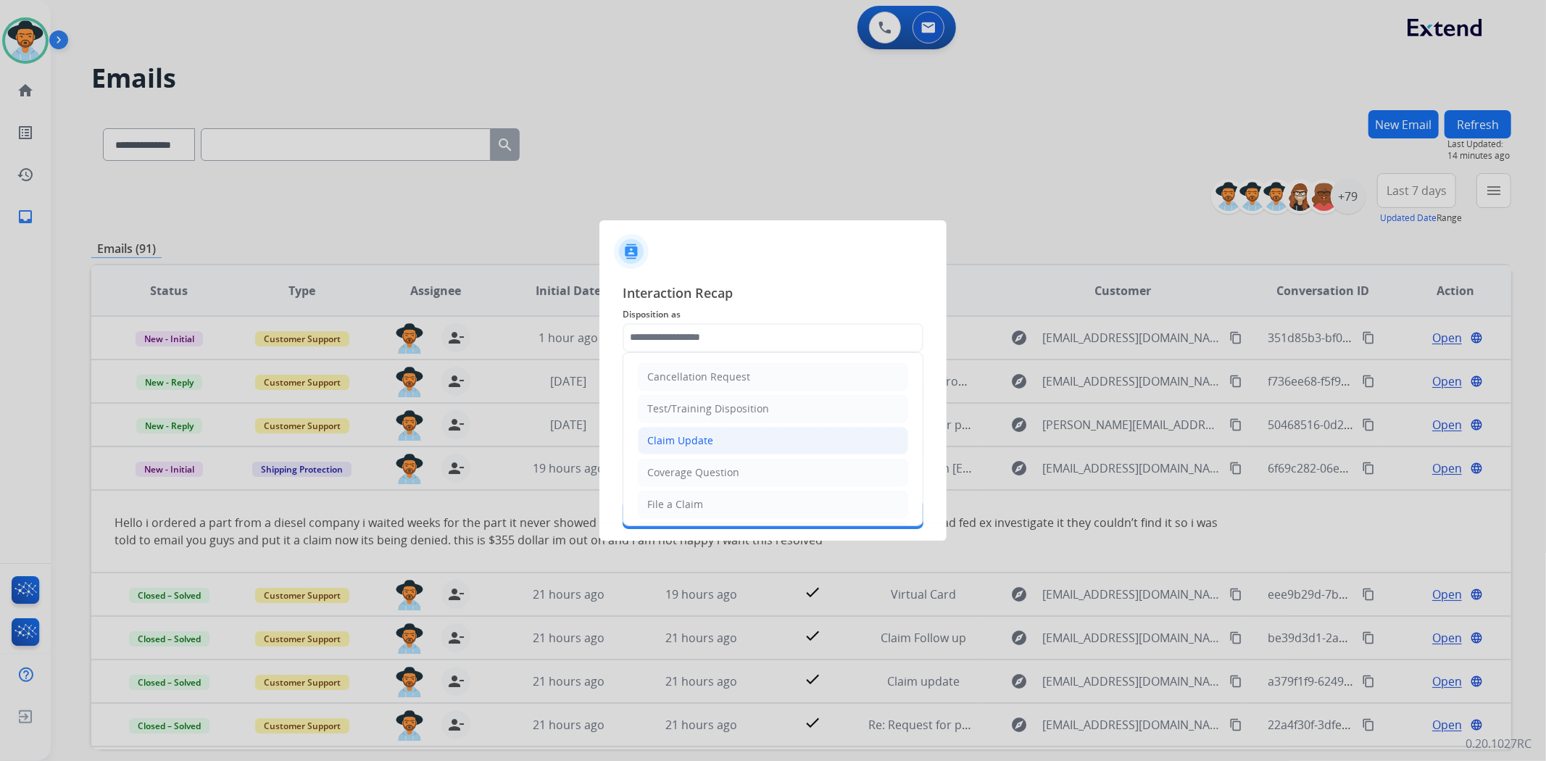
click at [772, 439] on li "Claim Update" at bounding box center [773, 441] width 270 height 28
type input "**********"
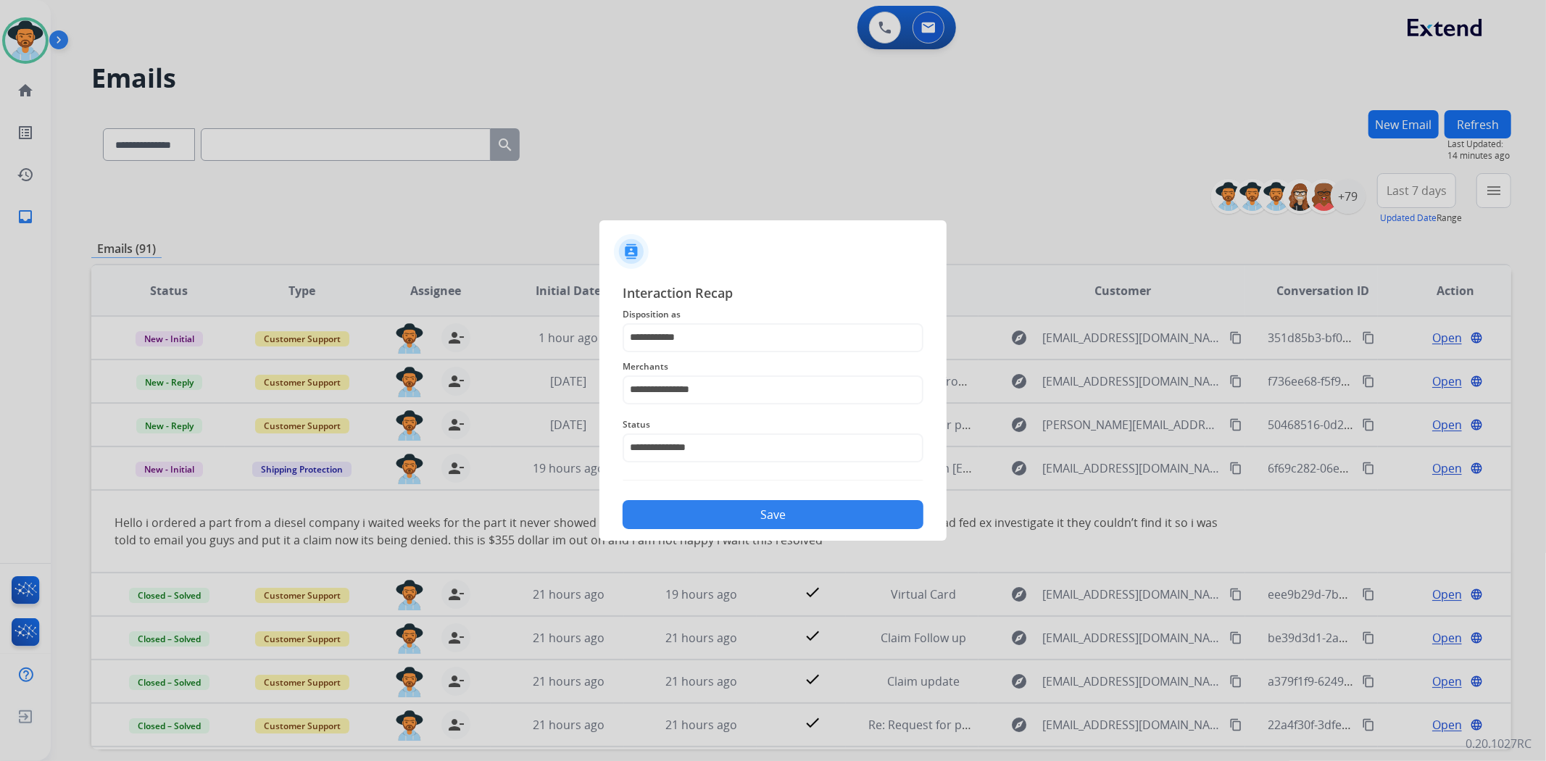
click at [767, 513] on button "Save" at bounding box center [773, 514] width 301 height 29
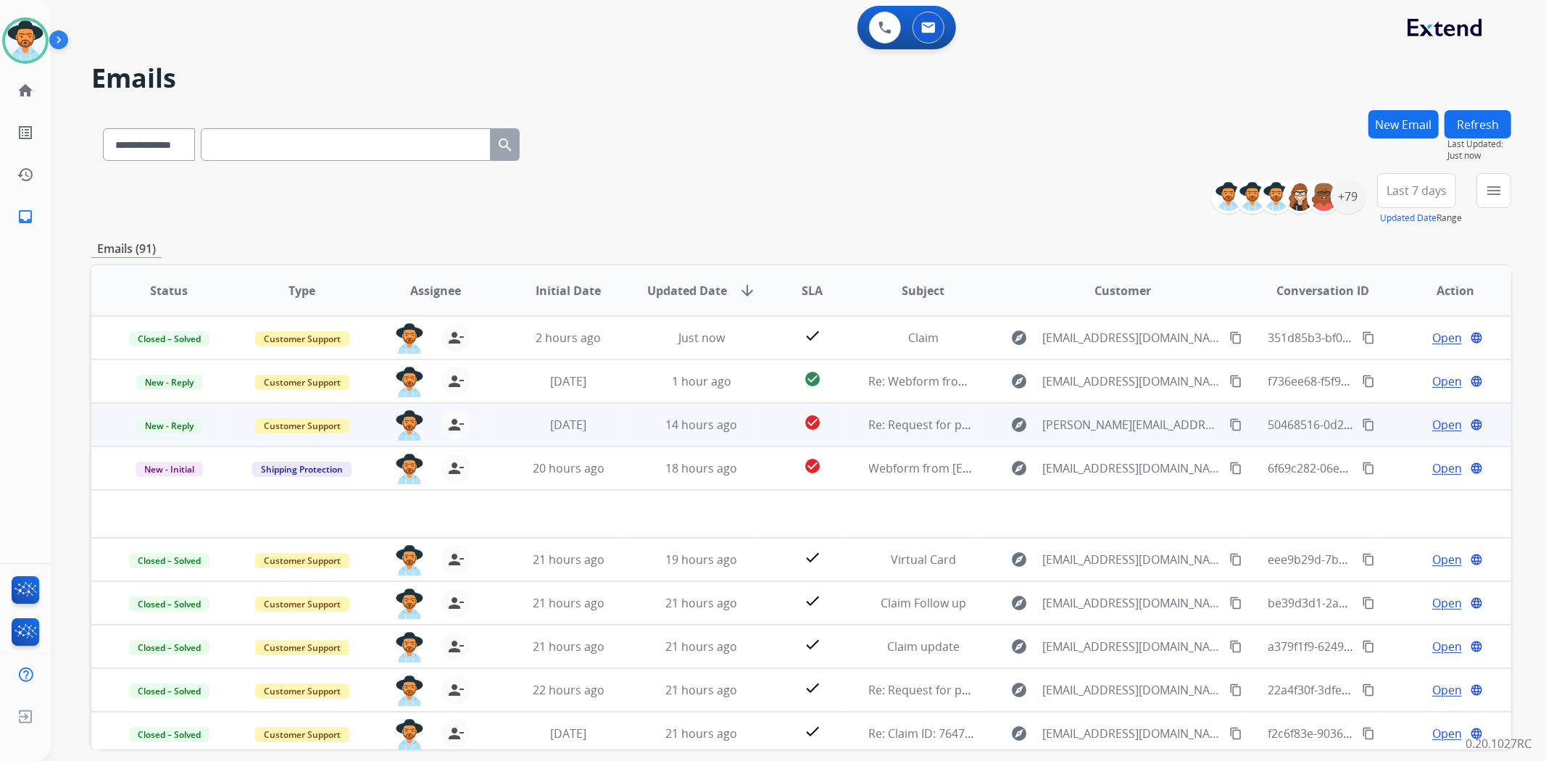
click at [979, 428] on td "explore [PERSON_NAME][EMAIL_ADDRESS][PERSON_NAME][DOMAIN_NAME] content_copy" at bounding box center [1112, 424] width 266 height 43
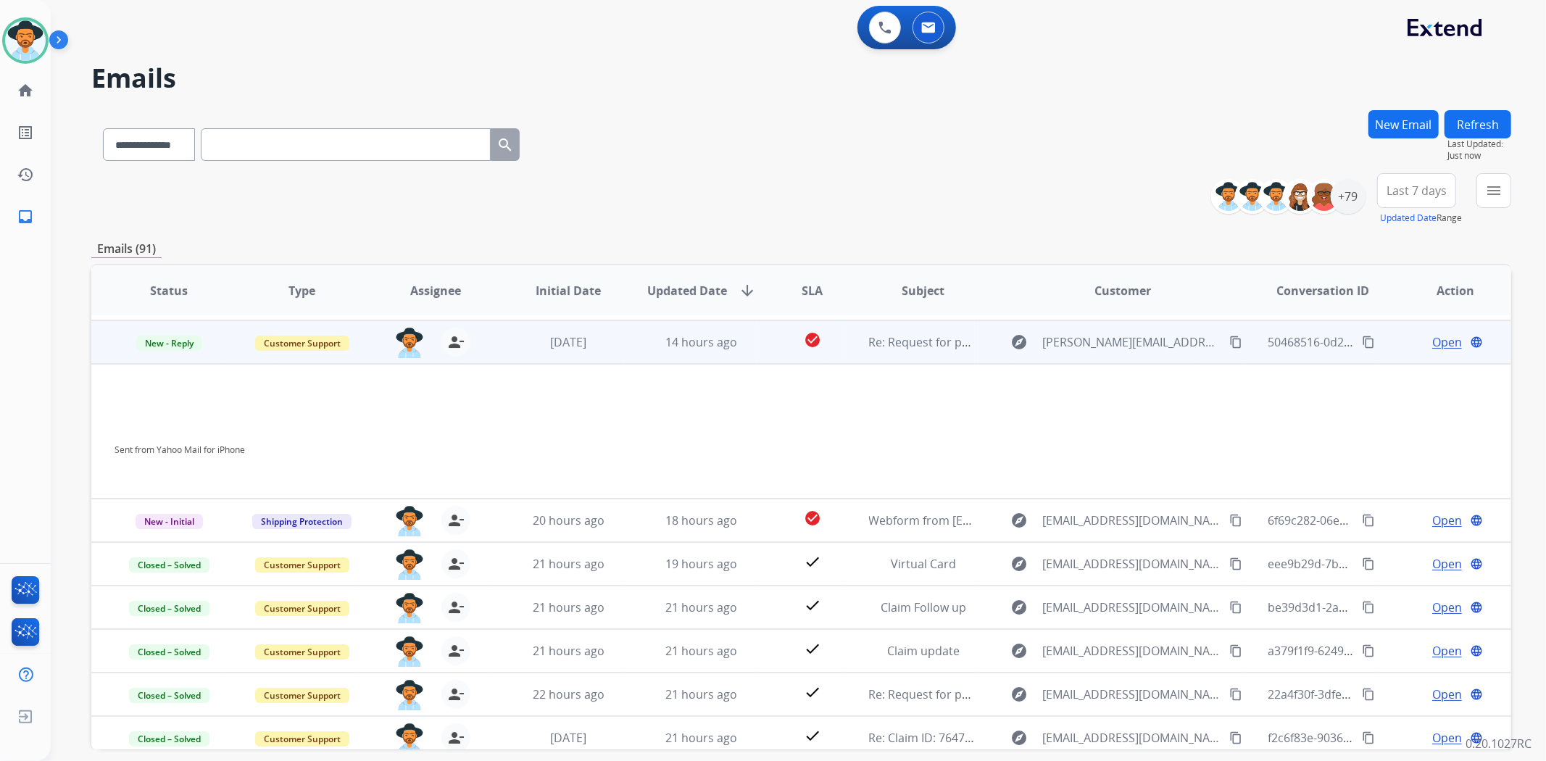
scroll to position [87, 0]
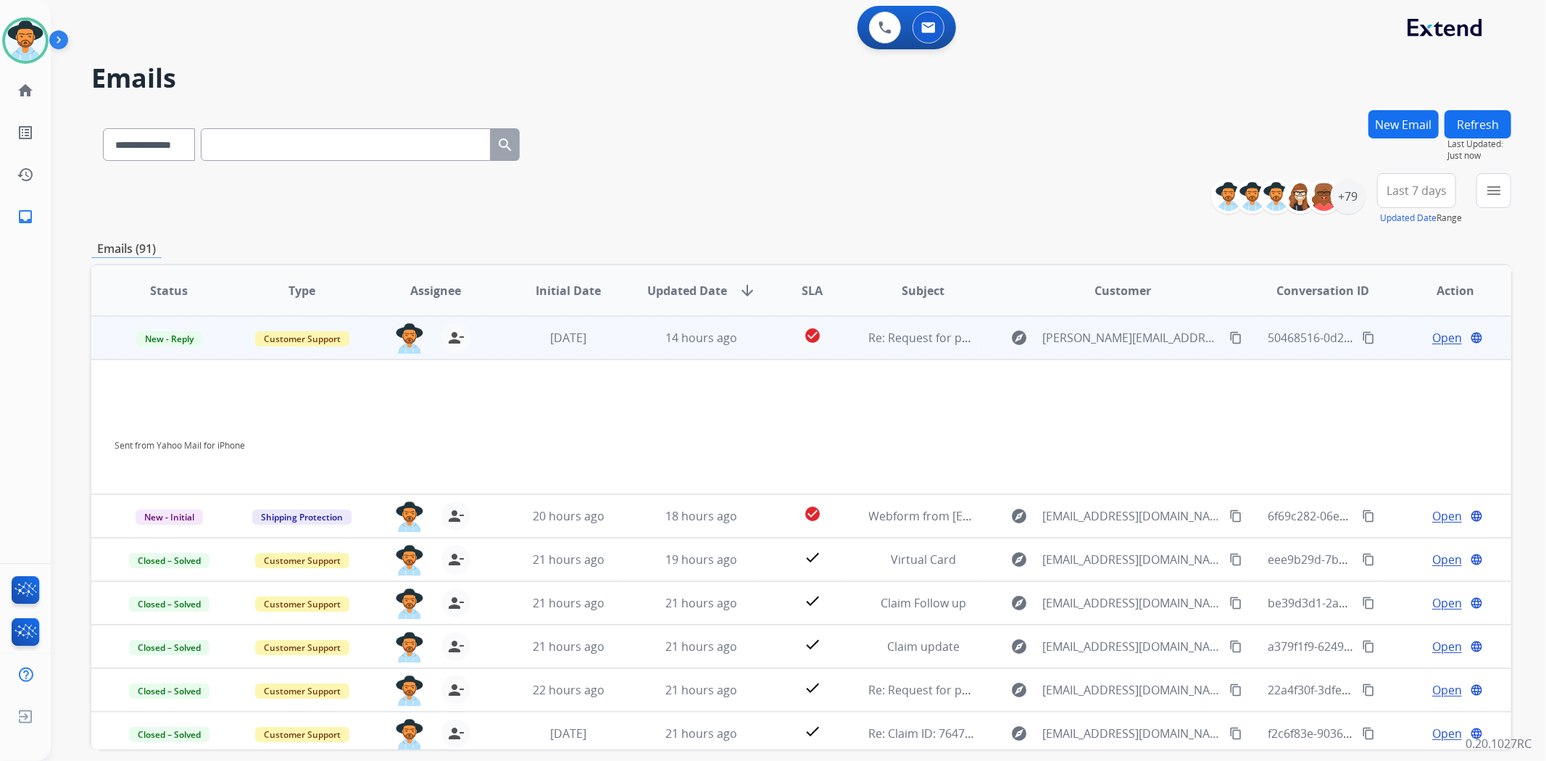
click at [1432, 334] on span "Open" at bounding box center [1447, 337] width 30 height 17
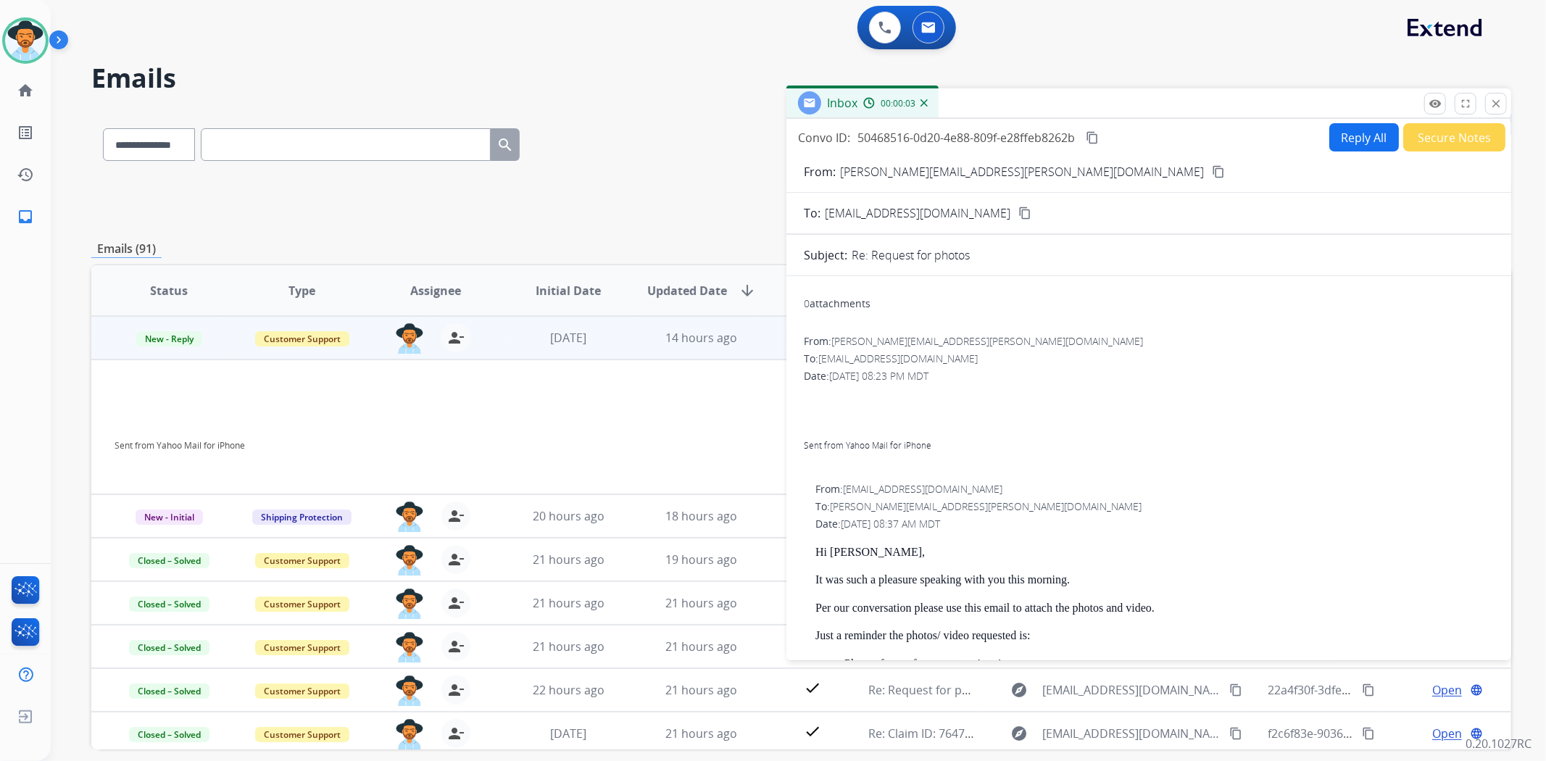
click at [1346, 138] on button "Reply All" at bounding box center [1365, 137] width 70 height 28
select select "**********"
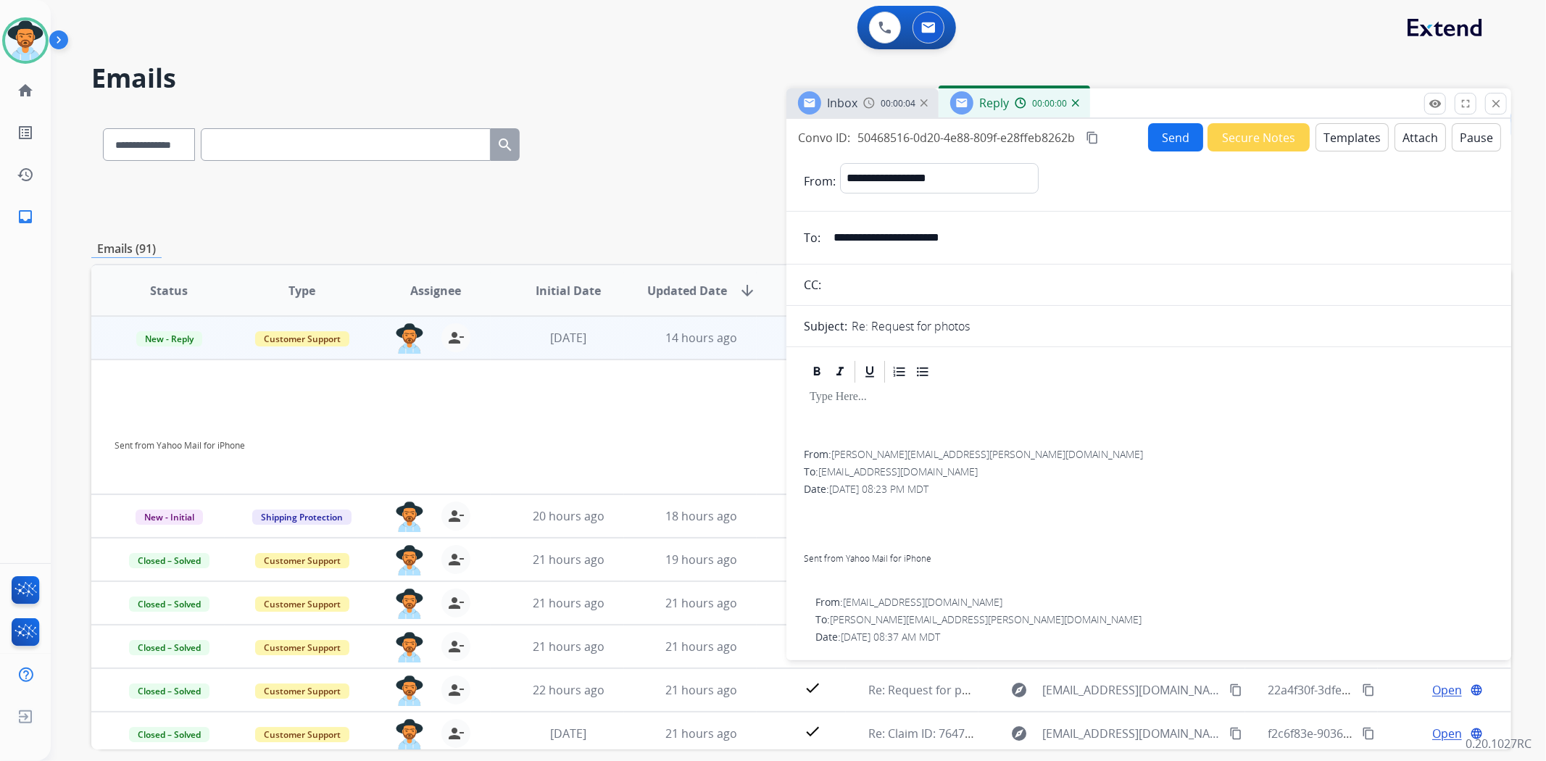
click at [1331, 141] on button "Templates" at bounding box center [1352, 137] width 73 height 28
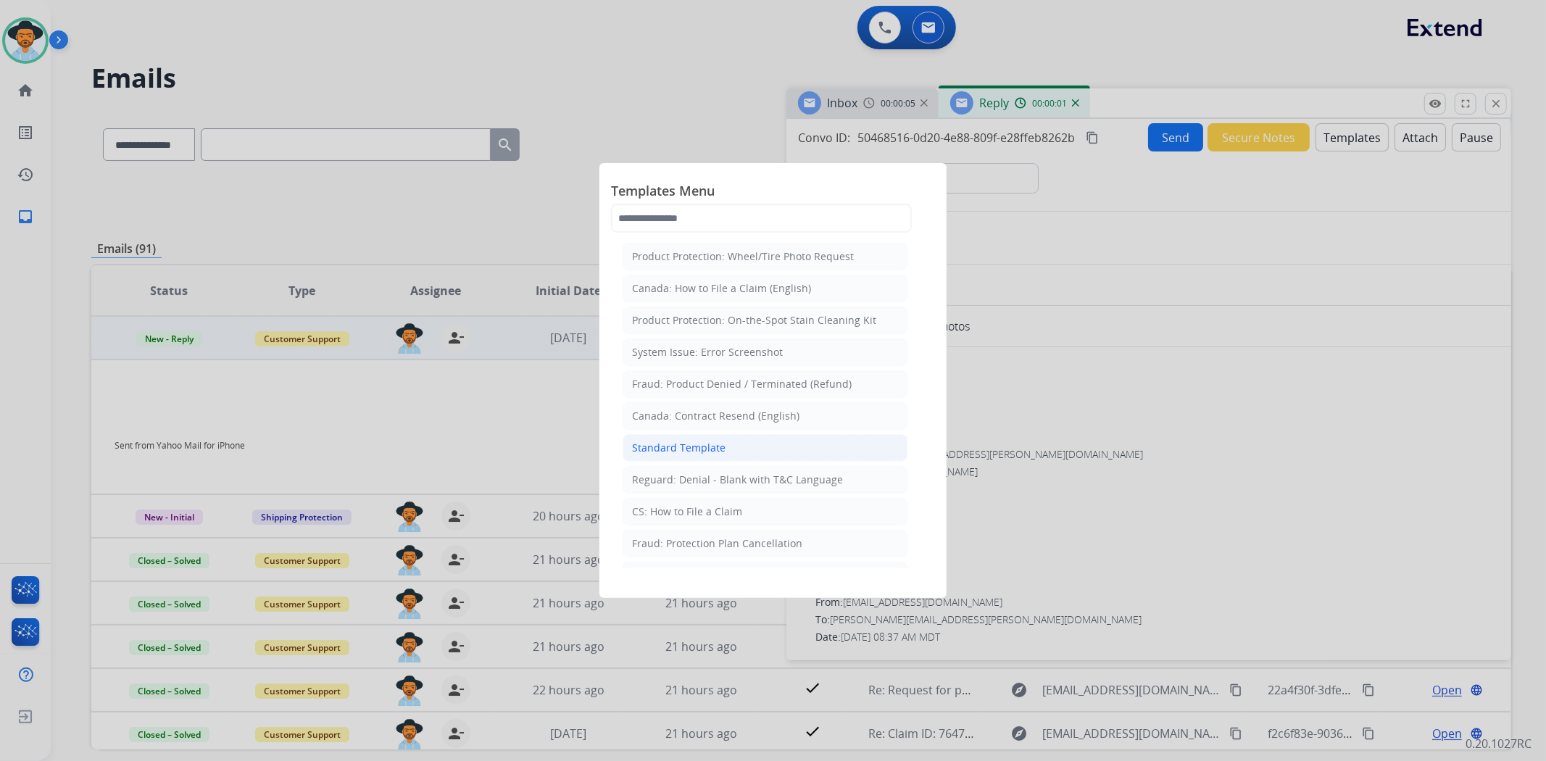
click at [766, 442] on li "Standard Template" at bounding box center [765, 448] width 285 height 28
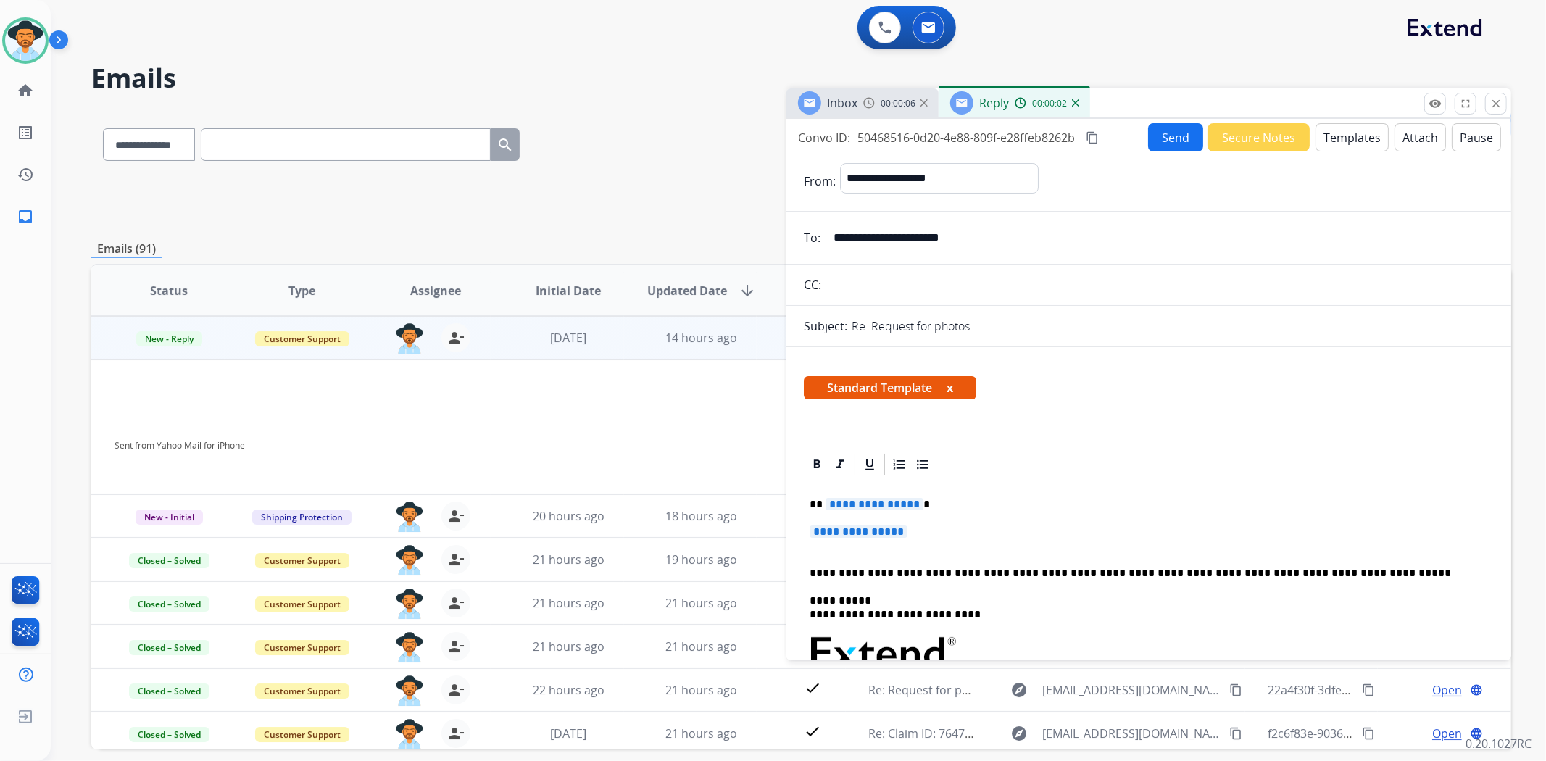
click at [848, 529] on span "**********" at bounding box center [859, 532] width 98 height 12
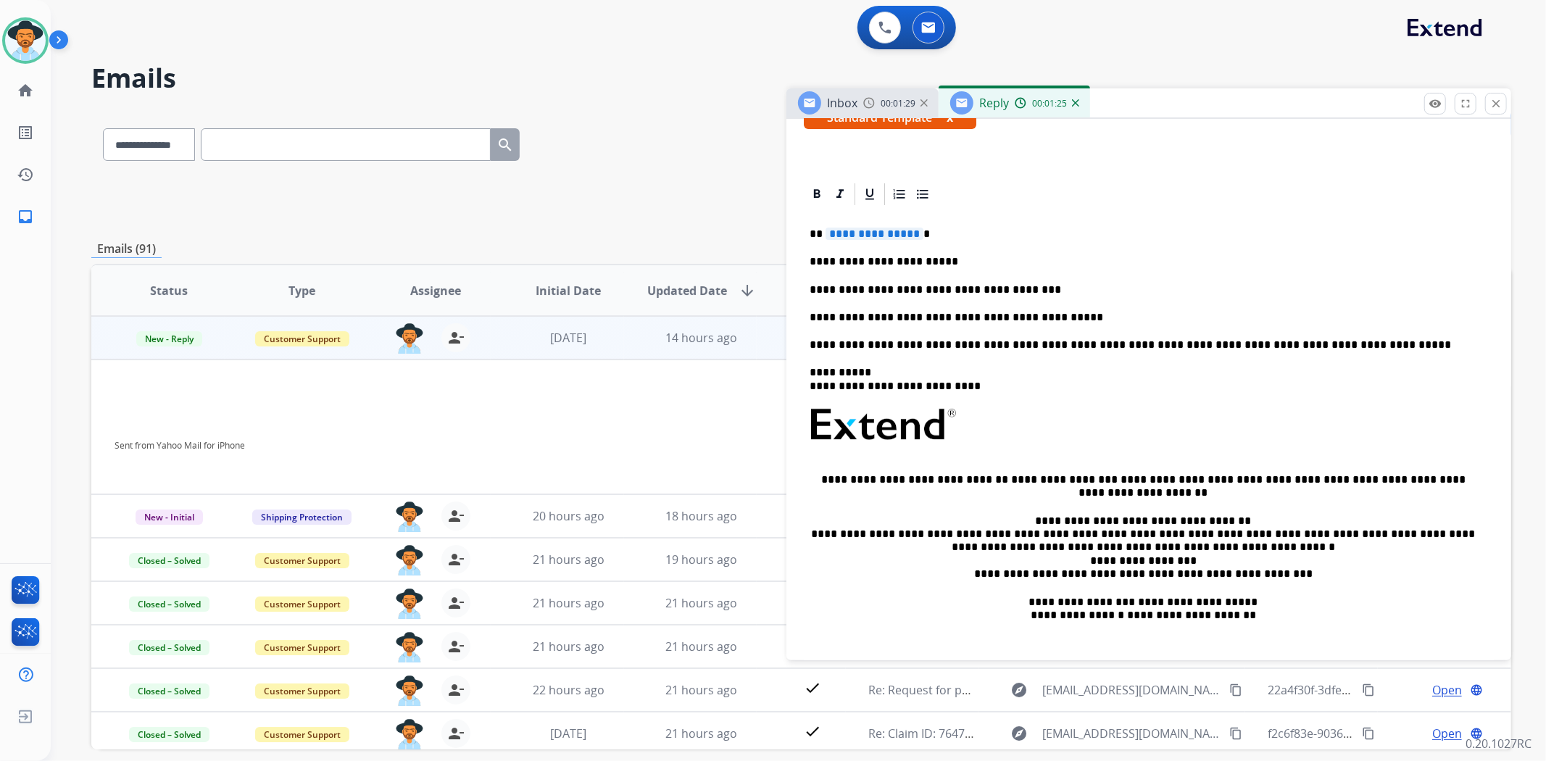
scroll to position [241, 0]
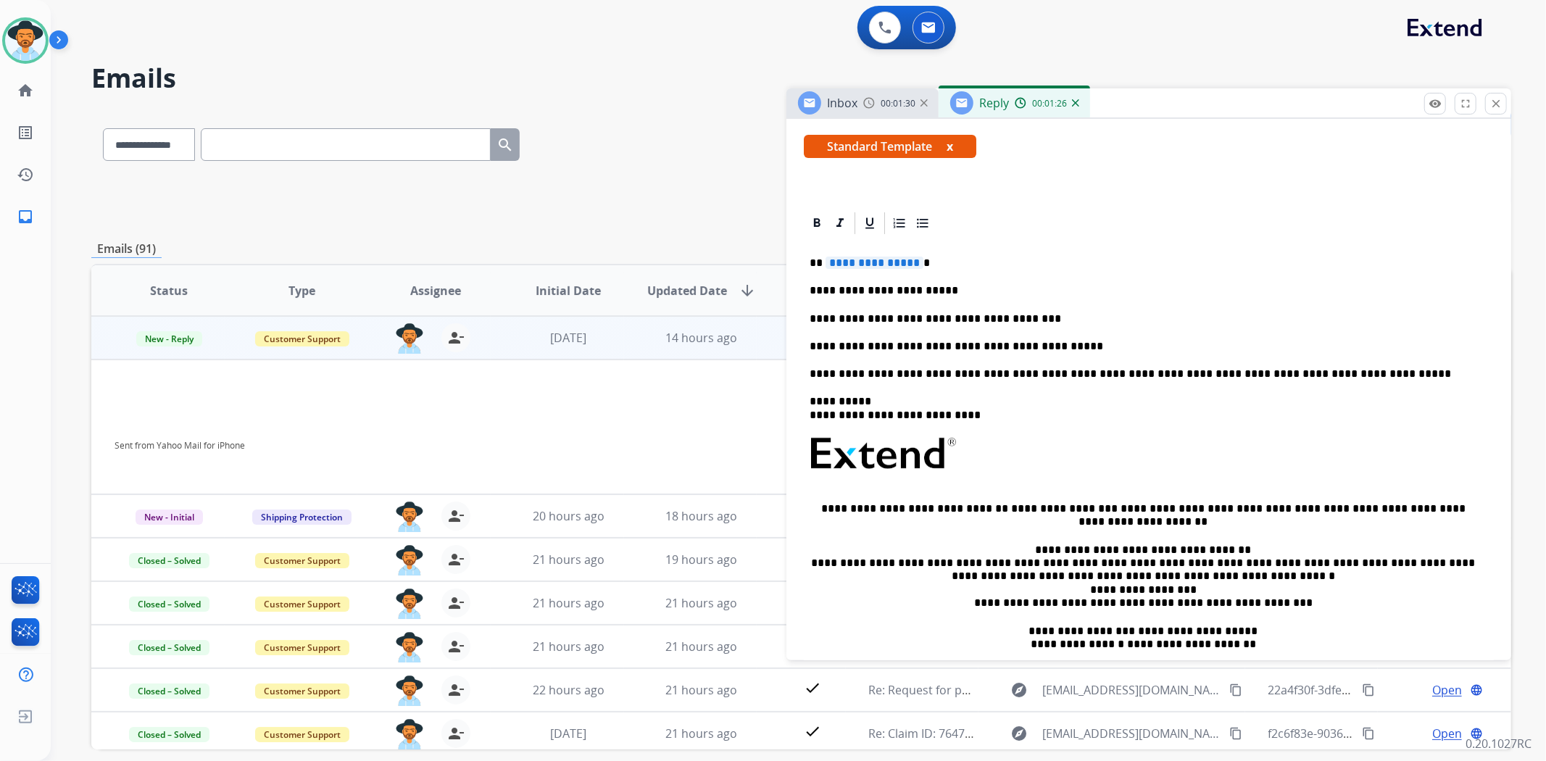
click at [861, 264] on span "**********" at bounding box center [875, 263] width 98 height 12
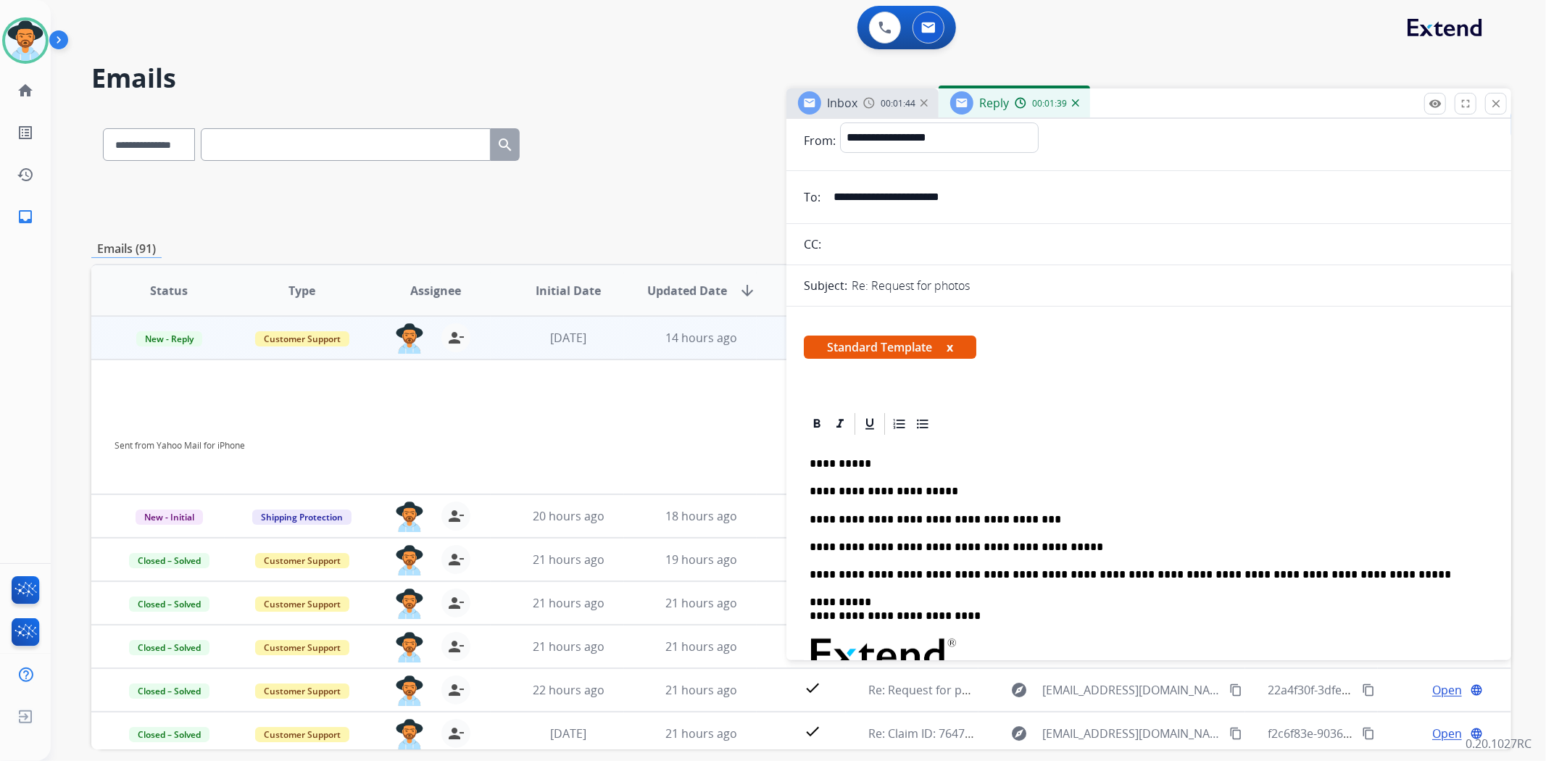
scroll to position [0, 0]
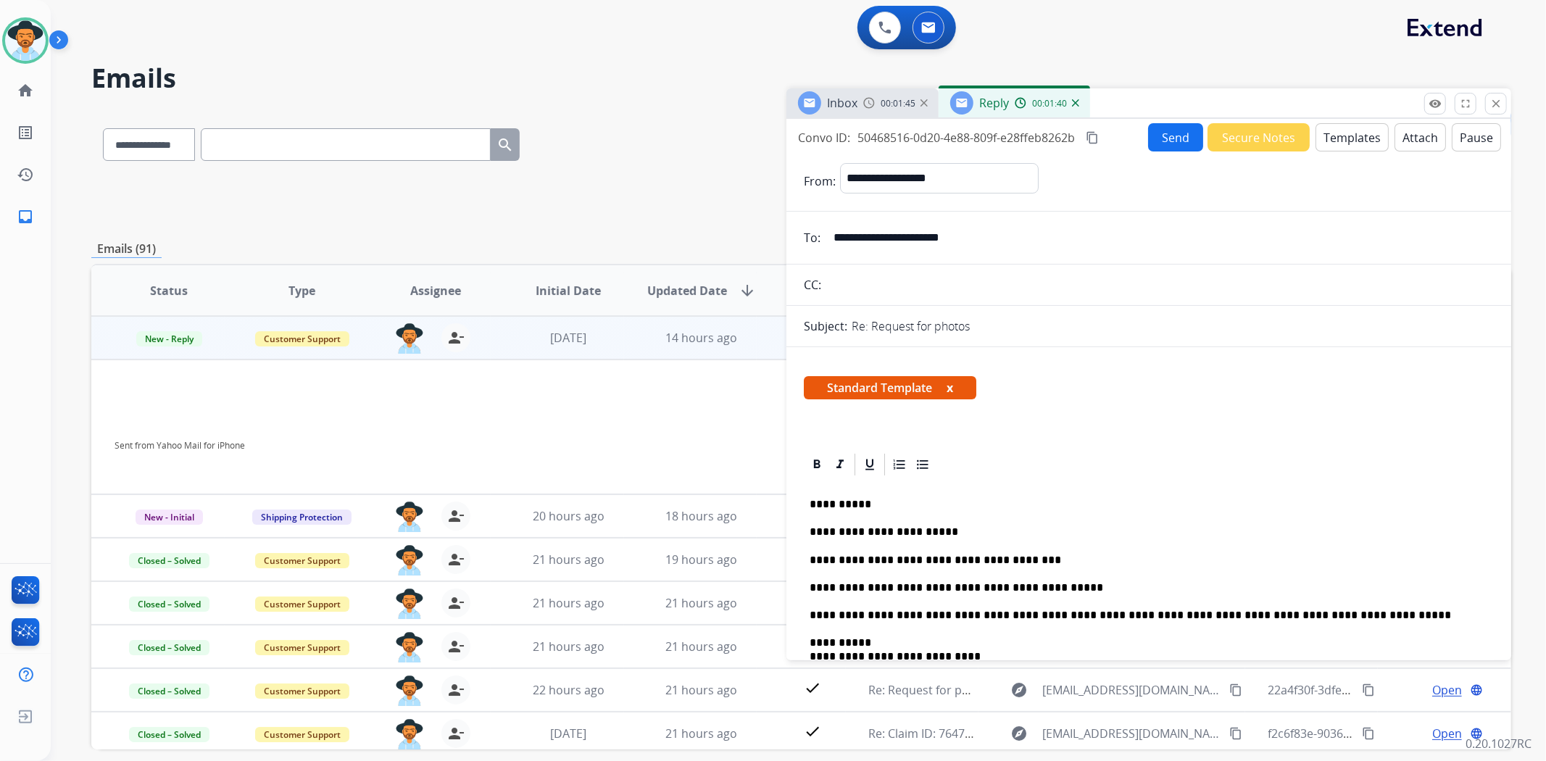
click at [963, 239] on input "**********" at bounding box center [1159, 237] width 669 height 29
click at [1170, 134] on button "Send" at bounding box center [1175, 137] width 55 height 28
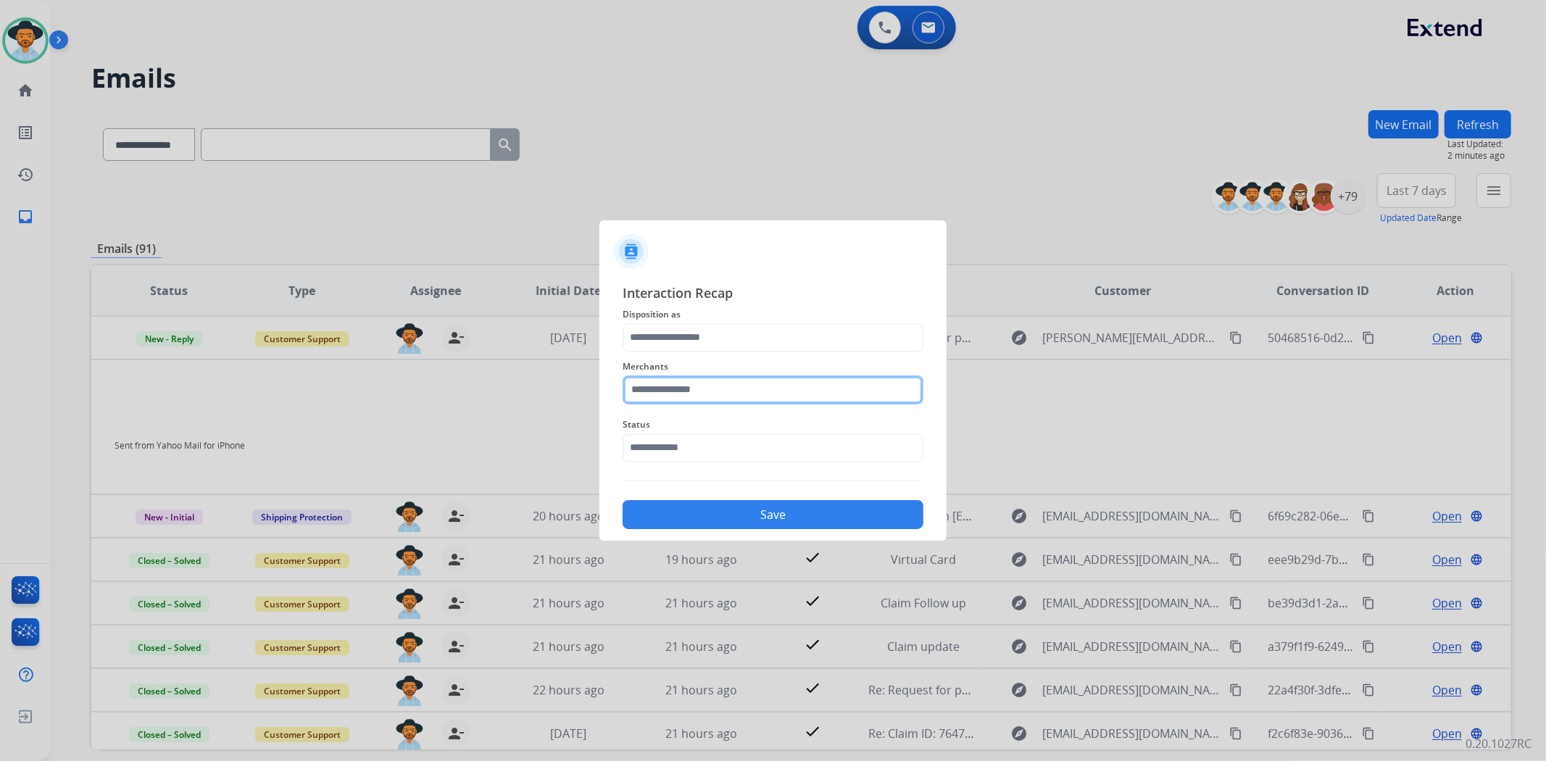
click at [734, 399] on input "text" at bounding box center [773, 390] width 301 height 29
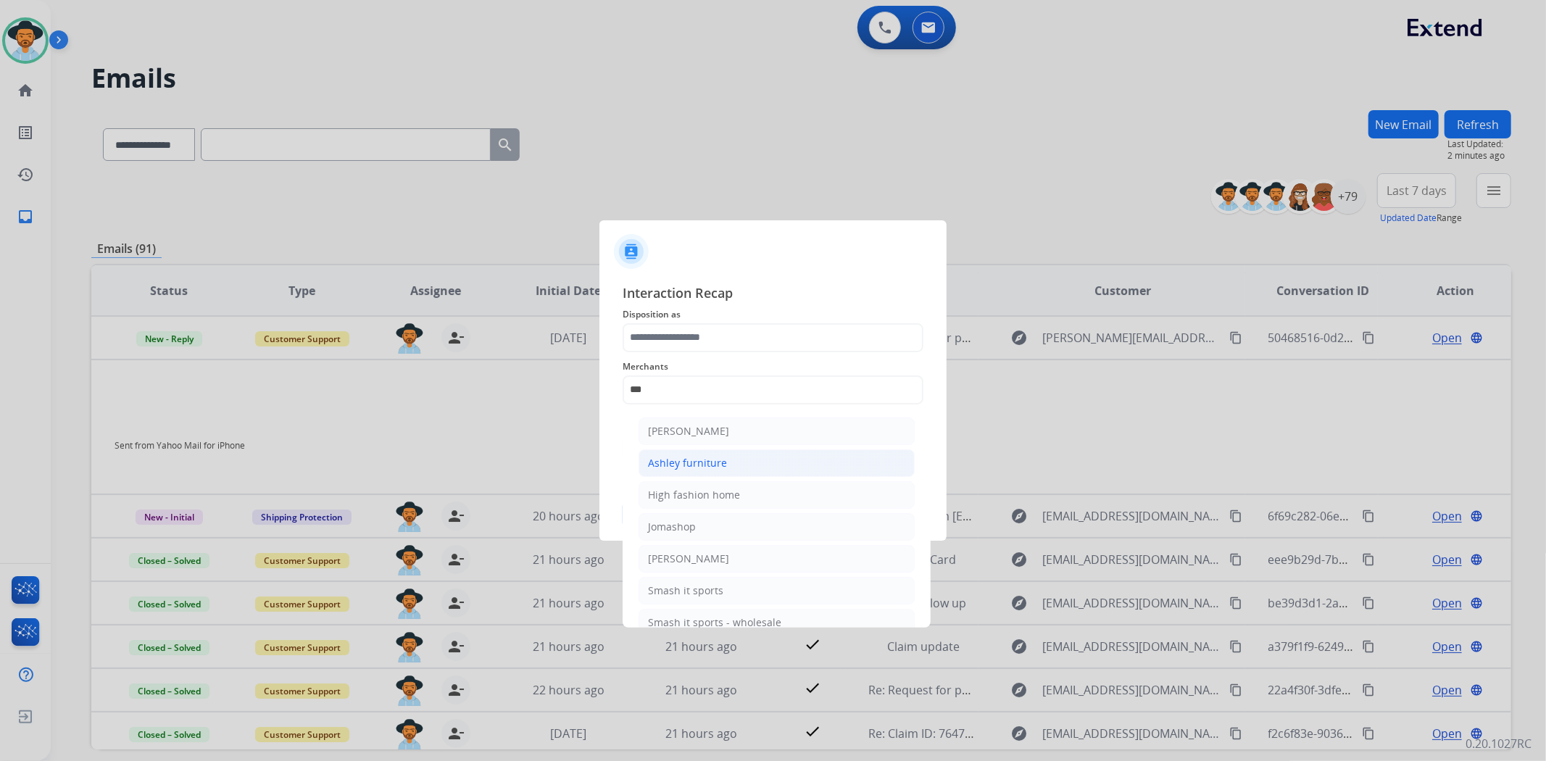
click at [704, 466] on div "Ashley furniture" at bounding box center [687, 463] width 79 height 14
type input "**********"
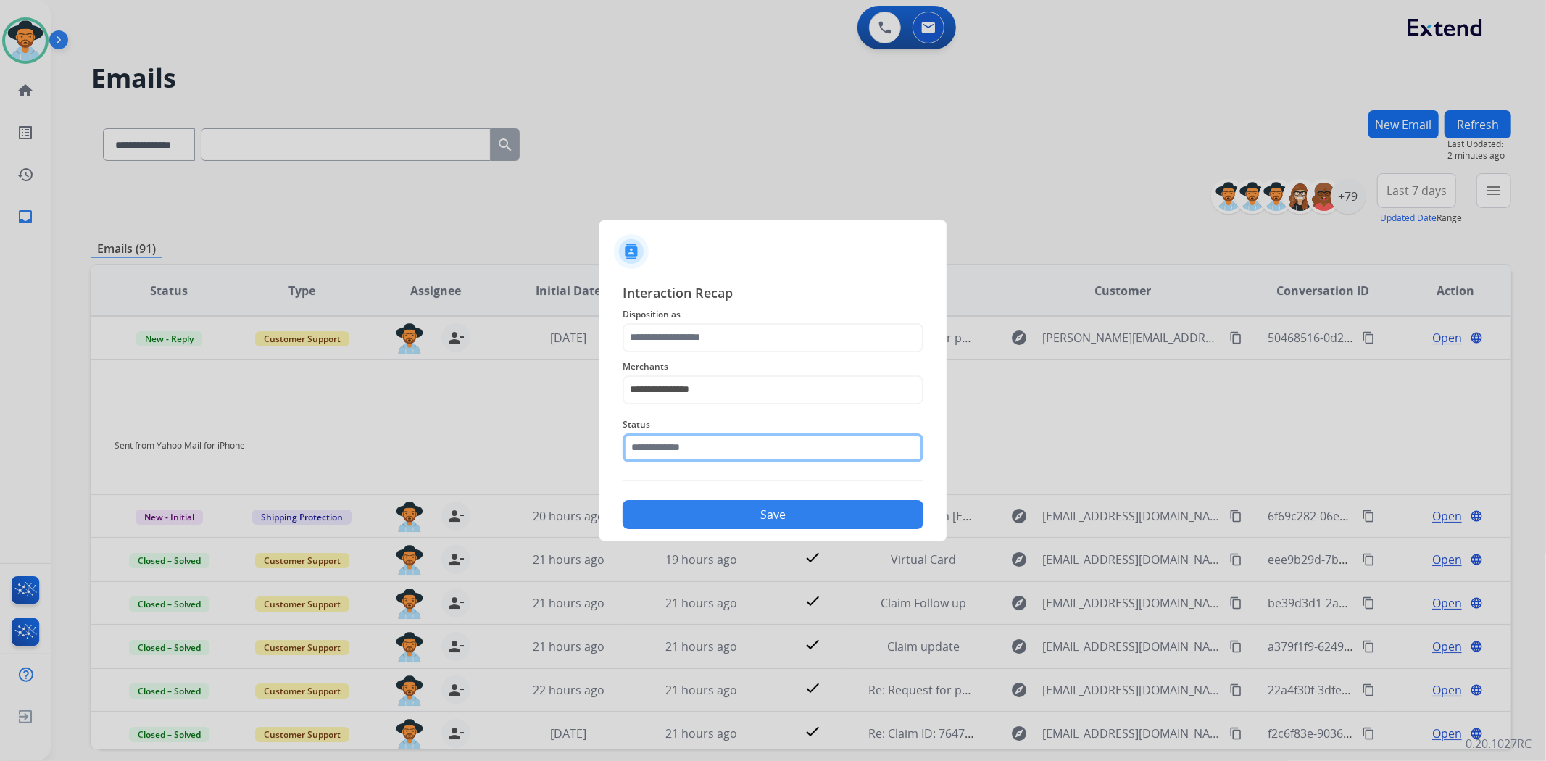
click at [705, 447] on input "text" at bounding box center [773, 448] width 301 height 29
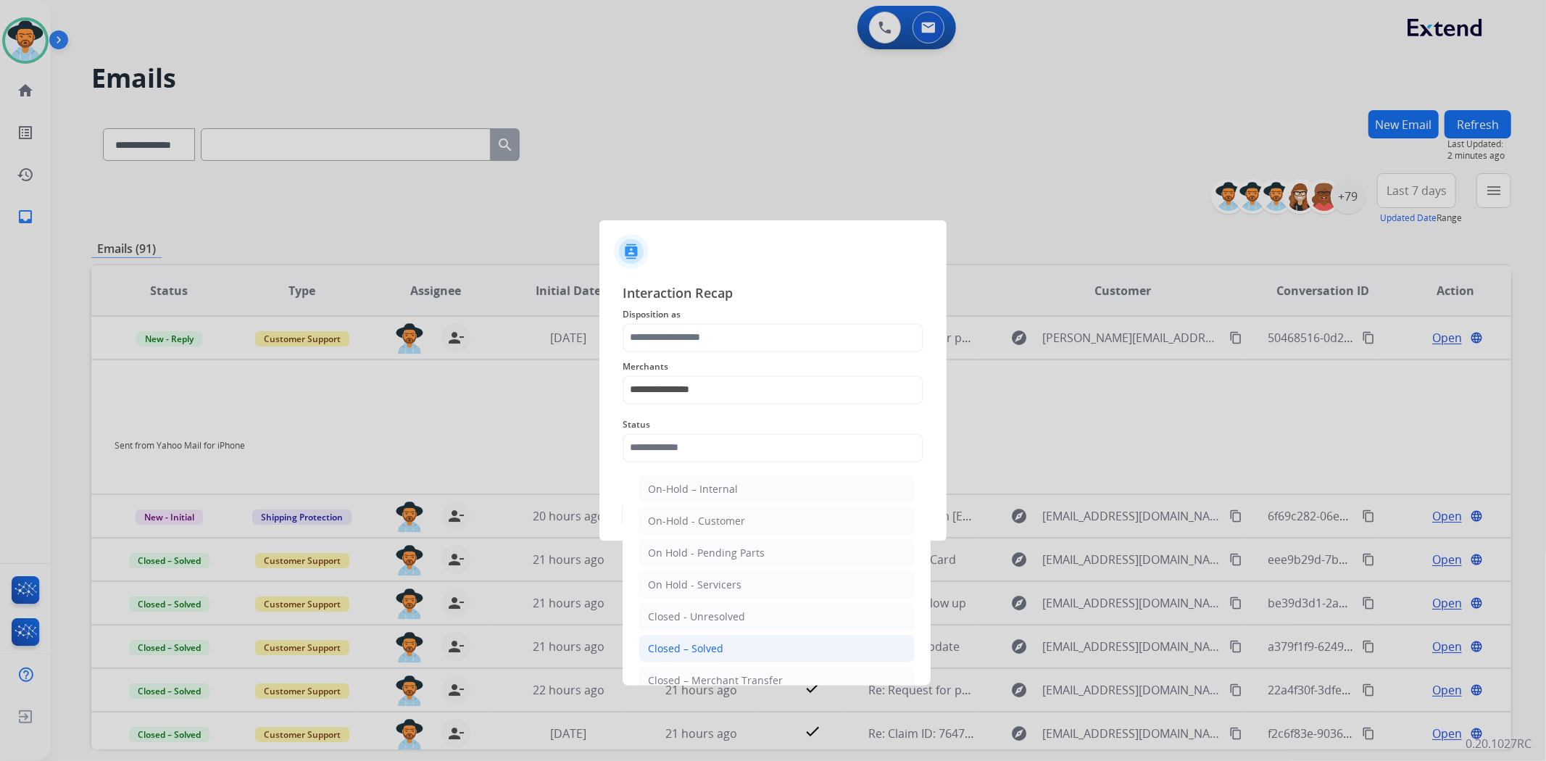
click at [700, 645] on div "Closed – Solved" at bounding box center [685, 649] width 75 height 14
type input "**********"
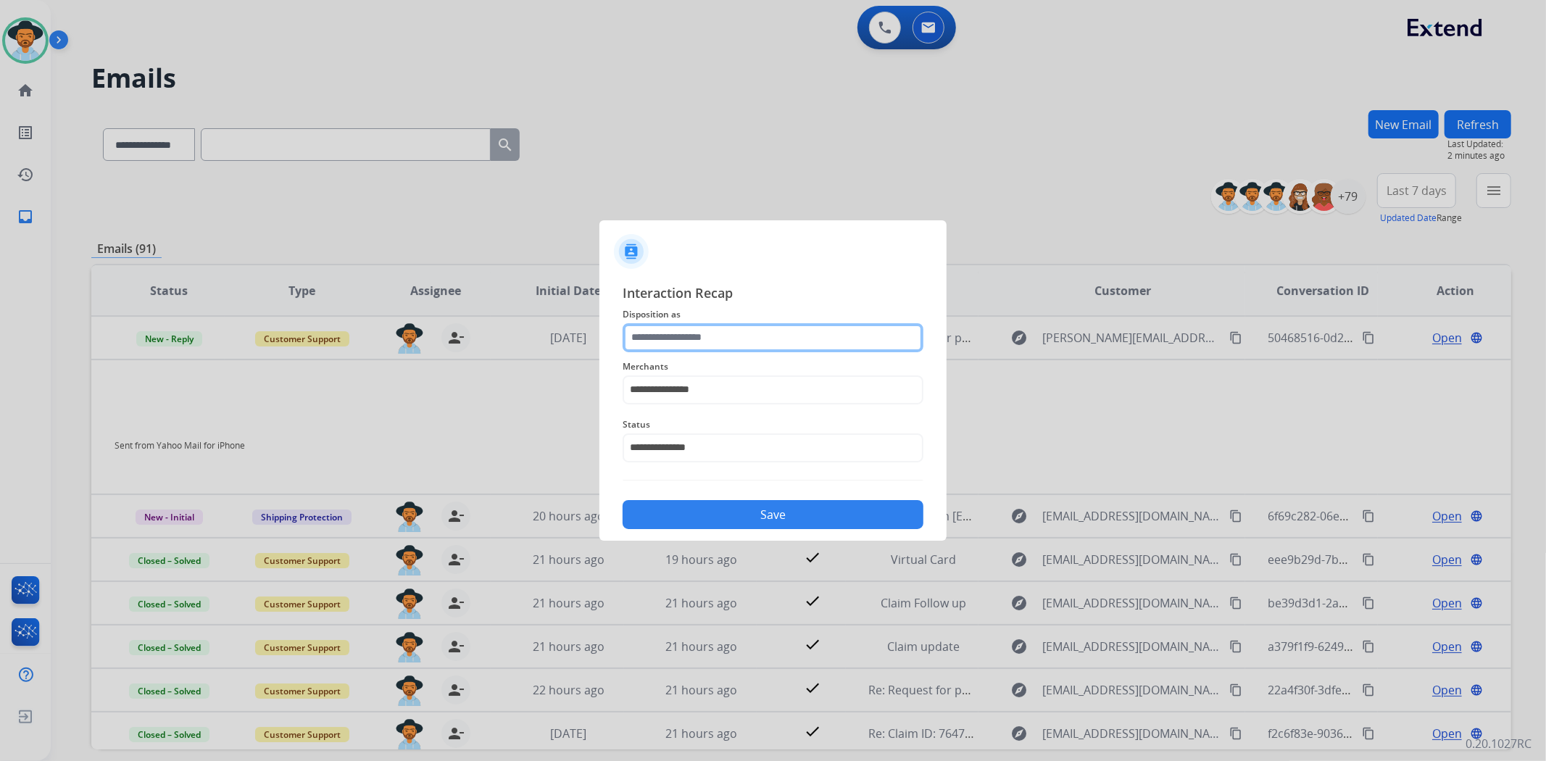
click at [711, 341] on input "text" at bounding box center [773, 337] width 301 height 29
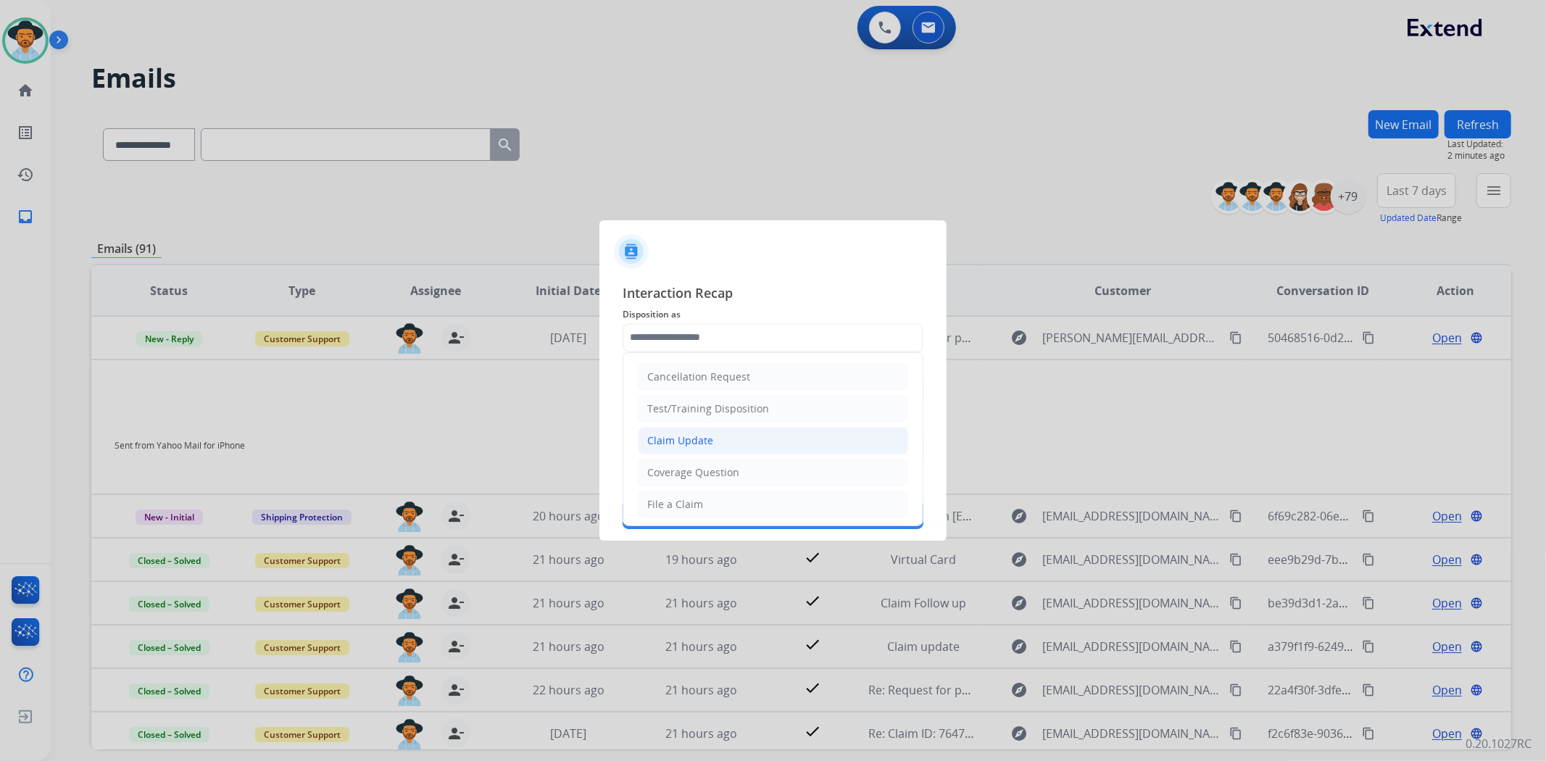
click at [708, 440] on div "Claim Update" at bounding box center [680, 441] width 66 height 14
type input "**********"
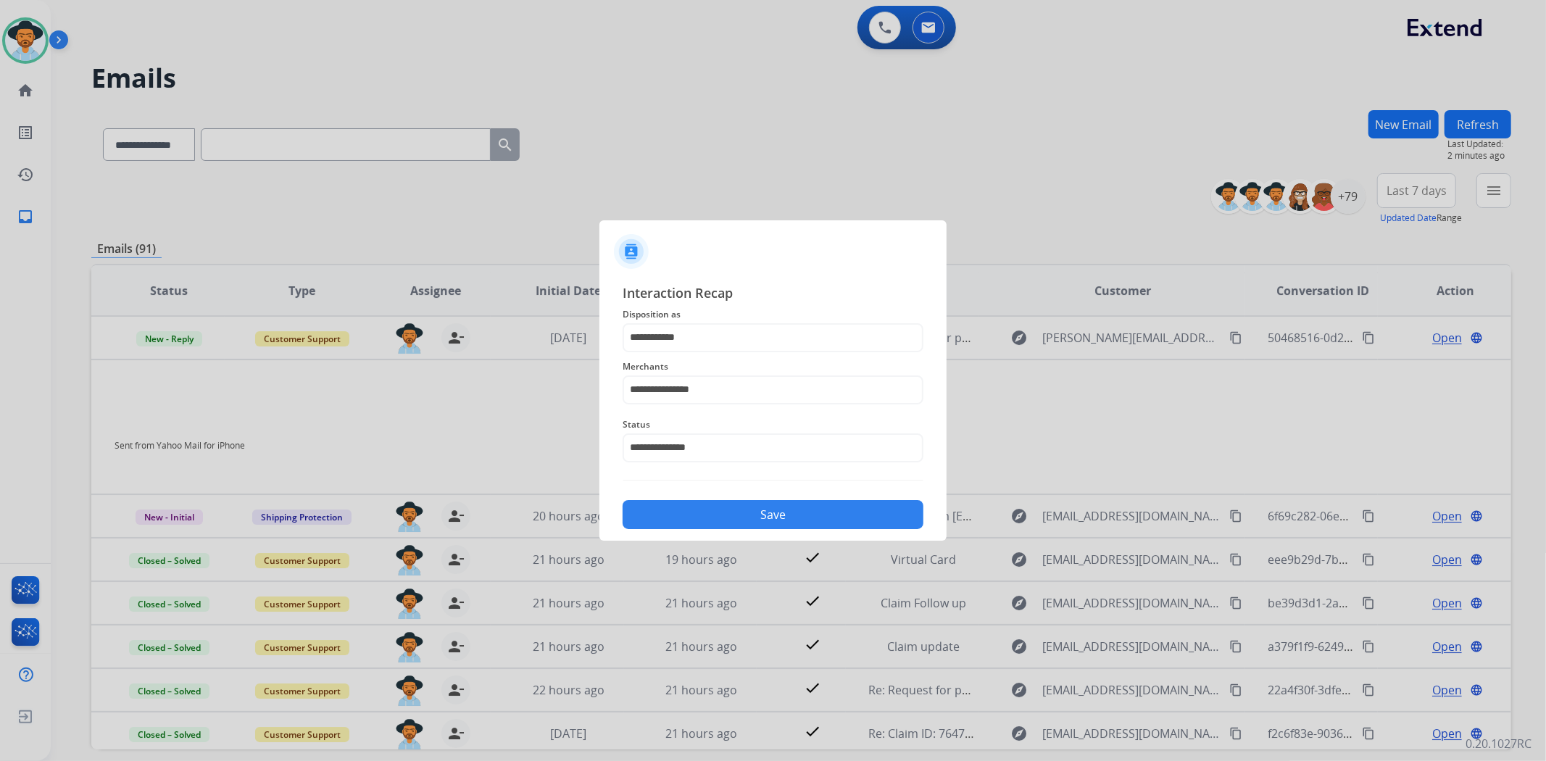
click at [763, 510] on button "Save" at bounding box center [773, 514] width 301 height 29
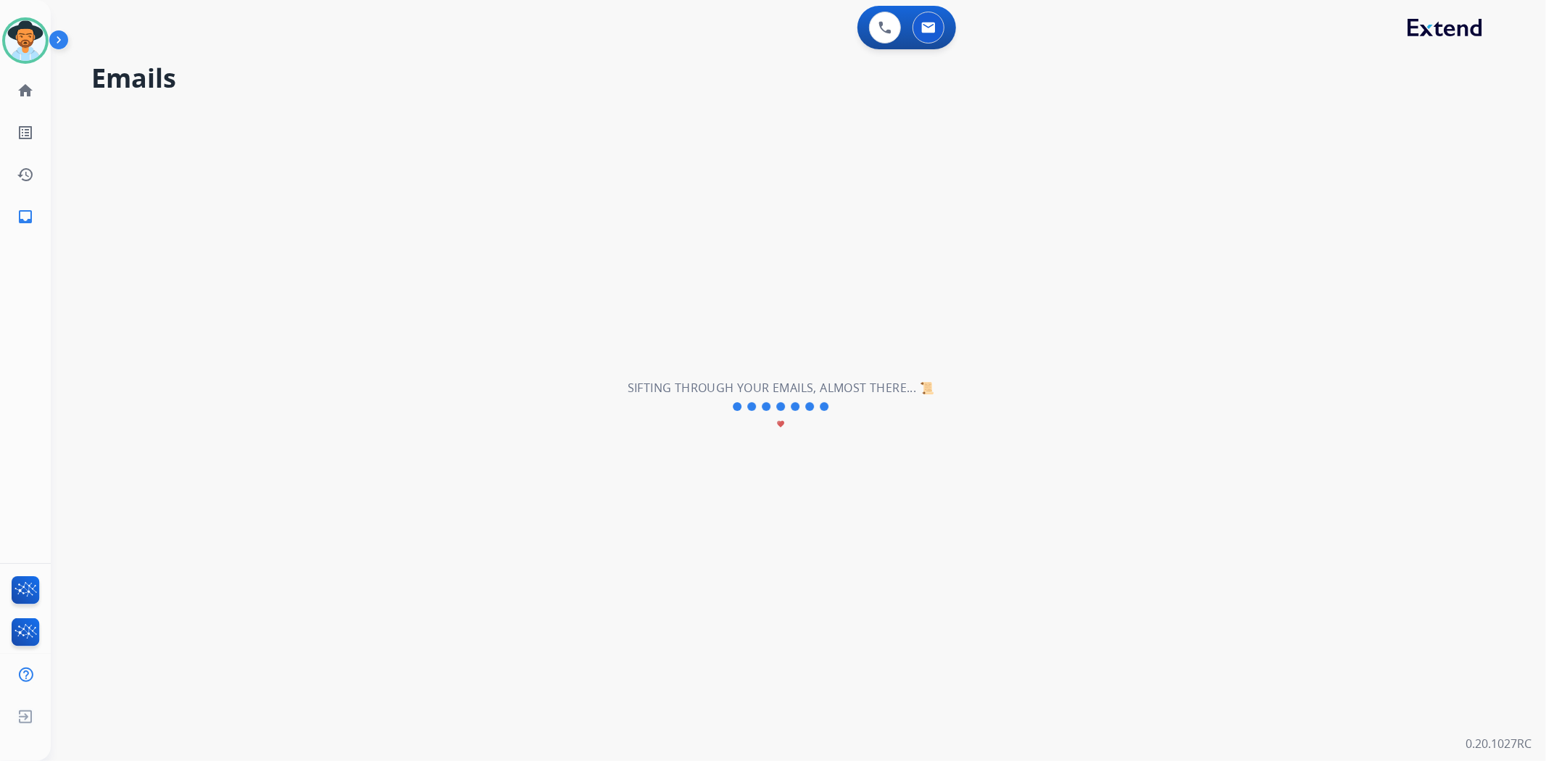
scroll to position [48, 0]
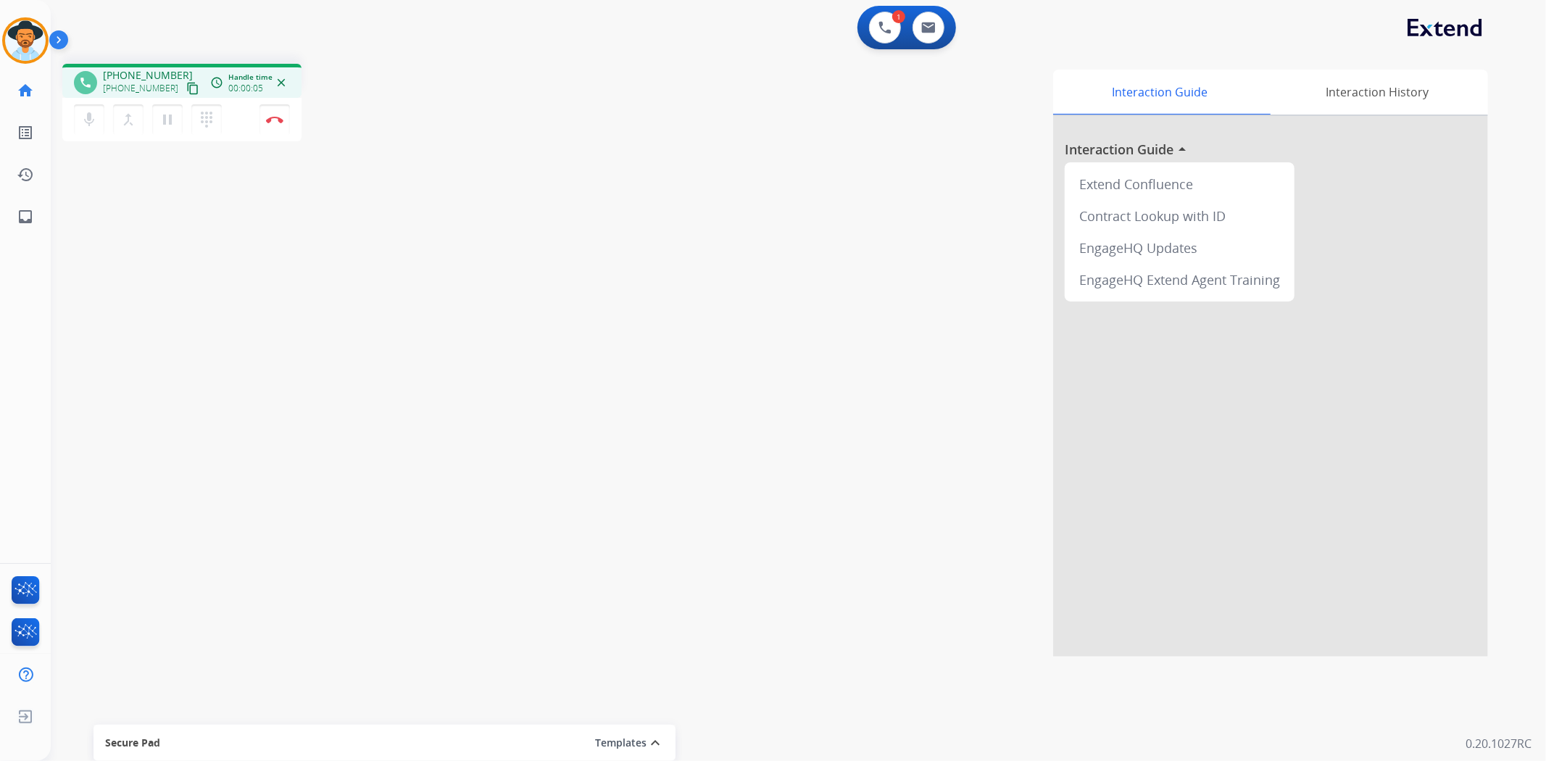
click at [186, 91] on mat-icon "content_copy" at bounding box center [192, 88] width 13 height 13
click at [279, 109] on button "Disconnect" at bounding box center [275, 119] width 30 height 30
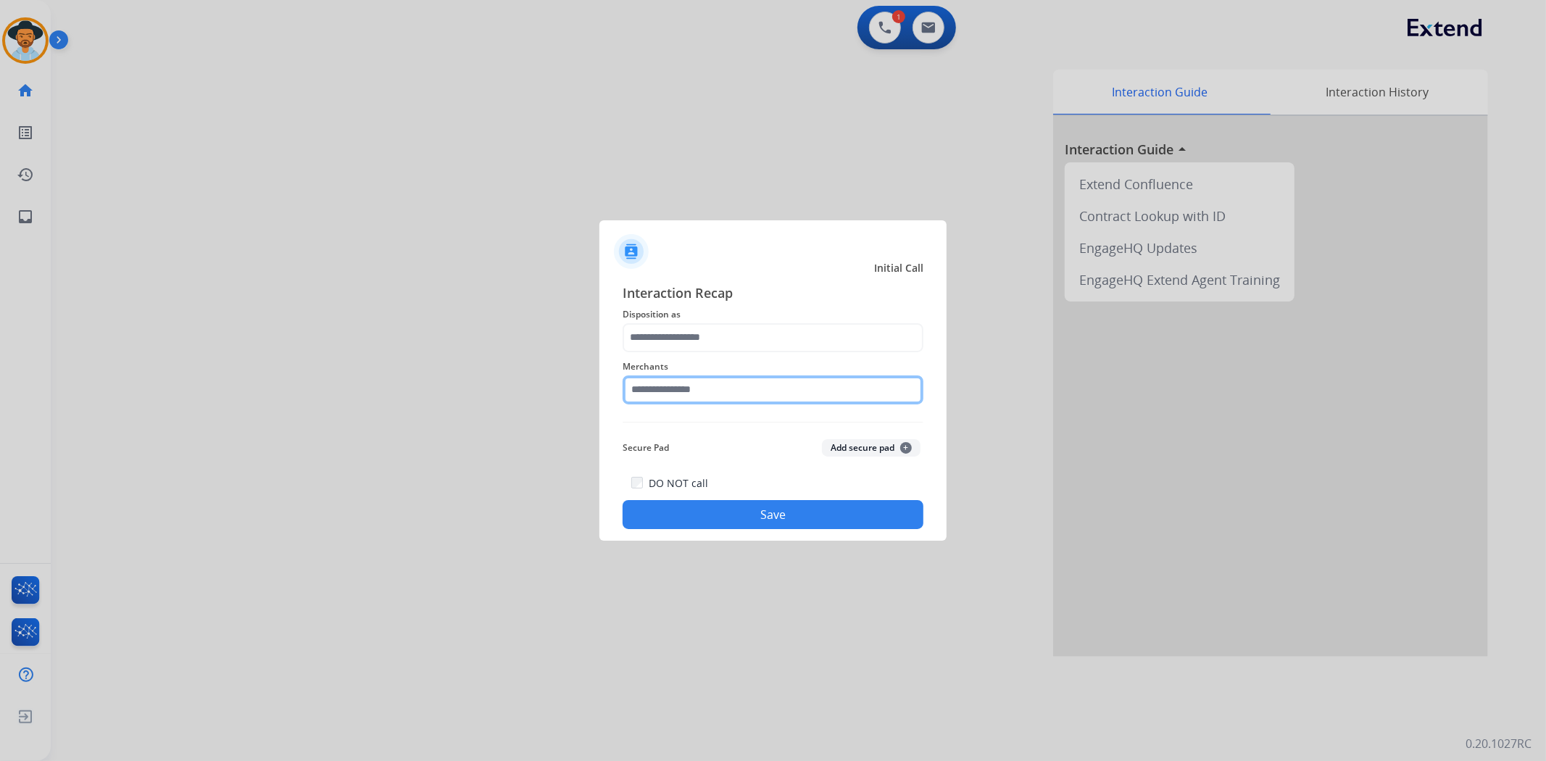
click at [721, 388] on input "text" at bounding box center [773, 390] width 301 height 29
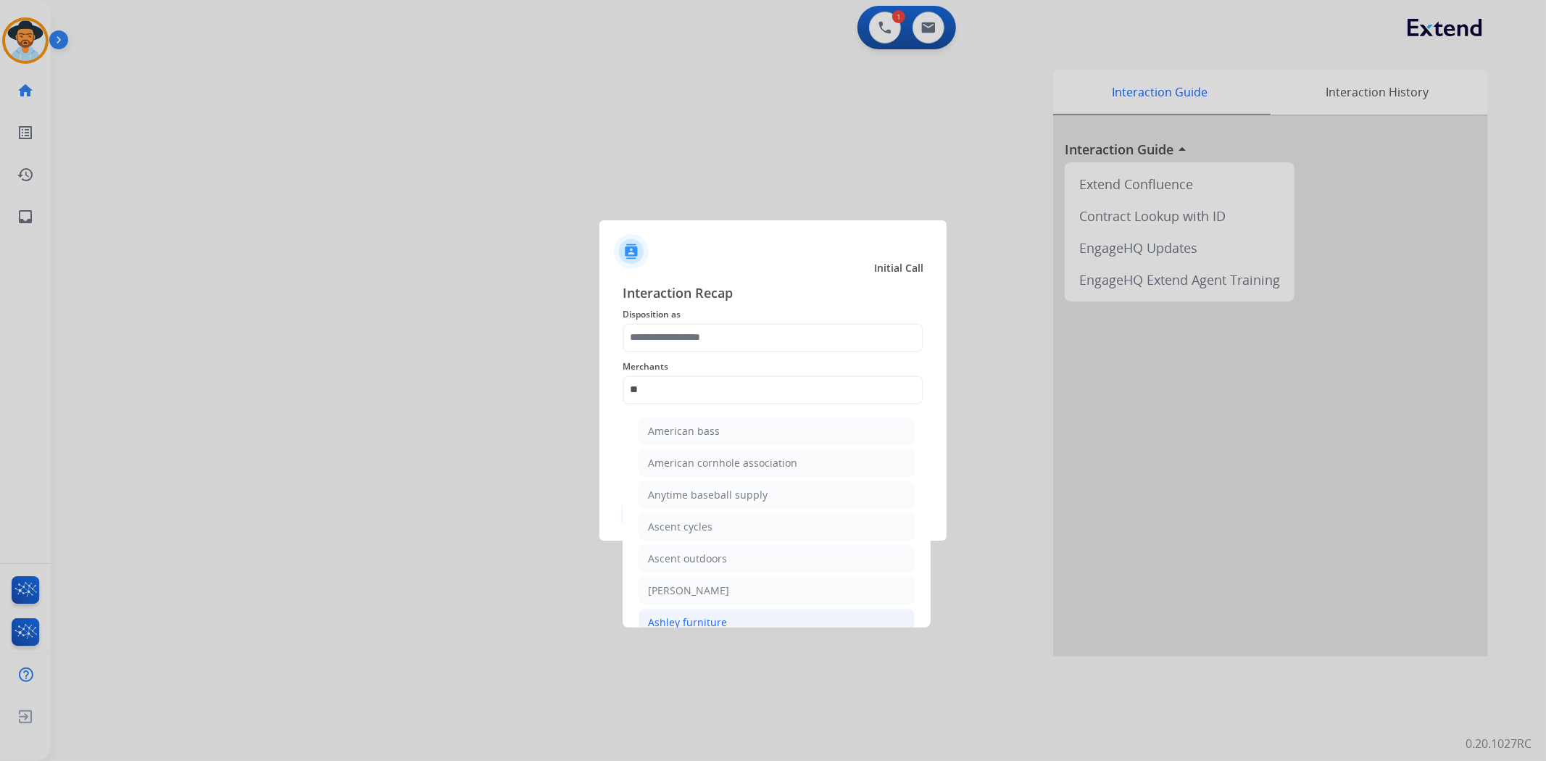
click at [729, 615] on li "Ashley furniture" at bounding box center [777, 623] width 276 height 28
type input "**********"
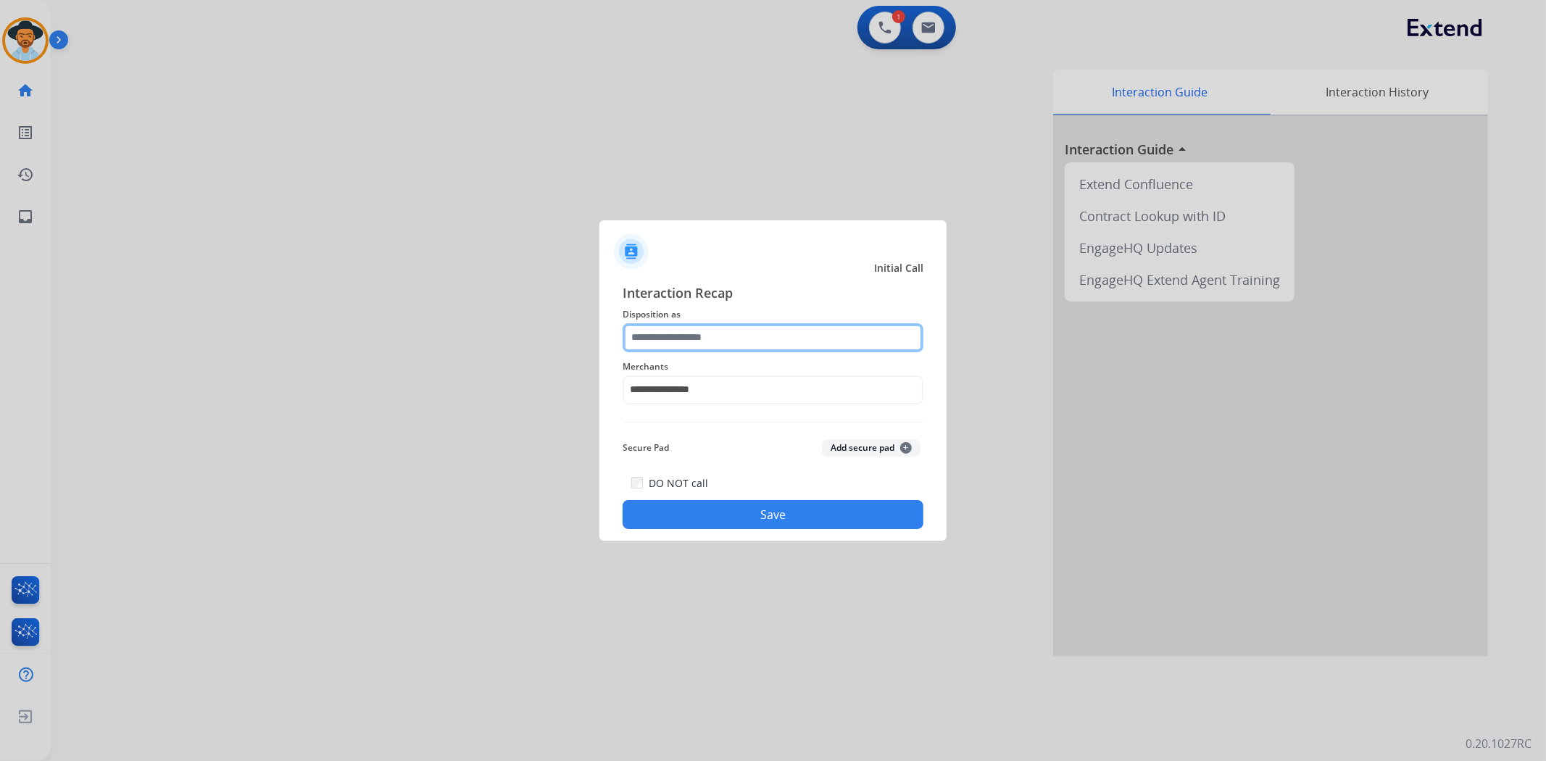
click at [713, 343] on input "text" at bounding box center [773, 337] width 301 height 29
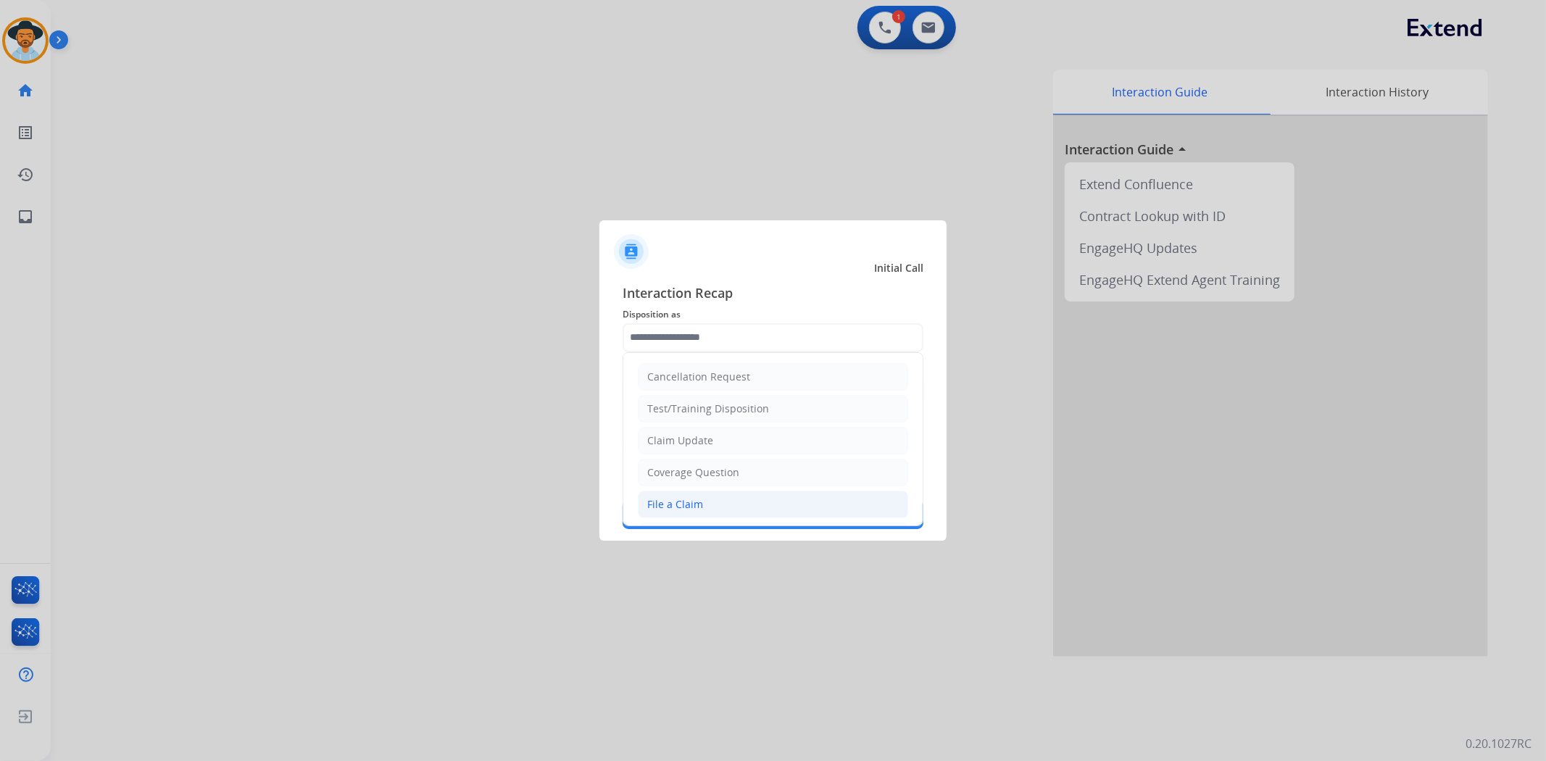
click at [713, 504] on li "File a Claim" at bounding box center [773, 505] width 270 height 28
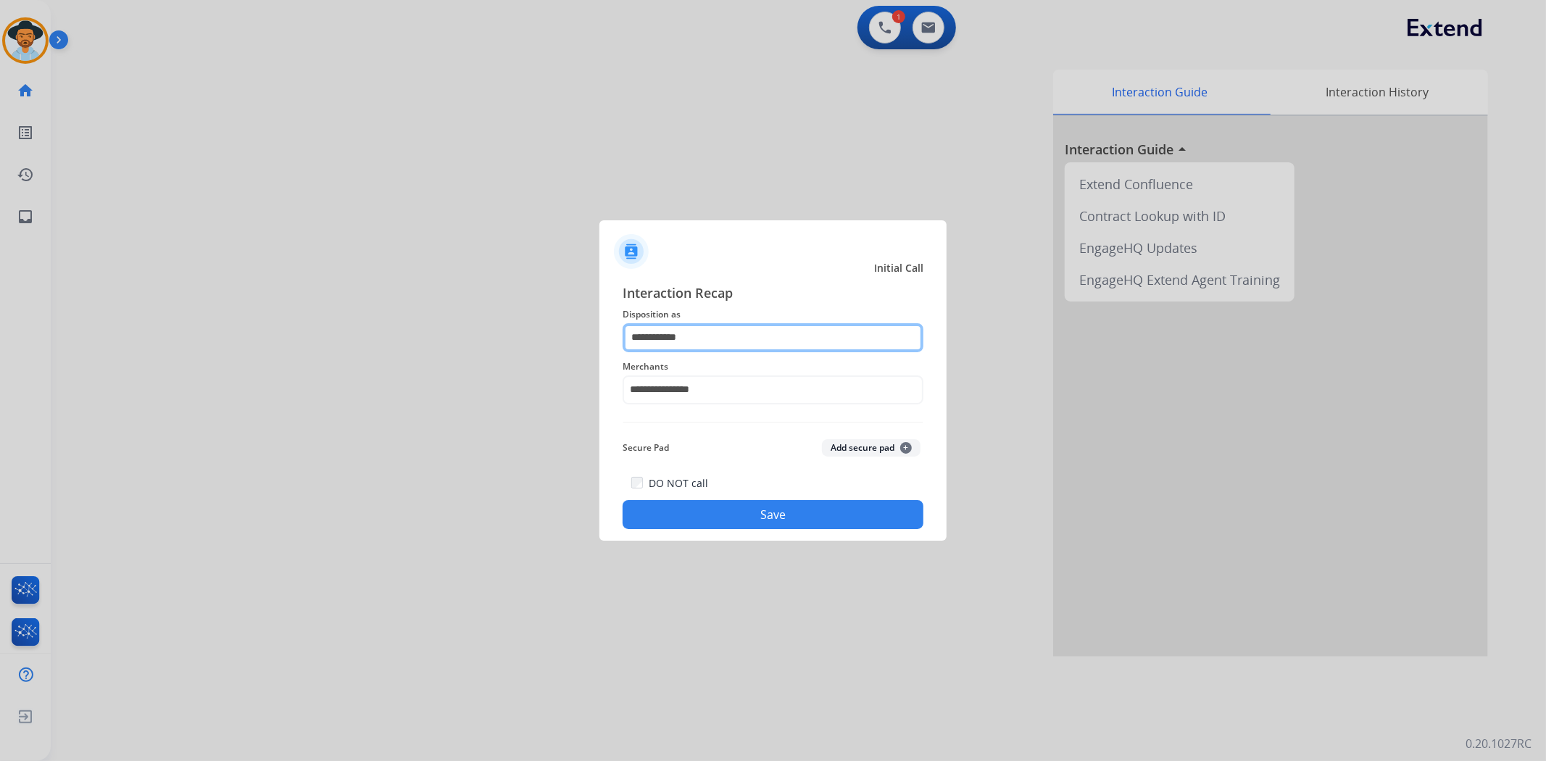
click at [723, 337] on input "**********" at bounding box center [773, 337] width 301 height 29
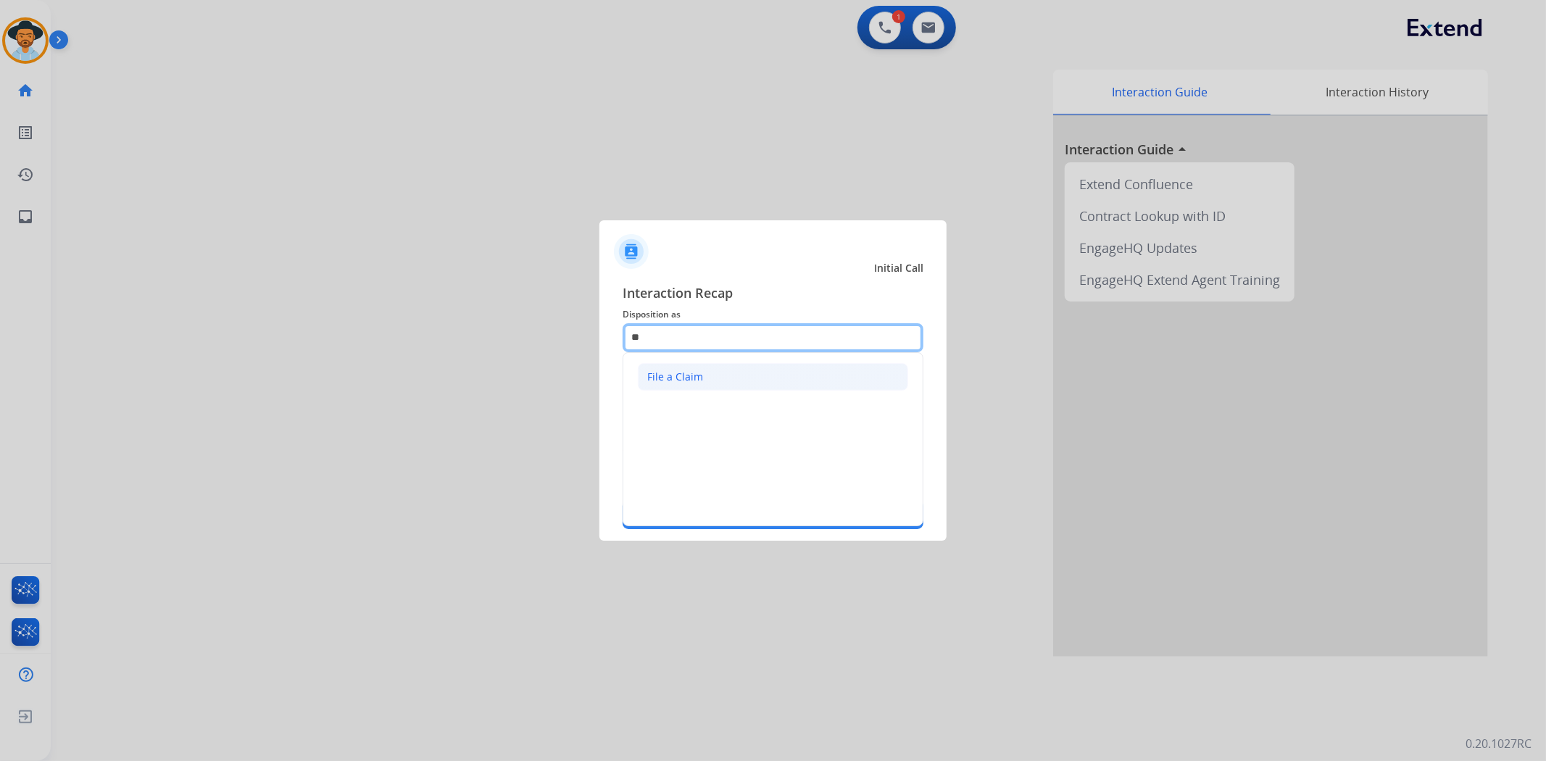
type input "*"
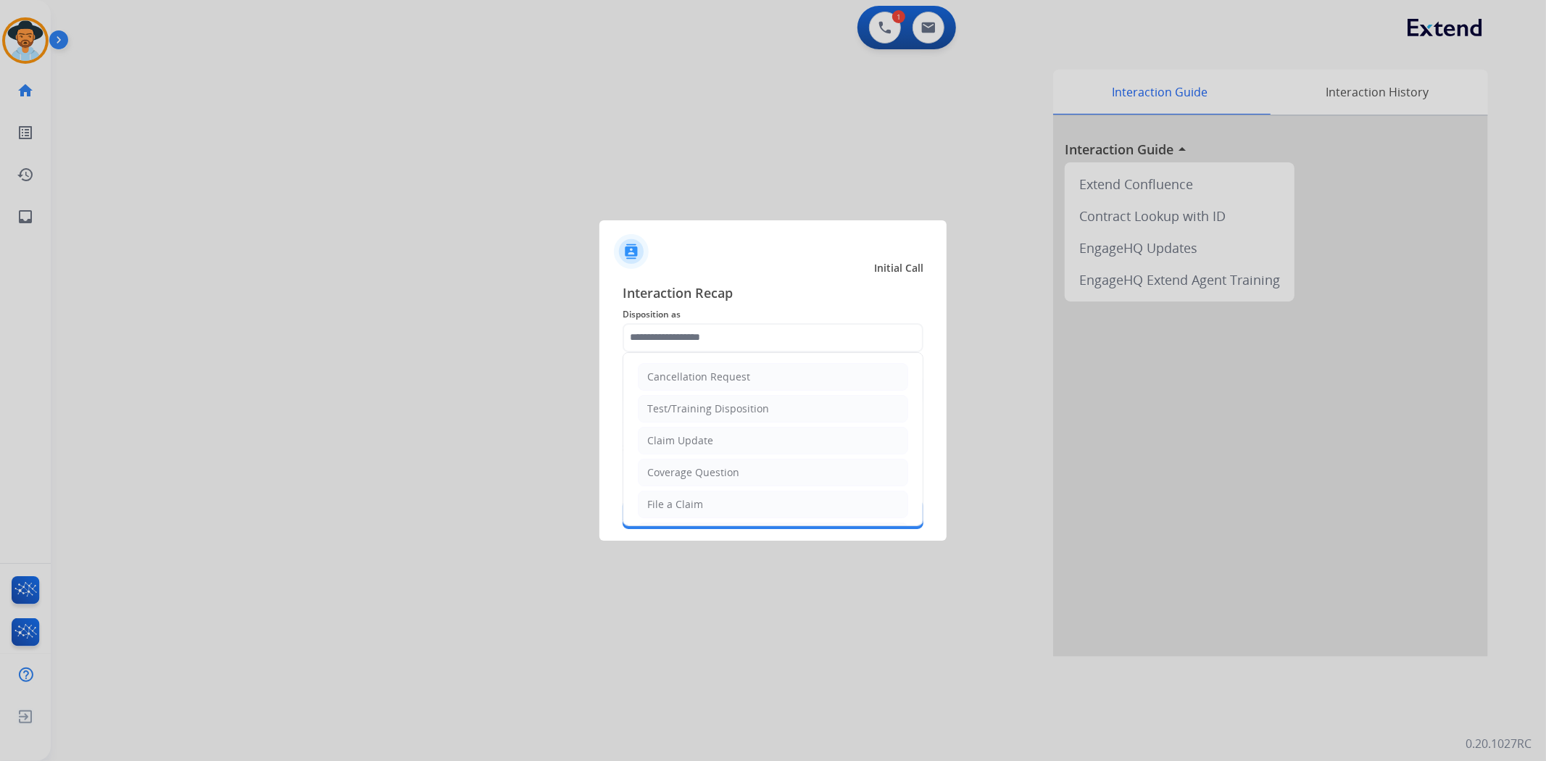
click at [739, 465] on li "Coverage Question" at bounding box center [773, 473] width 270 height 28
type input "**********"
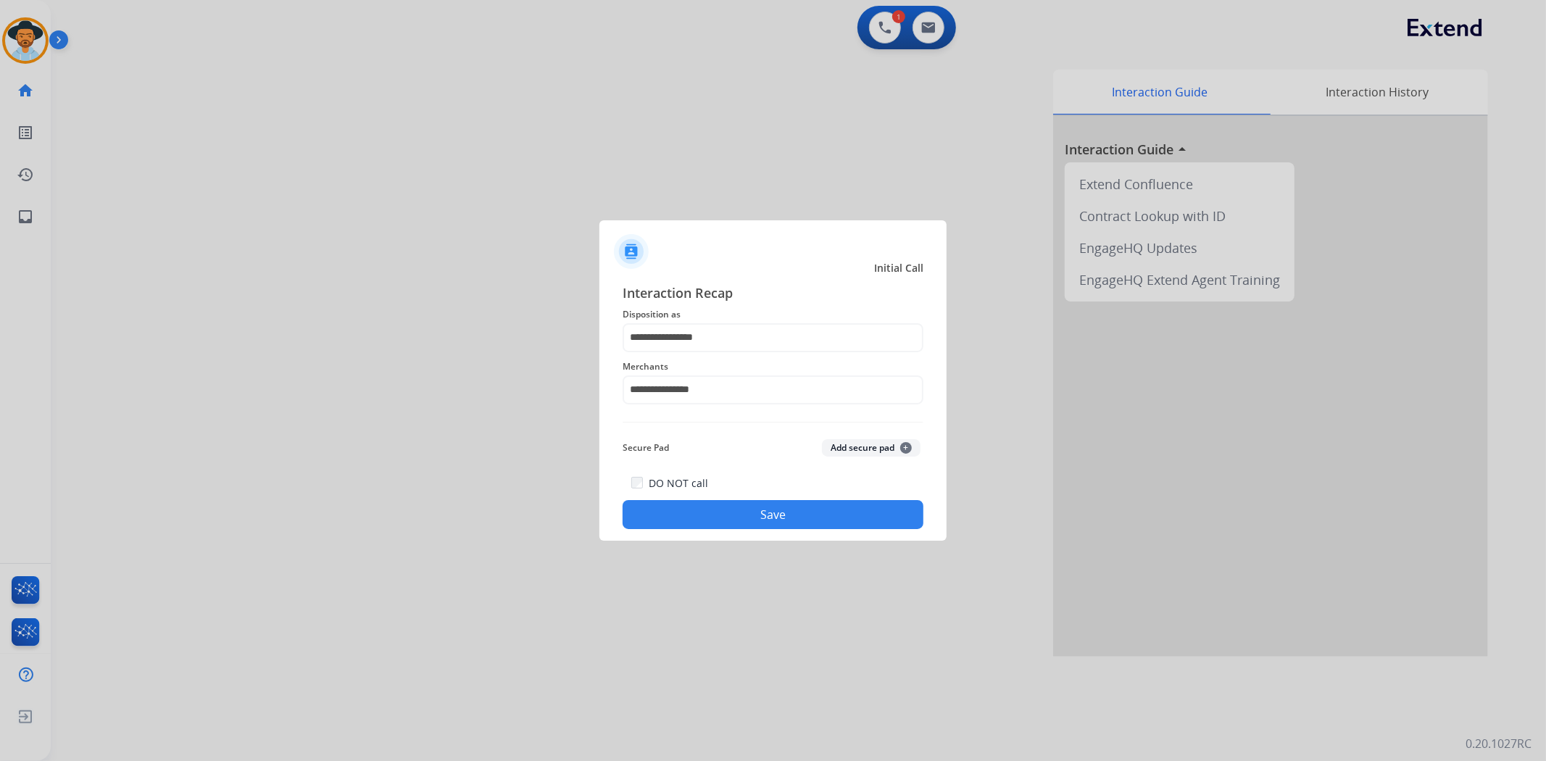
click at [763, 503] on button "Save" at bounding box center [773, 514] width 301 height 29
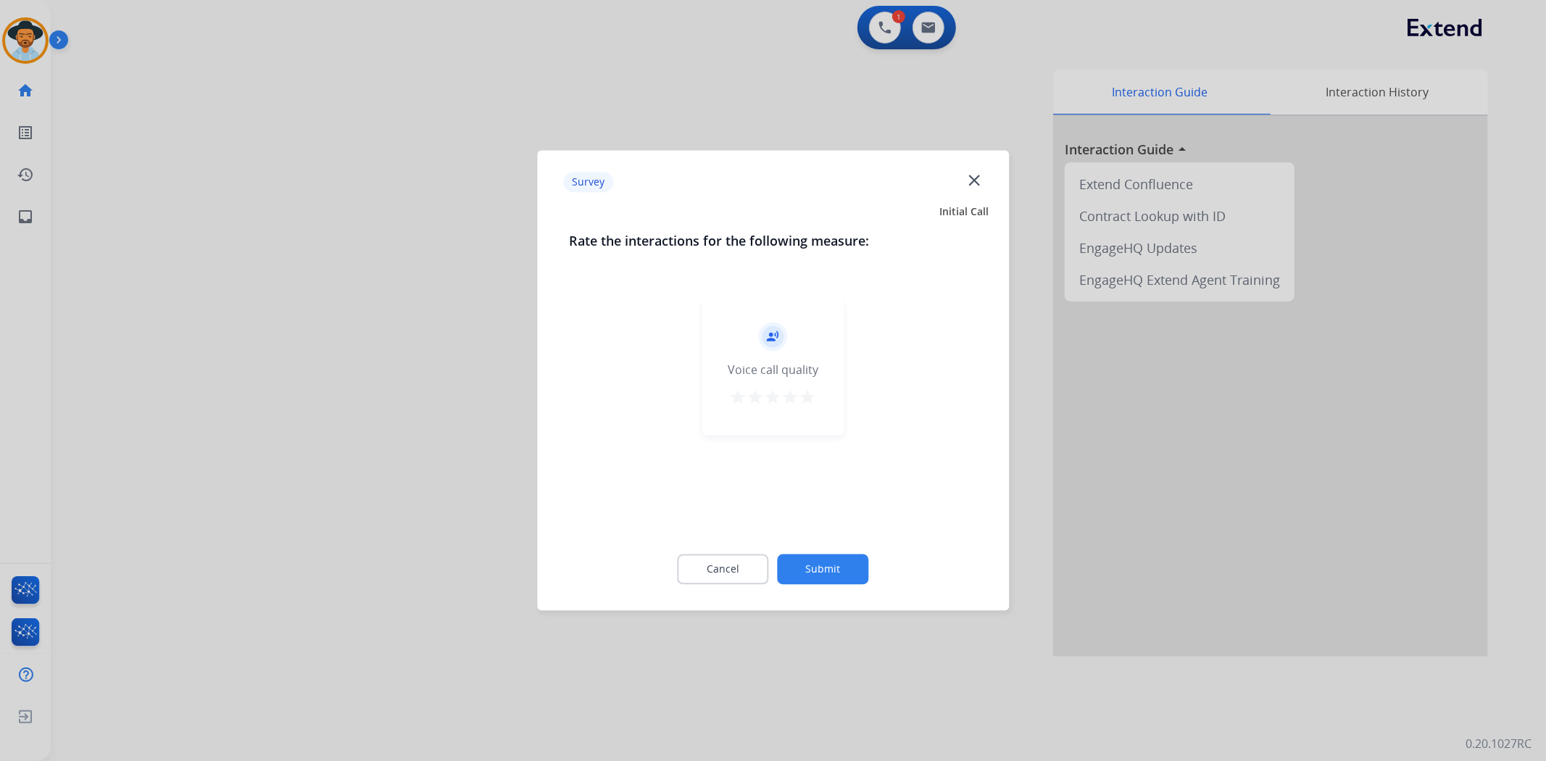
click at [808, 399] on mat-icon "star" at bounding box center [808, 397] width 17 height 17
click at [842, 571] on button "Submit" at bounding box center [823, 570] width 91 height 30
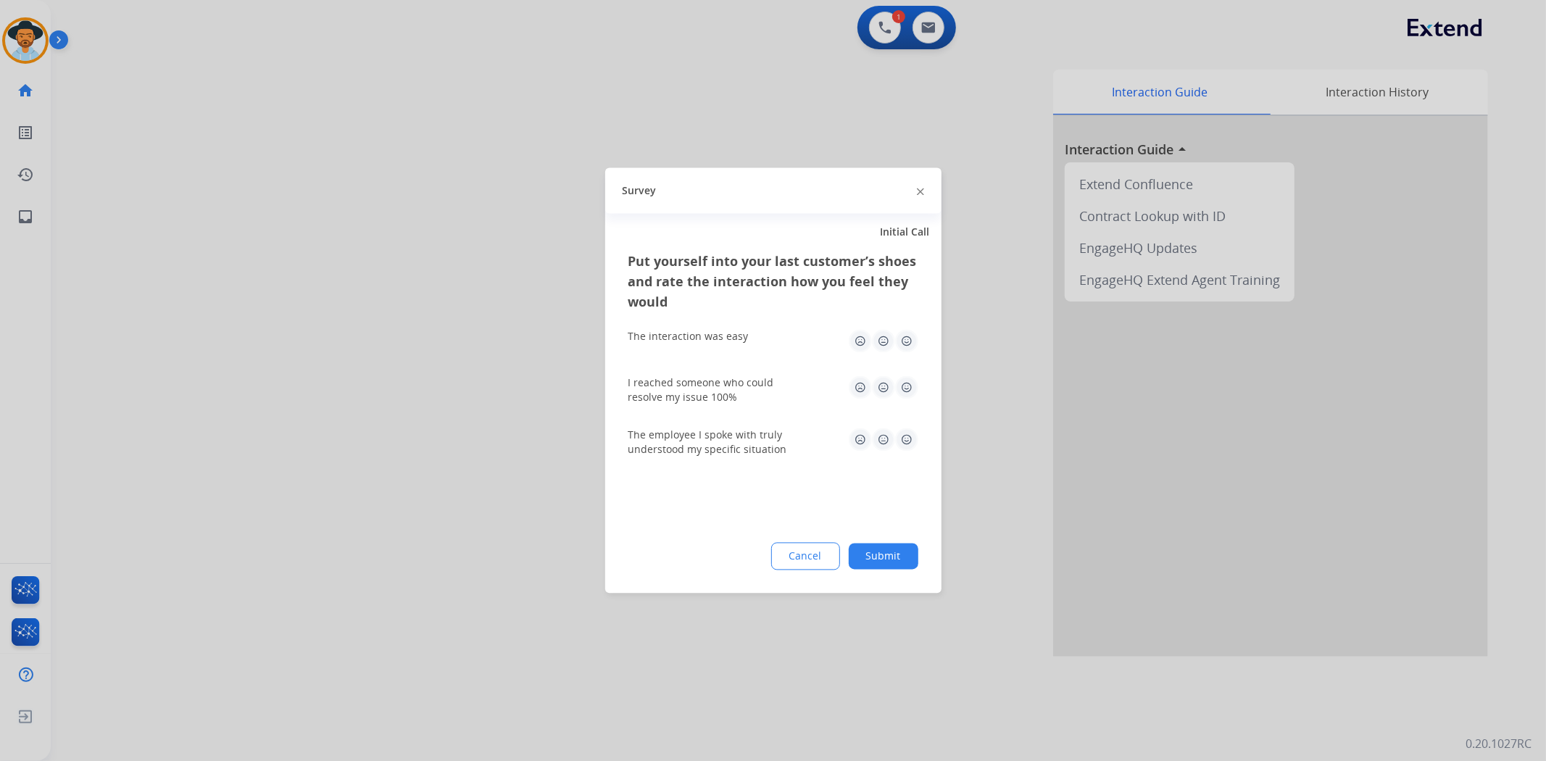
click at [906, 343] on img at bounding box center [906, 341] width 23 height 23
click at [910, 380] on img at bounding box center [906, 387] width 23 height 23
click at [908, 439] on img at bounding box center [906, 439] width 23 height 23
click at [892, 551] on button "Submit" at bounding box center [884, 557] width 70 height 26
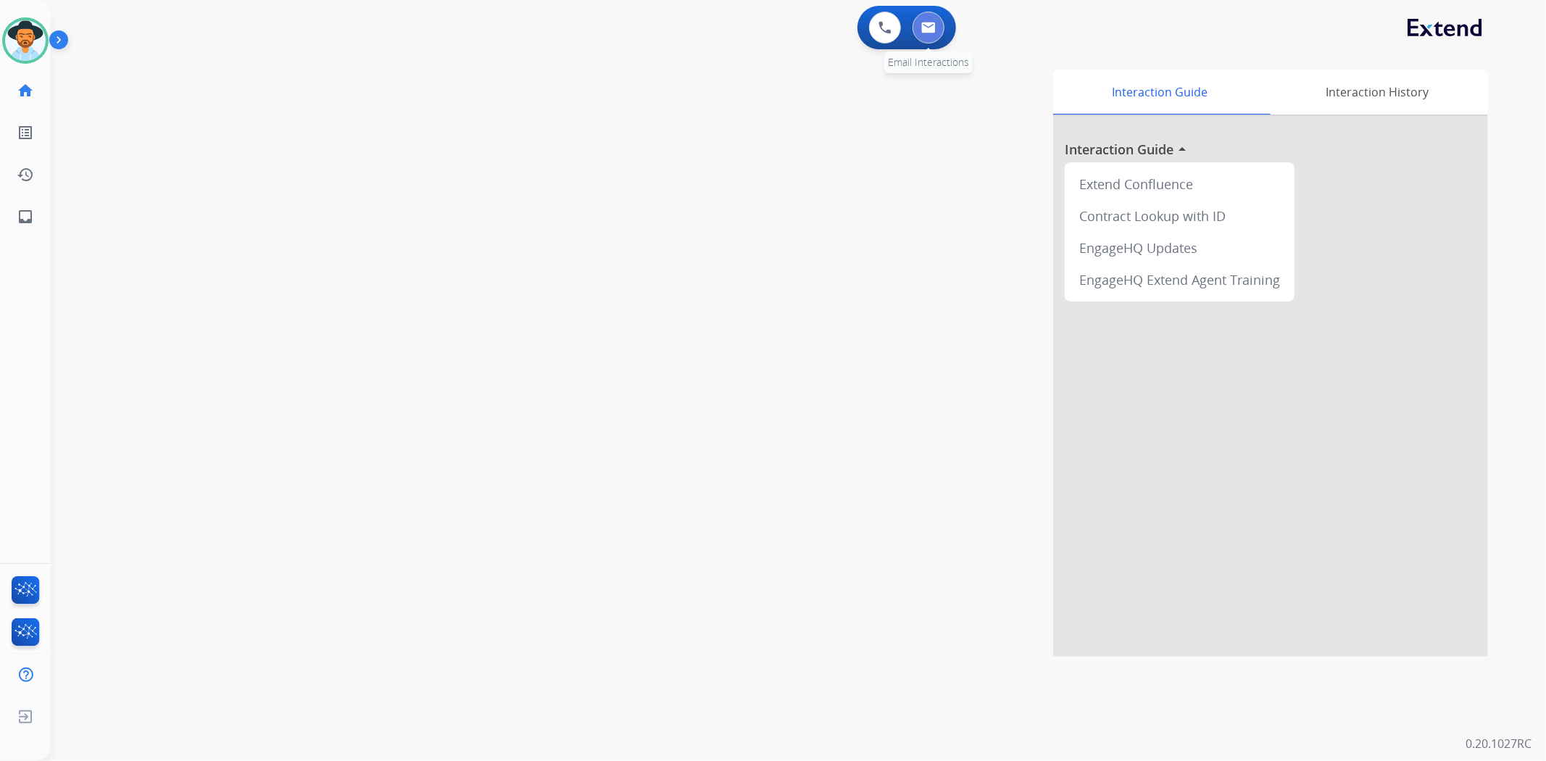
click at [932, 37] on button at bounding box center [929, 28] width 32 height 32
select select "**********"
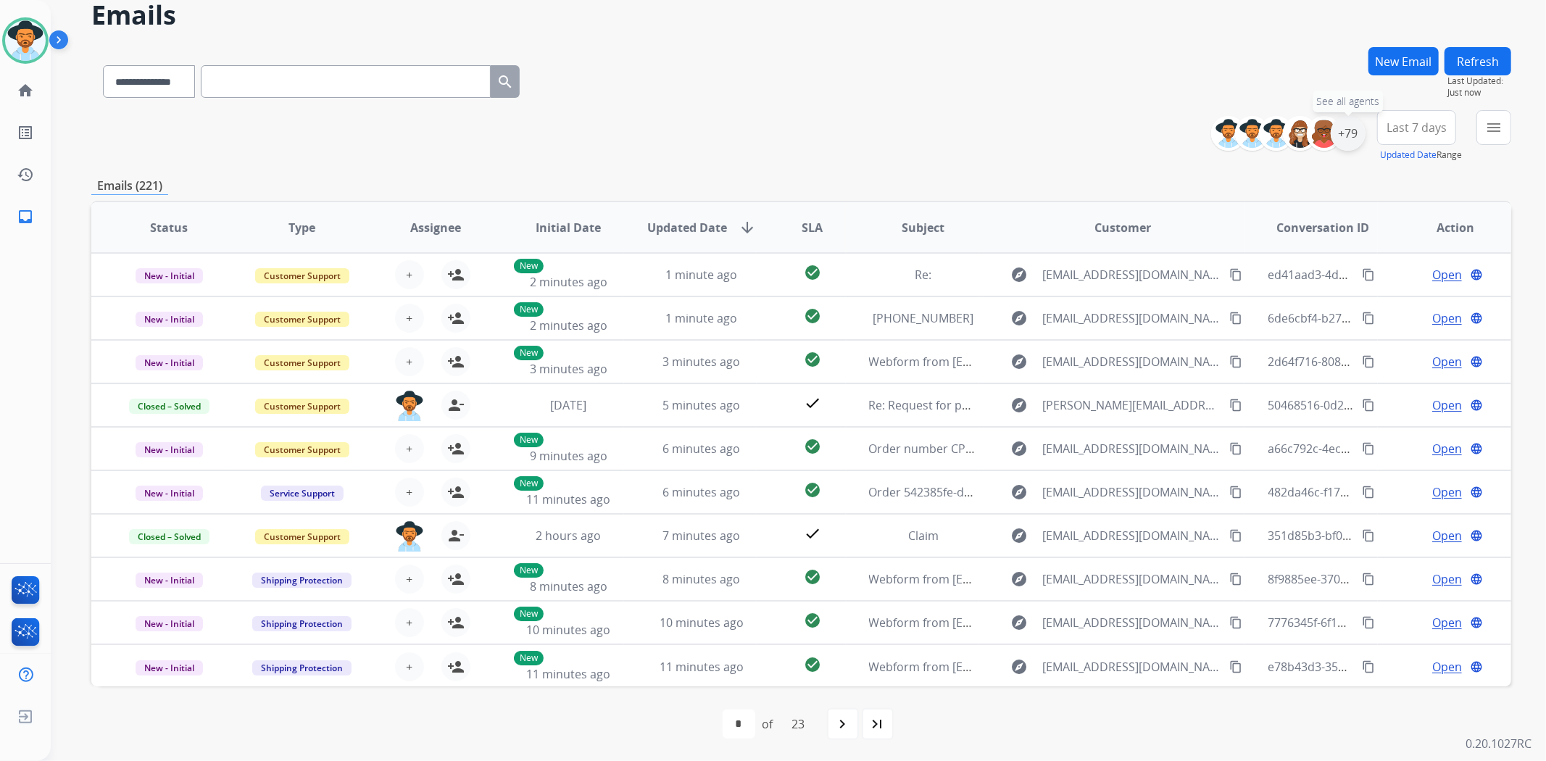
click at [1350, 138] on div "+79" at bounding box center [1348, 133] width 35 height 35
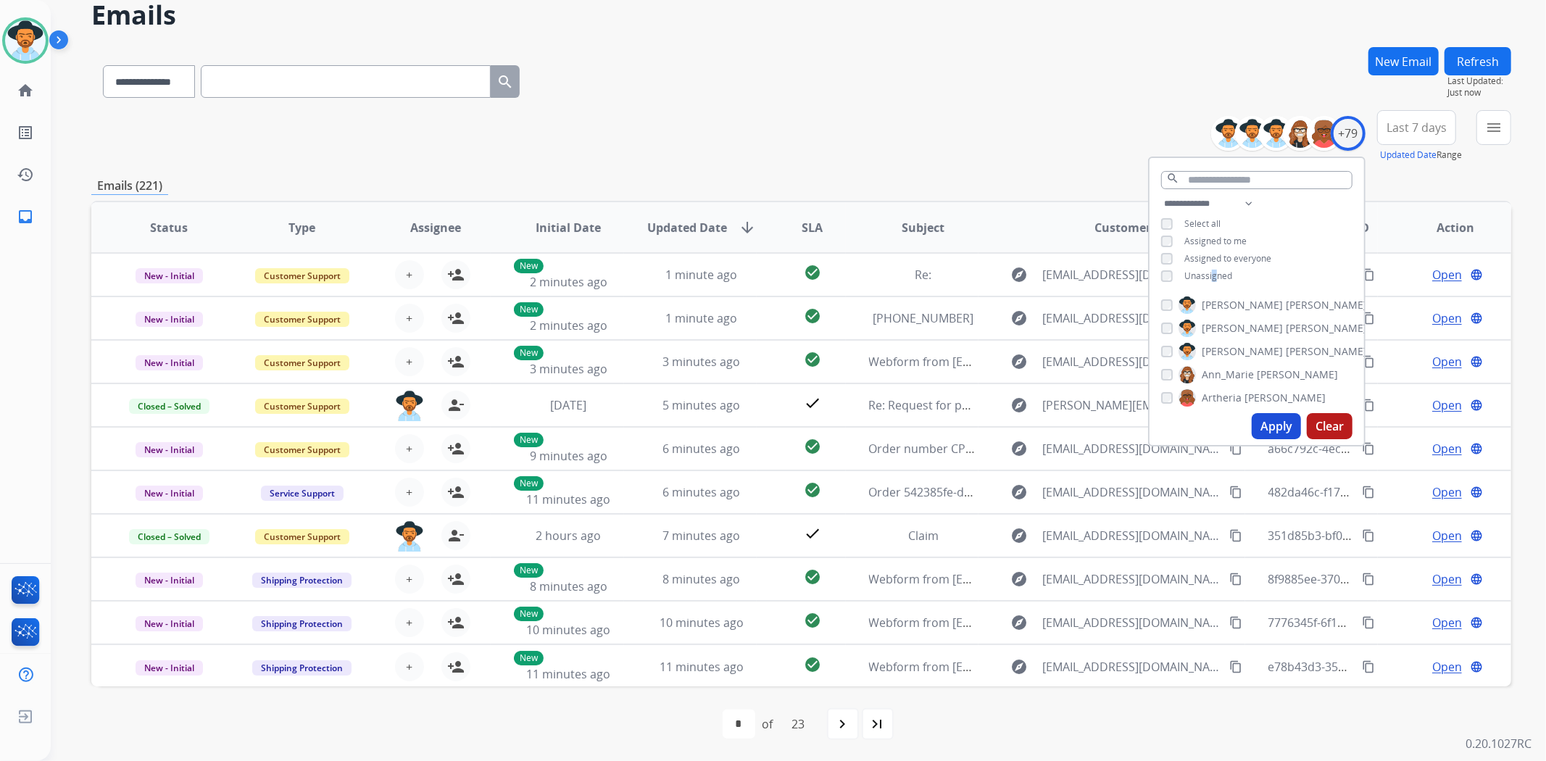
click at [1212, 276] on span "Unassigned" at bounding box center [1209, 276] width 48 height 12
click at [1280, 424] on button "Apply" at bounding box center [1276, 426] width 49 height 26
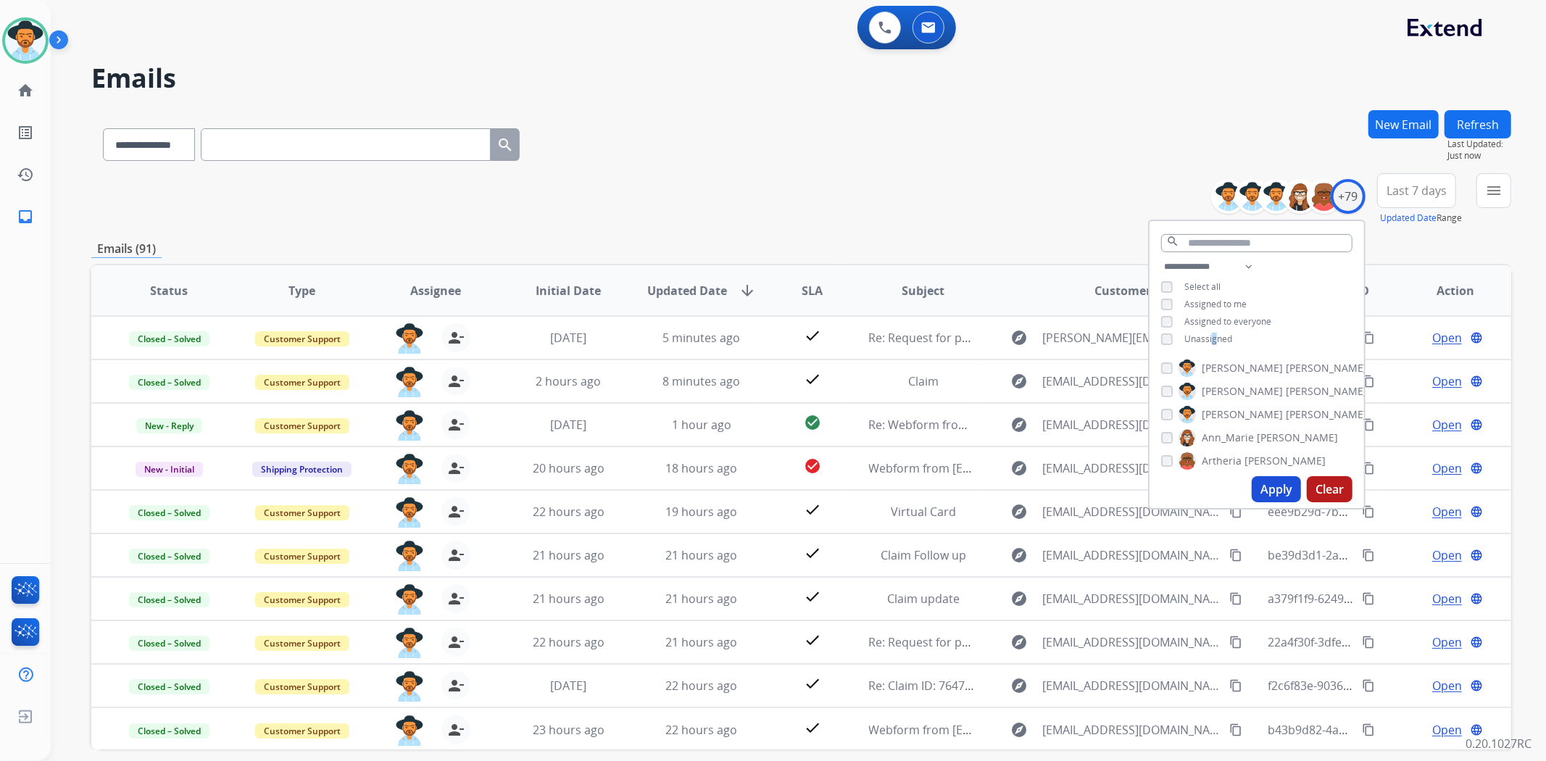
click at [1263, 487] on button "Apply" at bounding box center [1276, 489] width 49 height 26
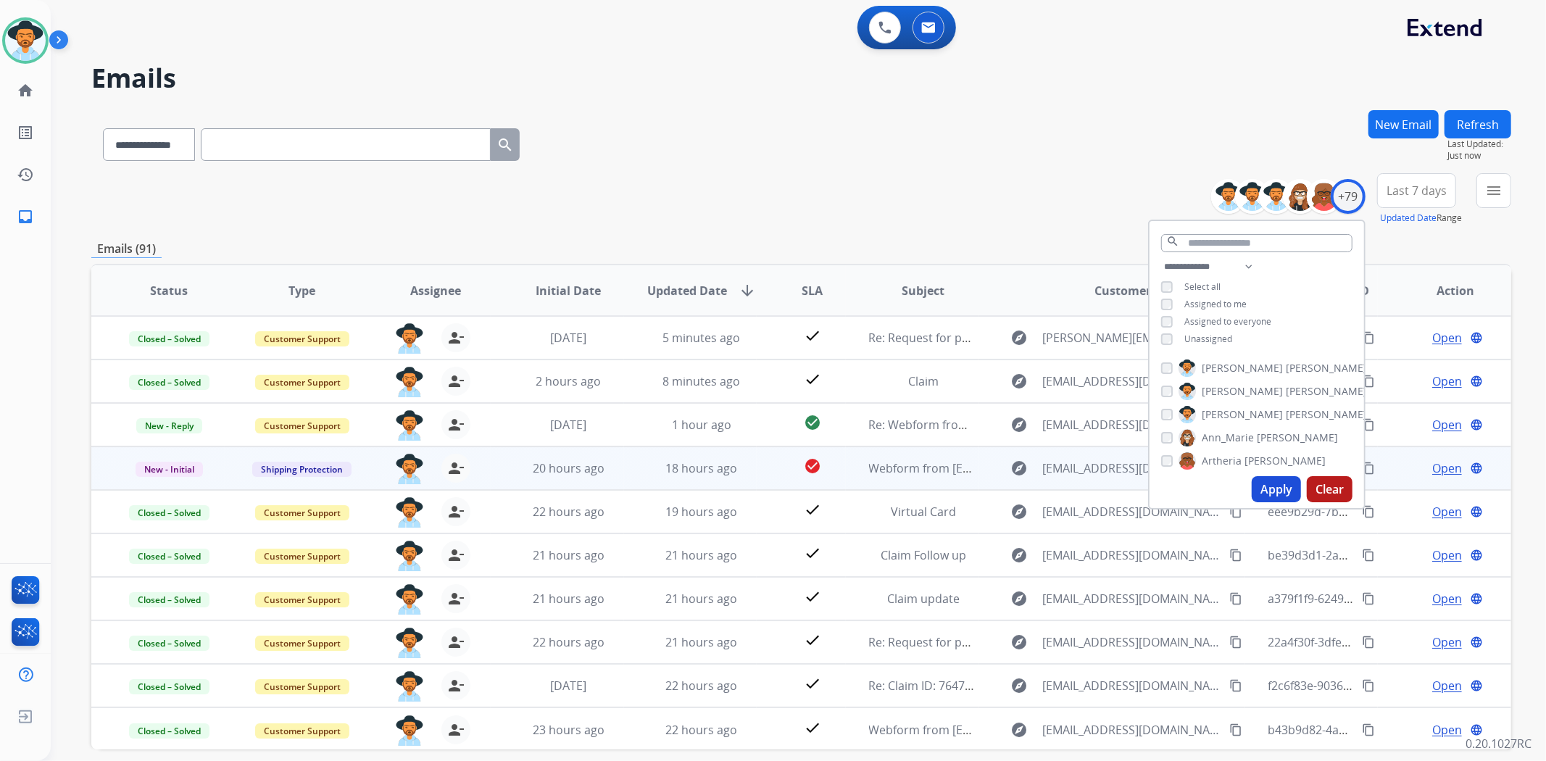
click at [634, 471] on td "18 hours ago" at bounding box center [690, 468] width 133 height 43
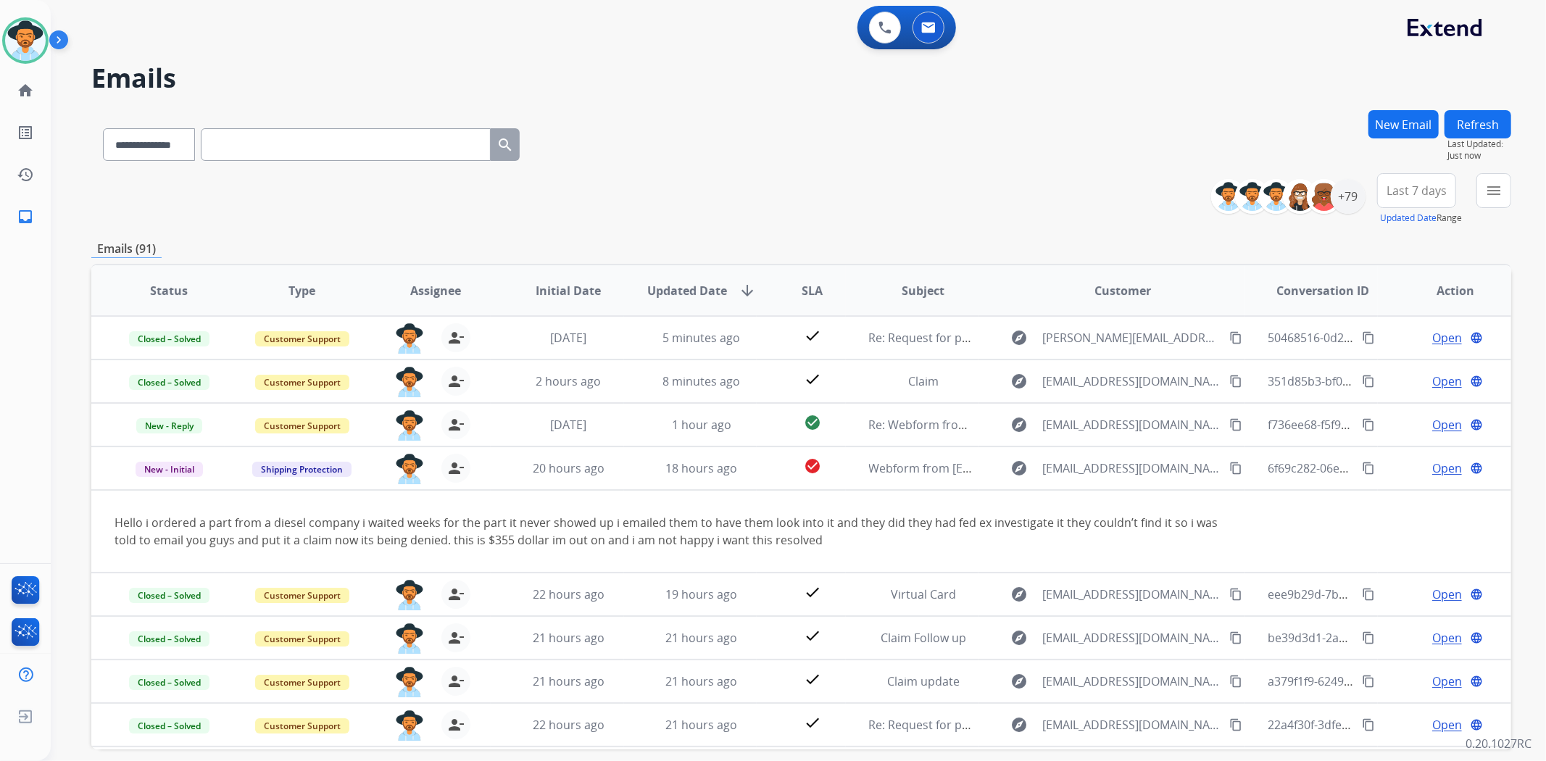
scroll to position [82, 0]
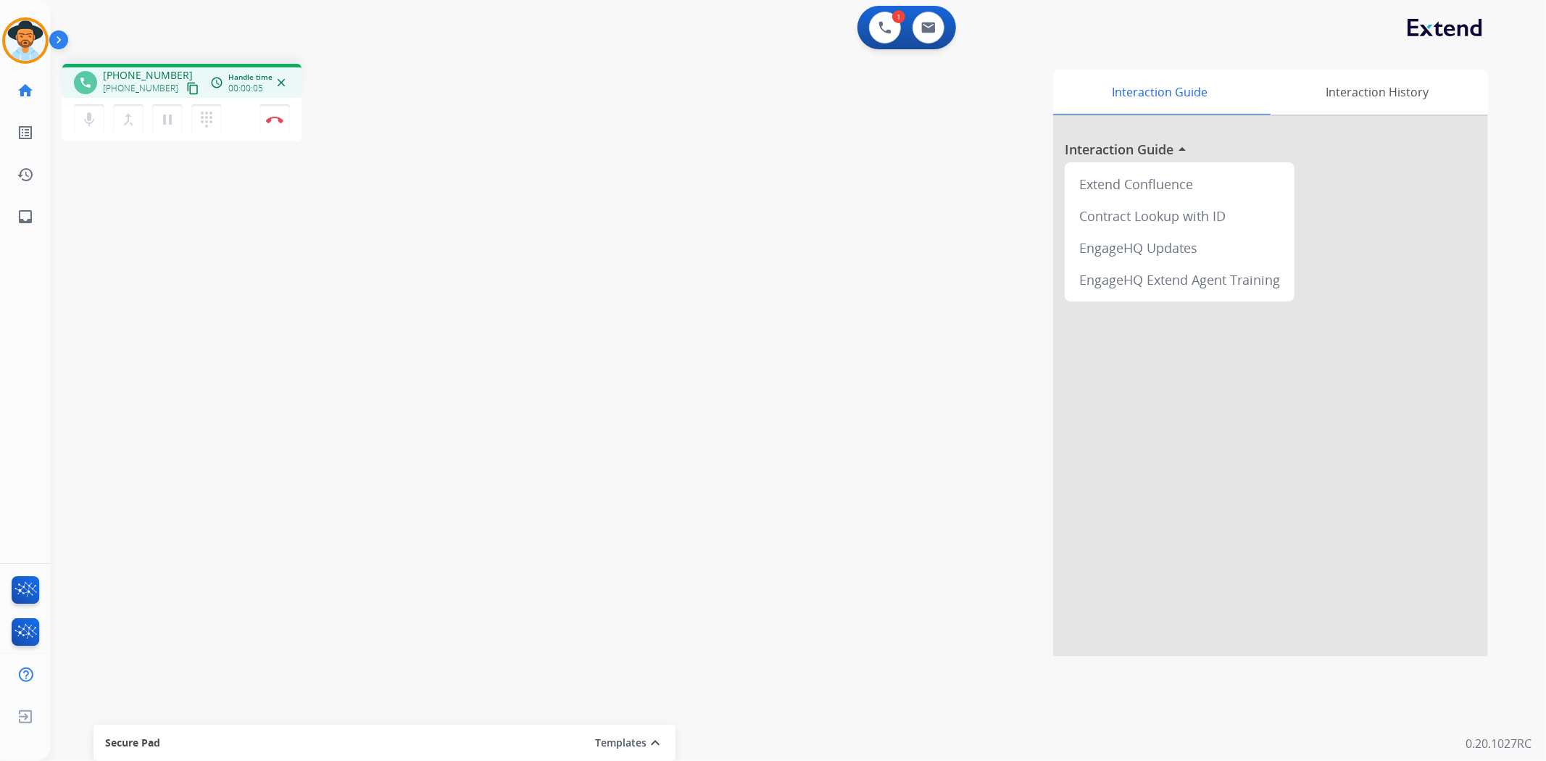
click at [186, 88] on mat-icon "content_copy" at bounding box center [192, 88] width 13 height 13
click at [165, 114] on mat-icon "pause" at bounding box center [167, 119] width 17 height 17
click at [165, 120] on mat-icon "play_arrow" at bounding box center [167, 119] width 17 height 17
click at [280, 120] on img at bounding box center [274, 119] width 17 height 7
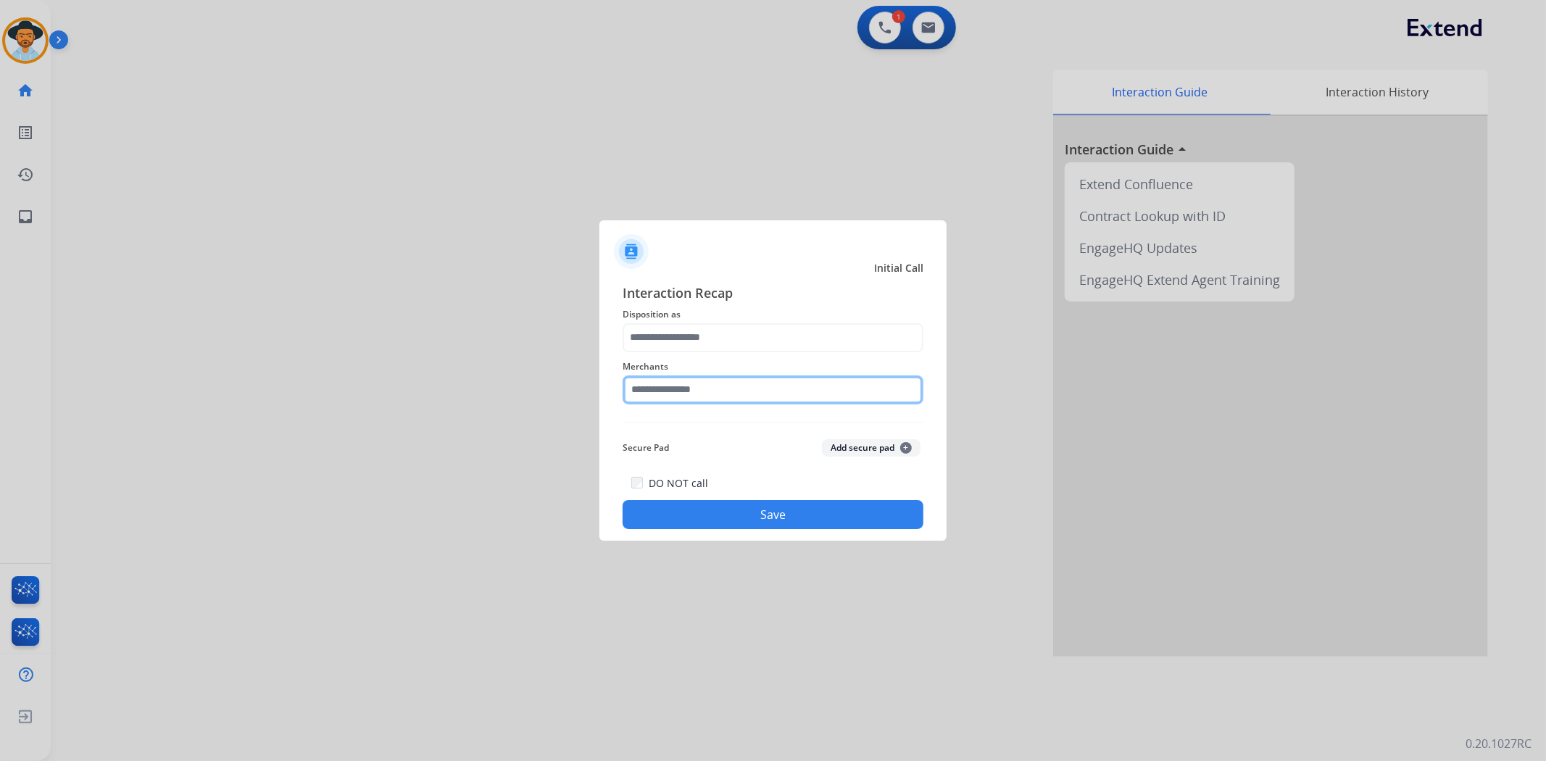
click at [726, 389] on input "text" at bounding box center [773, 390] width 301 height 29
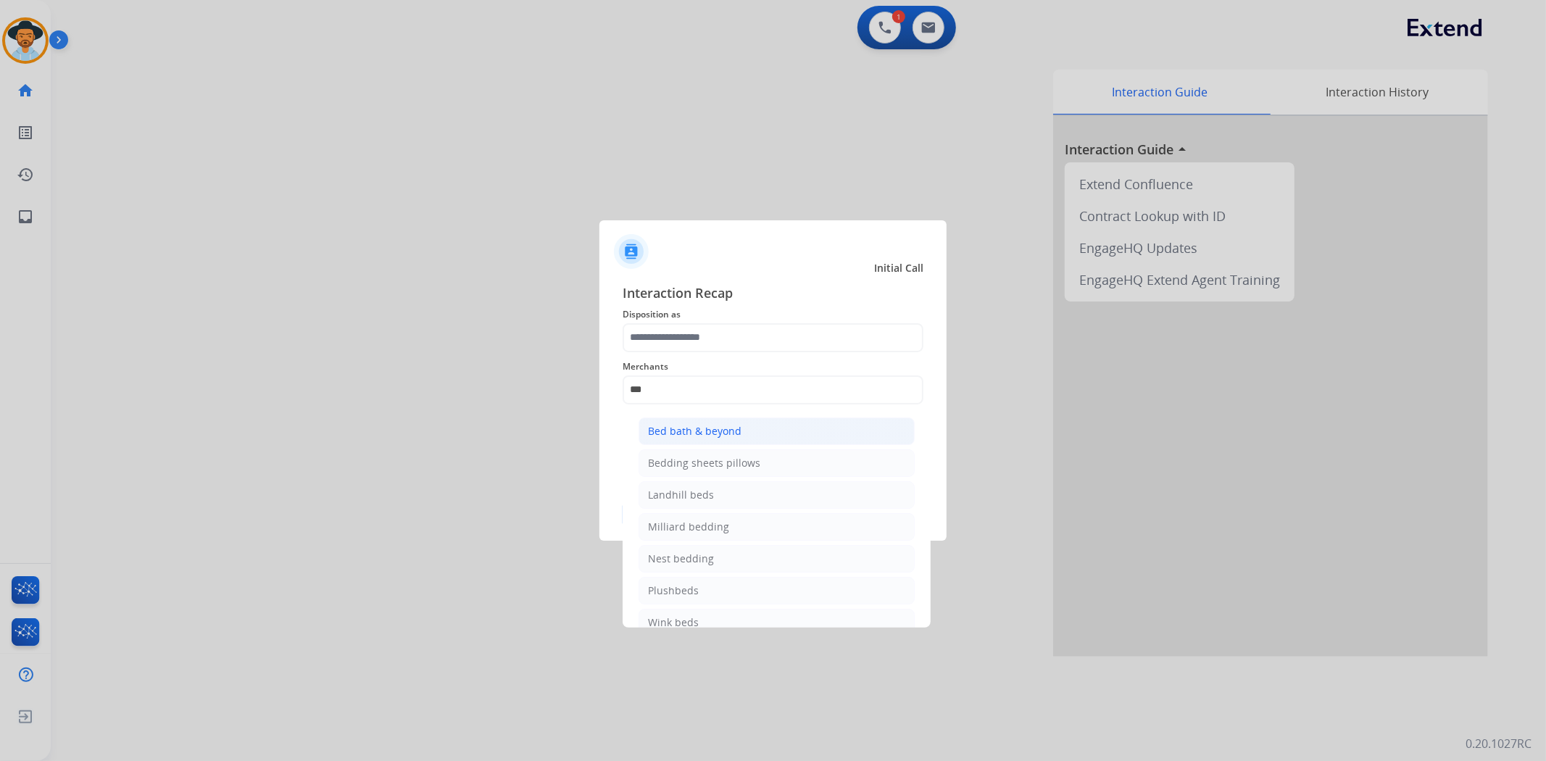
click at [734, 418] on li "Bed bath & beyond" at bounding box center [777, 432] width 276 height 28
type input "**********"
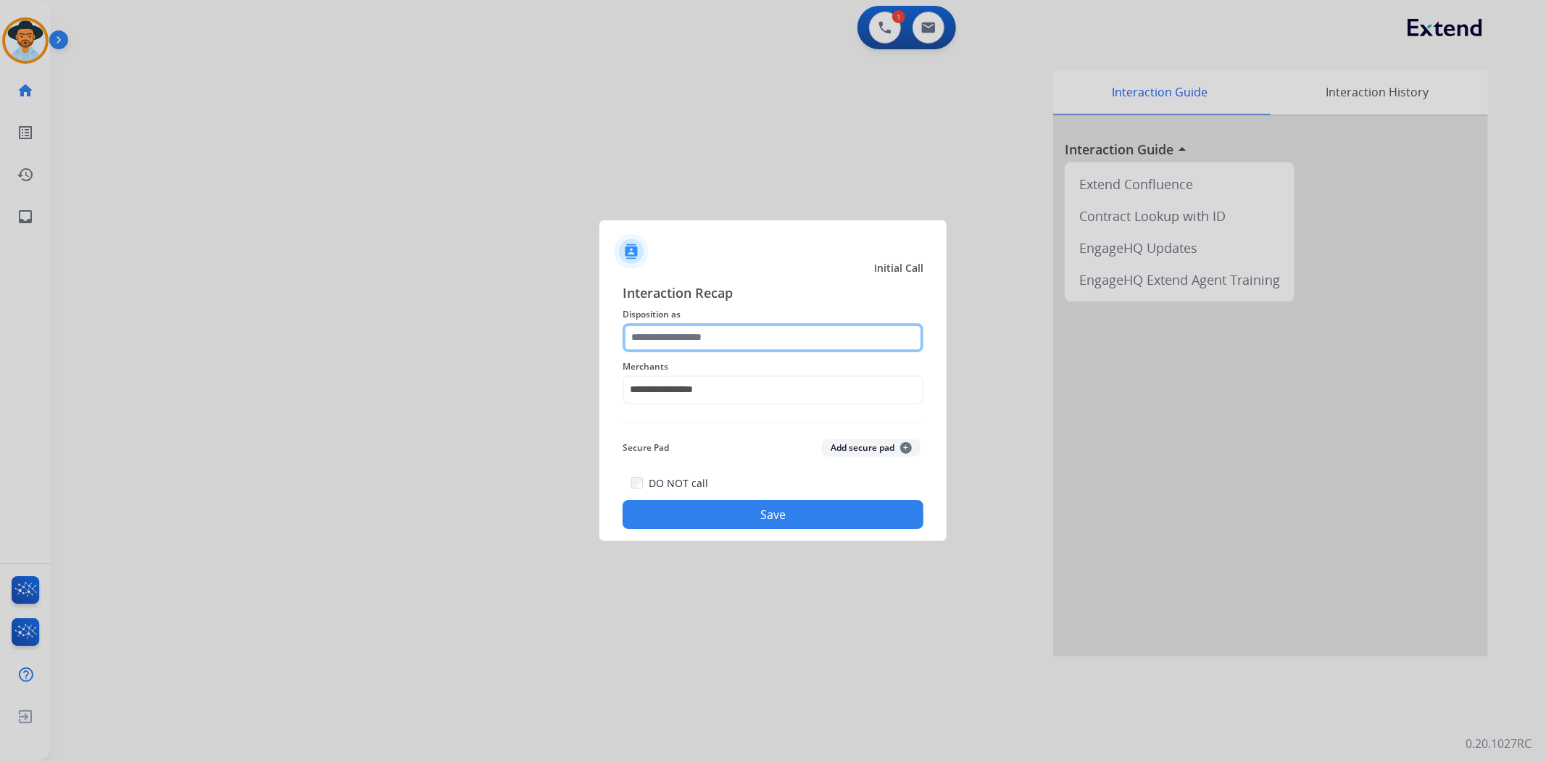
click at [729, 338] on input "text" at bounding box center [773, 337] width 301 height 29
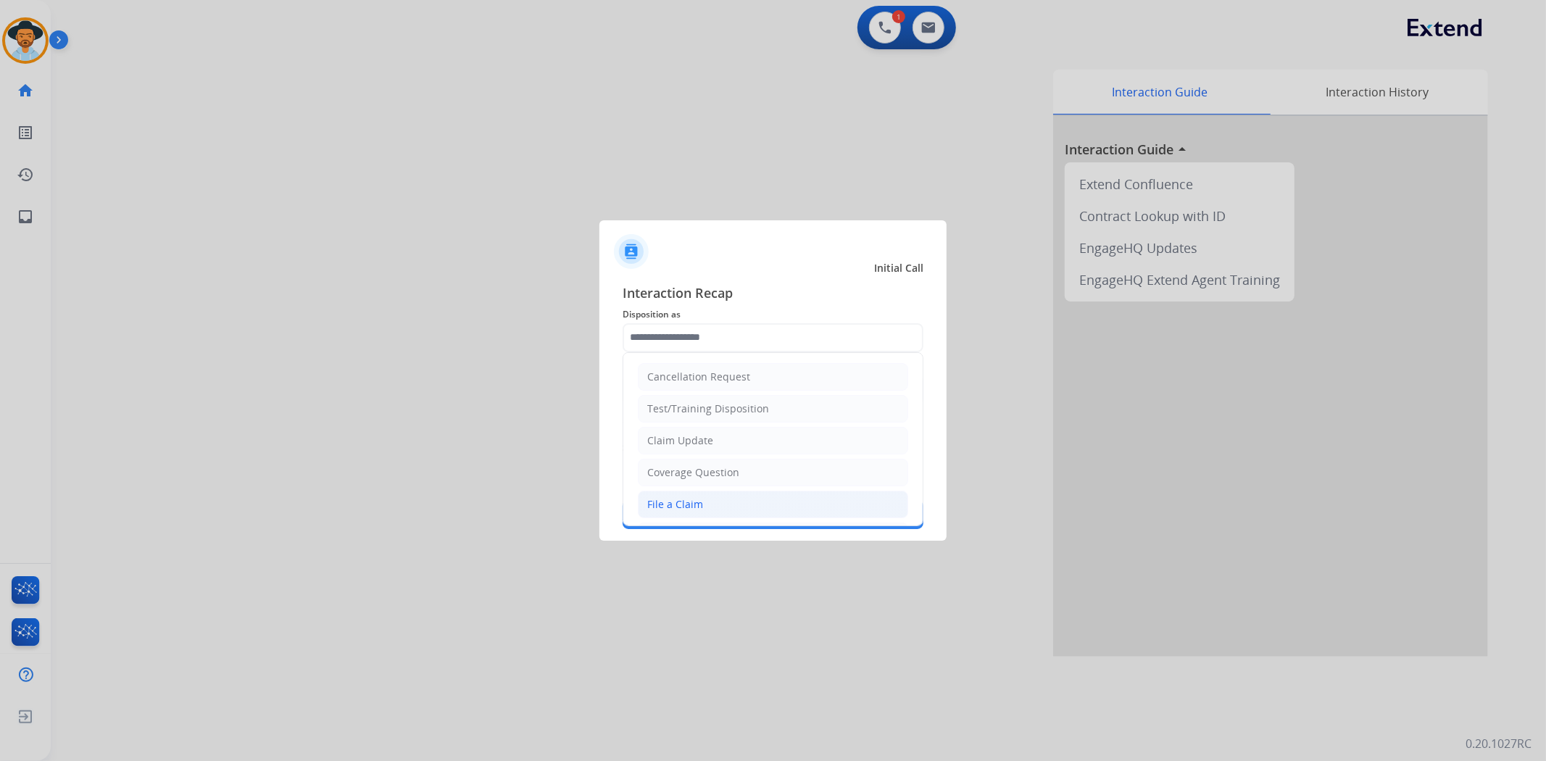
click at [730, 497] on li "File a Claim" at bounding box center [773, 505] width 270 height 28
type input "**********"
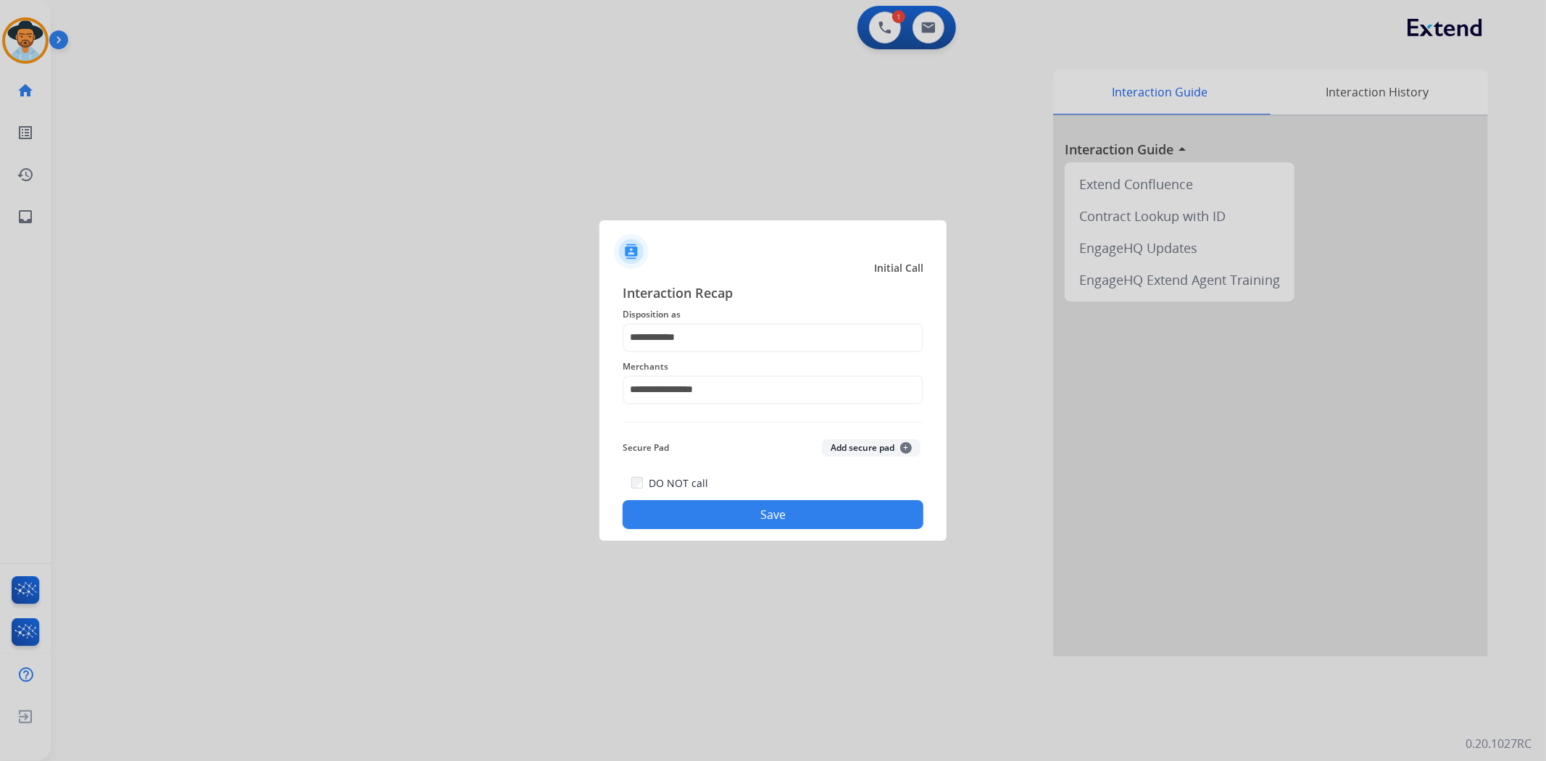
click at [755, 513] on button "Save" at bounding box center [773, 514] width 301 height 29
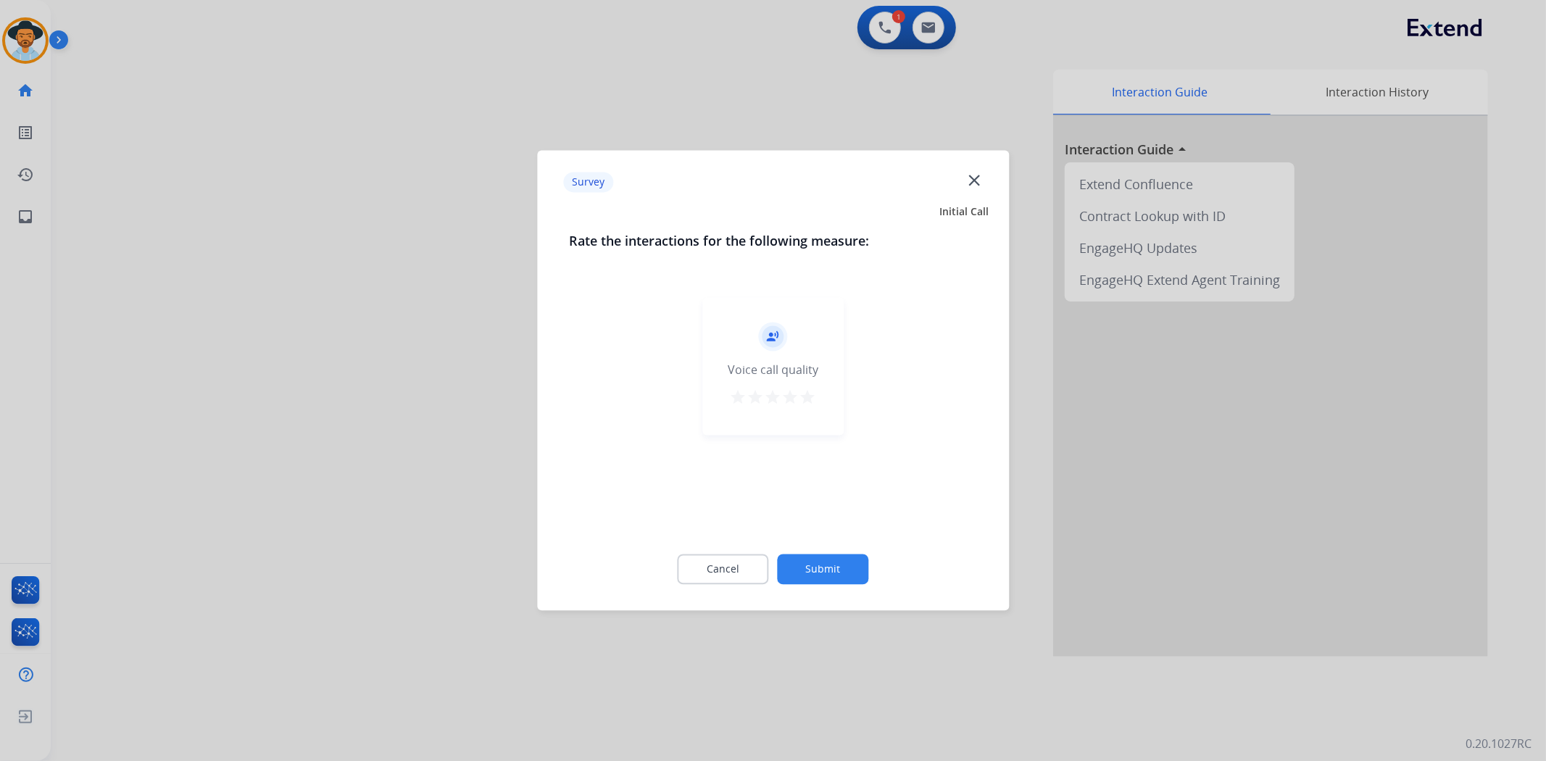
click at [808, 407] on button "star" at bounding box center [808, 400] width 17 height 22
click at [829, 555] on button "Submit" at bounding box center [823, 570] width 91 height 30
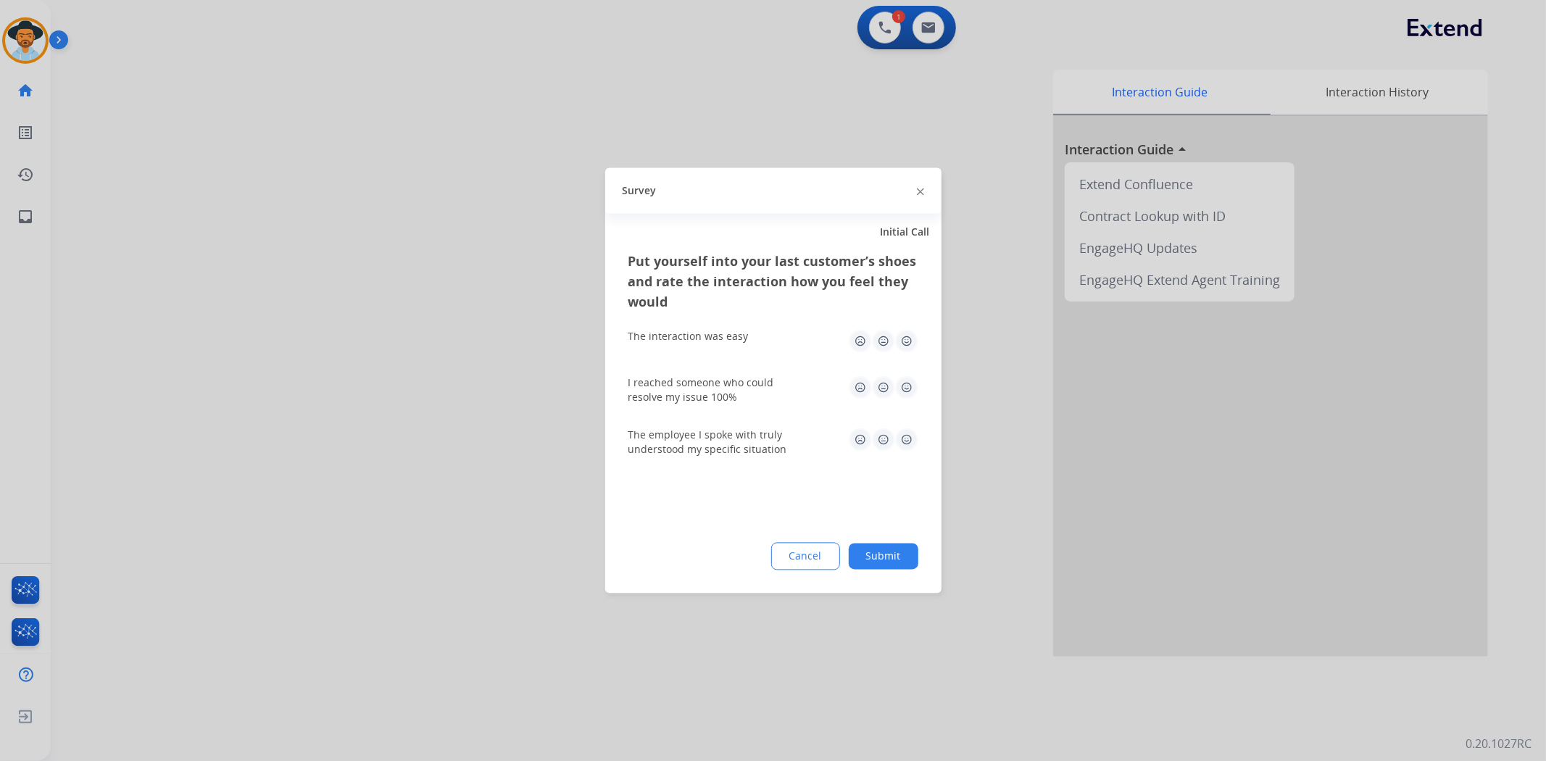
click at [908, 339] on img at bounding box center [906, 341] width 23 height 23
click at [911, 436] on img at bounding box center [906, 439] width 23 height 23
click at [901, 374] on div "I reached someone who could resolve my issue 100%" at bounding box center [774, 391] width 290 height 52
click at [906, 385] on img at bounding box center [906, 387] width 23 height 23
click at [895, 550] on button "Submit" at bounding box center [884, 557] width 70 height 26
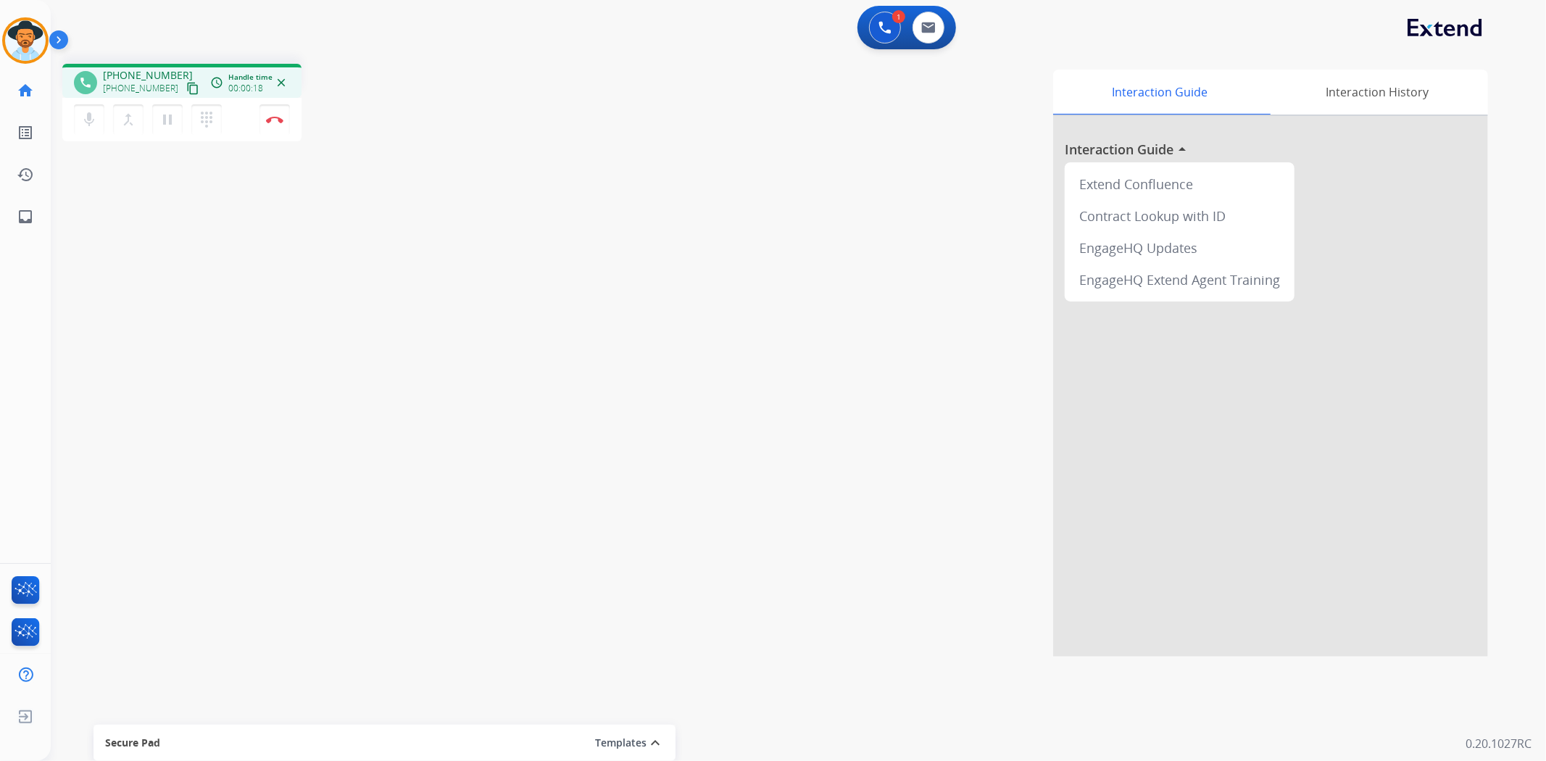
click at [186, 85] on mat-icon "content_copy" at bounding box center [192, 88] width 13 height 13
click at [170, 125] on mat-icon "pause" at bounding box center [167, 119] width 17 height 17
click at [205, 123] on mat-icon "dialpad" at bounding box center [206, 119] width 17 height 17
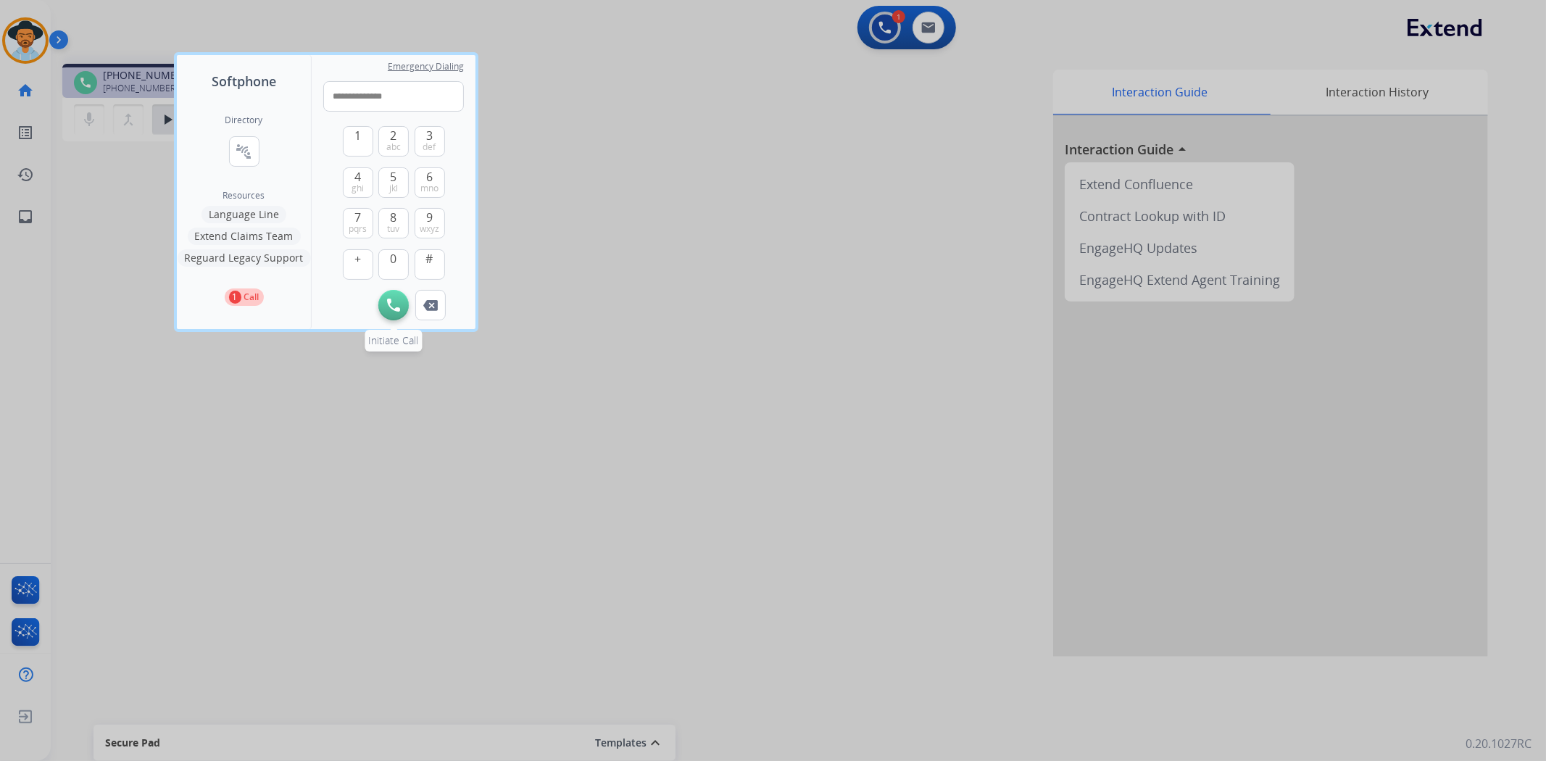
type input "**********"
click at [399, 296] on button "Initiate Call" at bounding box center [393, 305] width 30 height 30
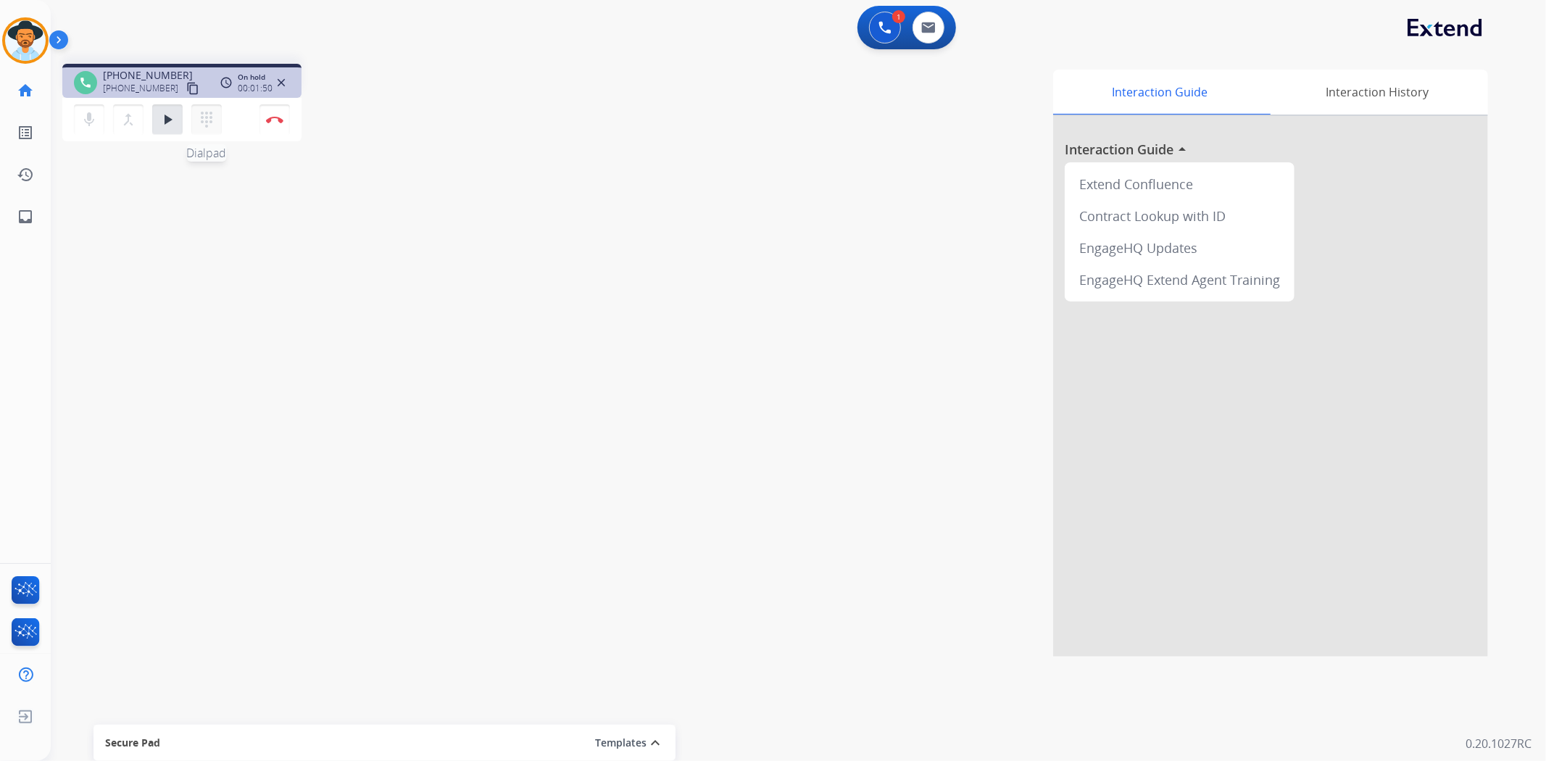
click at [211, 116] on mat-icon "dialpad" at bounding box center [206, 119] width 17 height 17
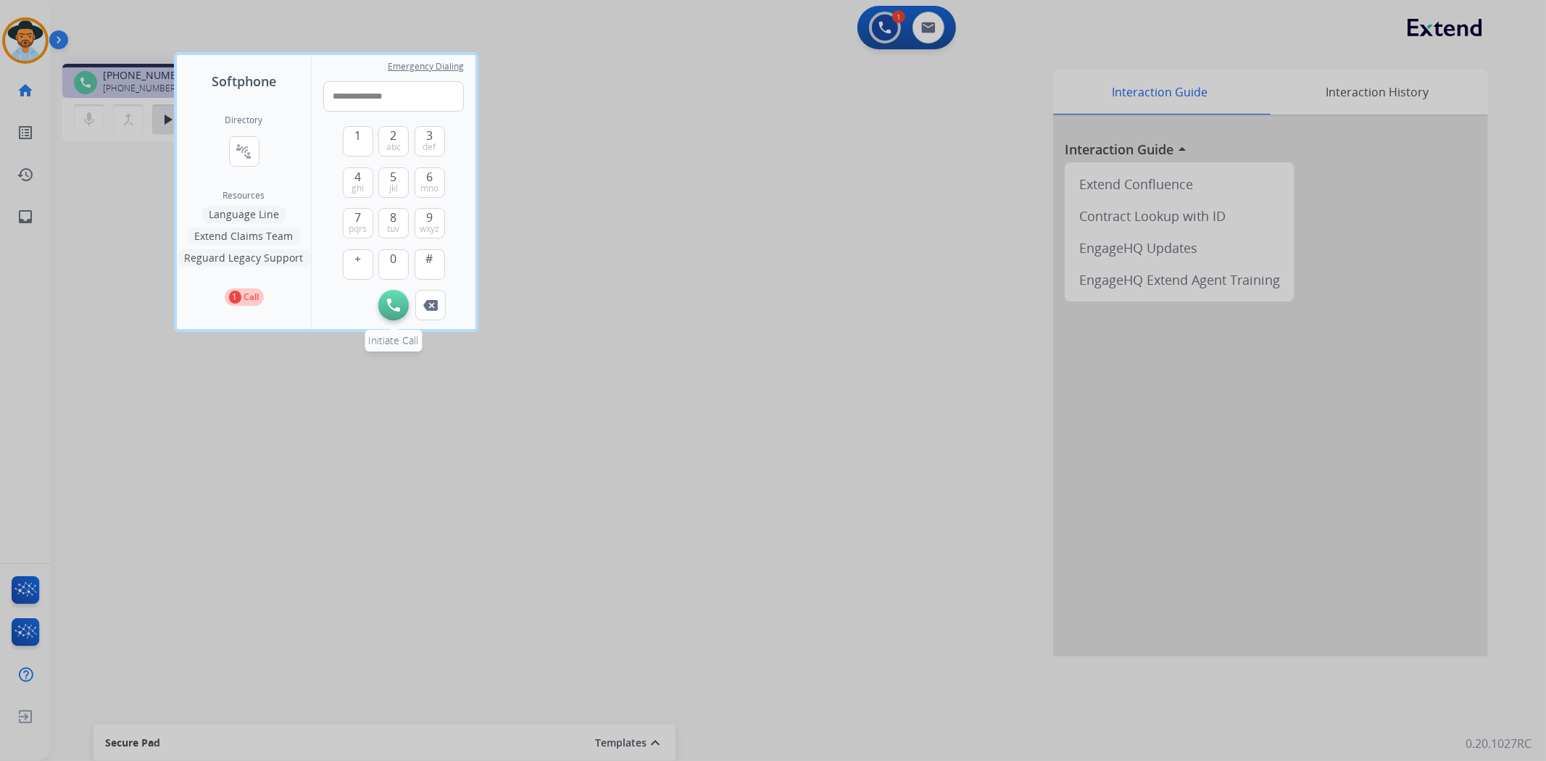
type input "**********"
click at [397, 306] on img at bounding box center [393, 305] width 13 height 13
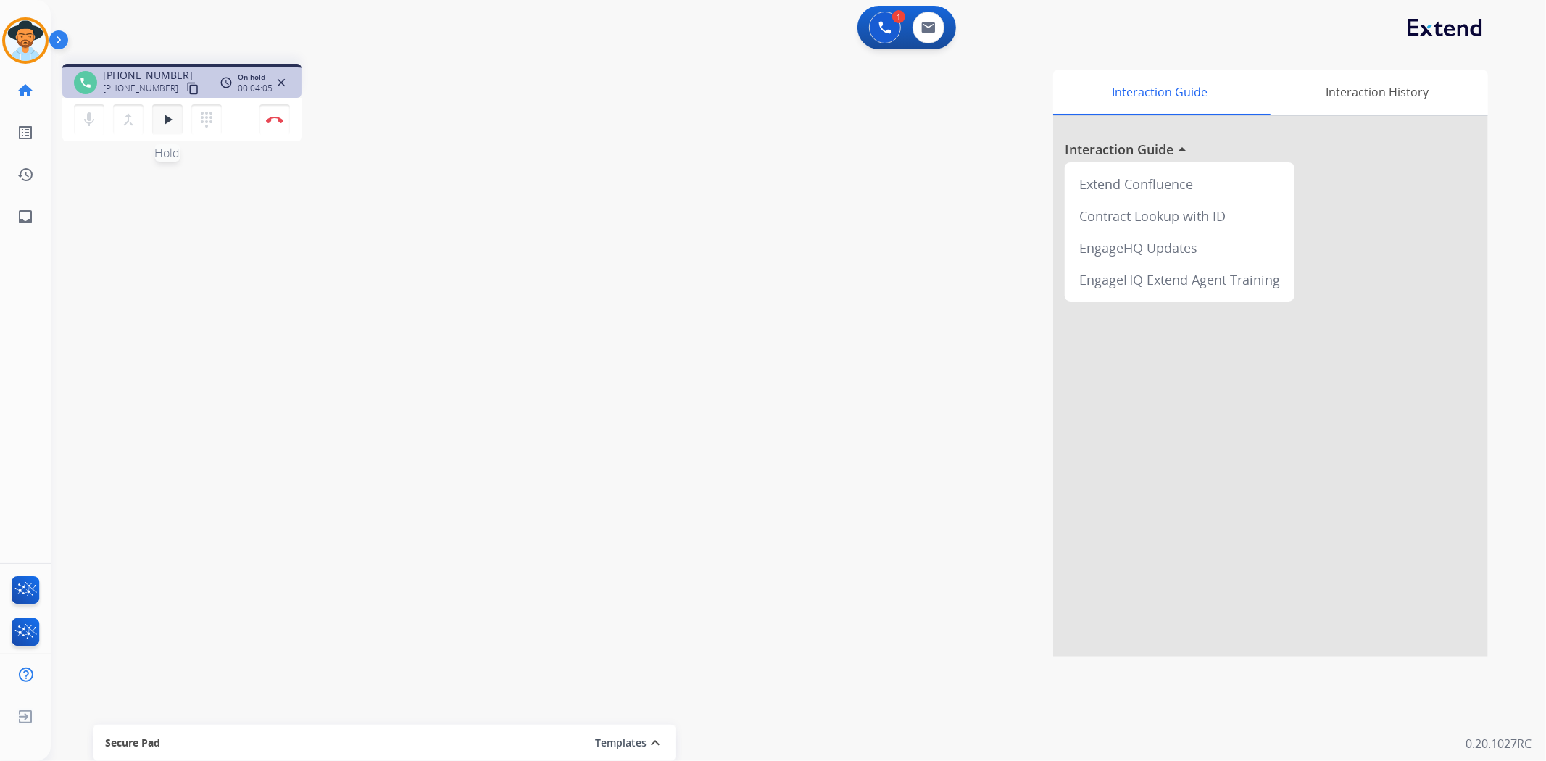
click at [167, 127] on mat-icon "play_arrow" at bounding box center [167, 119] width 17 height 17
click at [170, 121] on mat-icon "pause" at bounding box center [167, 119] width 17 height 17
click at [205, 121] on mat-icon "dialpad" at bounding box center [206, 119] width 17 height 17
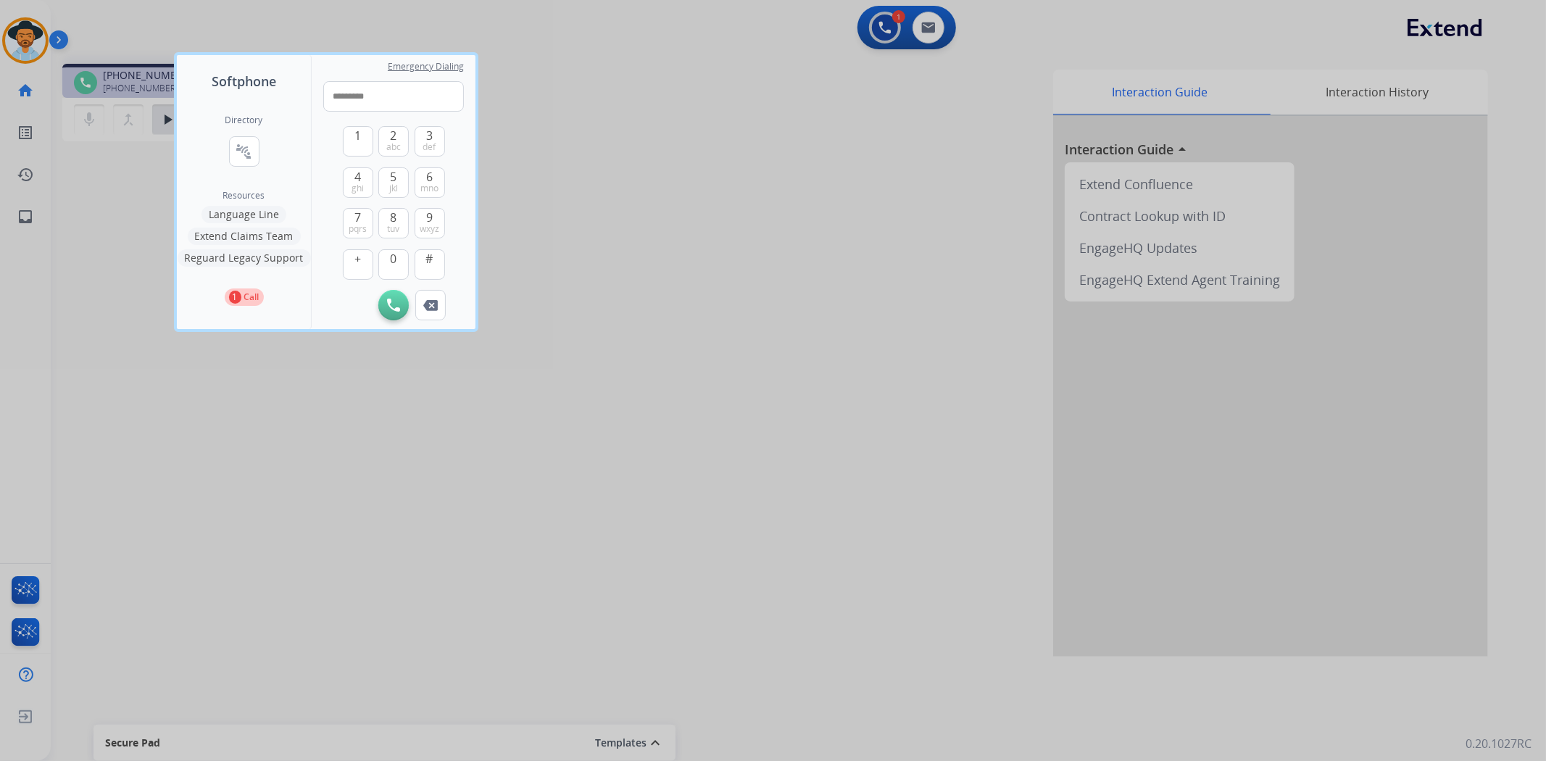
type input "**********"
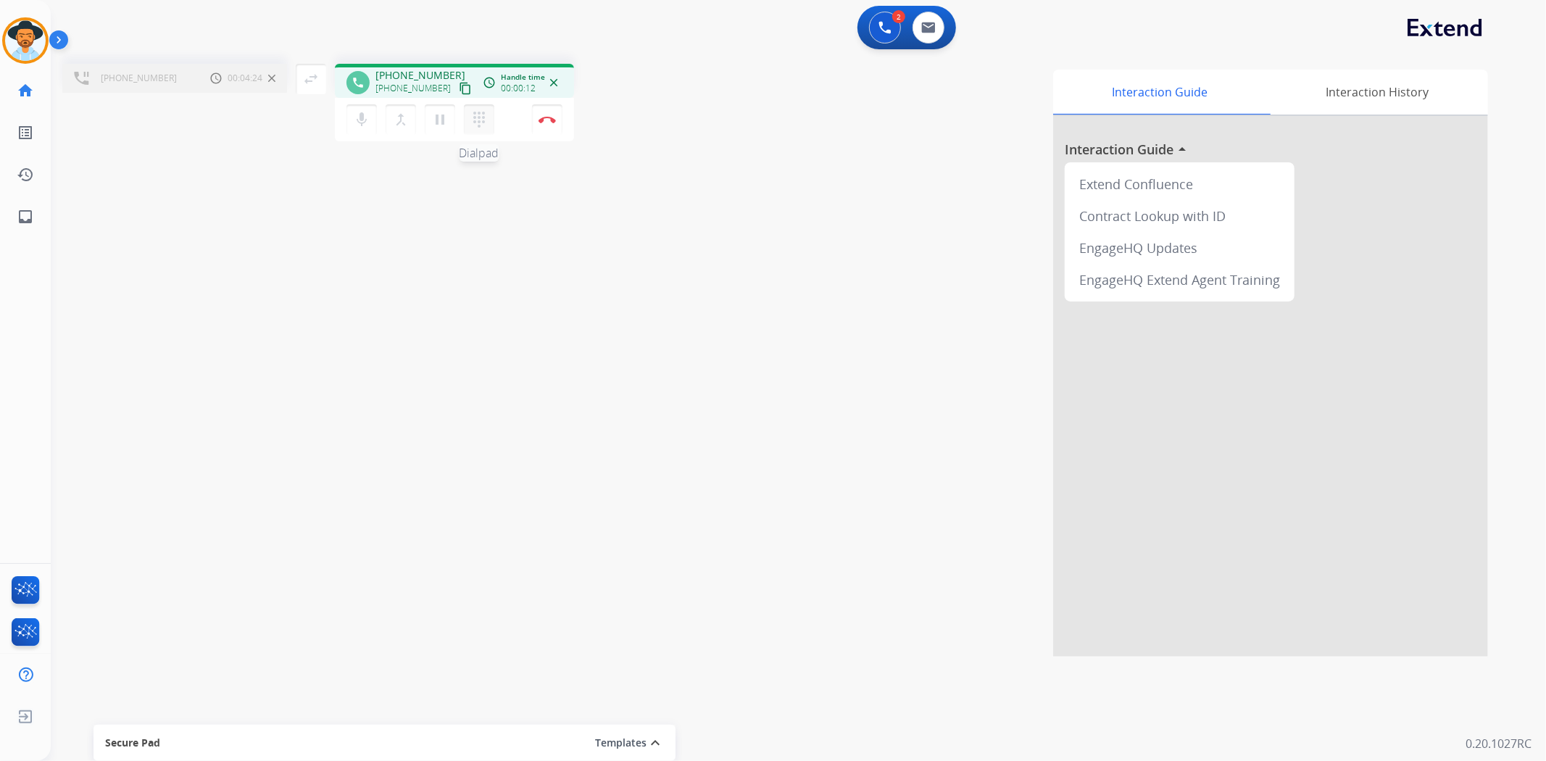
click at [472, 124] on mat-icon "dialpad" at bounding box center [478, 119] width 17 height 17
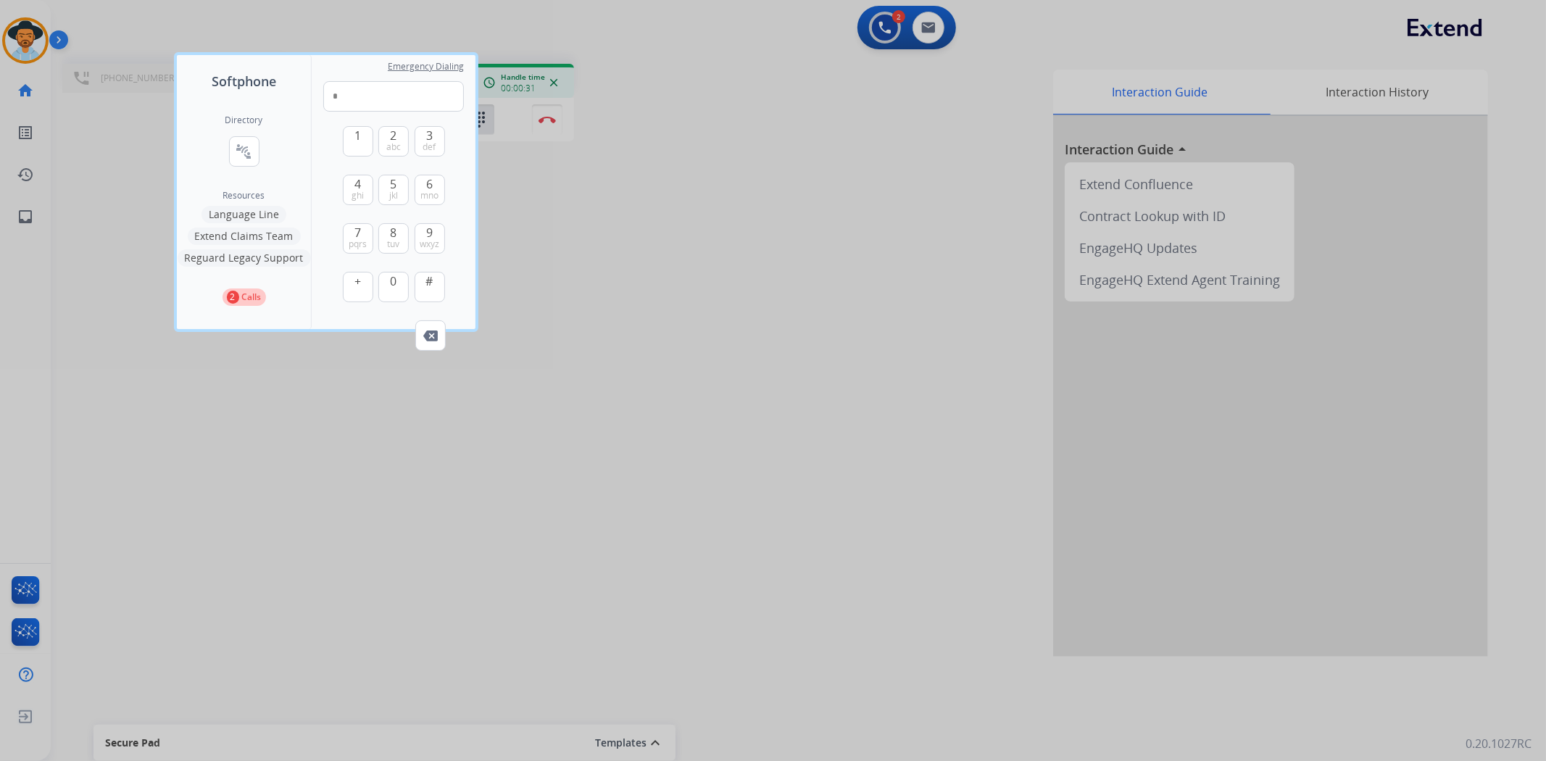
type input "*"
click at [597, 315] on div at bounding box center [773, 380] width 1546 height 761
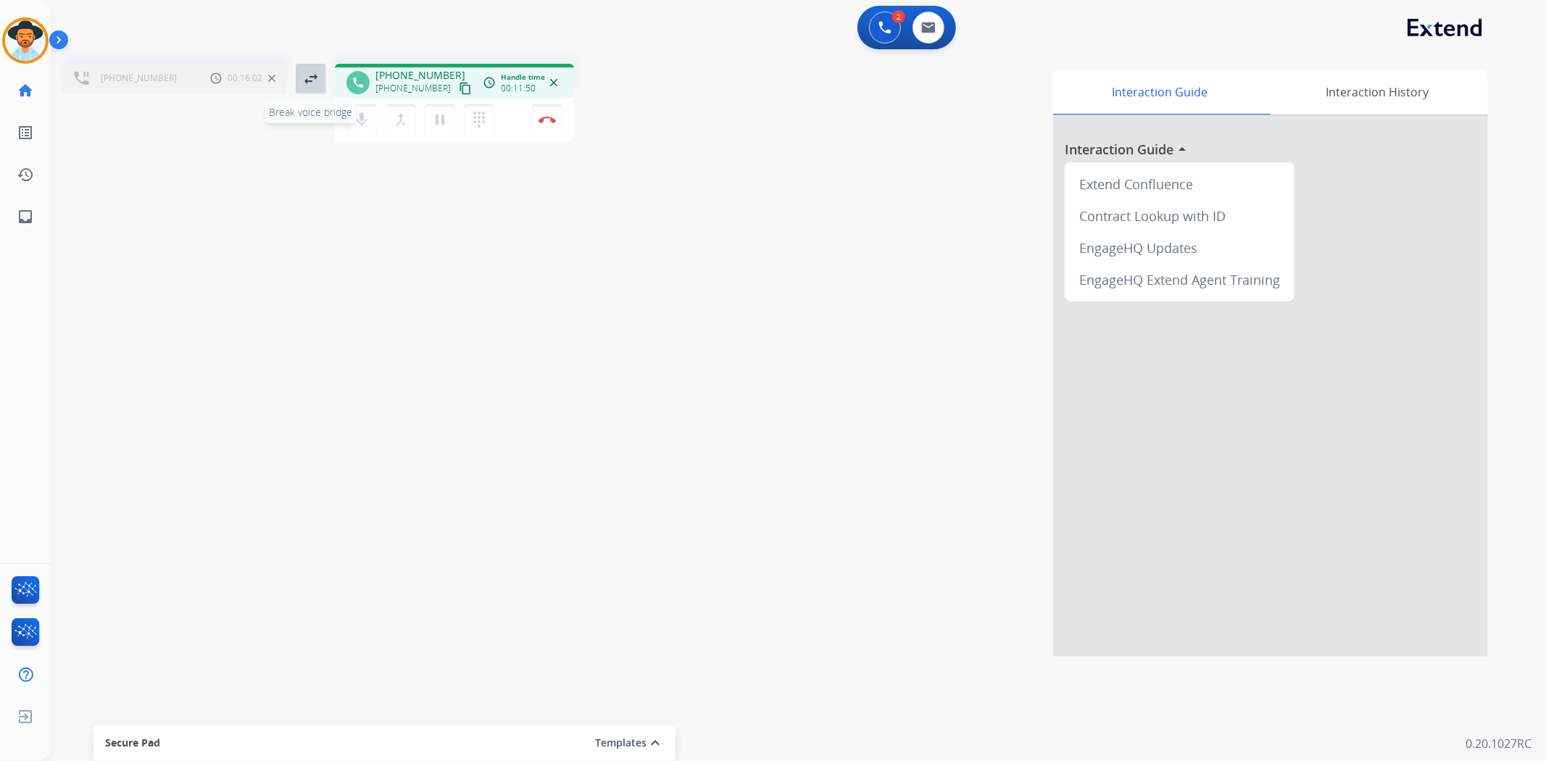
click at [310, 80] on mat-icon "swap_horiz" at bounding box center [310, 78] width 17 height 17
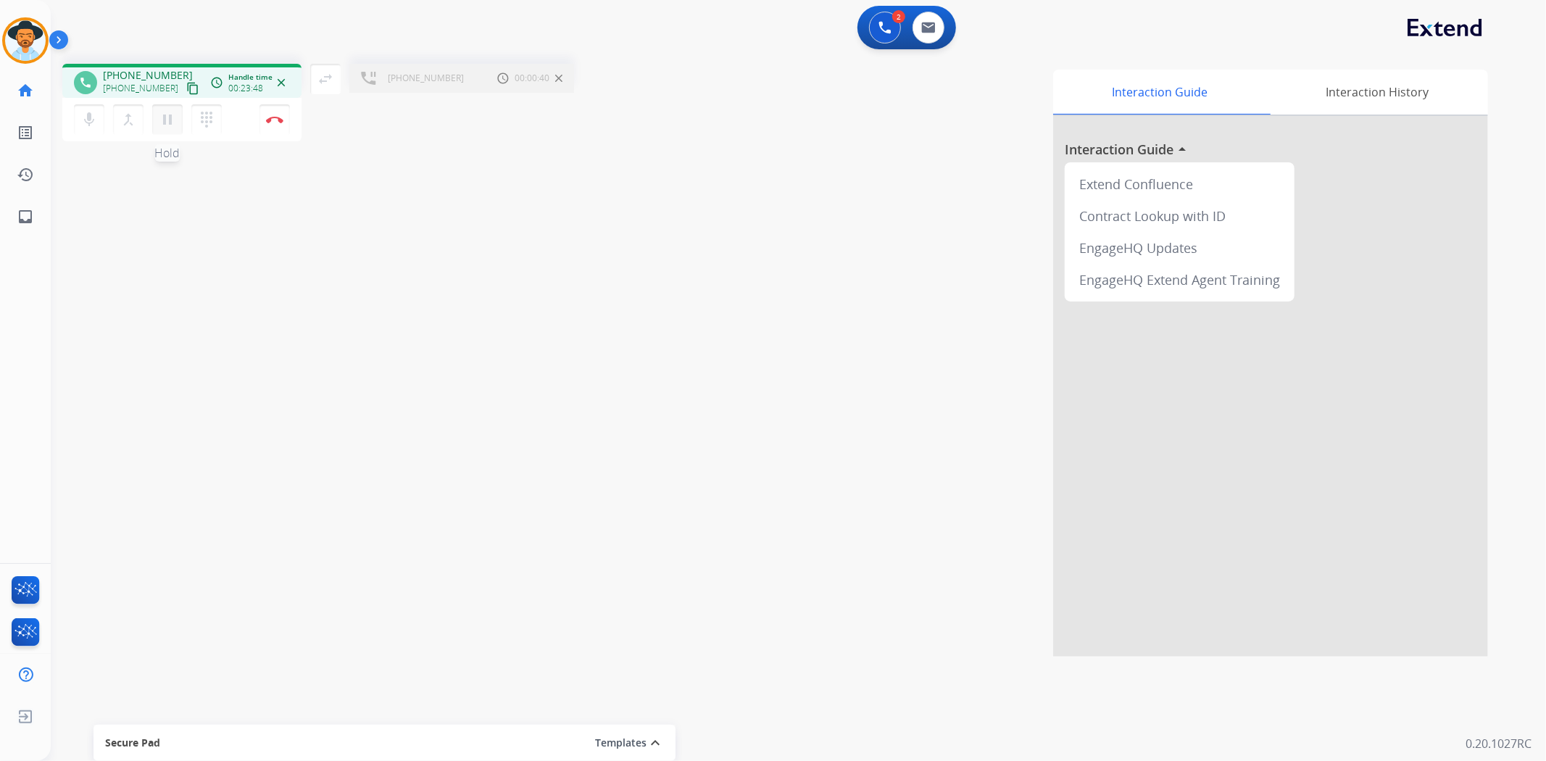
click at [172, 112] on mat-icon "pause" at bounding box center [167, 119] width 17 height 17
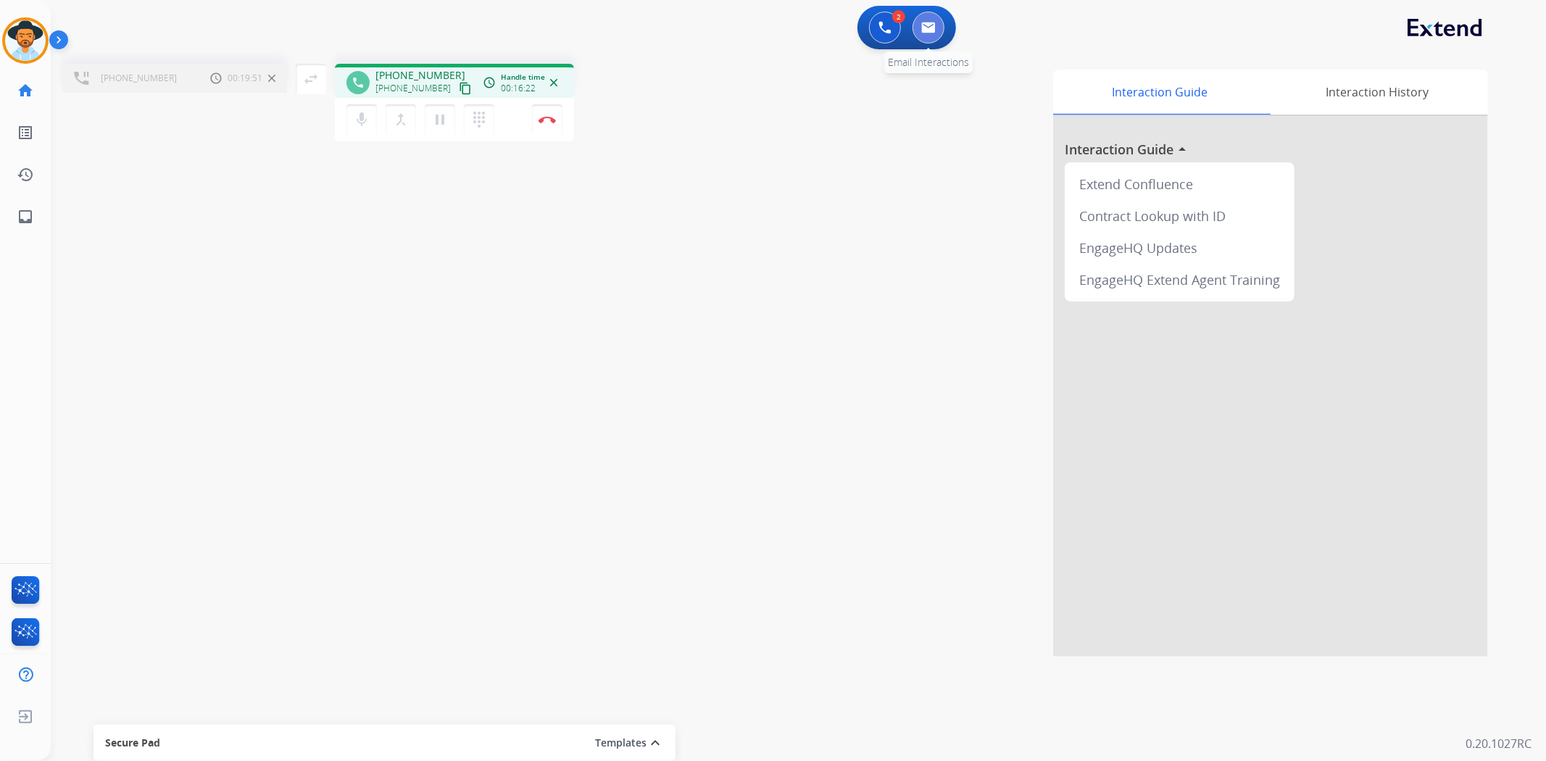
click at [938, 28] on button at bounding box center [929, 28] width 32 height 32
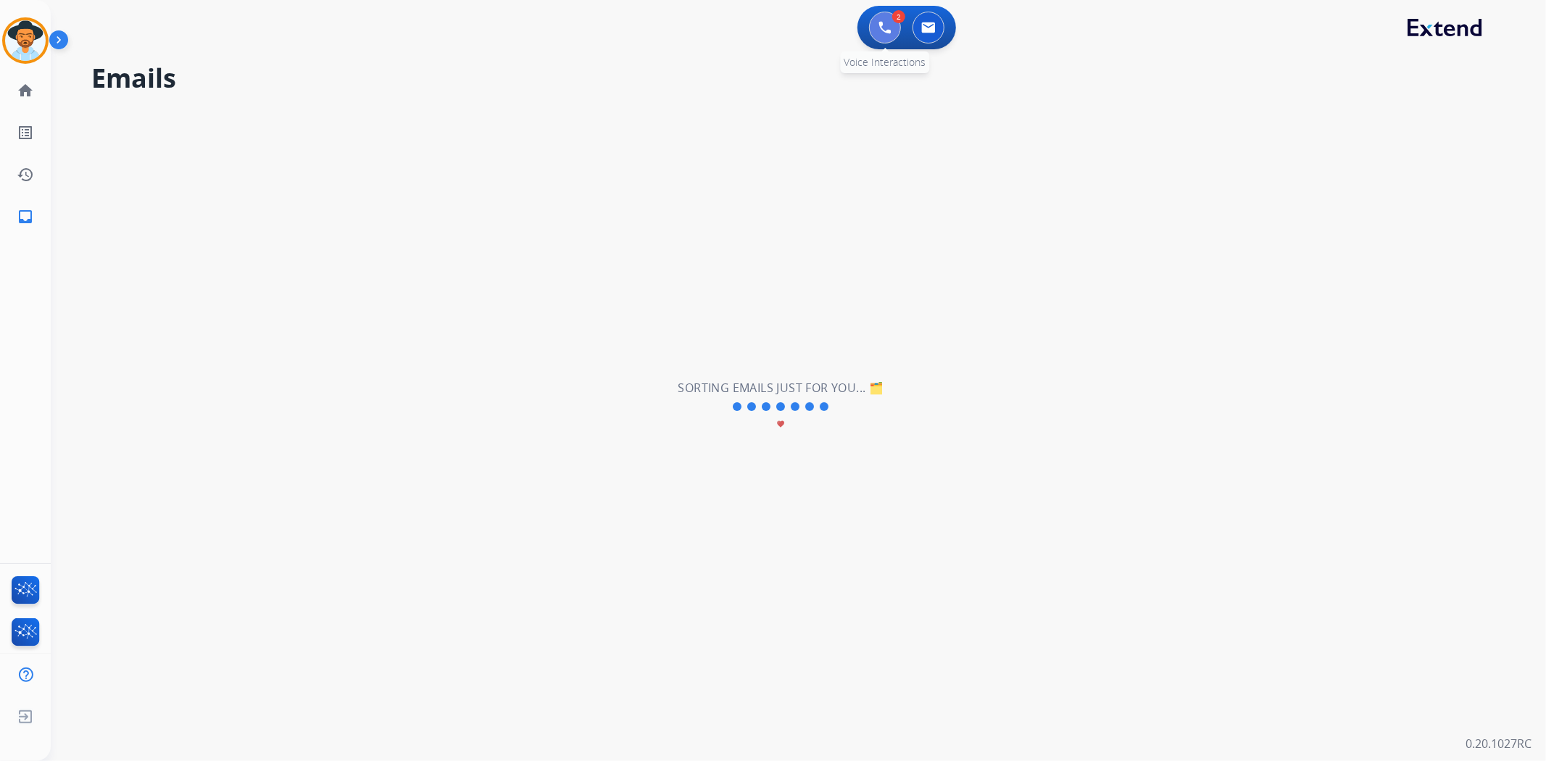
click at [889, 33] on img at bounding box center [885, 27] width 13 height 13
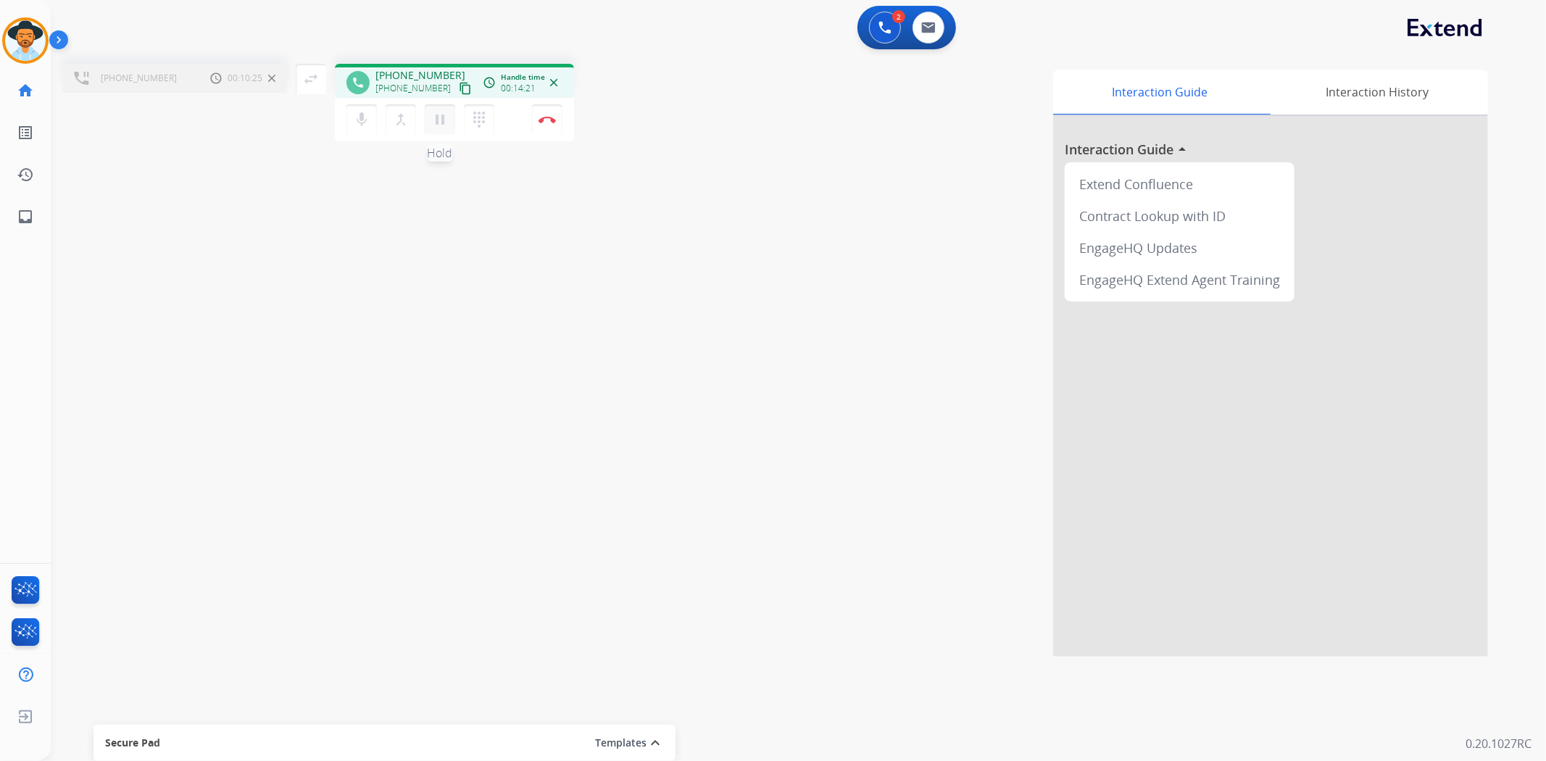
click at [439, 116] on mat-icon "pause" at bounding box center [439, 119] width 17 height 17
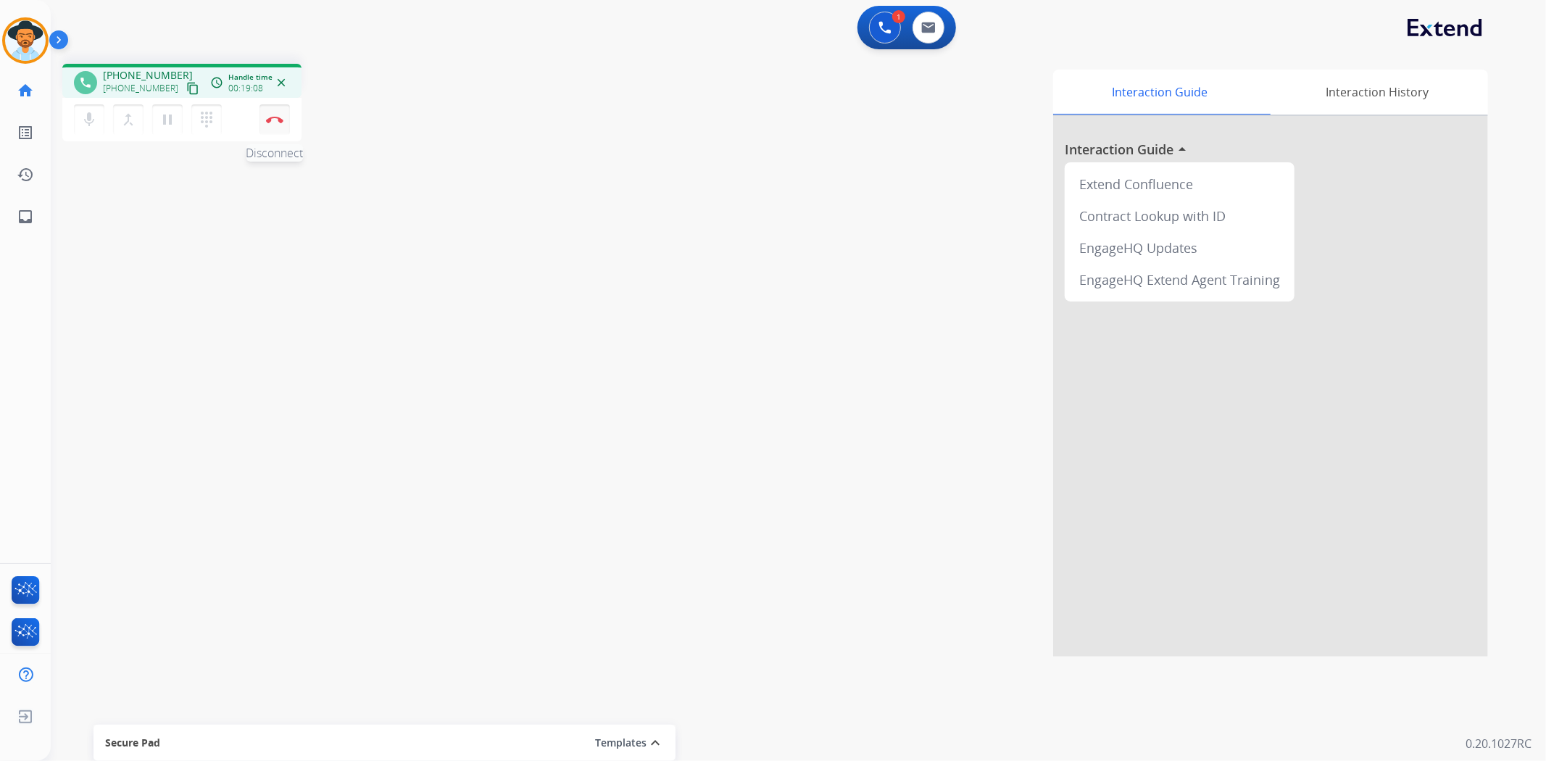
click at [273, 117] on img at bounding box center [274, 119] width 17 height 7
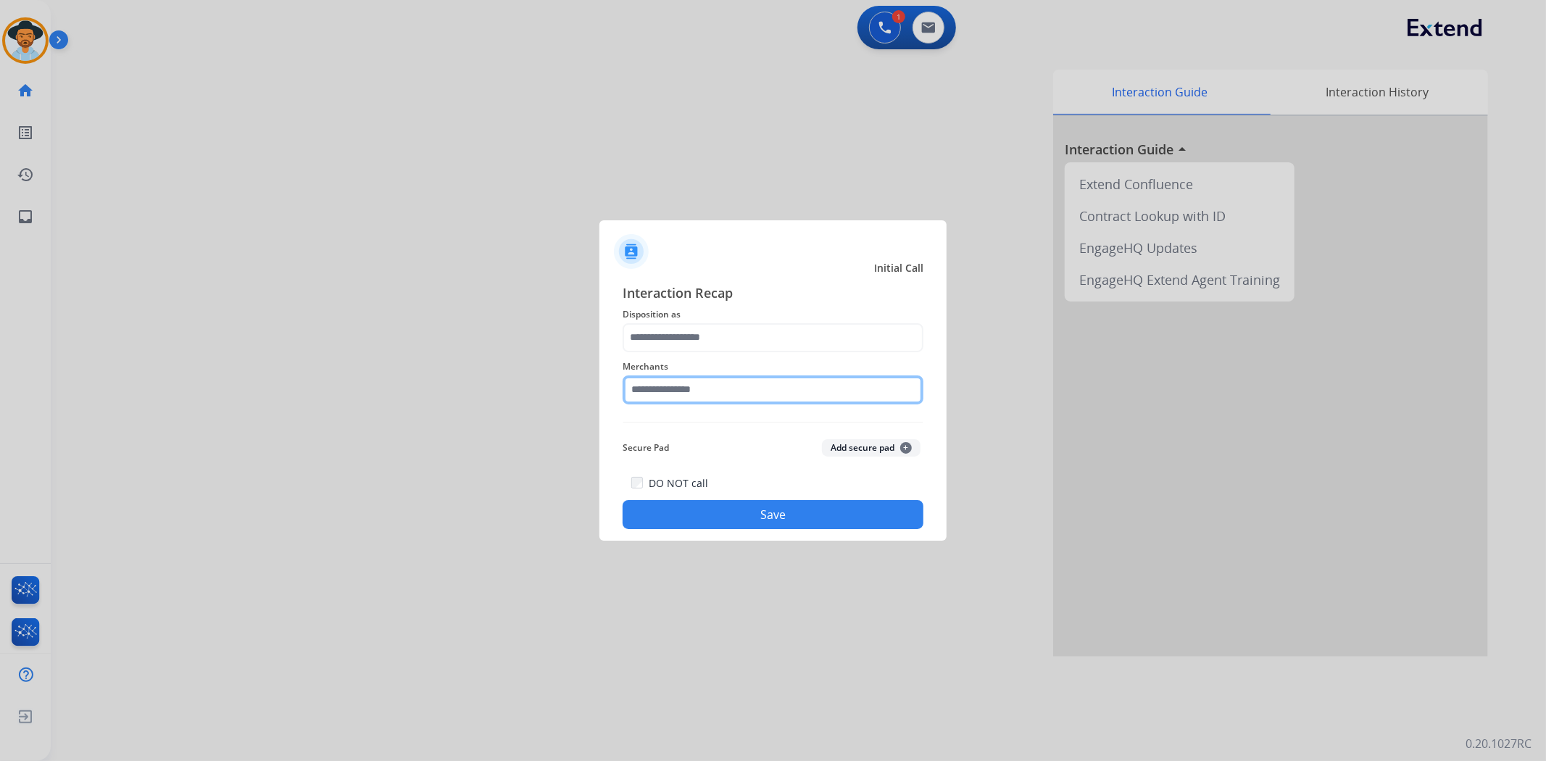
click at [705, 394] on input "text" at bounding box center [773, 390] width 301 height 29
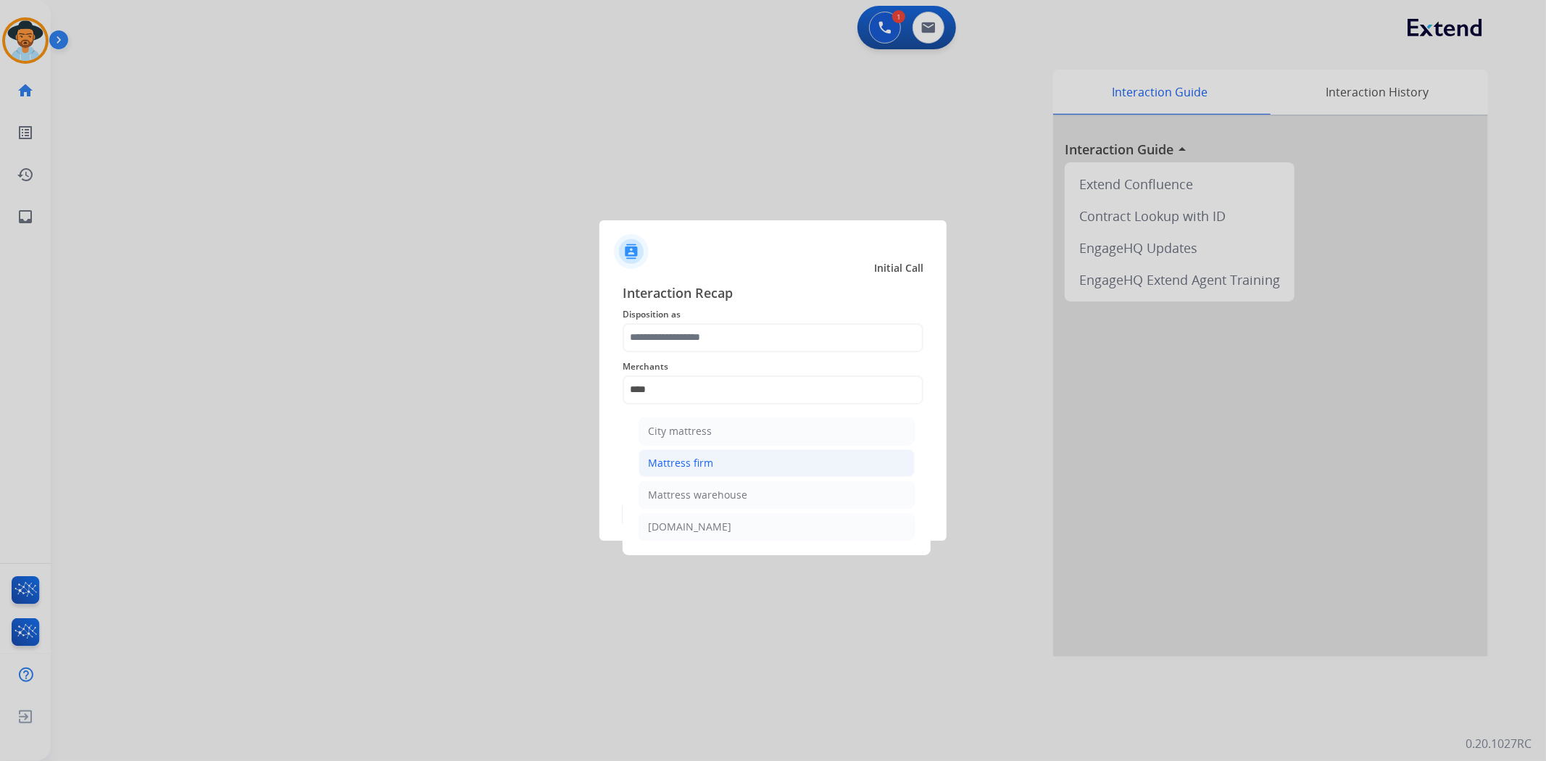
click at [689, 463] on div "Mattress firm" at bounding box center [680, 463] width 65 height 14
type input "**********"
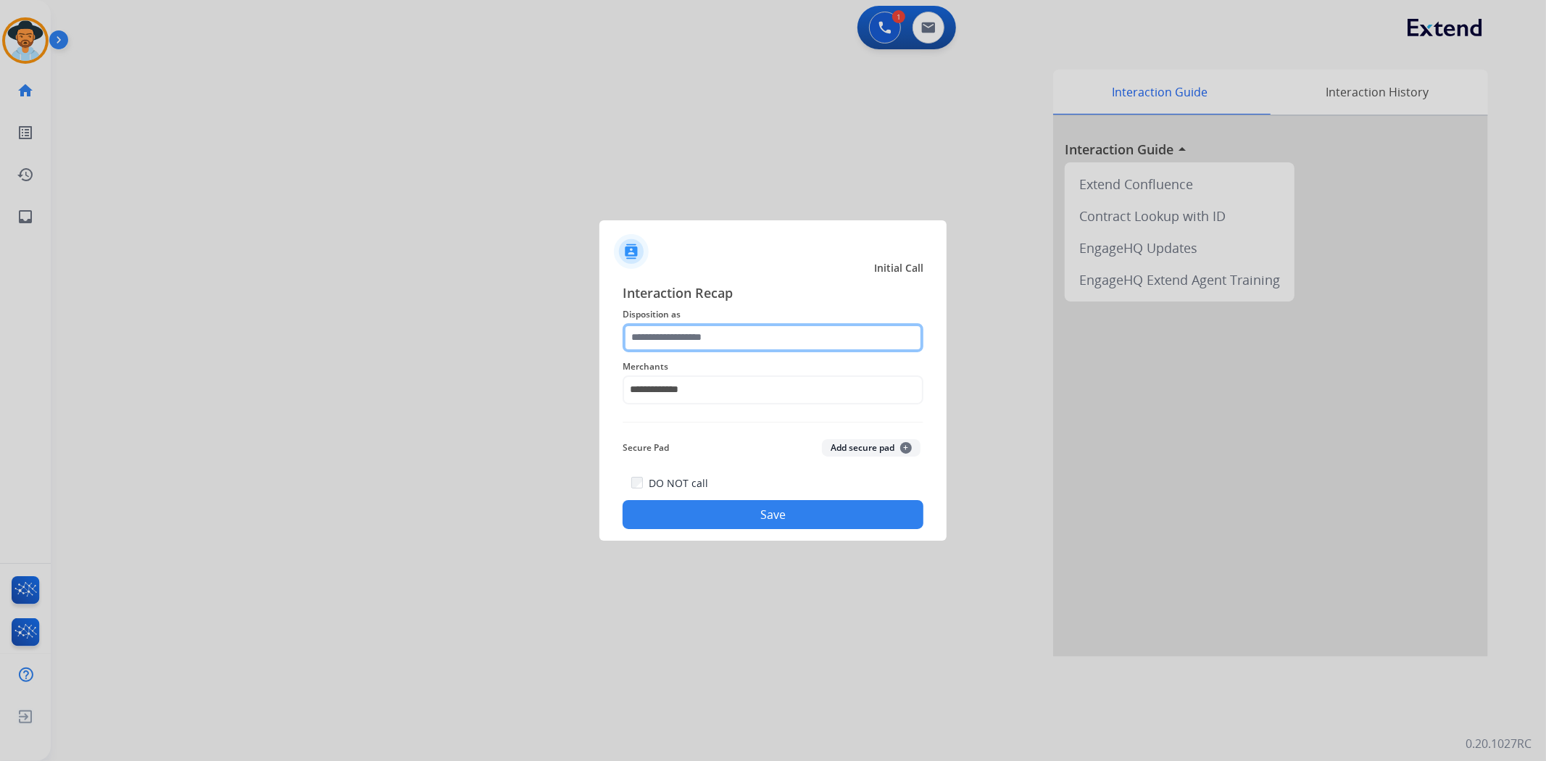
click at [711, 339] on input "text" at bounding box center [773, 337] width 301 height 29
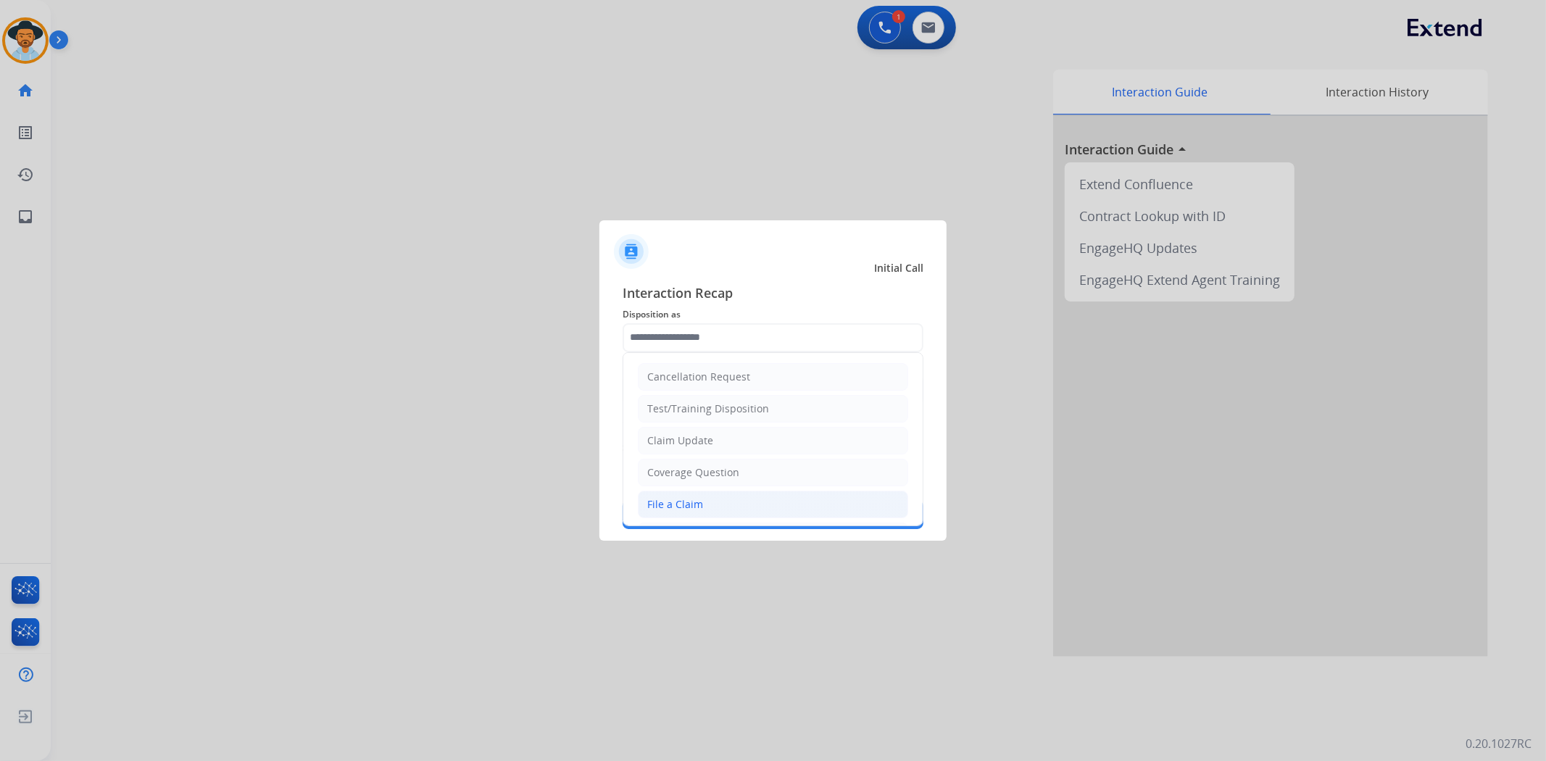
click at [689, 501] on div "File a Claim" at bounding box center [675, 504] width 56 height 14
type input "**********"
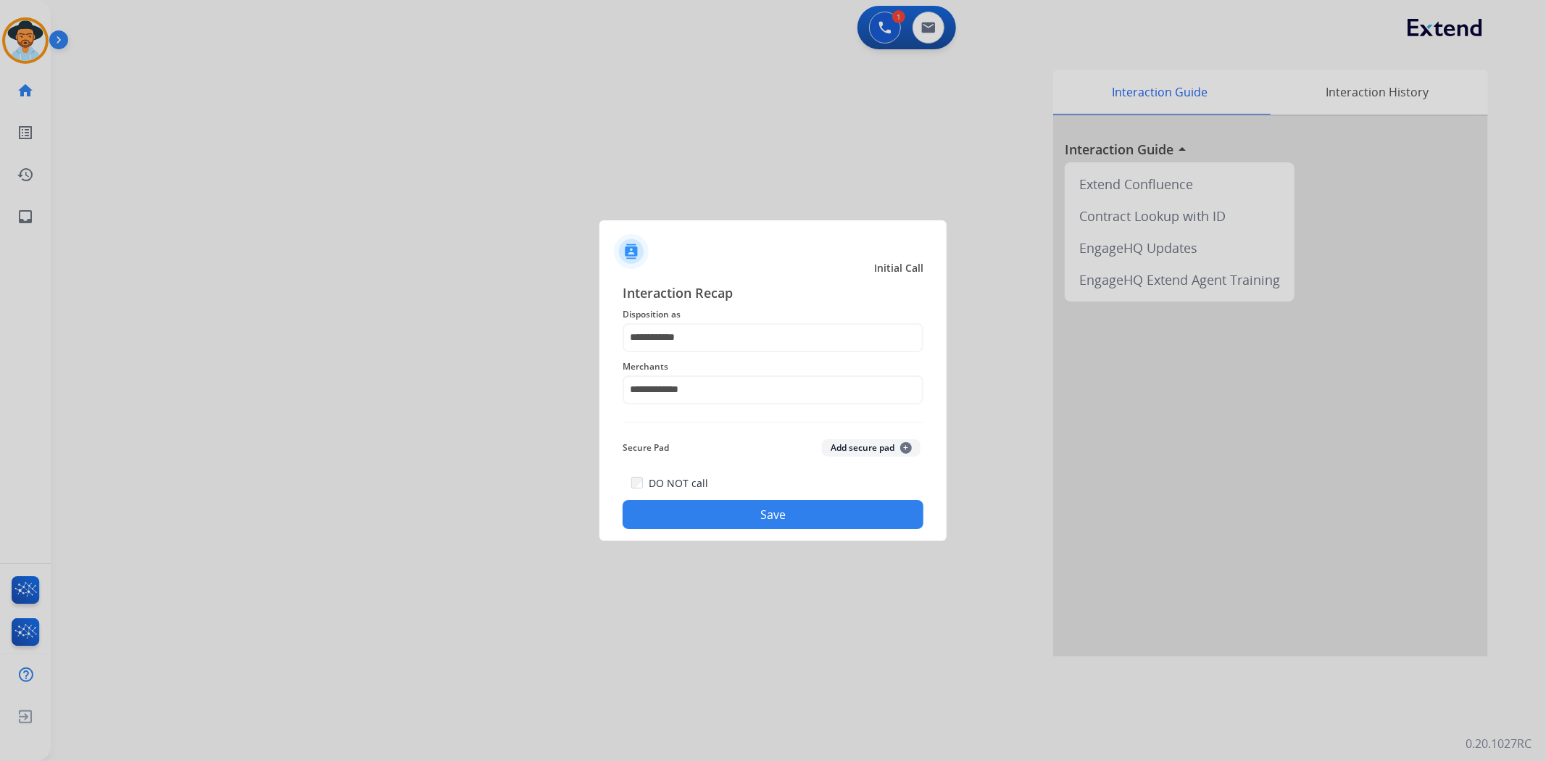
click at [687, 515] on button "Save" at bounding box center [773, 514] width 301 height 29
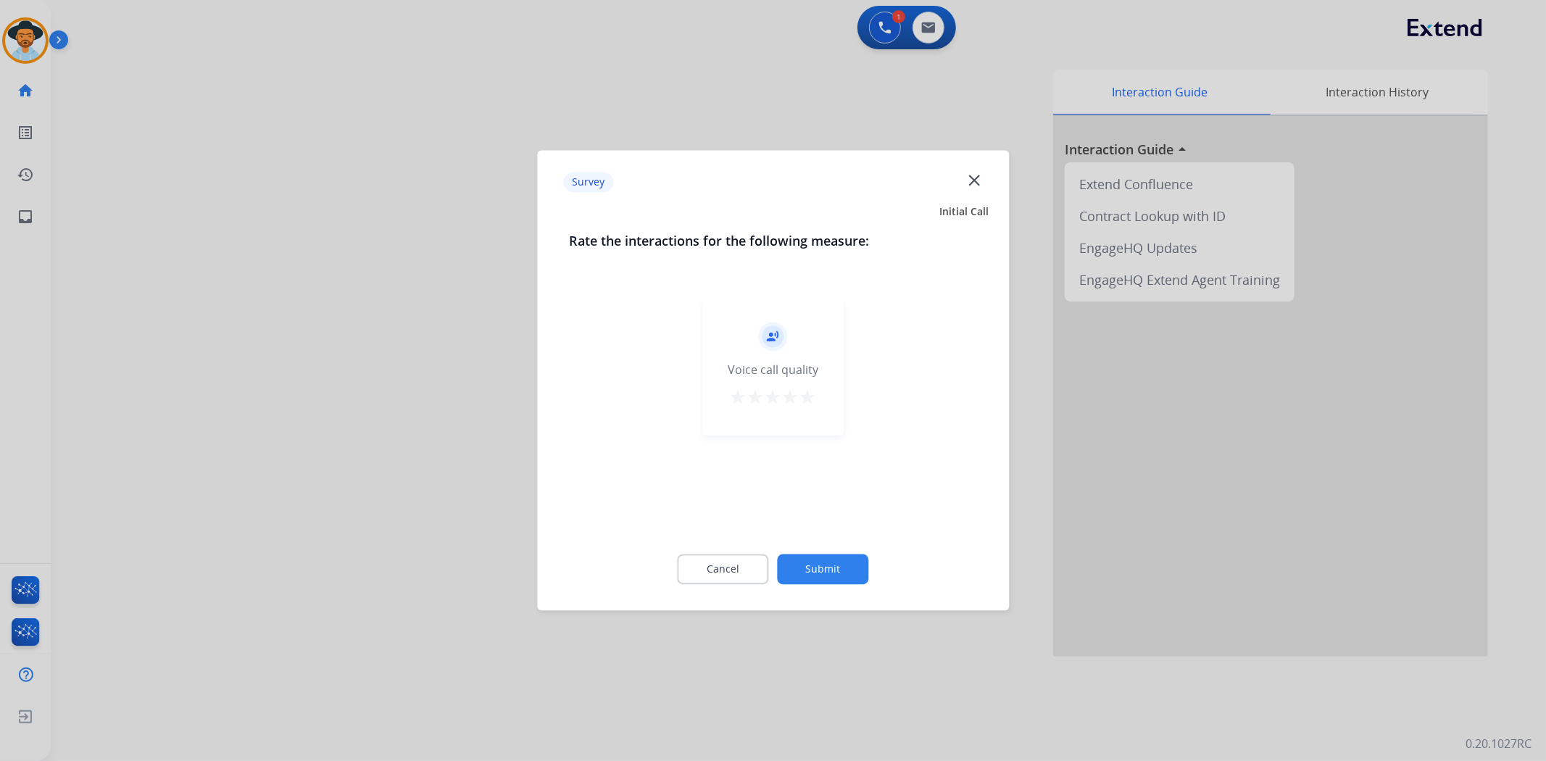
click at [812, 397] on mat-icon "star" at bounding box center [808, 397] width 17 height 17
click at [822, 567] on button "Submit" at bounding box center [823, 570] width 91 height 30
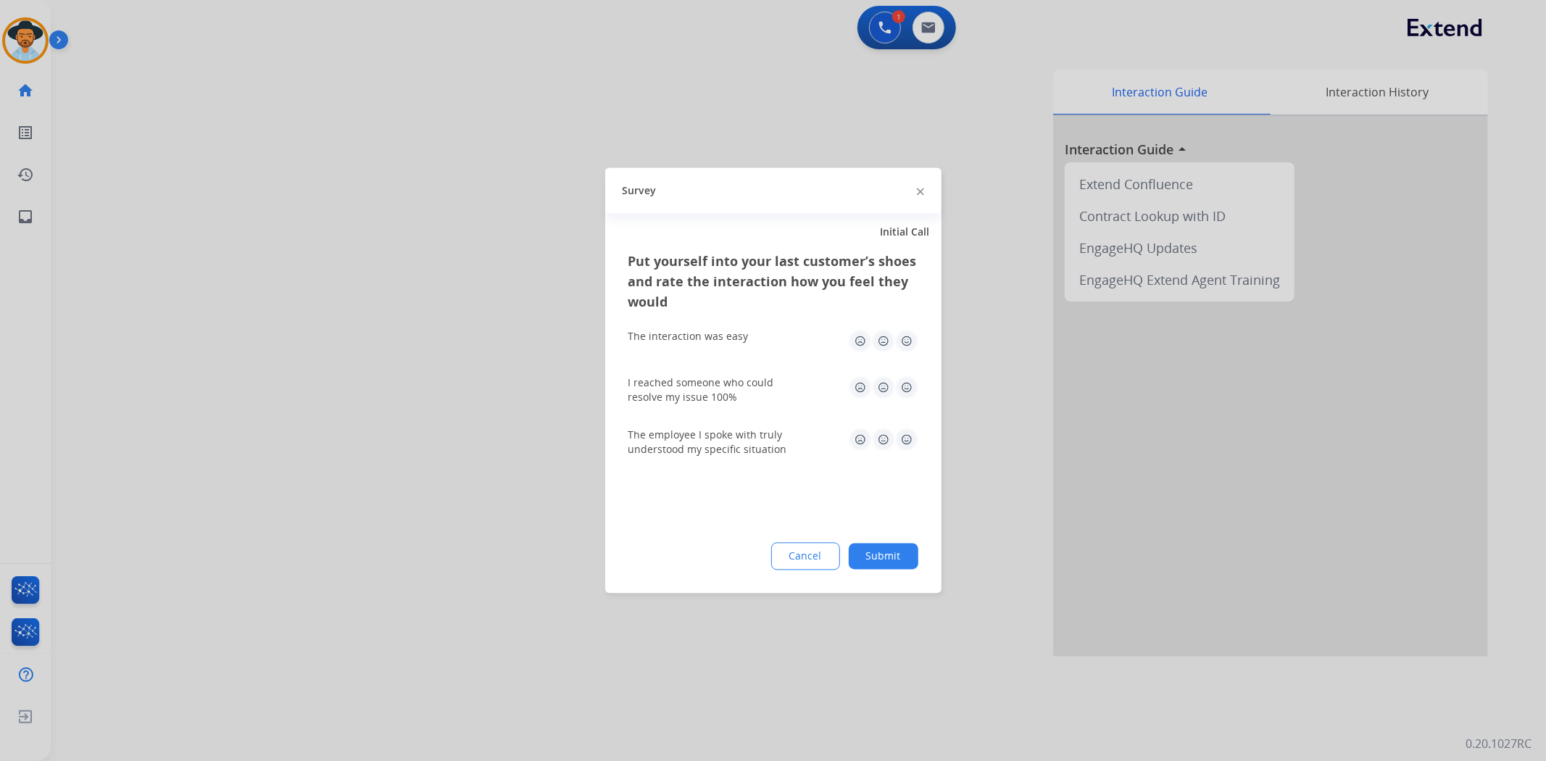
click at [908, 336] on img at bounding box center [906, 341] width 23 height 23
click at [908, 393] on img at bounding box center [906, 387] width 23 height 23
click at [902, 446] on img at bounding box center [906, 439] width 23 height 23
click at [890, 563] on button "Submit" at bounding box center [884, 557] width 70 height 26
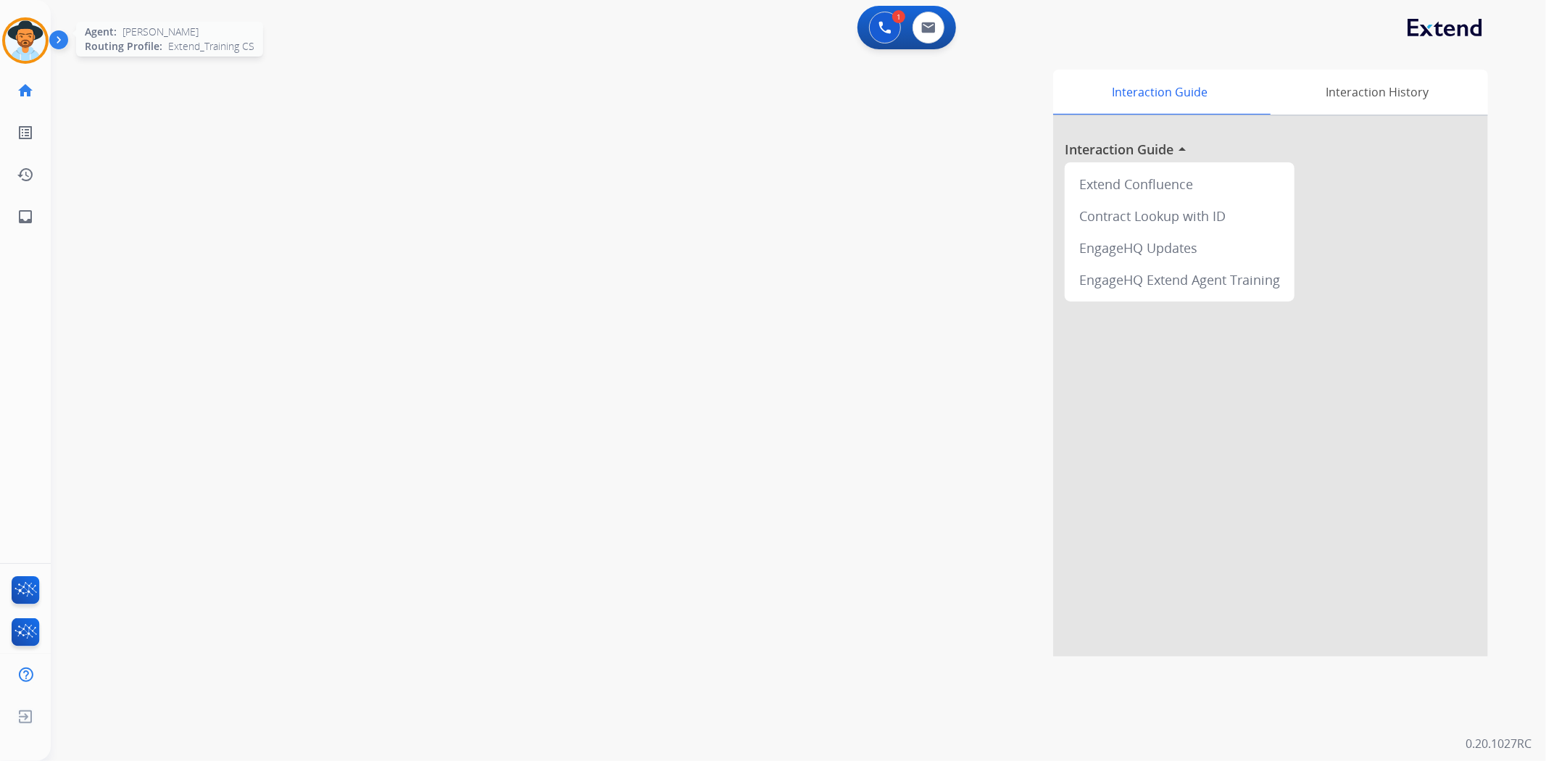
click at [28, 26] on img at bounding box center [25, 40] width 41 height 41
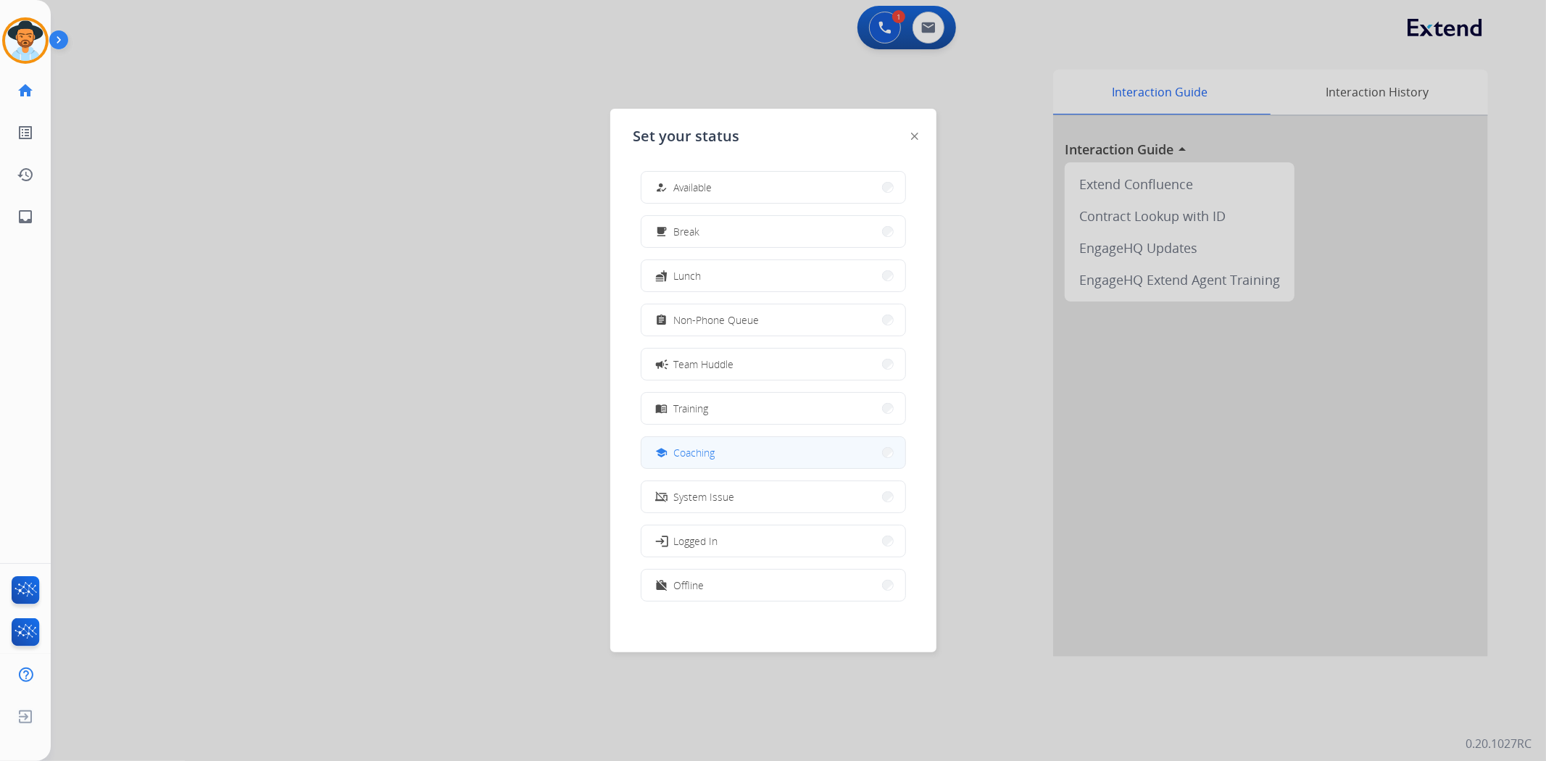
click at [697, 451] on span "Coaching" at bounding box center [694, 452] width 41 height 15
